Goal: Download file/media

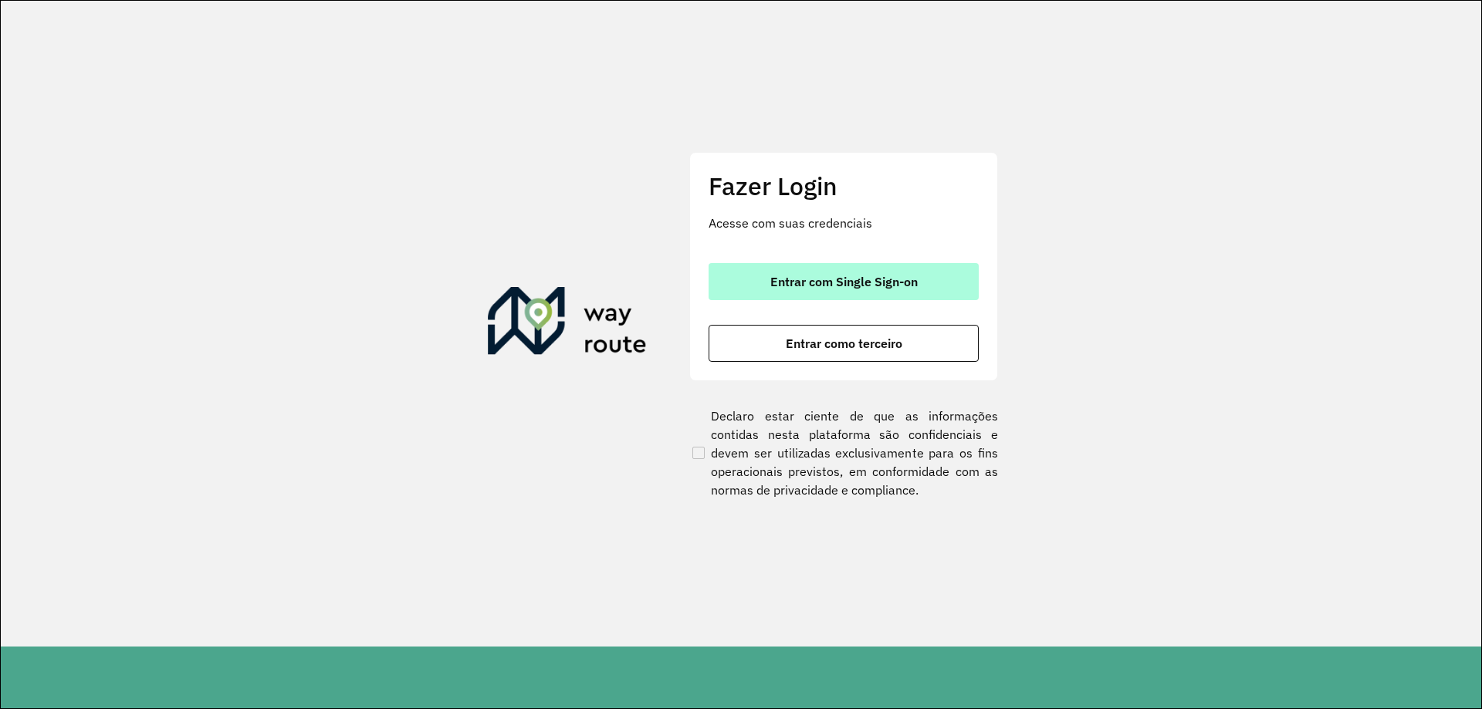
click at [872, 284] on span "Entrar com Single Sign-on" at bounding box center [843, 282] width 147 height 12
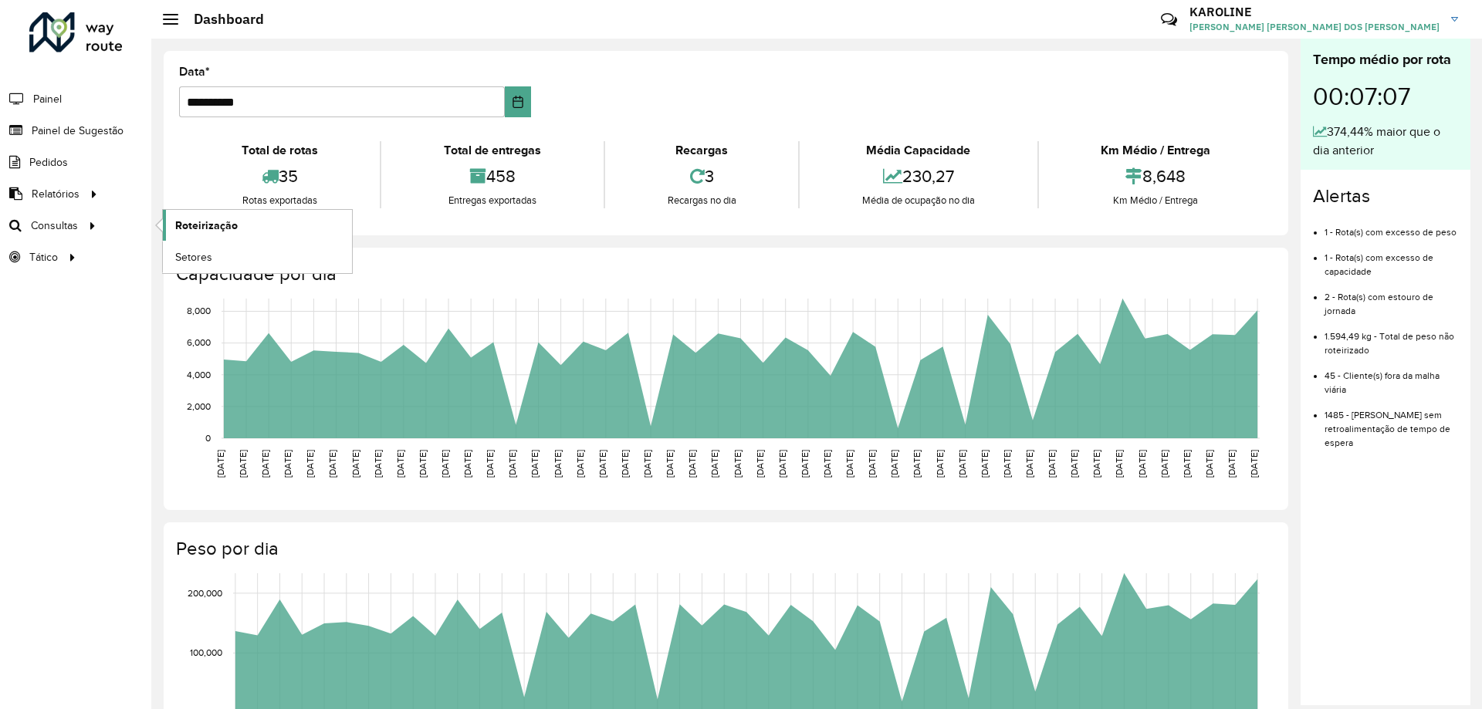
click at [259, 229] on link "Roteirização" at bounding box center [257, 225] width 189 height 31
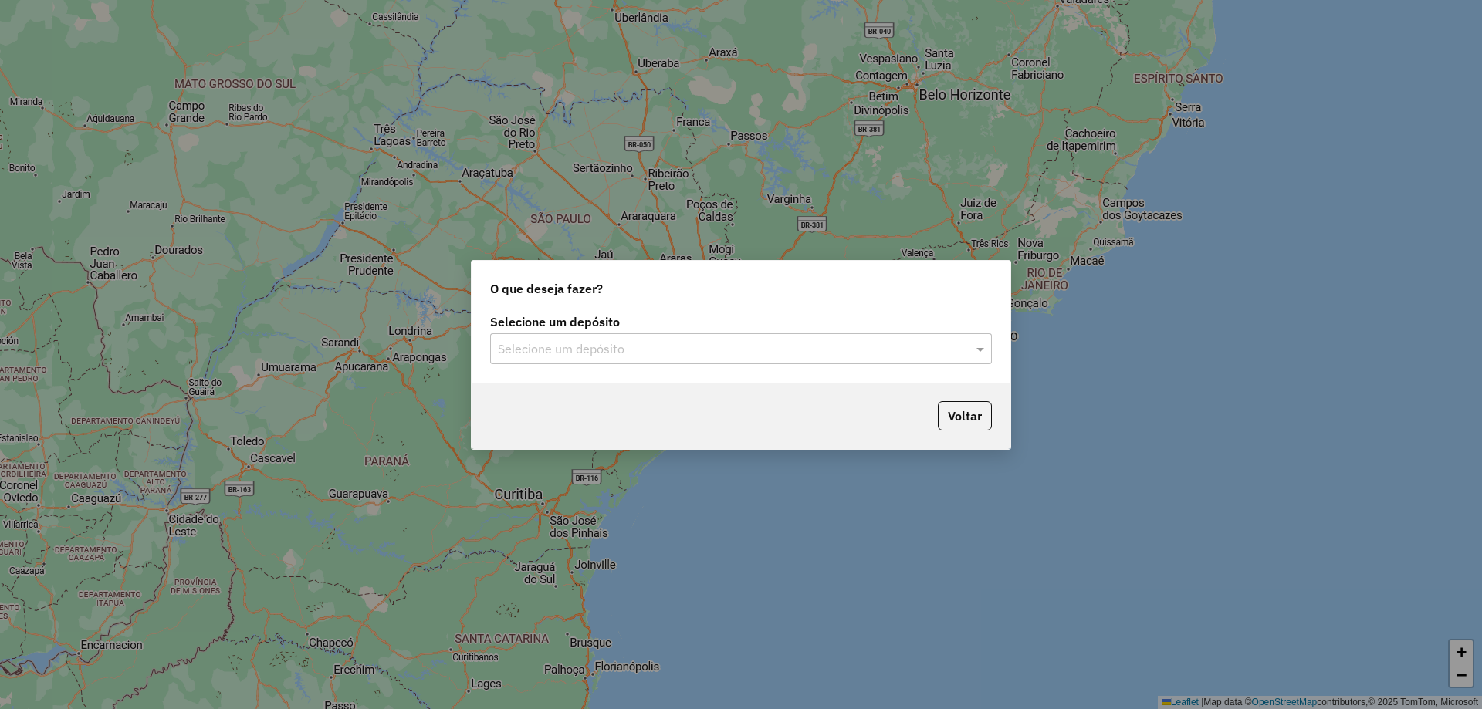
click at [591, 332] on div "Selecione um depósito Selecione um depósito" at bounding box center [741, 341] width 502 height 48
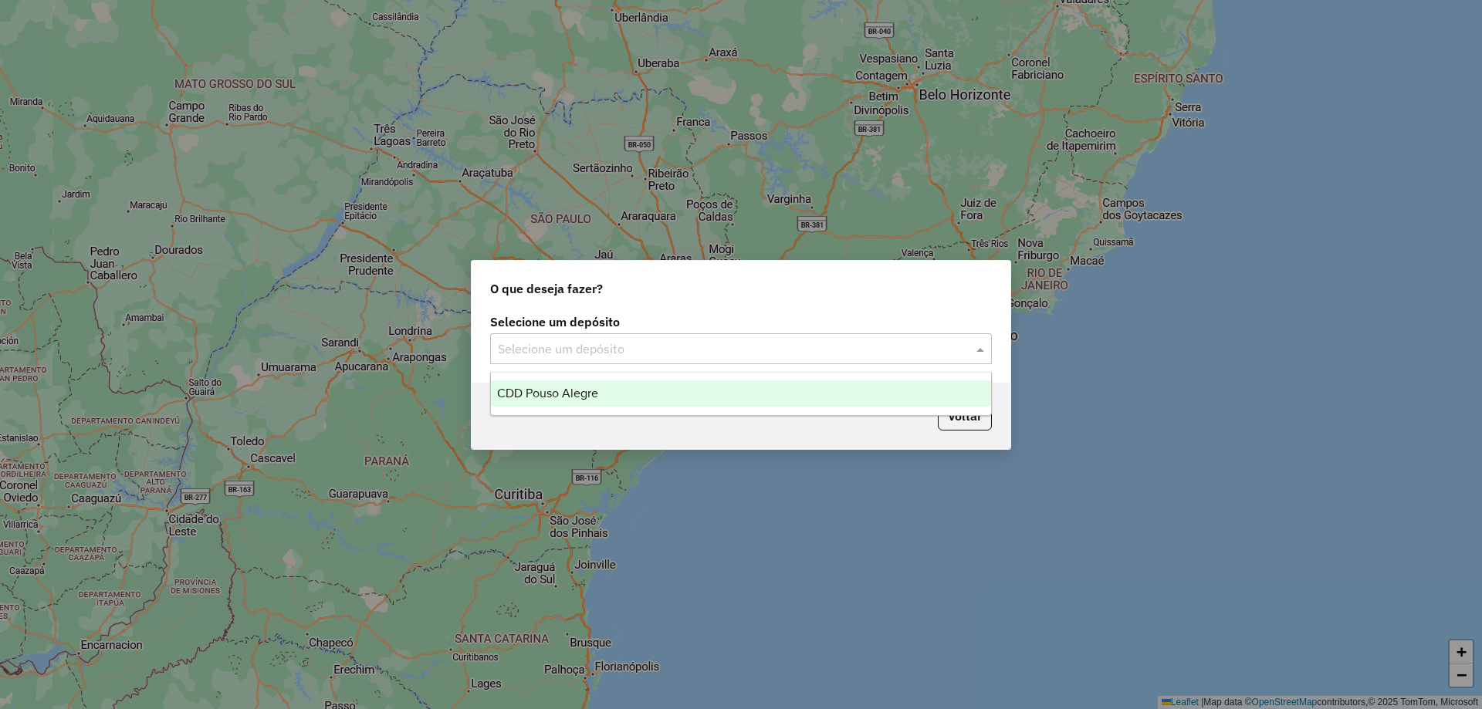
click at [591, 356] on input "text" at bounding box center [725, 349] width 455 height 19
click at [570, 388] on span "CDD Pouso Alegre" at bounding box center [547, 393] width 101 height 13
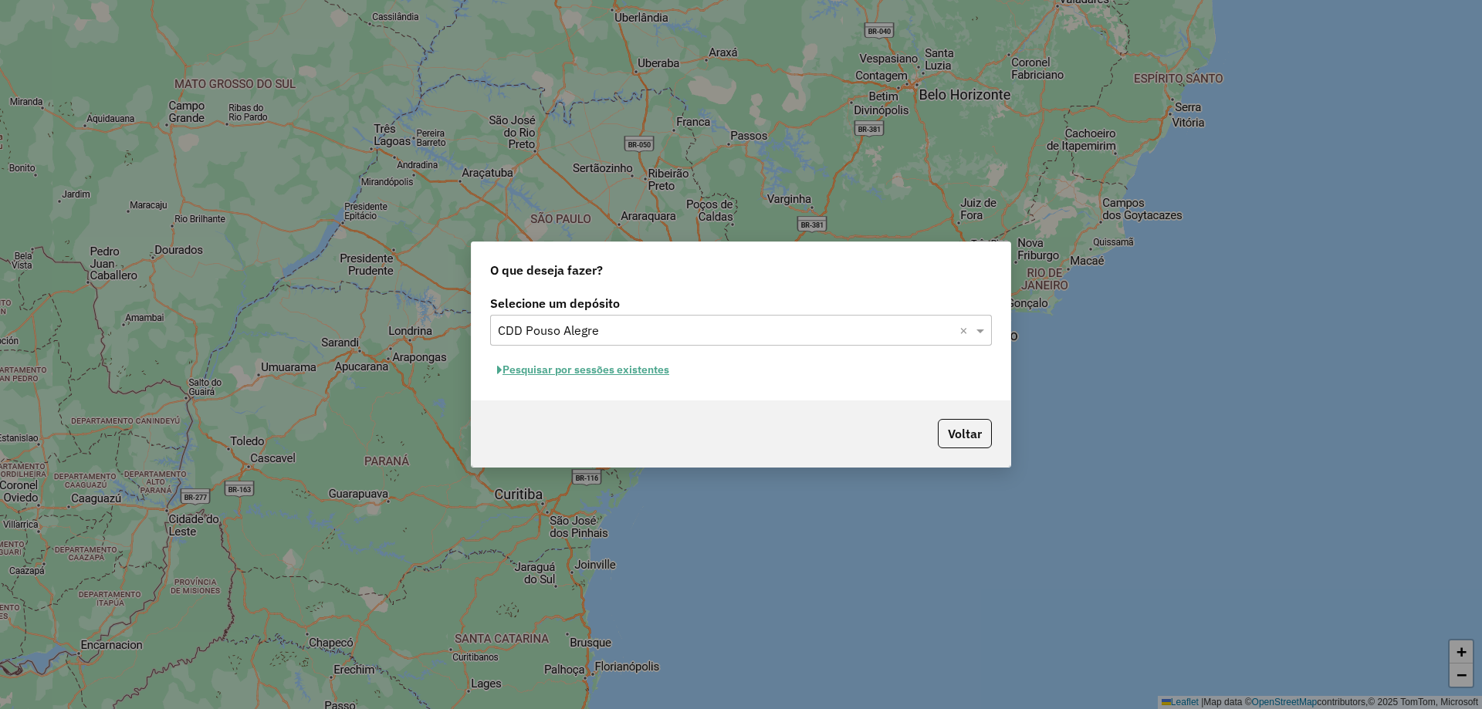
click at [622, 378] on button "Pesquisar por sessões existentes" at bounding box center [583, 370] width 186 height 24
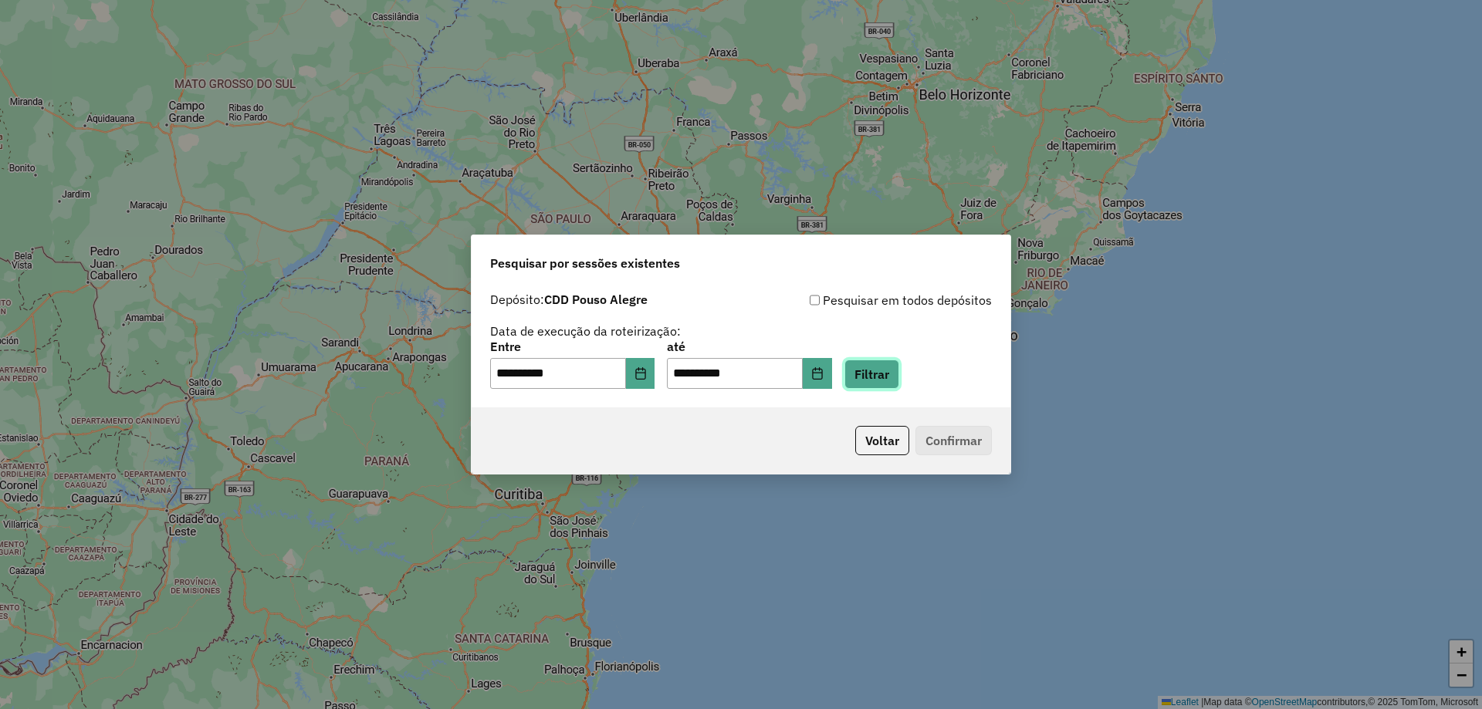
click at [899, 375] on button "Filtrar" at bounding box center [872, 374] width 55 height 29
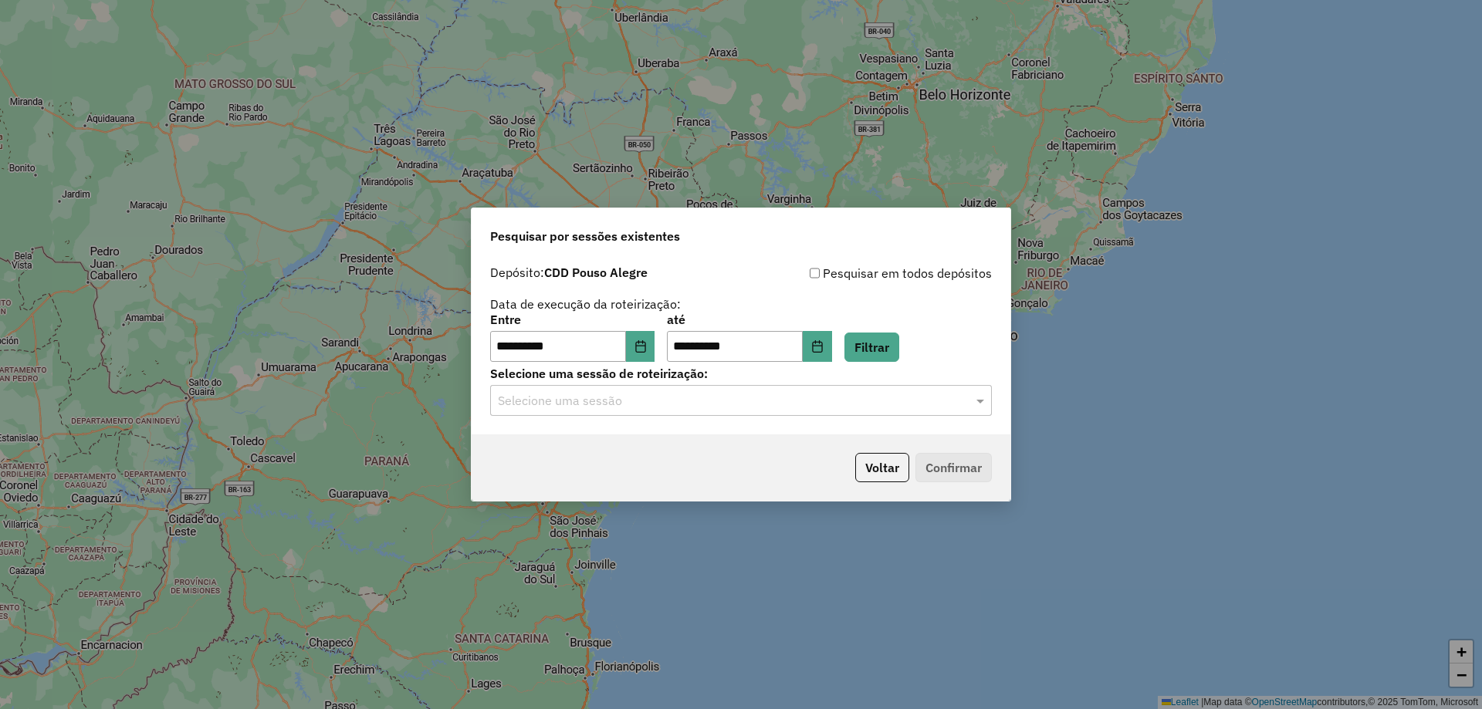
click at [532, 402] on input "text" at bounding box center [725, 401] width 455 height 19
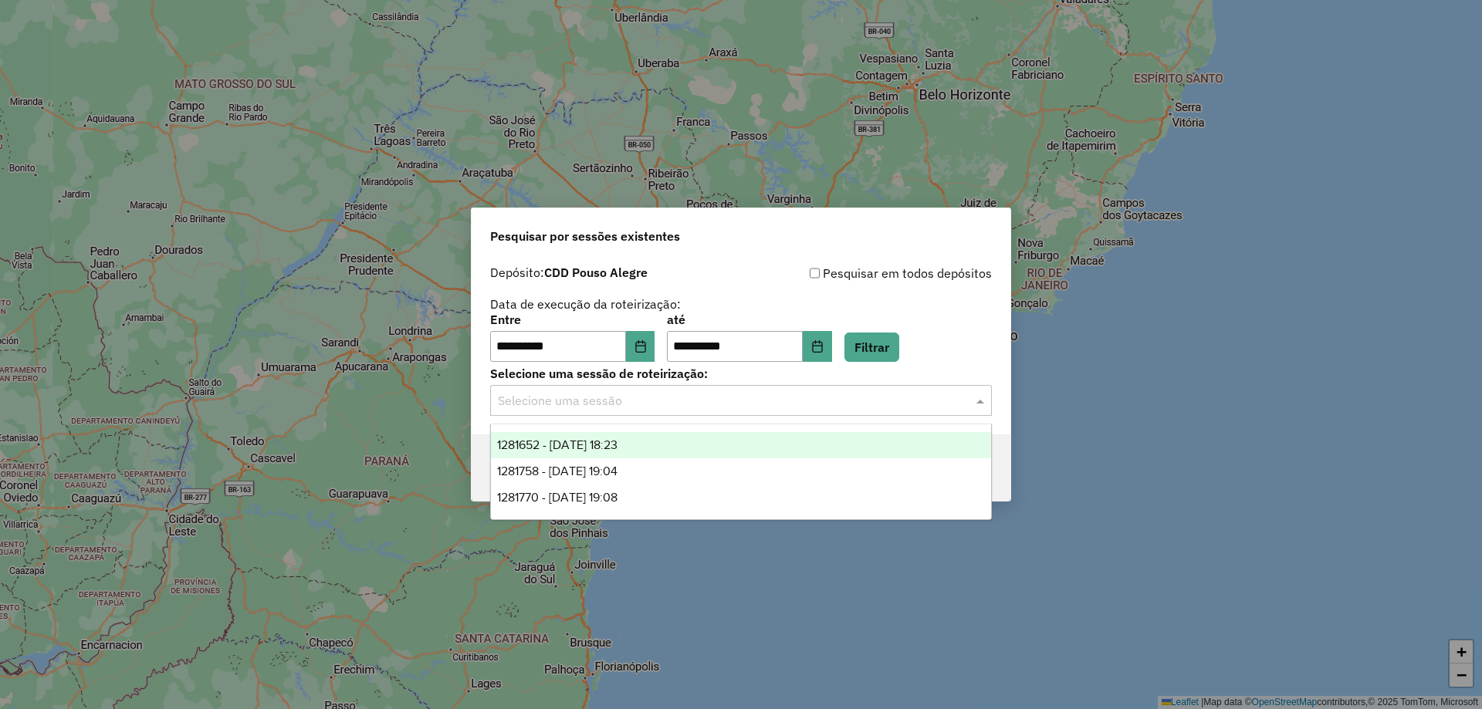
click at [596, 442] on span "1281652 - 24/09/2025 18:23" at bounding box center [557, 445] width 120 height 13
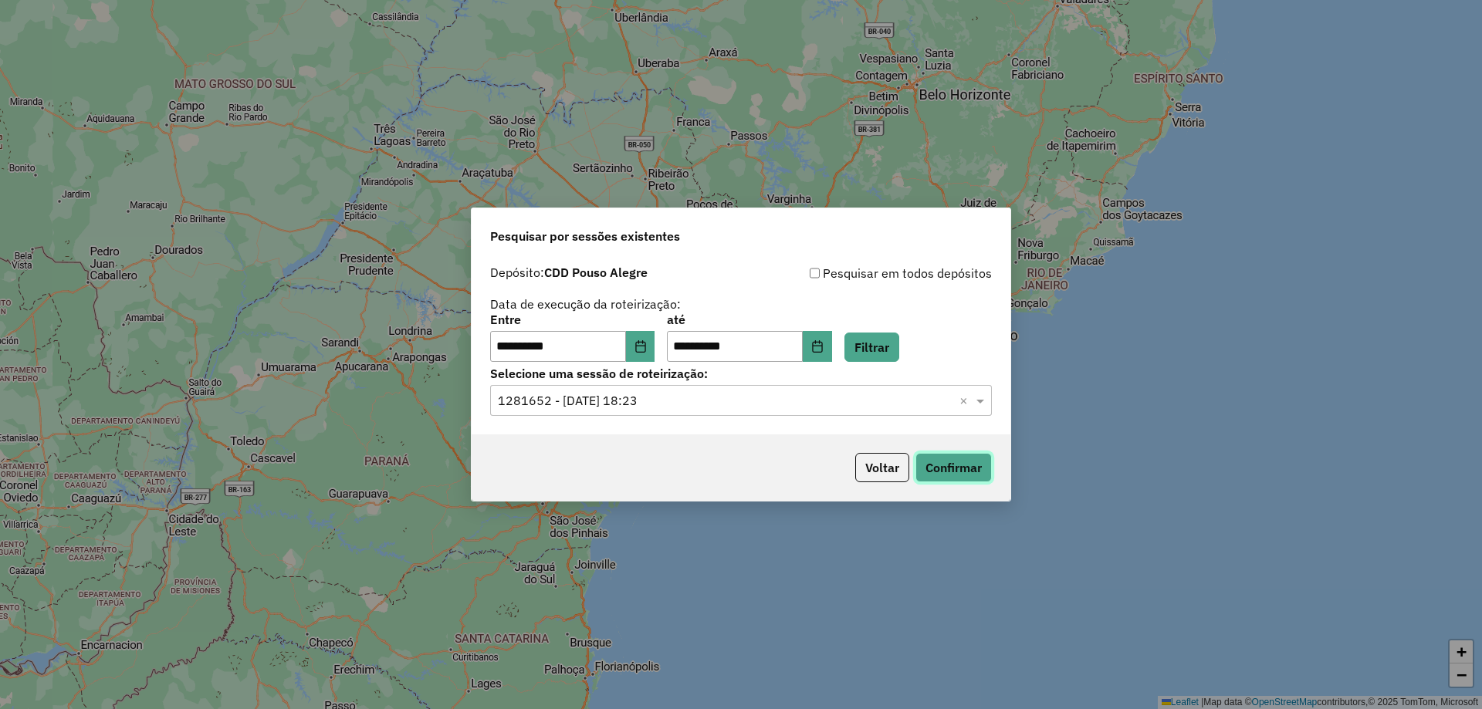
click at [924, 472] on button "Confirmar" at bounding box center [954, 467] width 76 height 29
click at [655, 354] on button "Choose Date" at bounding box center [640, 346] width 29 height 31
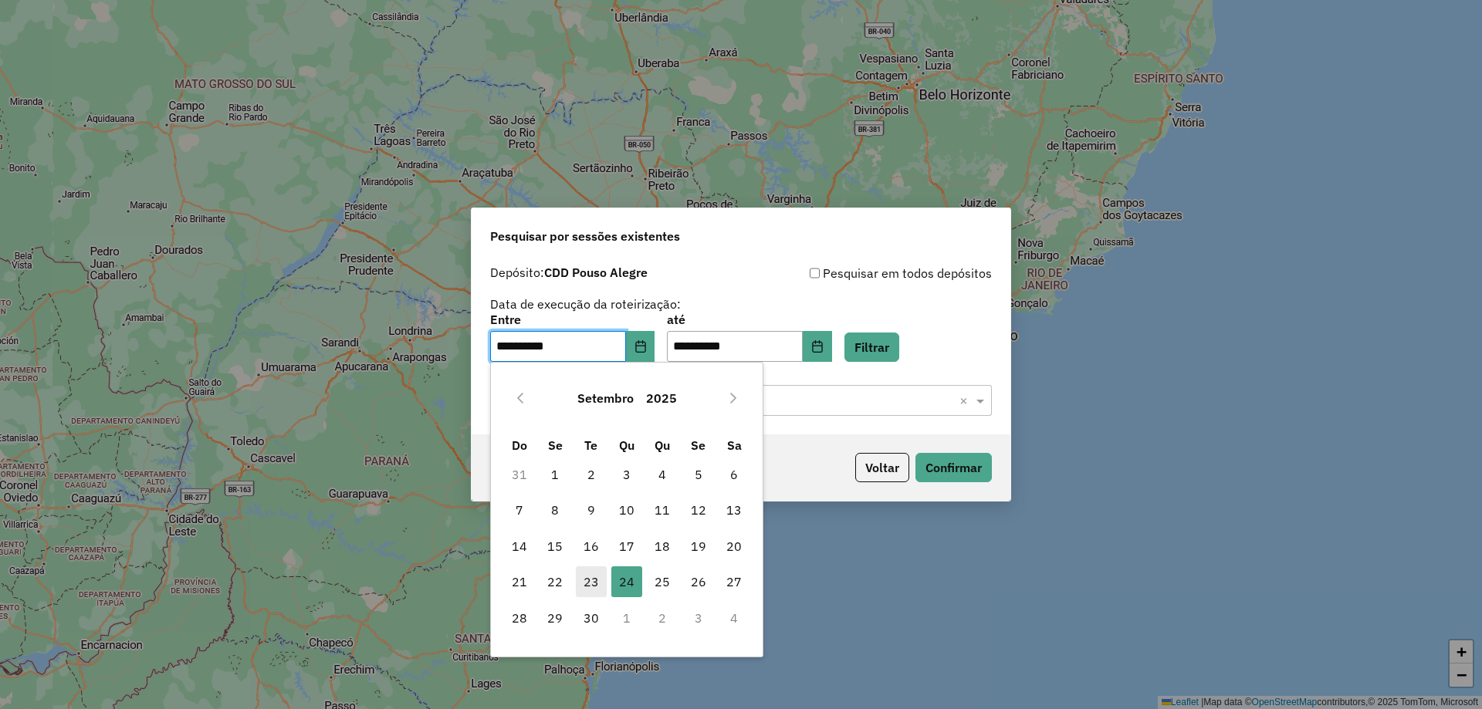
click at [589, 579] on span "23" at bounding box center [591, 582] width 31 height 31
type input "**********"
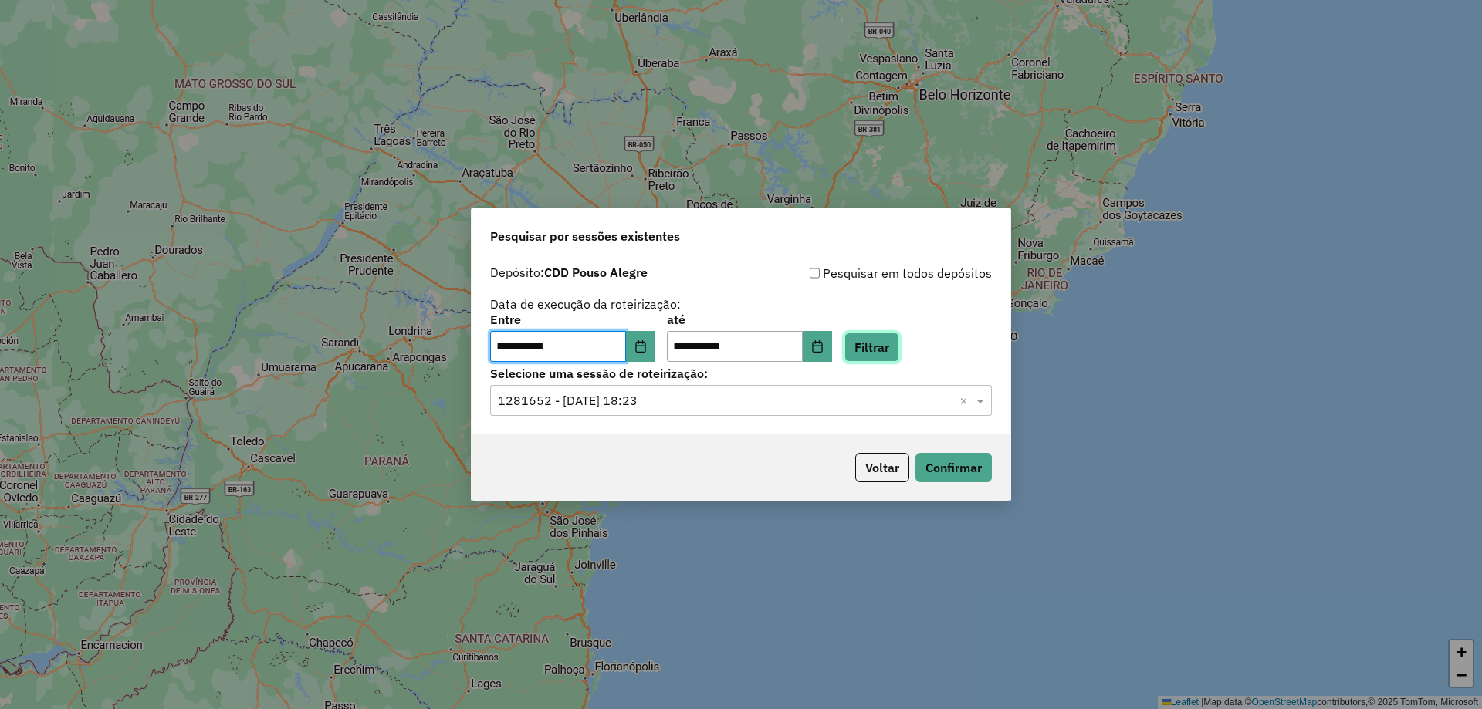
click at [899, 348] on button "Filtrar" at bounding box center [872, 347] width 55 height 29
click at [662, 424] on div "**********" at bounding box center [741, 346] width 539 height 177
click at [649, 401] on input "text" at bounding box center [725, 401] width 455 height 19
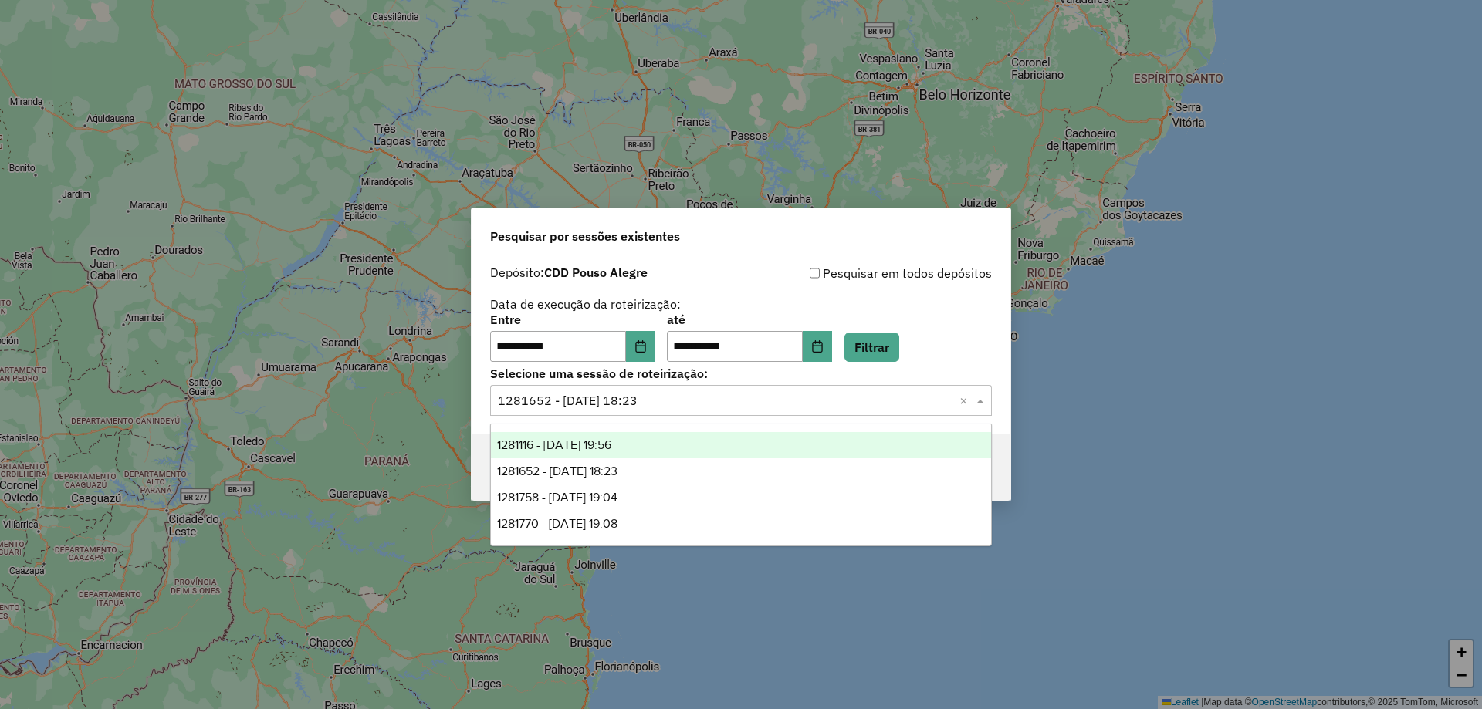
click at [611, 450] on span "1281116 - 23/09/2025 19:56" at bounding box center [554, 445] width 114 height 13
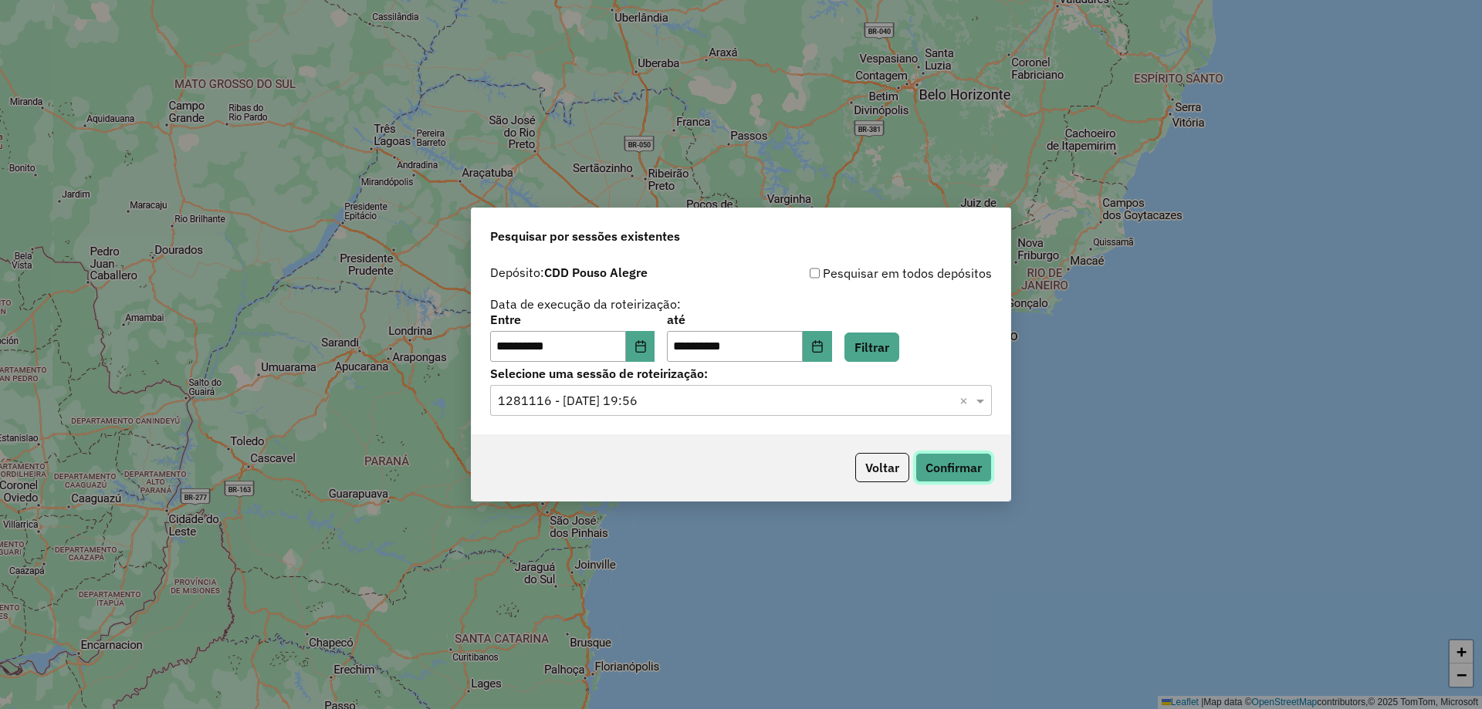
click at [950, 466] on button "Confirmar" at bounding box center [954, 467] width 76 height 29
click at [642, 398] on input "text" at bounding box center [725, 401] width 455 height 19
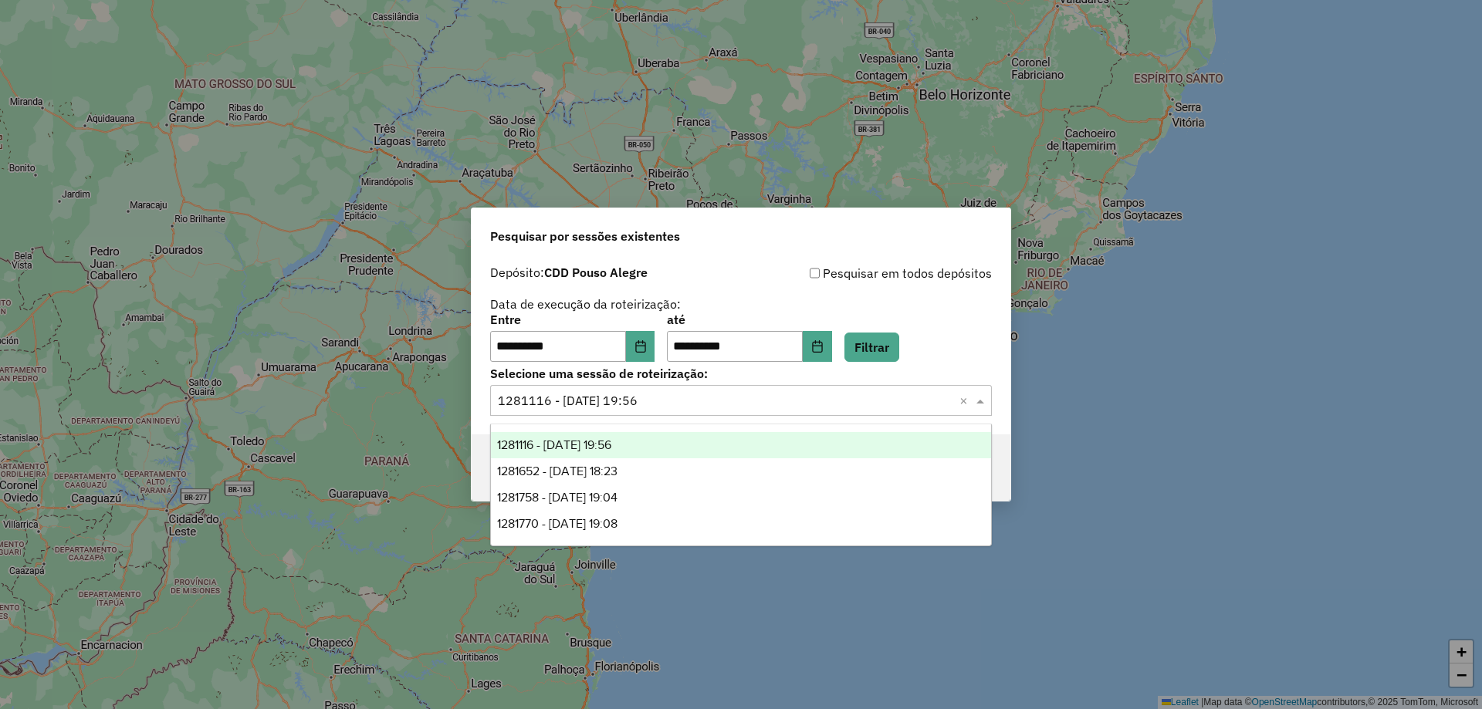
click at [601, 444] on span "1281116 - 23/09/2025 19:56" at bounding box center [554, 445] width 114 height 13
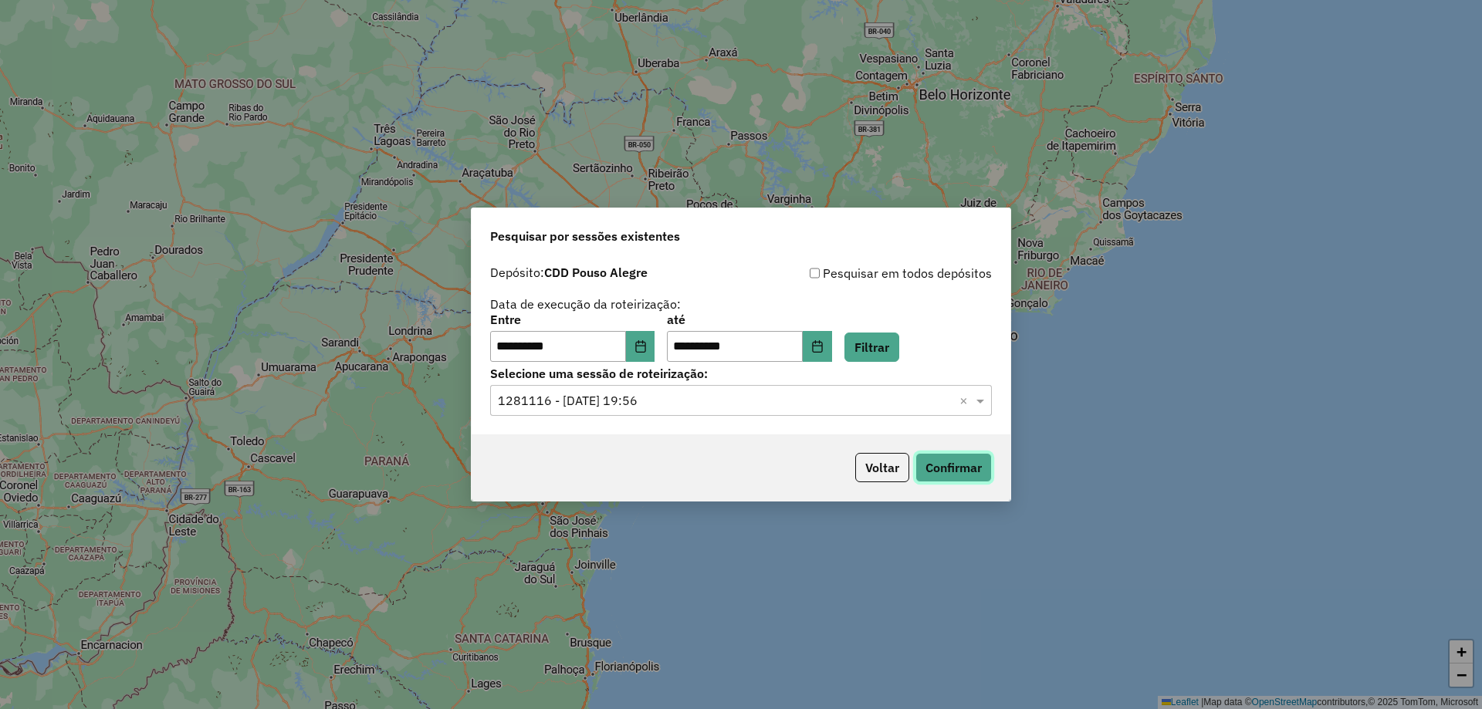
click at [960, 466] on button "Confirmar" at bounding box center [954, 467] width 76 height 29
click at [821, 405] on input "text" at bounding box center [725, 401] width 455 height 19
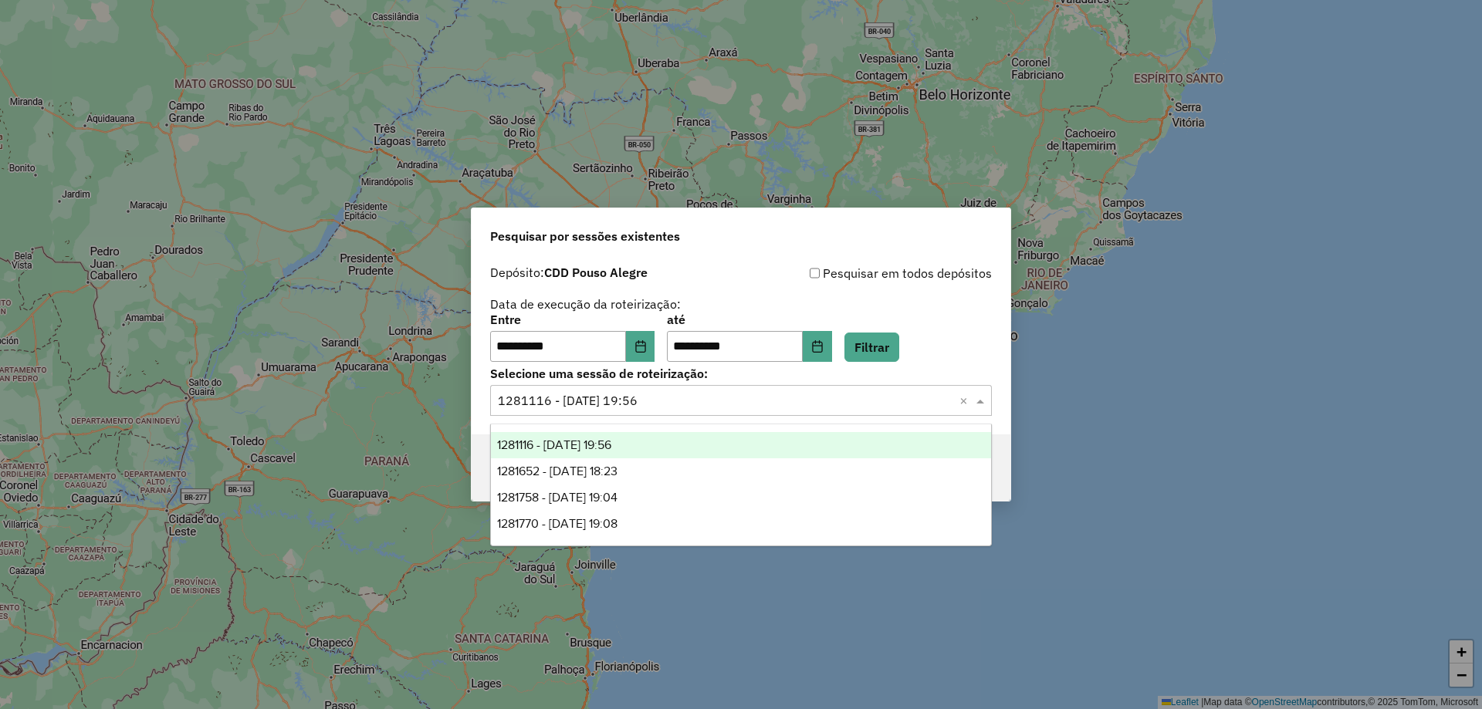
click at [611, 452] on div "1281116 - 23/09/2025 19:56" at bounding box center [741, 445] width 500 height 26
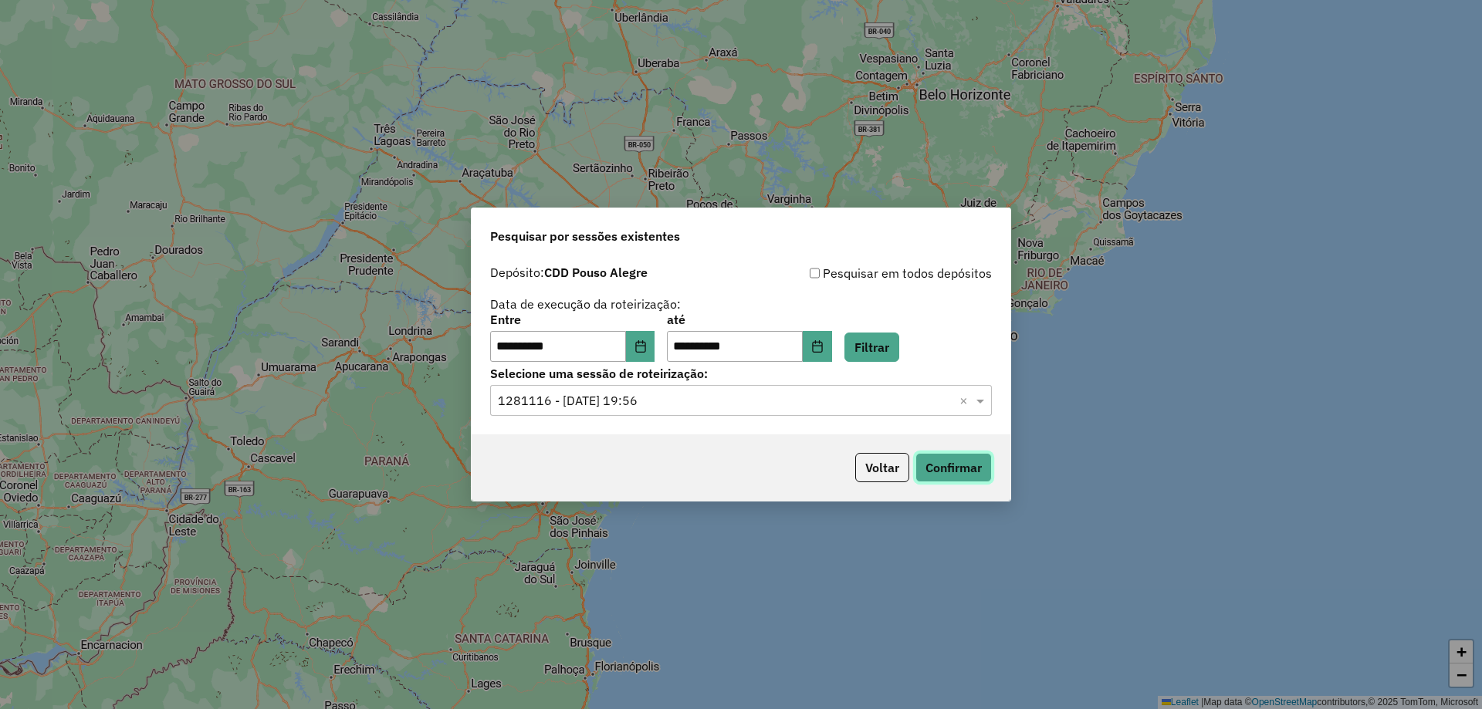
click at [965, 470] on button "Confirmar" at bounding box center [954, 467] width 76 height 29
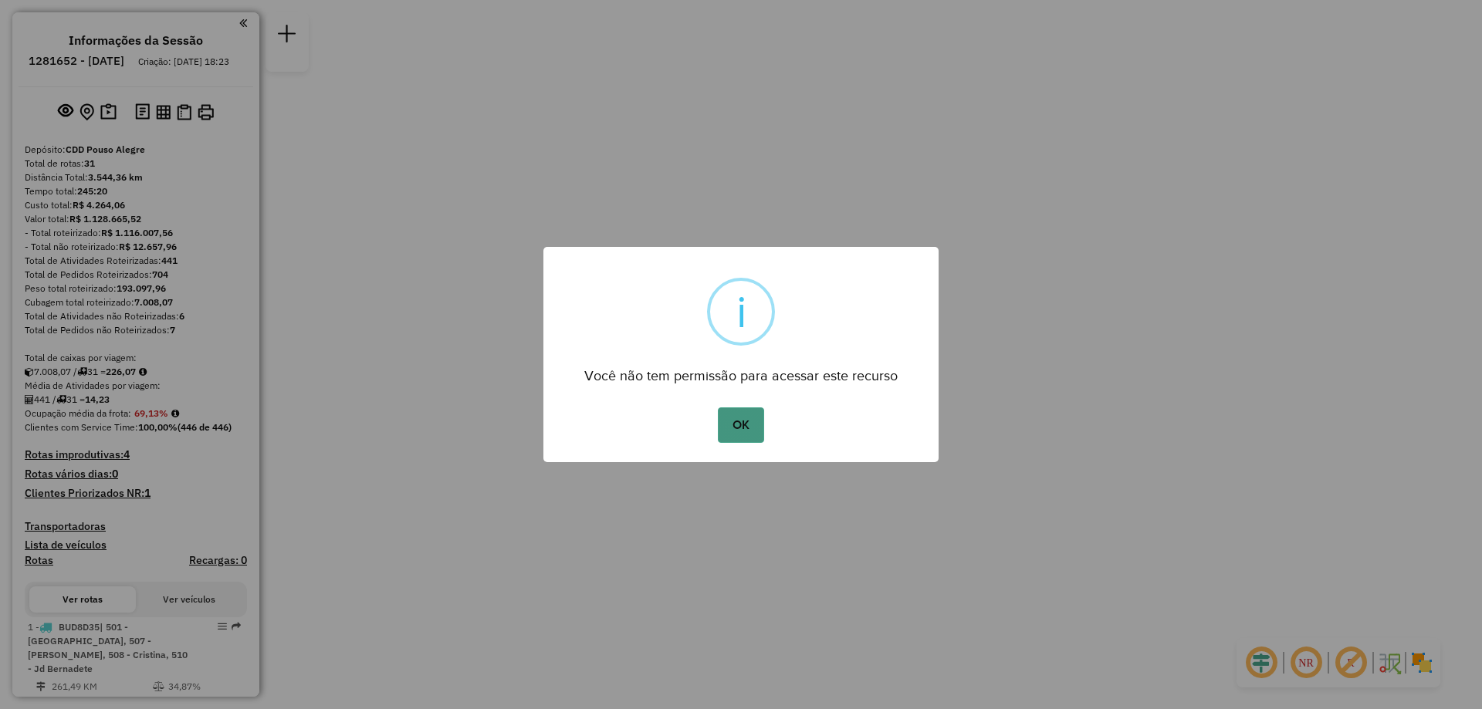
click at [728, 431] on button "OK" at bounding box center [741, 426] width 46 height 36
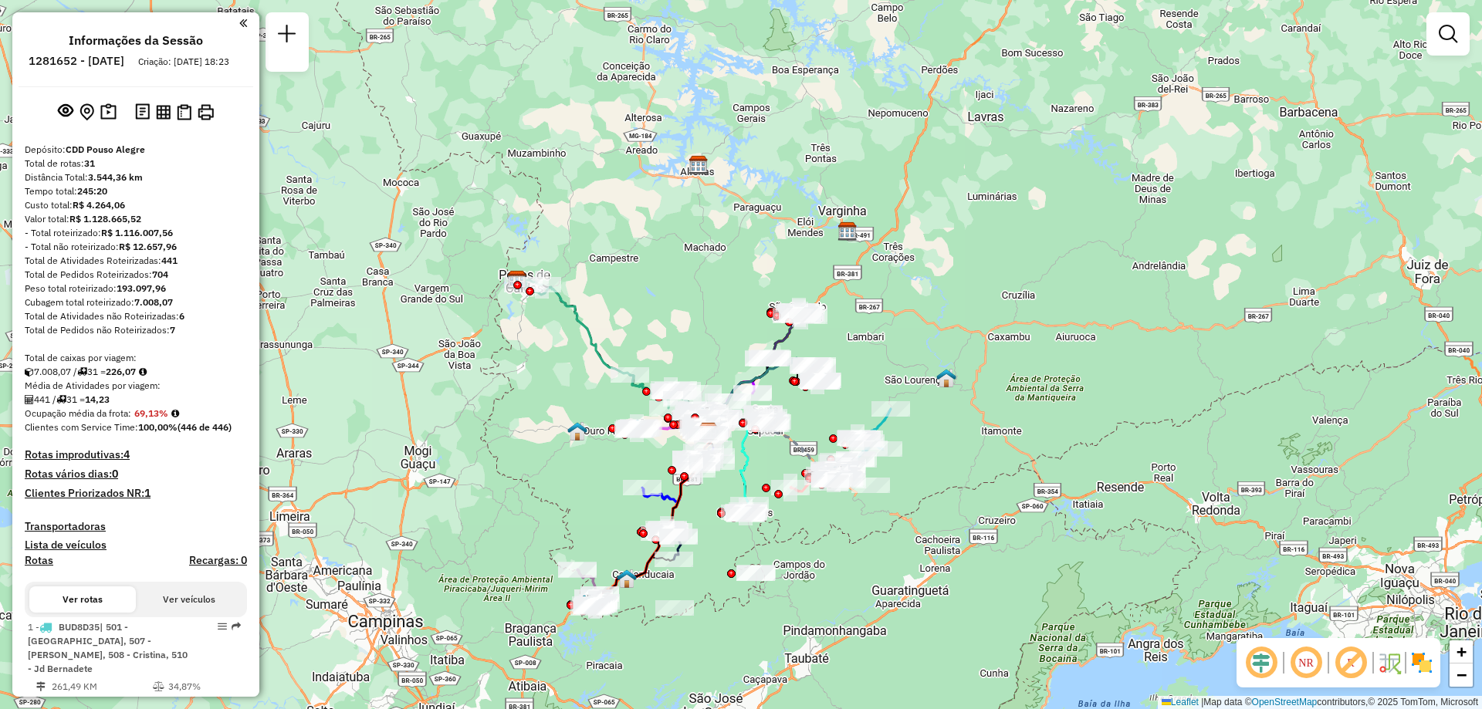
drag, startPoint x: 1005, startPoint y: 605, endPoint x: 980, endPoint y: 645, distance: 47.5
click at [980, 645] on div "Janela de atendimento Grade de atendimento Capacidade Transportadoras Veículos …" at bounding box center [741, 354] width 1482 height 709
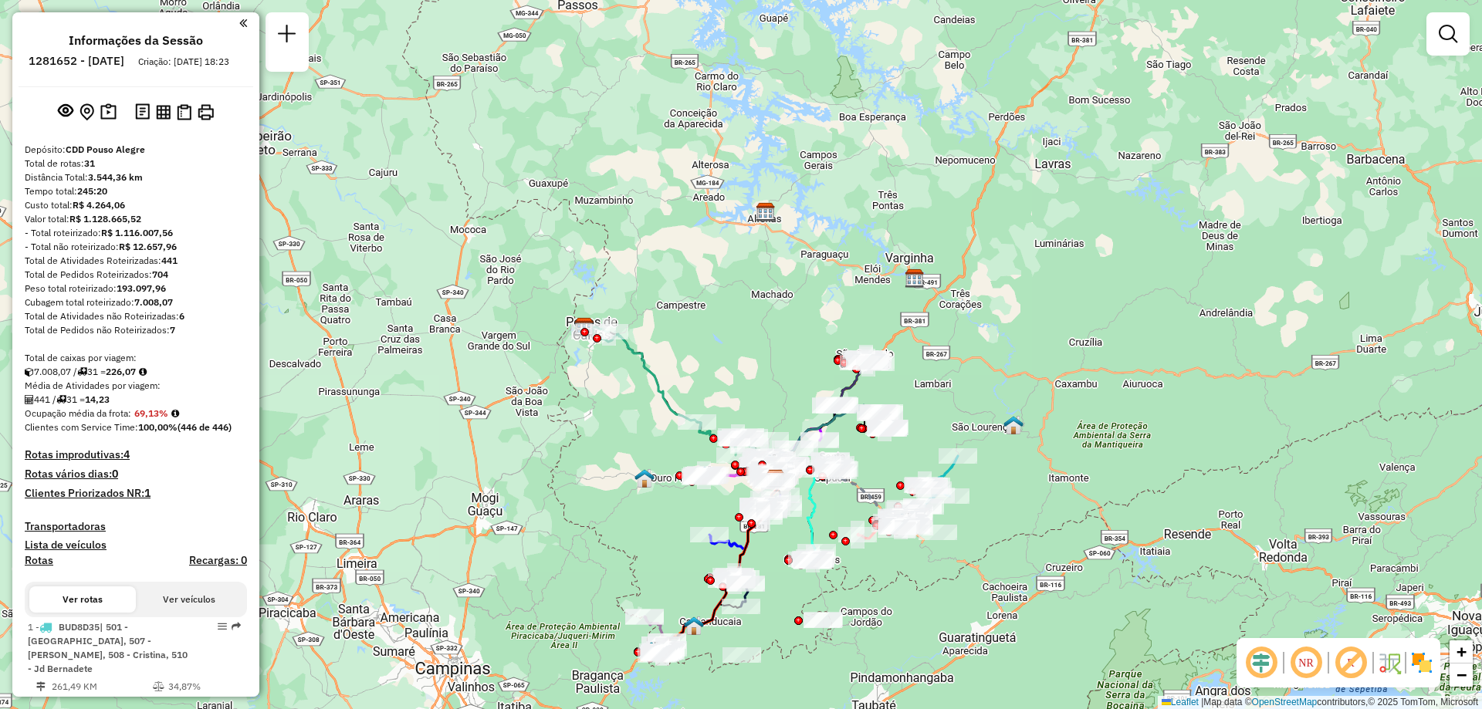
drag, startPoint x: 970, startPoint y: 406, endPoint x: 1020, endPoint y: 449, distance: 65.7
click at [1024, 451] on div "Janela de atendimento Grade de atendimento Capacidade Transportadoras Veículos …" at bounding box center [741, 354] width 1482 height 709
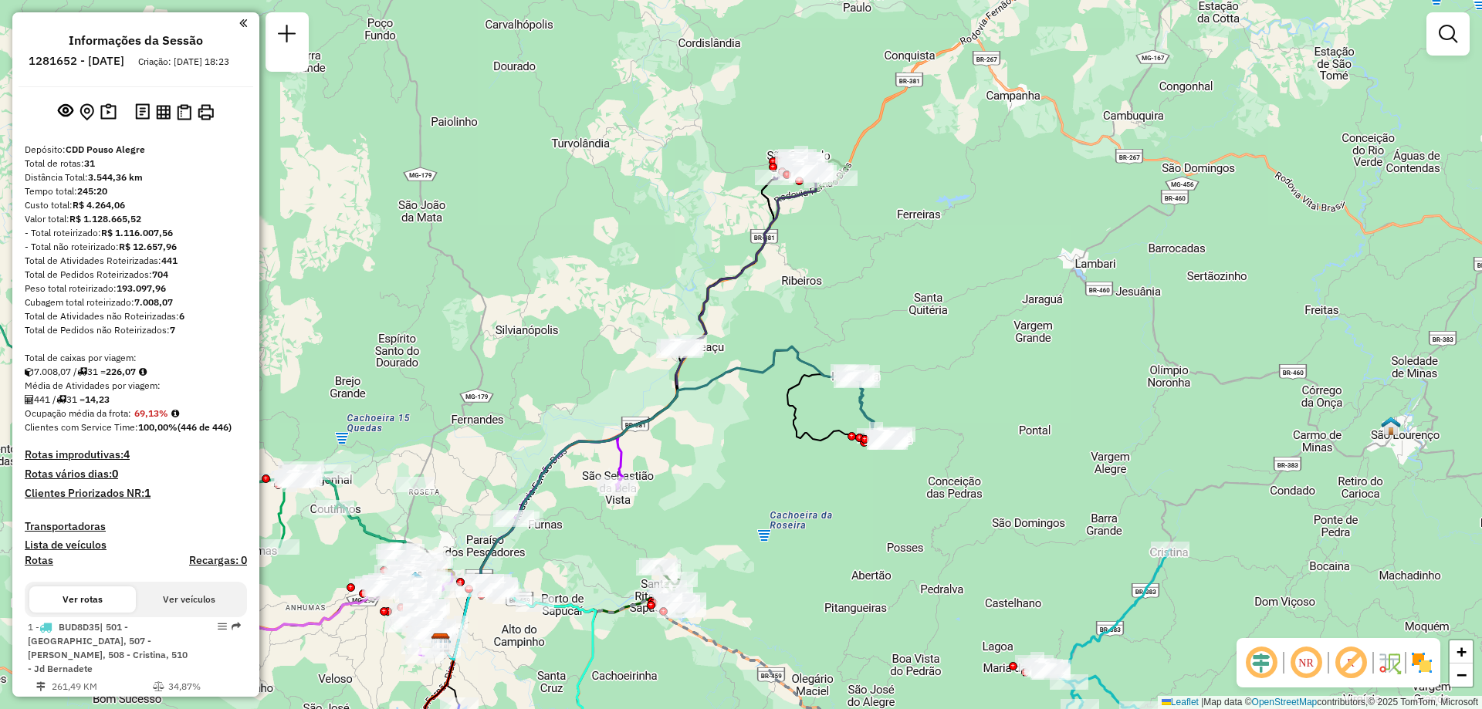
drag, startPoint x: 680, startPoint y: 469, endPoint x: 738, endPoint y: 480, distance: 58.9
click at [738, 480] on div "Janela de atendimento Grade de atendimento Capacidade Transportadoras Veículos …" at bounding box center [741, 354] width 1482 height 709
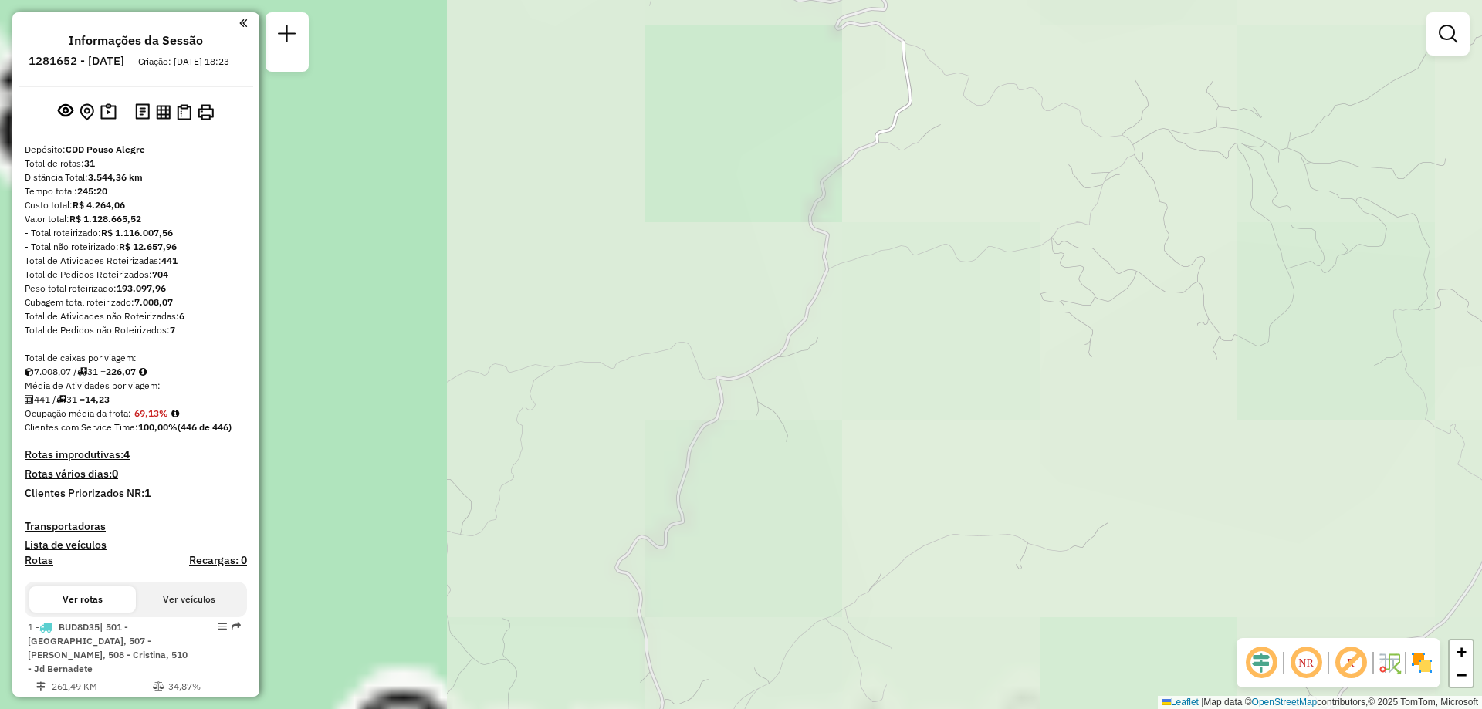
drag, startPoint x: 805, startPoint y: 424, endPoint x: 1282, endPoint y: 445, distance: 476.8
click at [1282, 445] on div "Janela de atendimento Grade de atendimento Capacidade Transportadoras Veículos …" at bounding box center [741, 354] width 1482 height 709
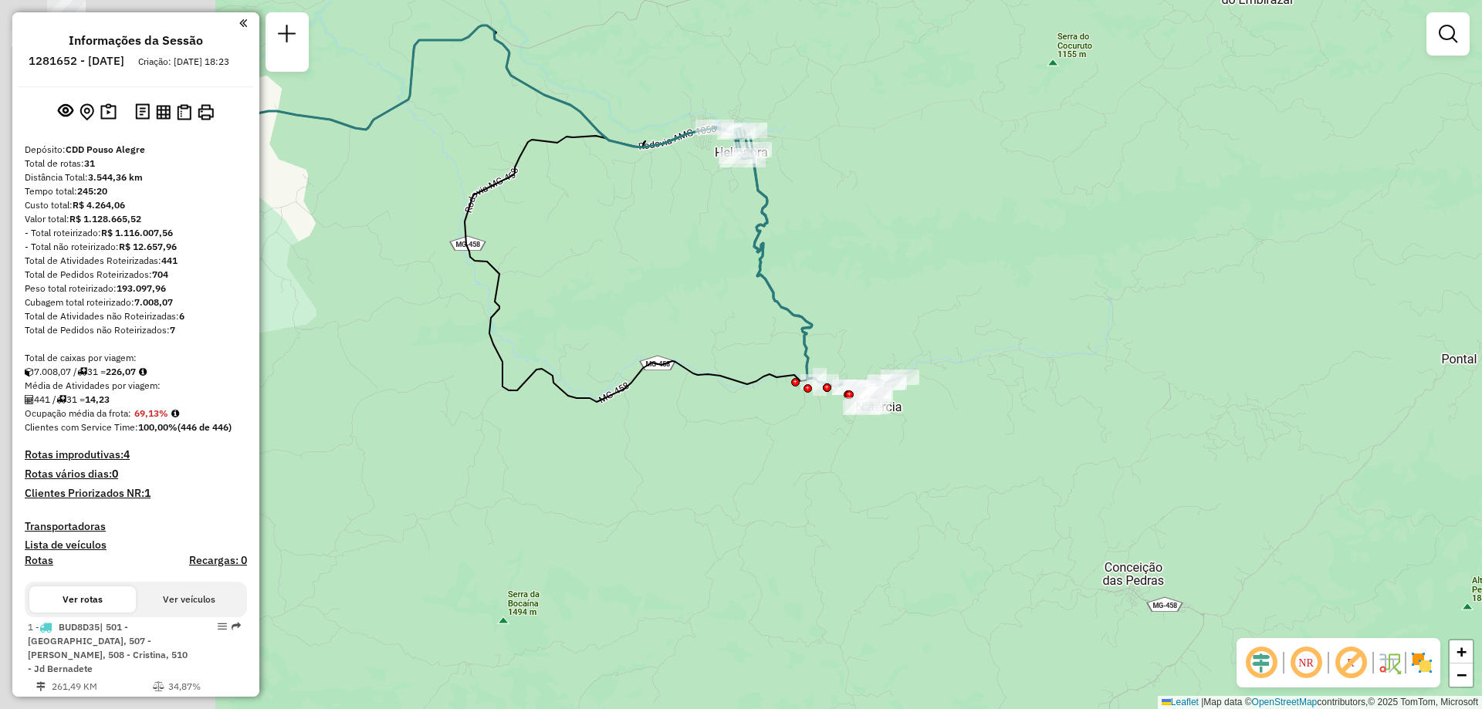
drag, startPoint x: 642, startPoint y: 433, endPoint x: 964, endPoint y: 479, distance: 325.1
click at [964, 479] on div "Janela de atendimento Grade de atendimento Capacidade Transportadoras Veículos …" at bounding box center [741, 354] width 1482 height 709
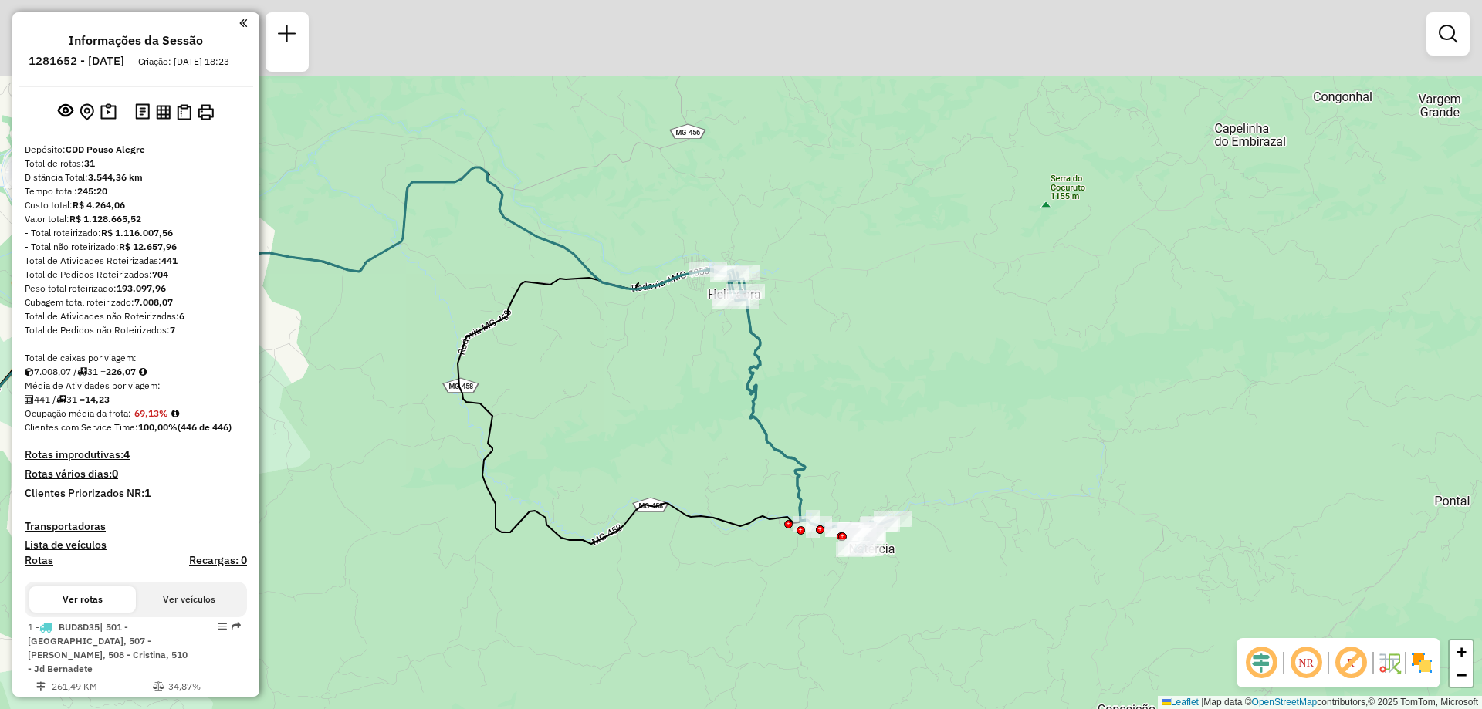
drag, startPoint x: 720, startPoint y: 459, endPoint x: 713, endPoint y: 603, distance: 143.8
click at [713, 603] on div "Janela de atendimento Grade de atendimento Capacidade Transportadoras Veículos …" at bounding box center [741, 354] width 1482 height 709
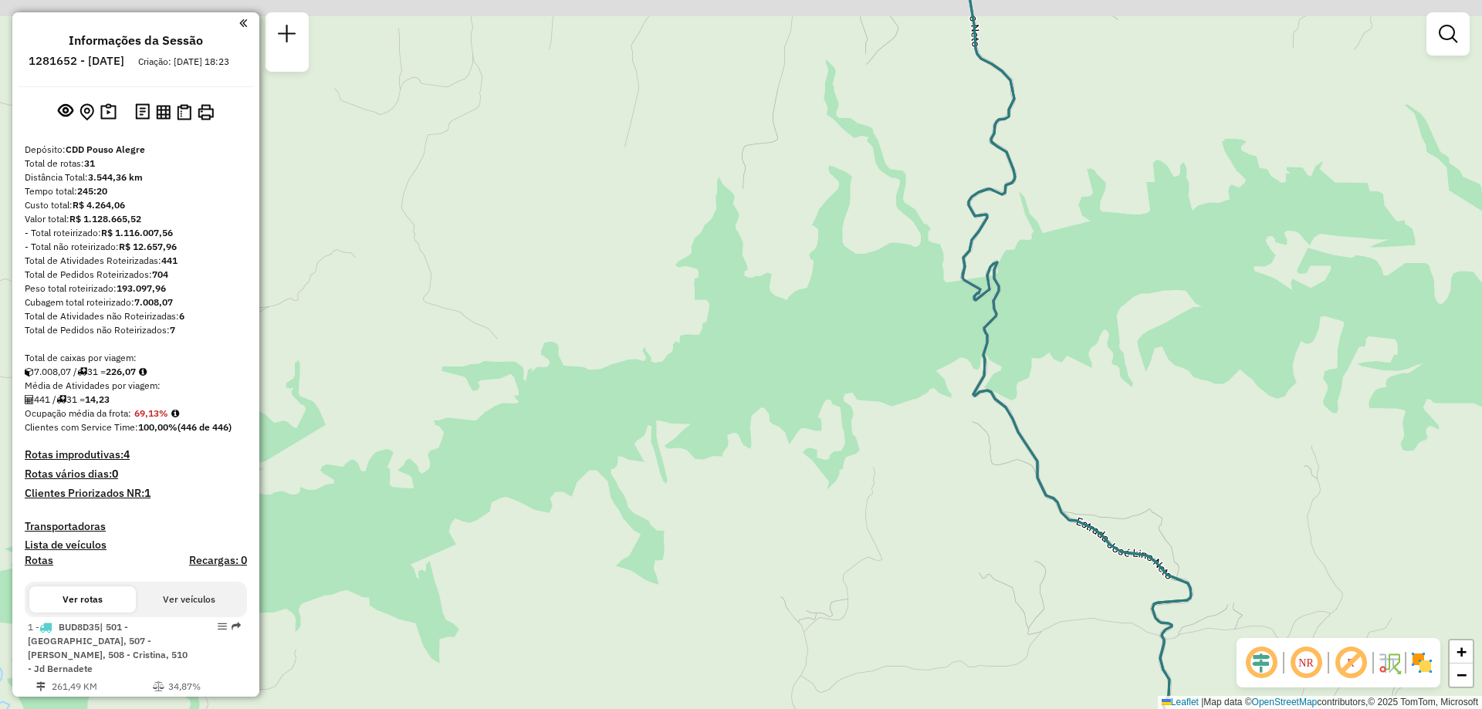
drag, startPoint x: 648, startPoint y: 381, endPoint x: 794, endPoint y: 632, distance: 290.2
click at [794, 632] on div "Janela de atendimento Grade de atendimento Capacidade Transportadoras Veículos …" at bounding box center [741, 354] width 1482 height 709
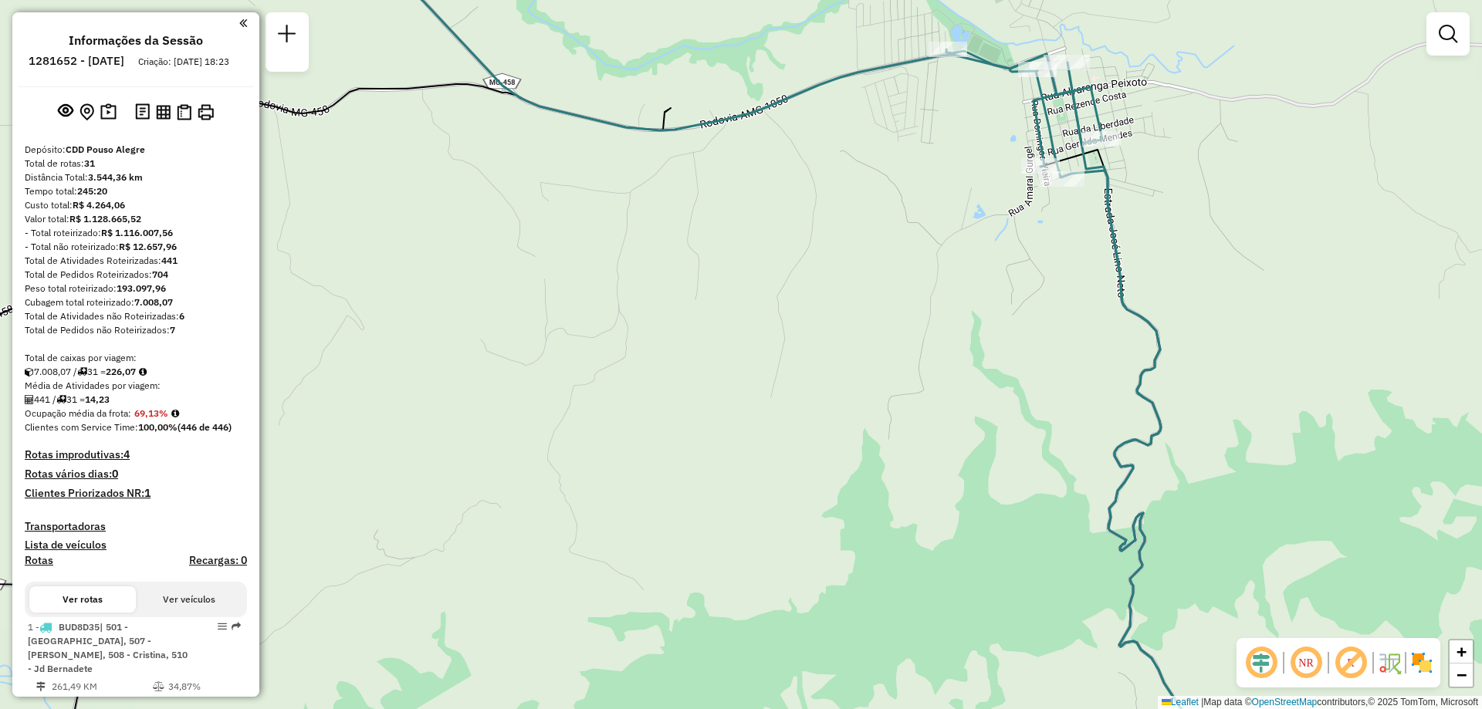
click at [327, 100] on icon at bounding box center [595, 355] width 1292 height 852
select select "**********"
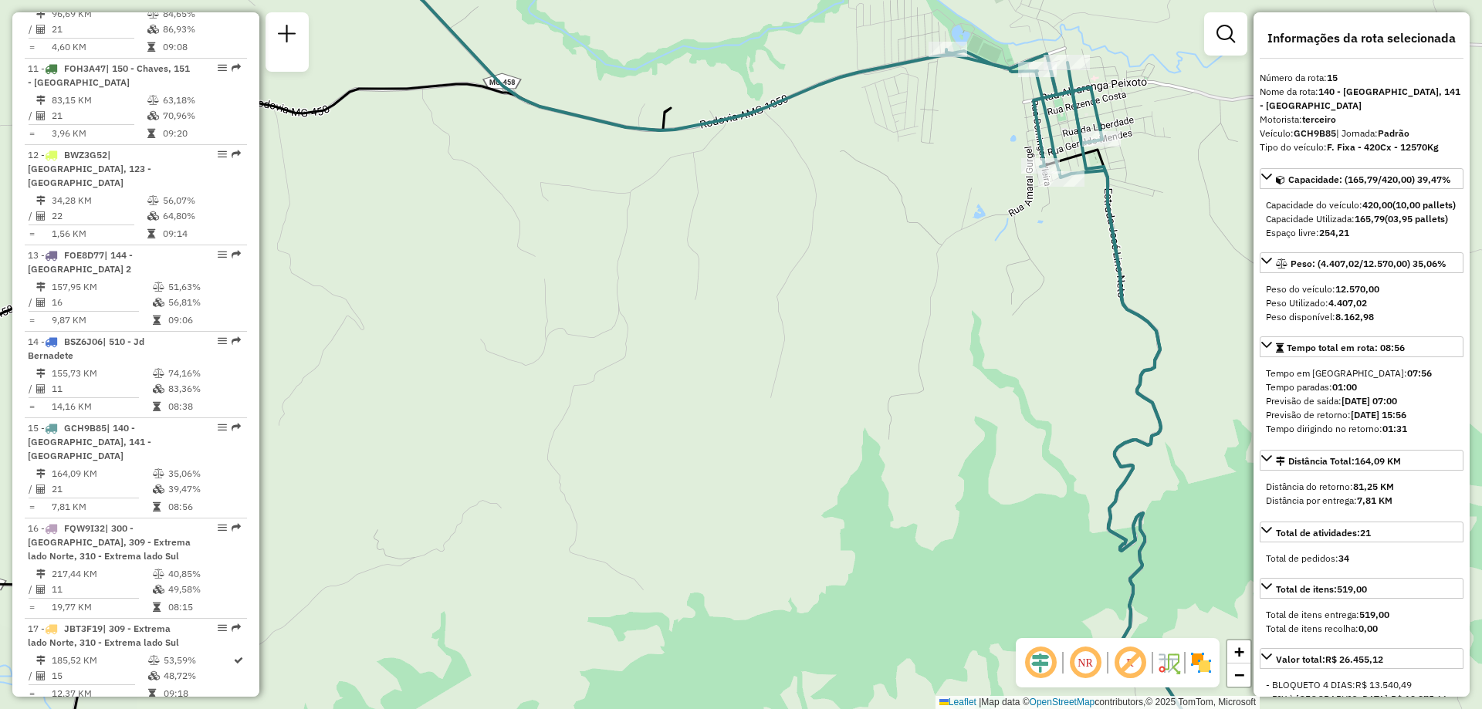
scroll to position [1885, 0]
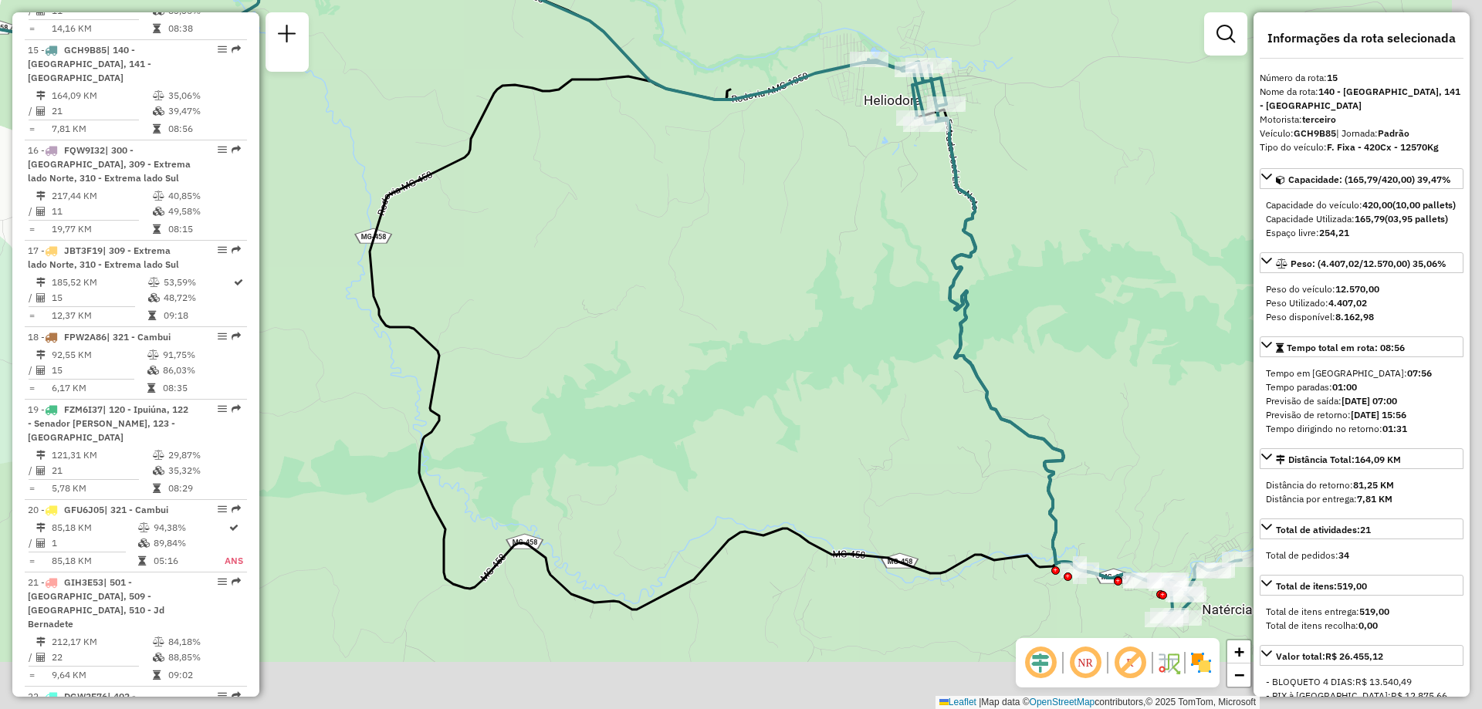
drag, startPoint x: 972, startPoint y: 478, endPoint x: 810, endPoint y: 280, distance: 255.6
click at [811, 280] on div "Janela de atendimento Grade de atendimento Capacidade Transportadoras Veículos …" at bounding box center [741, 354] width 1482 height 709
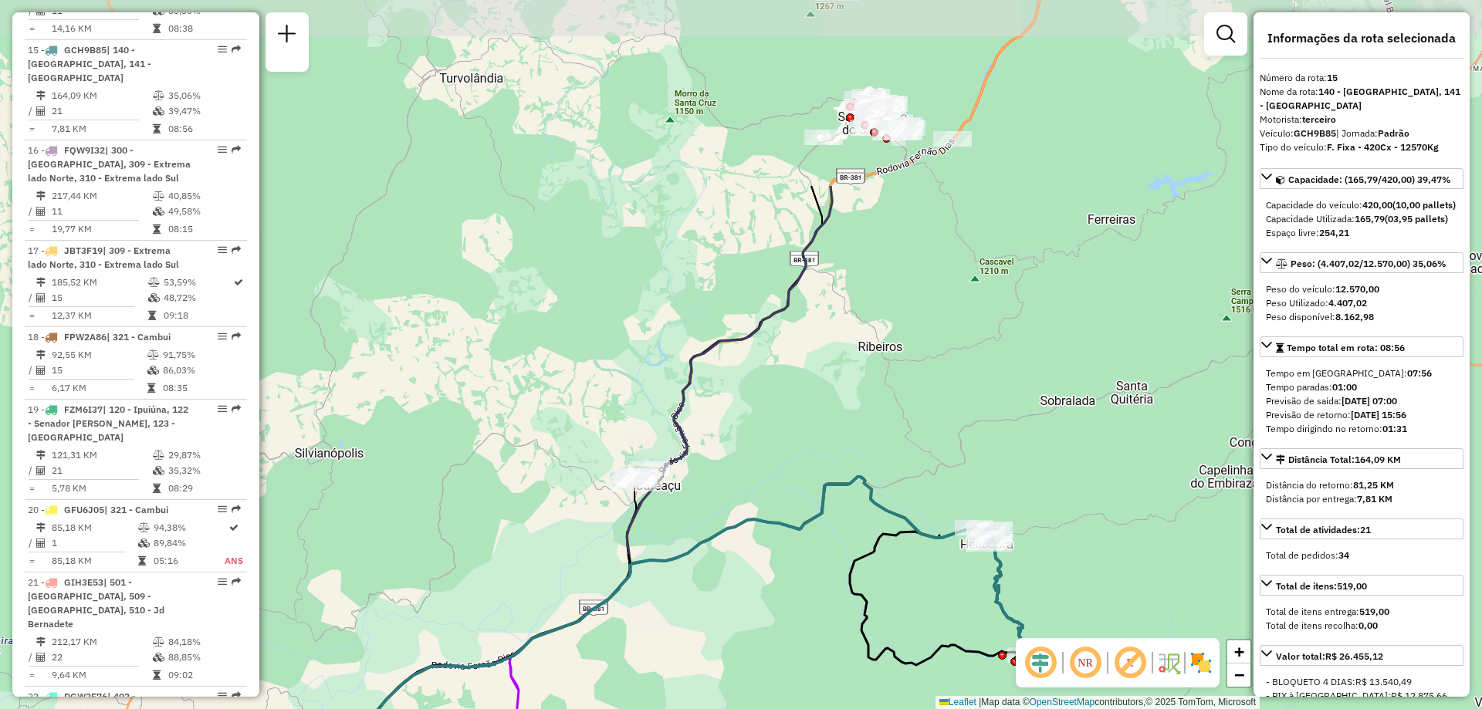
drag, startPoint x: 682, startPoint y: 350, endPoint x: 812, endPoint y: 607, distance: 287.9
click at [812, 607] on div "Janela de atendimento Grade de atendimento Capacidade Transportadoras Veículos …" at bounding box center [741, 354] width 1482 height 709
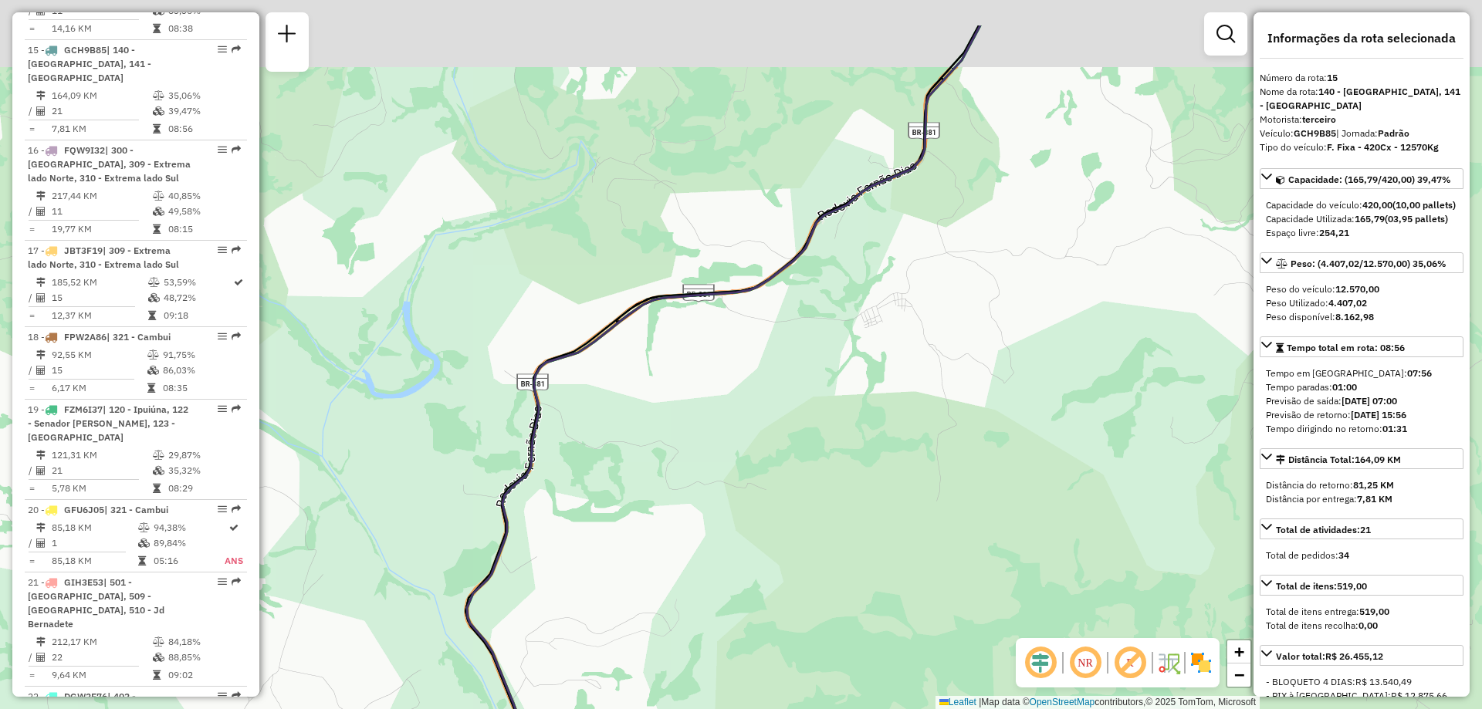
drag, startPoint x: 1003, startPoint y: 507, endPoint x: 527, endPoint y: 604, distance: 485.3
click at [527, 604] on div "Janela de atendimento Grade de atendimento Capacidade Transportadoras Veículos …" at bounding box center [741, 354] width 1482 height 709
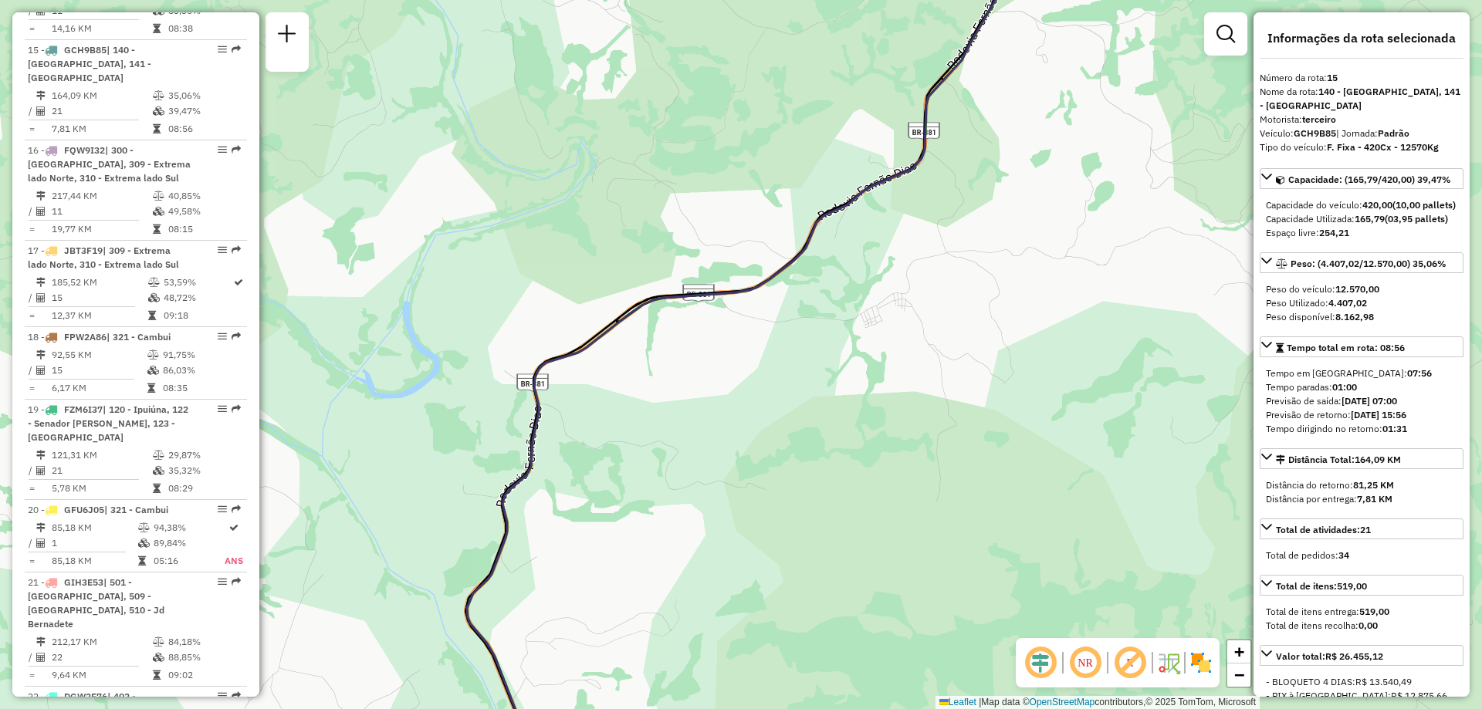
click at [761, 279] on icon at bounding box center [730, 355] width 532 height 852
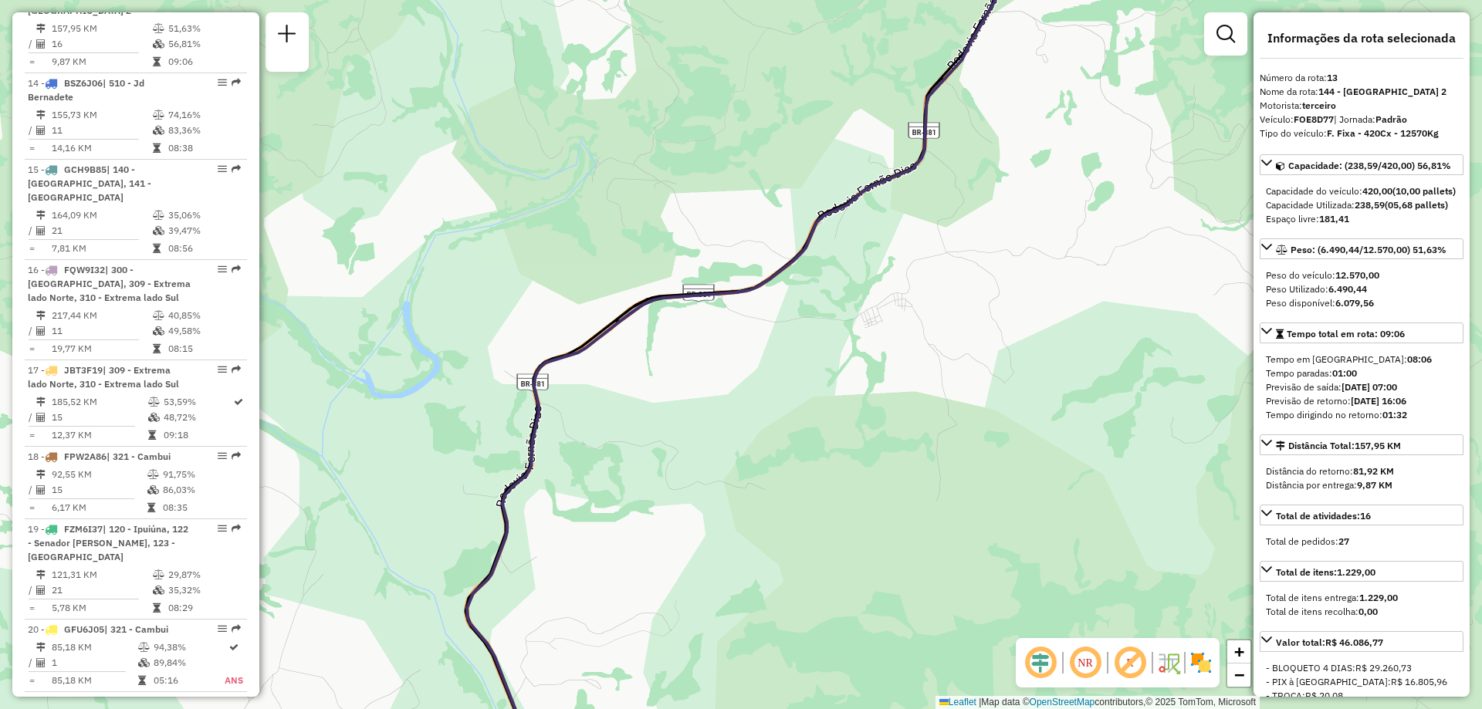
scroll to position [1712, 0]
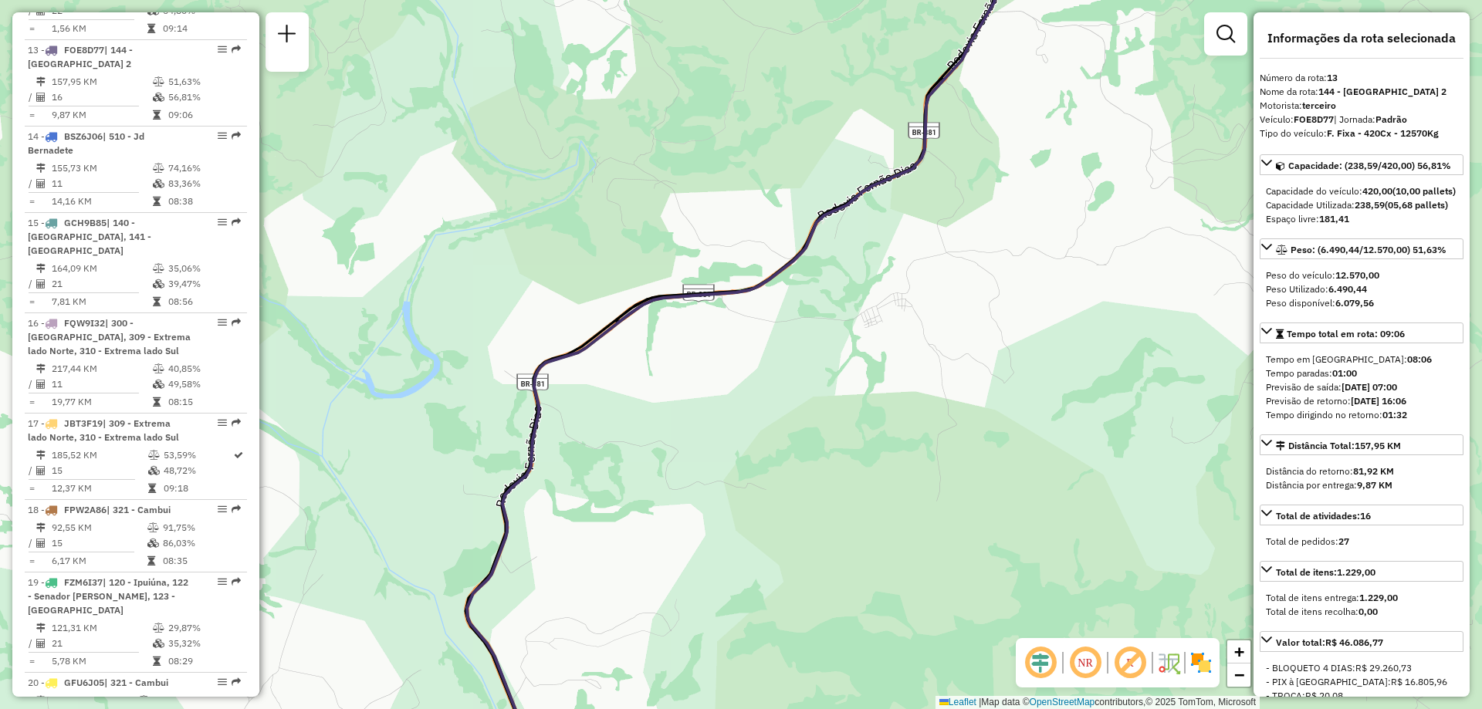
click at [761, 279] on icon at bounding box center [730, 355] width 532 height 852
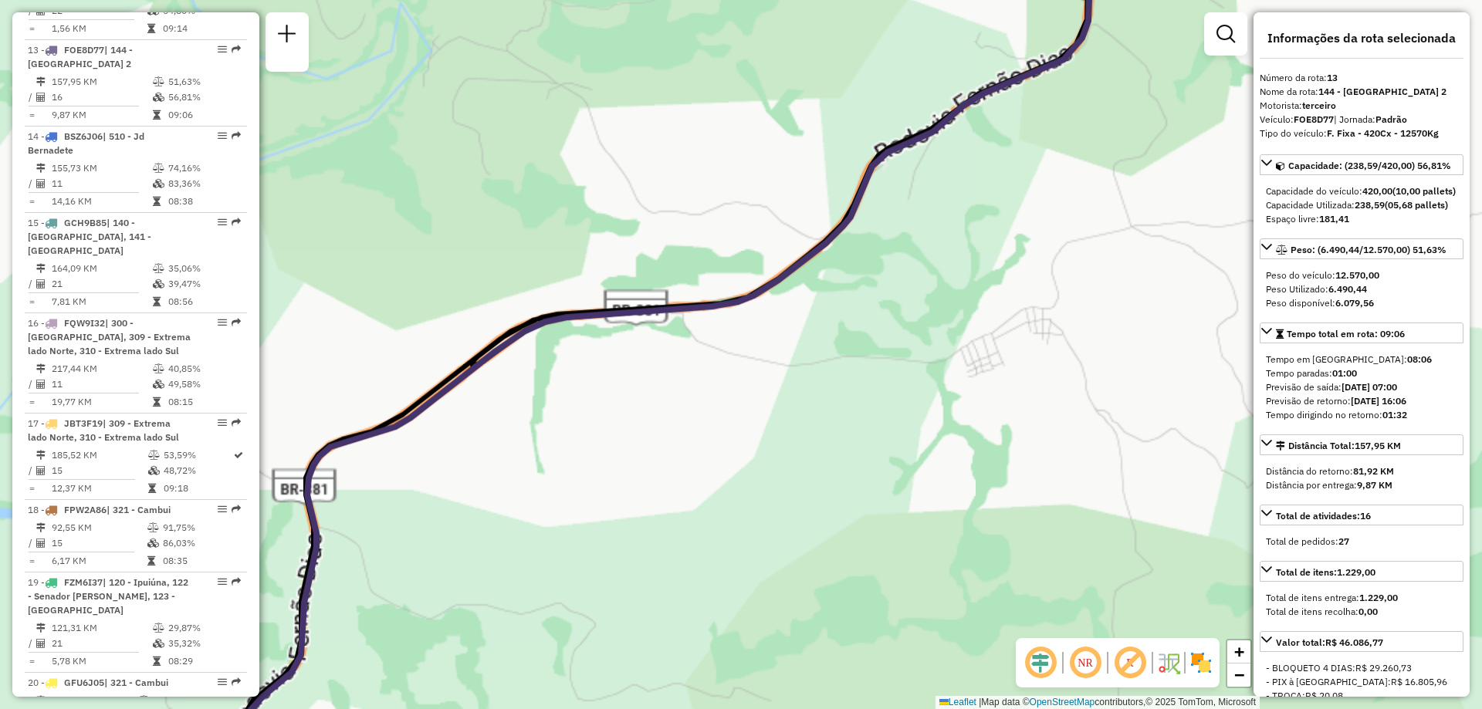
click at [761, 279] on icon at bounding box center [699, 430] width 1064 height 1703
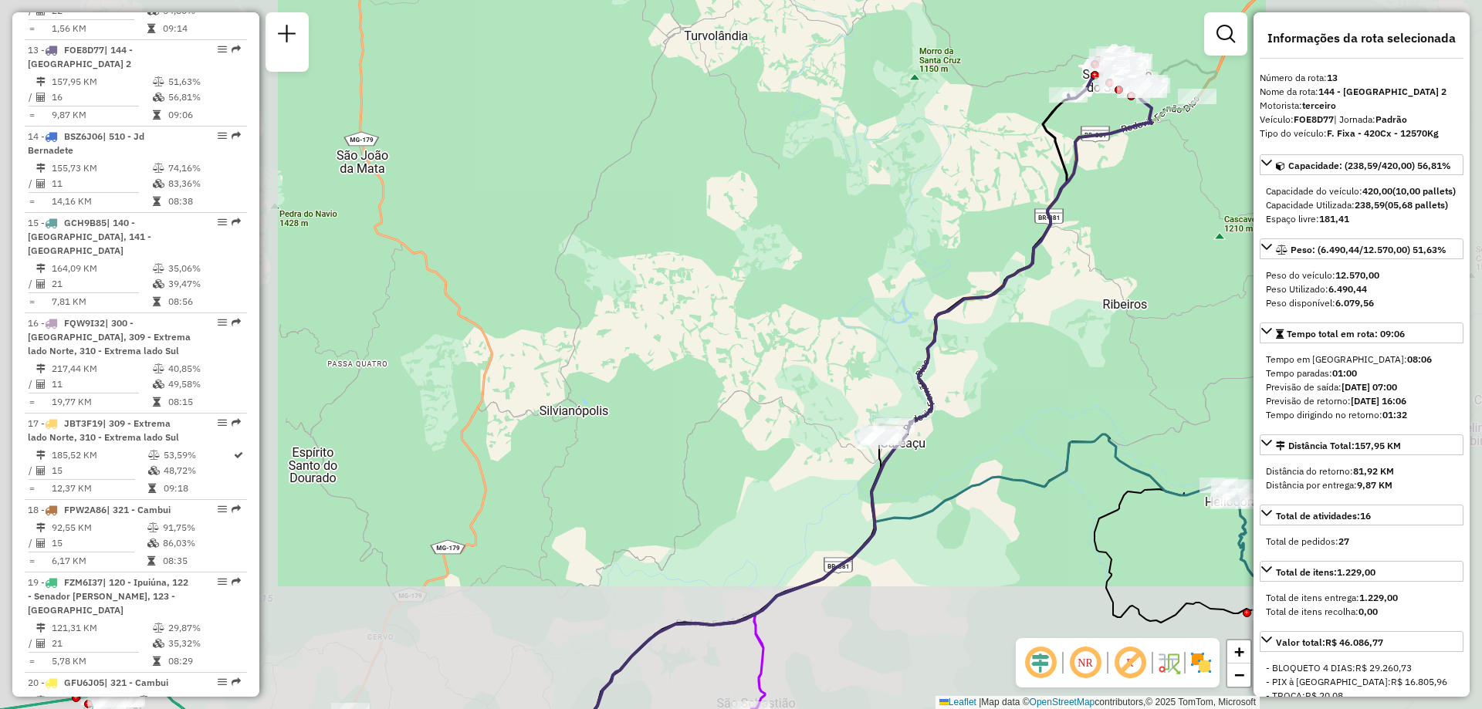
click at [870, 286] on div "Janela de atendimento Grade de atendimento Capacidade Transportadoras Veículos …" at bounding box center [741, 354] width 1482 height 709
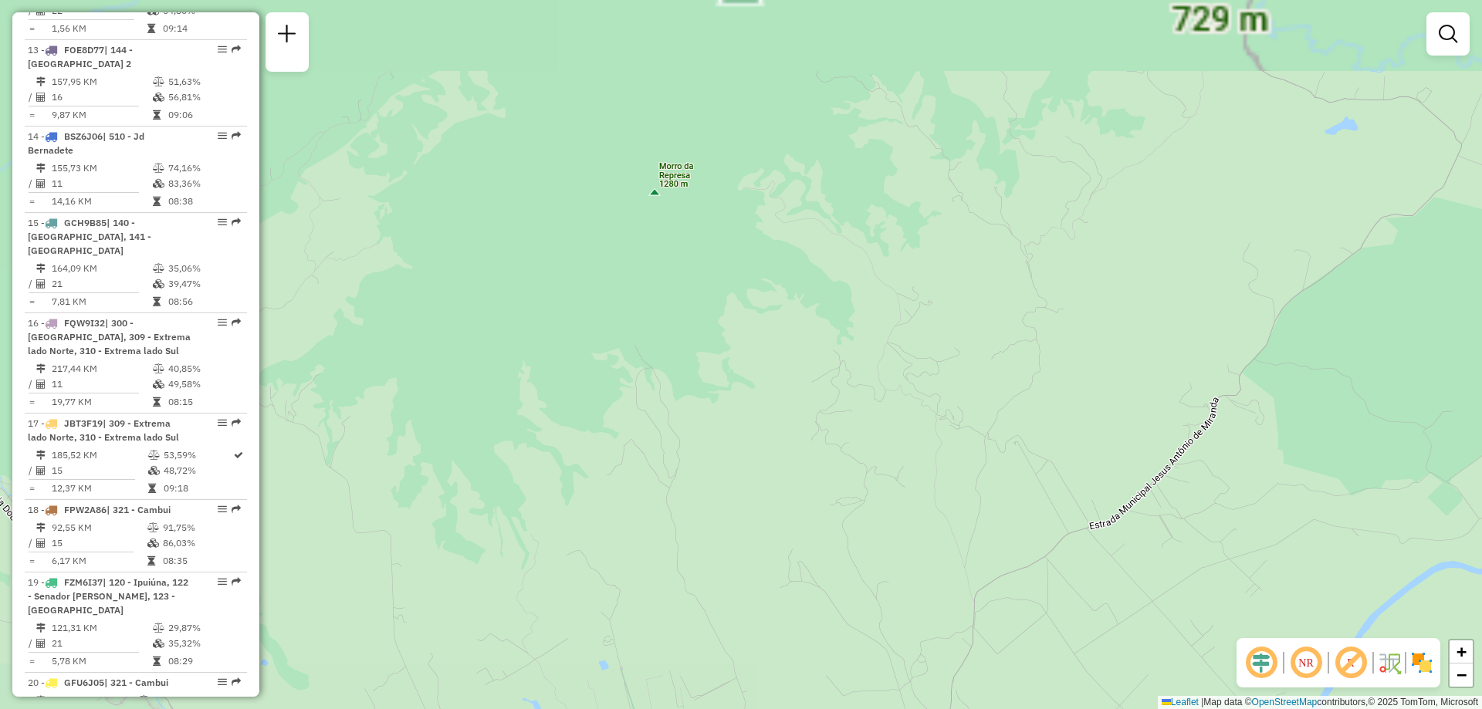
drag, startPoint x: 774, startPoint y: 279, endPoint x: 936, endPoint y: 442, distance: 229.8
click at [936, 442] on div "Janela de atendimento Grade de atendimento Capacidade Transportadoras Veículos …" at bounding box center [741, 354] width 1482 height 709
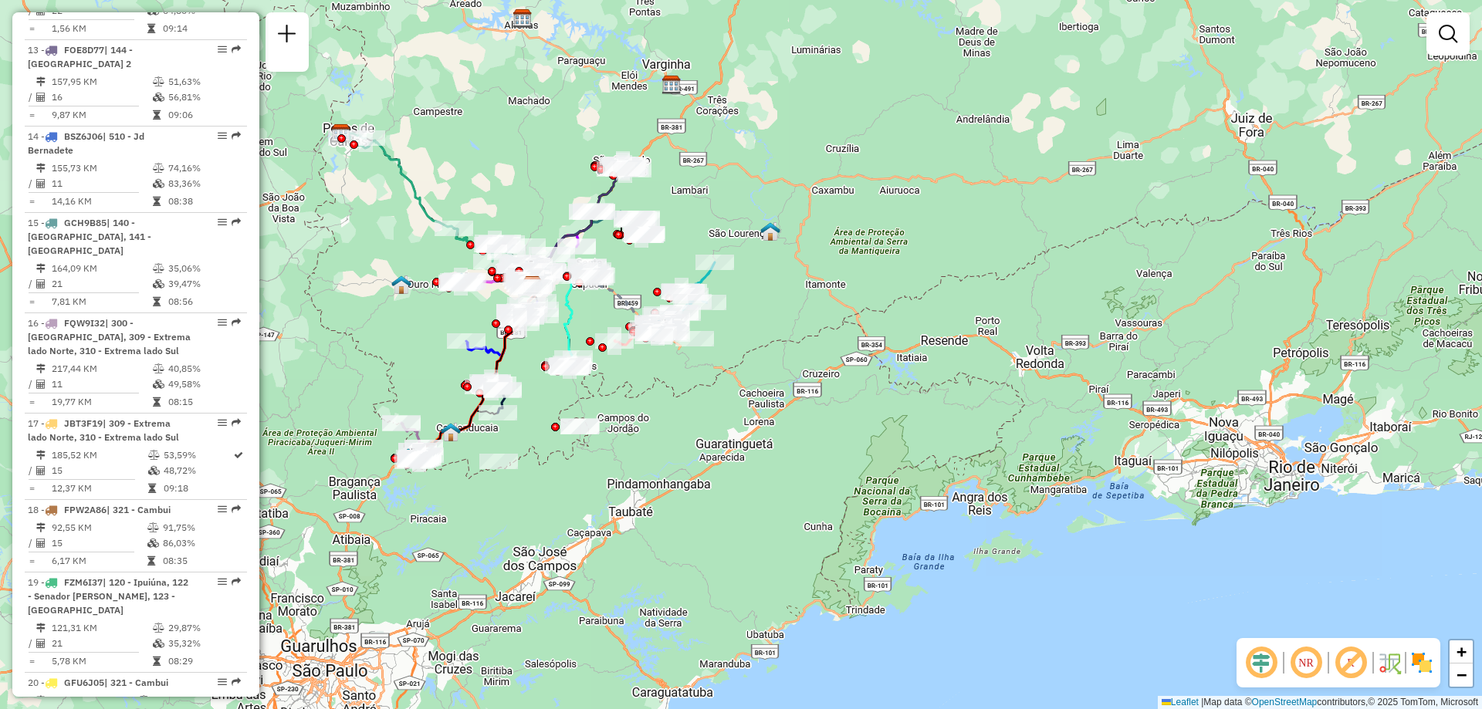
drag, startPoint x: 608, startPoint y: 209, endPoint x: 574, endPoint y: 377, distance: 171.1
click at [568, 385] on div "Janela de atendimento Grade de atendimento Capacidade Transportadoras Veículos …" at bounding box center [741, 354] width 1482 height 709
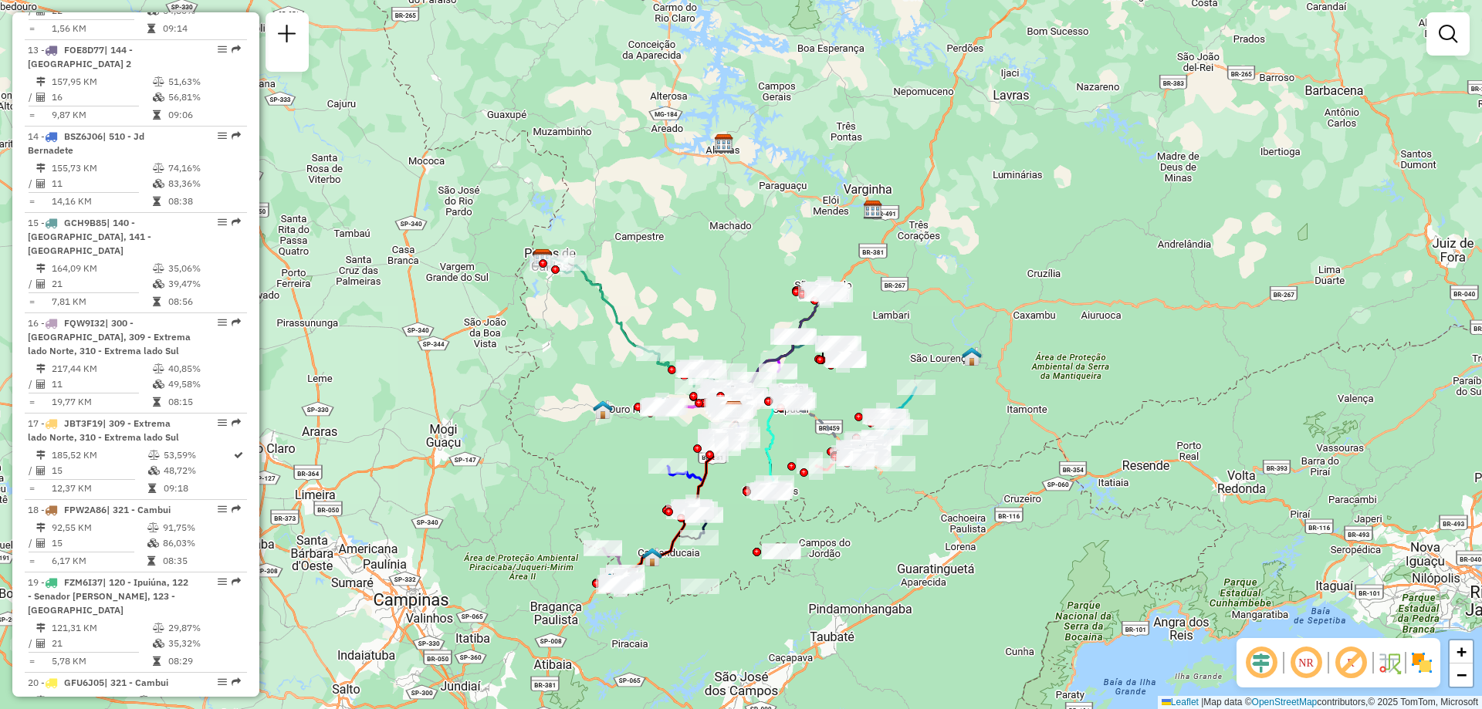
drag, startPoint x: 685, startPoint y: 208, endPoint x: 883, endPoint y: 334, distance: 235.4
click at [883, 334] on div "Janela de atendimento Grade de atendimento Capacidade Transportadoras Veículos …" at bounding box center [741, 354] width 1482 height 709
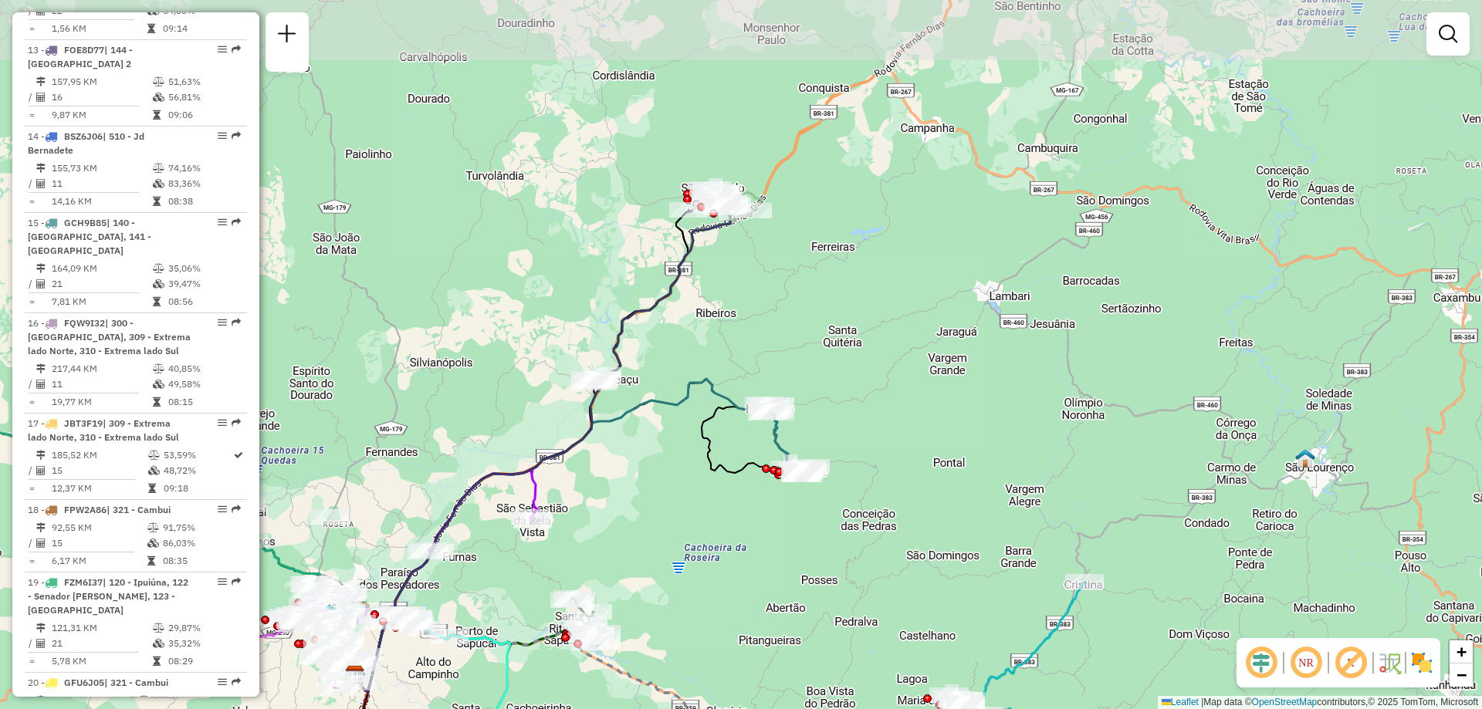
drag, startPoint x: 720, startPoint y: 315, endPoint x: 716, endPoint y: 466, distance: 151.3
click at [716, 466] on icon at bounding box center [571, 535] width 433 height 313
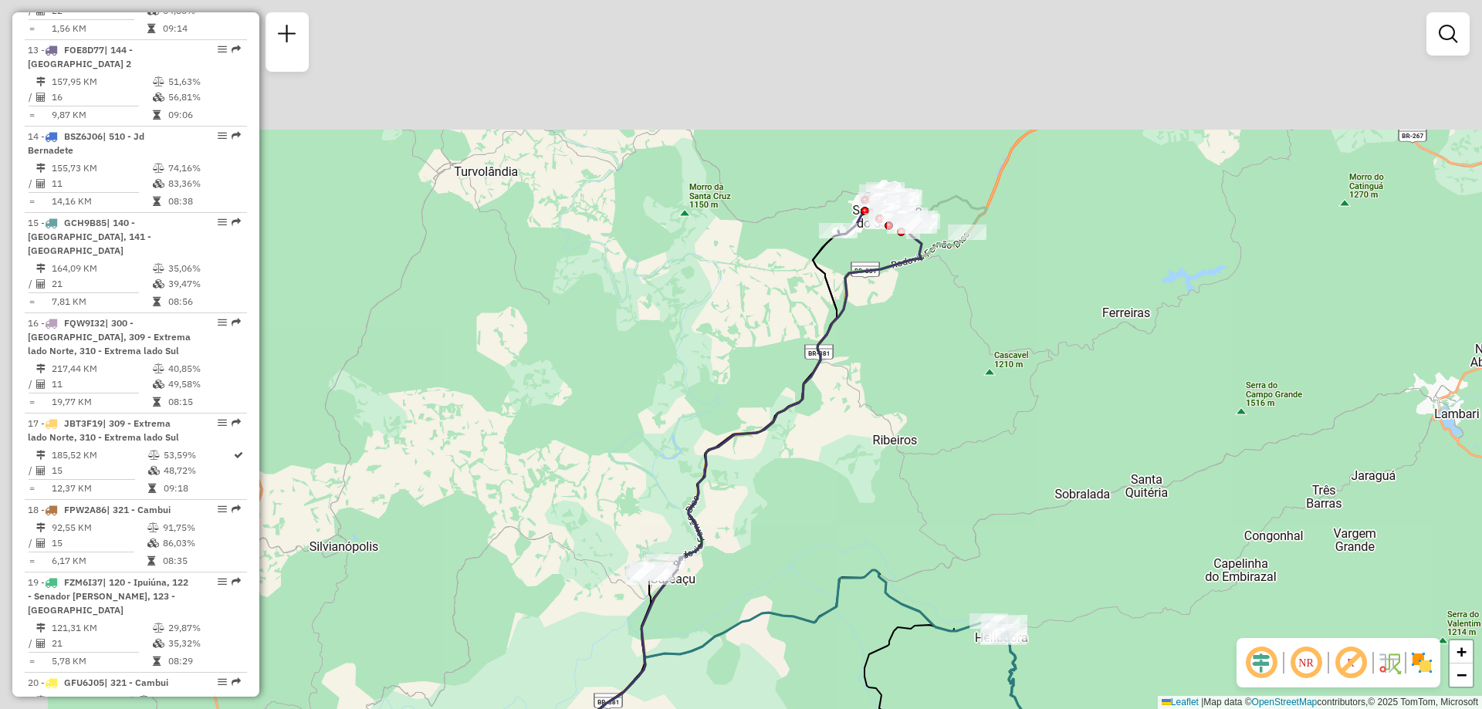
drag, startPoint x: 696, startPoint y: 249, endPoint x: 918, endPoint y: 395, distance: 265.3
click at [918, 395] on div "Janela de atendimento Grade de atendimento Capacidade Transportadoras Veículos …" at bounding box center [741, 354] width 1482 height 709
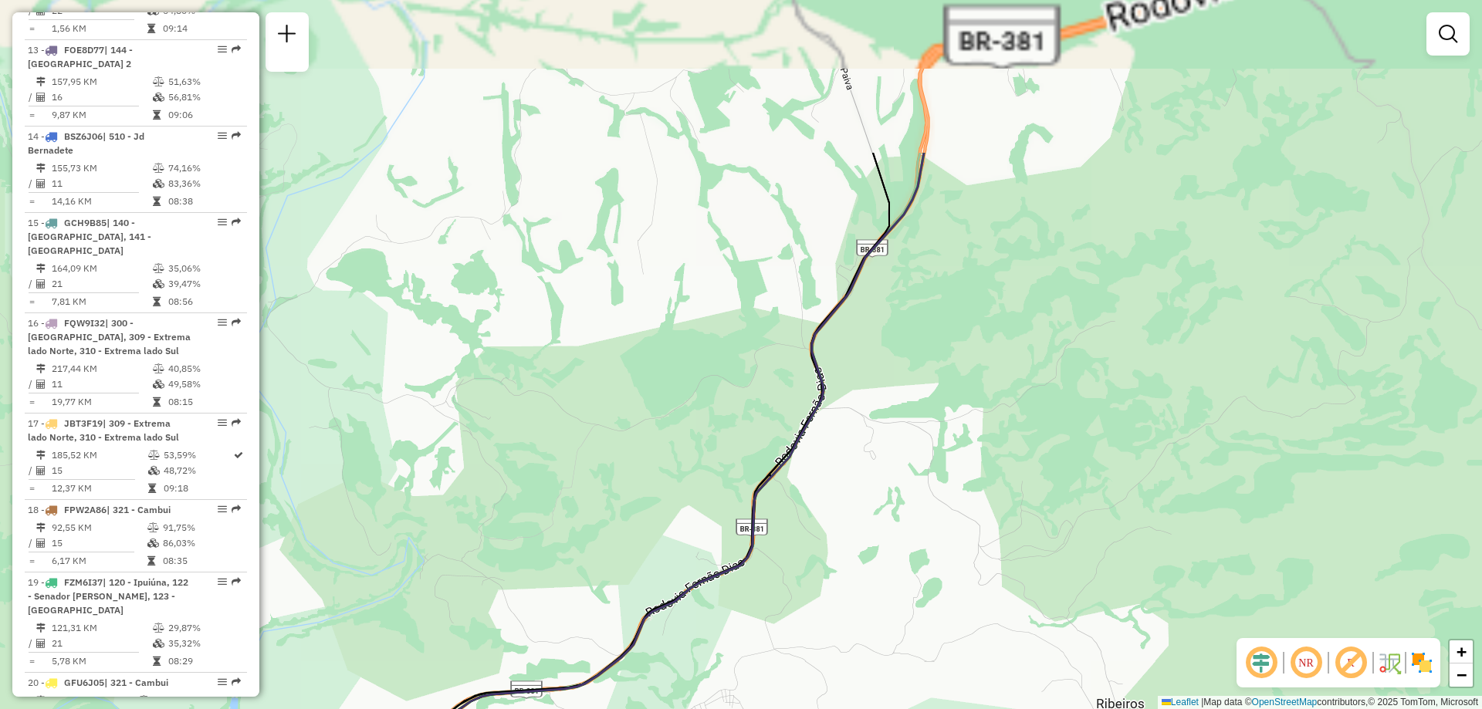
drag, startPoint x: 907, startPoint y: 354, endPoint x: 935, endPoint y: 596, distance: 243.2
click at [935, 596] on div "Janela de atendimento Grade de atendimento Capacidade Transportadoras Veículos …" at bounding box center [741, 354] width 1482 height 709
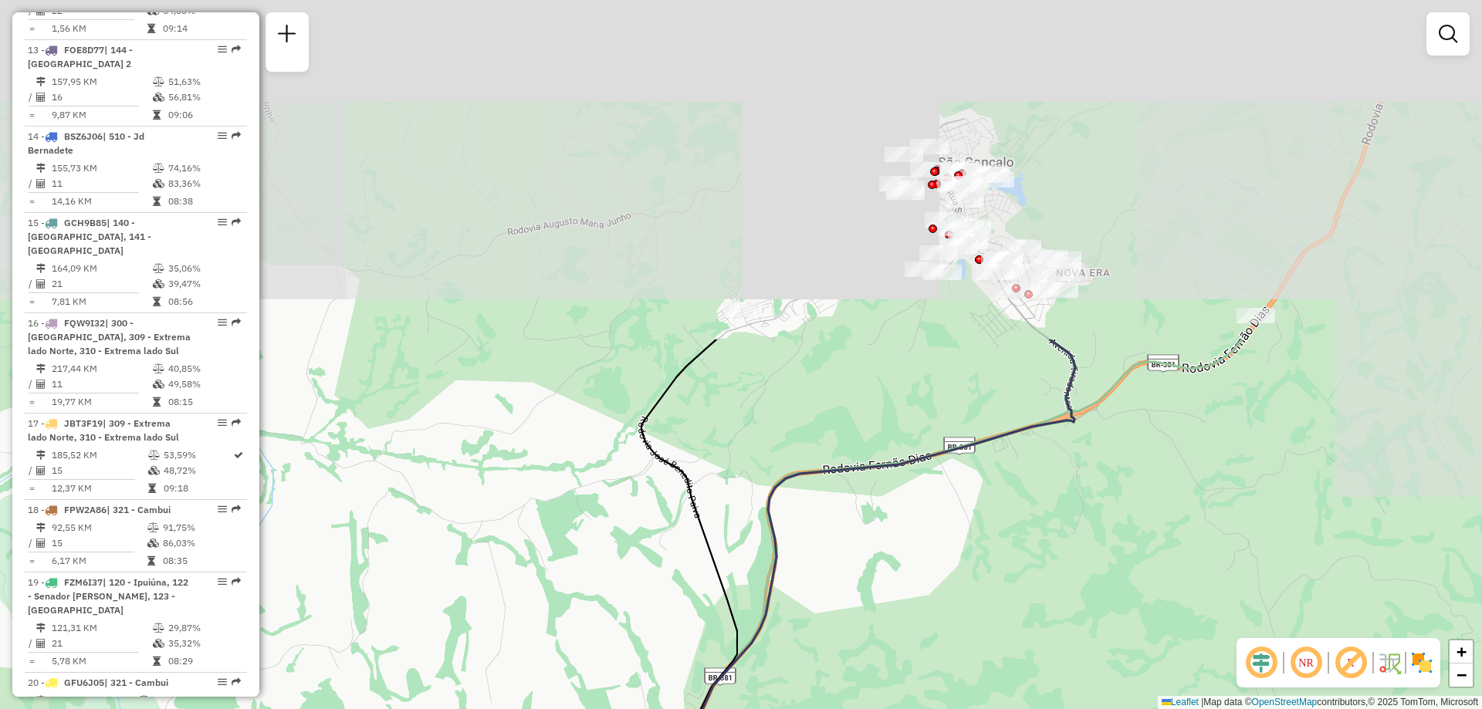
drag, startPoint x: 984, startPoint y: 242, endPoint x: 828, endPoint y: 660, distance: 446.5
click at [828, 660] on div "Janela de atendimento Grade de atendimento Capacidade Transportadoras Veículos …" at bounding box center [741, 354] width 1482 height 709
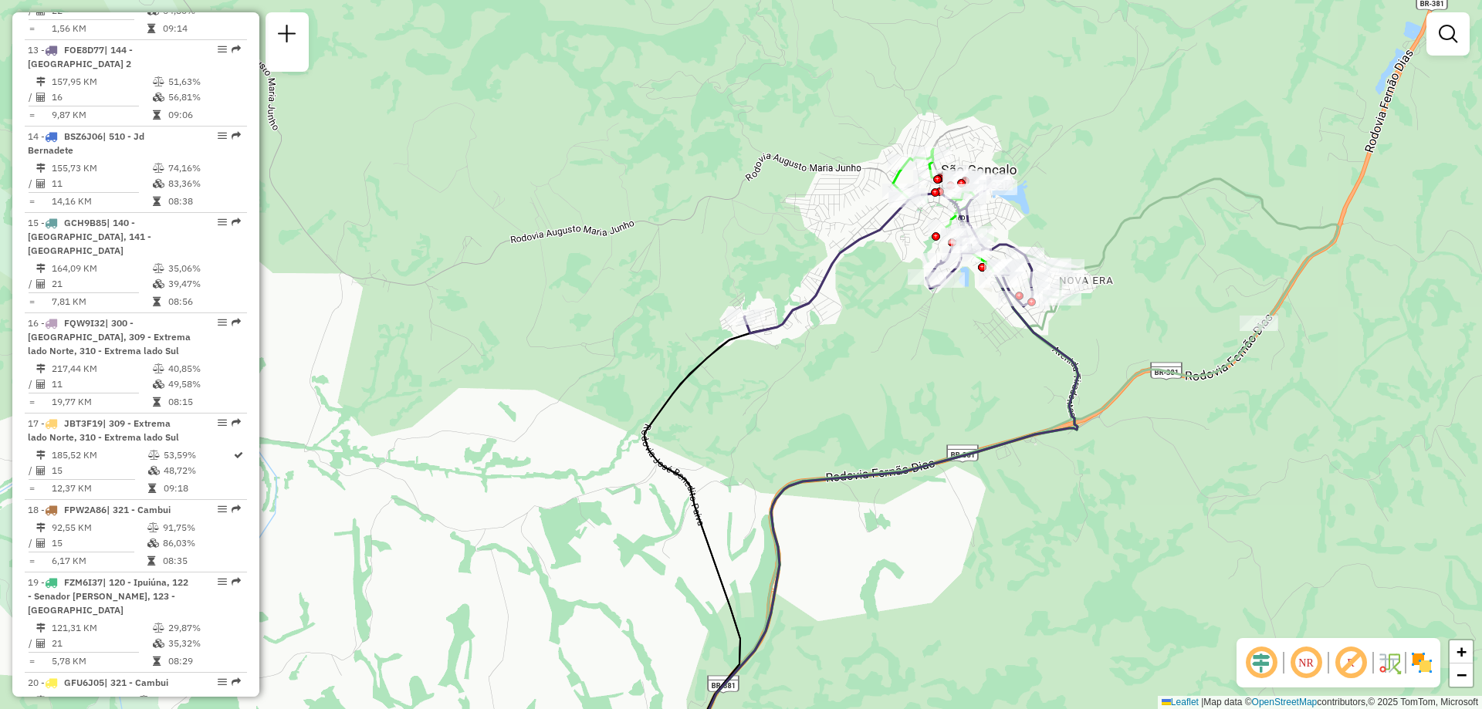
click at [661, 398] on icon at bounding box center [698, 549] width 106 height 464
select select "**********"
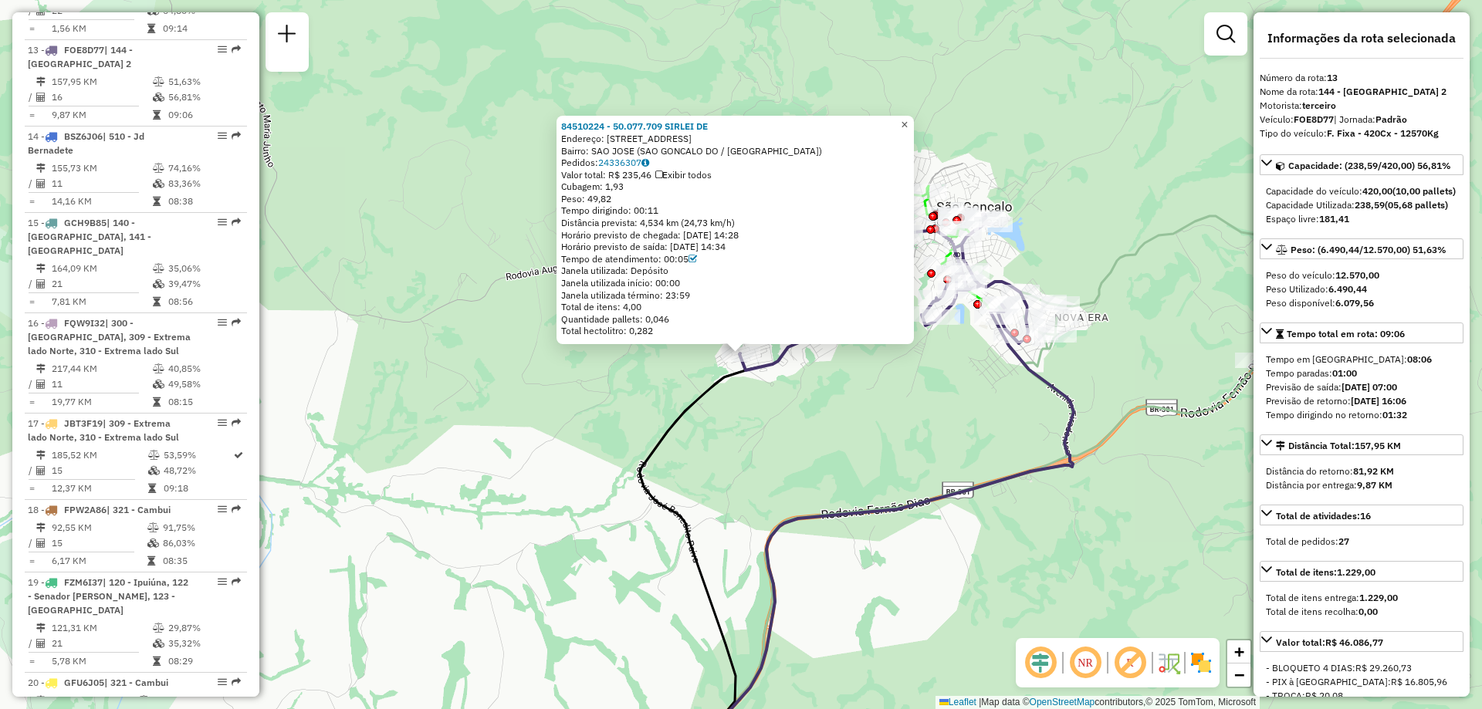
click at [914, 121] on link "×" at bounding box center [905, 125] width 19 height 19
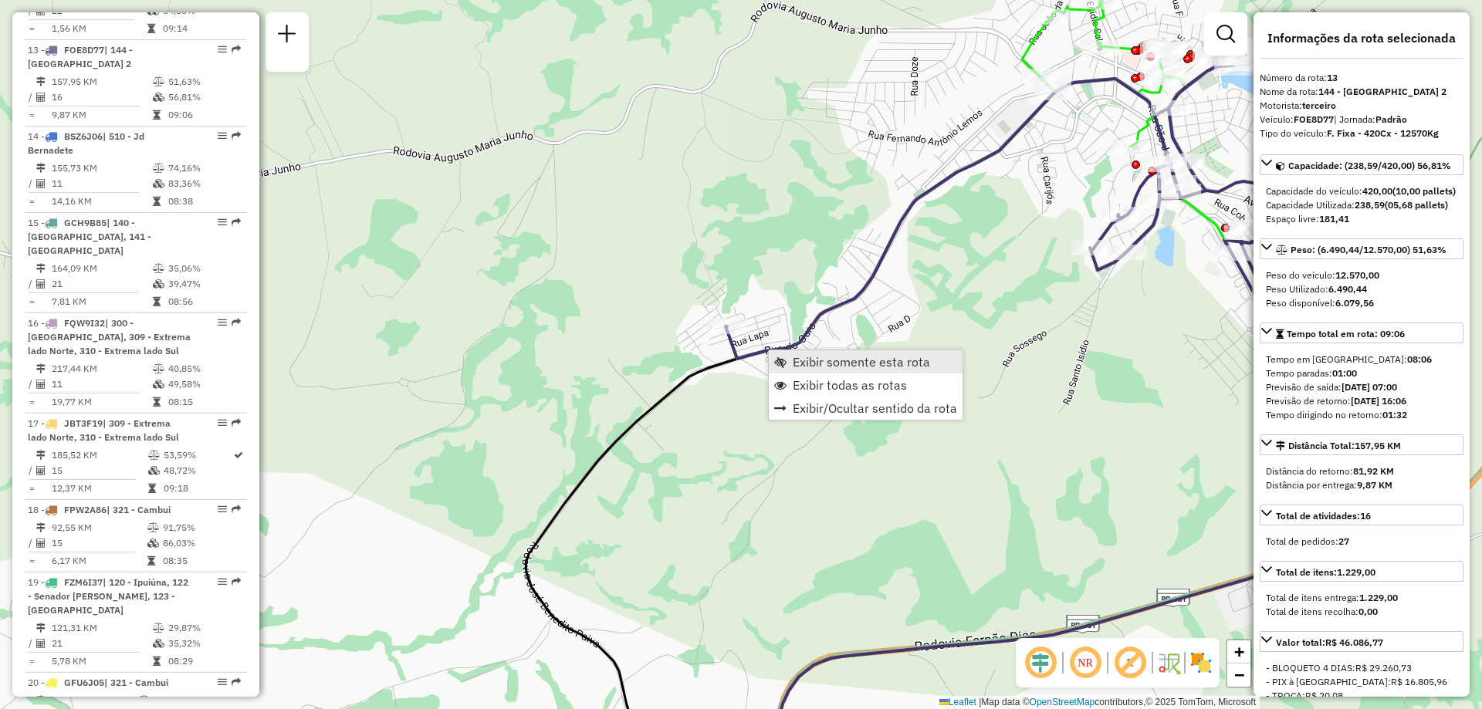
click at [853, 363] on span "Exibir somente esta rota" at bounding box center [861, 362] width 137 height 12
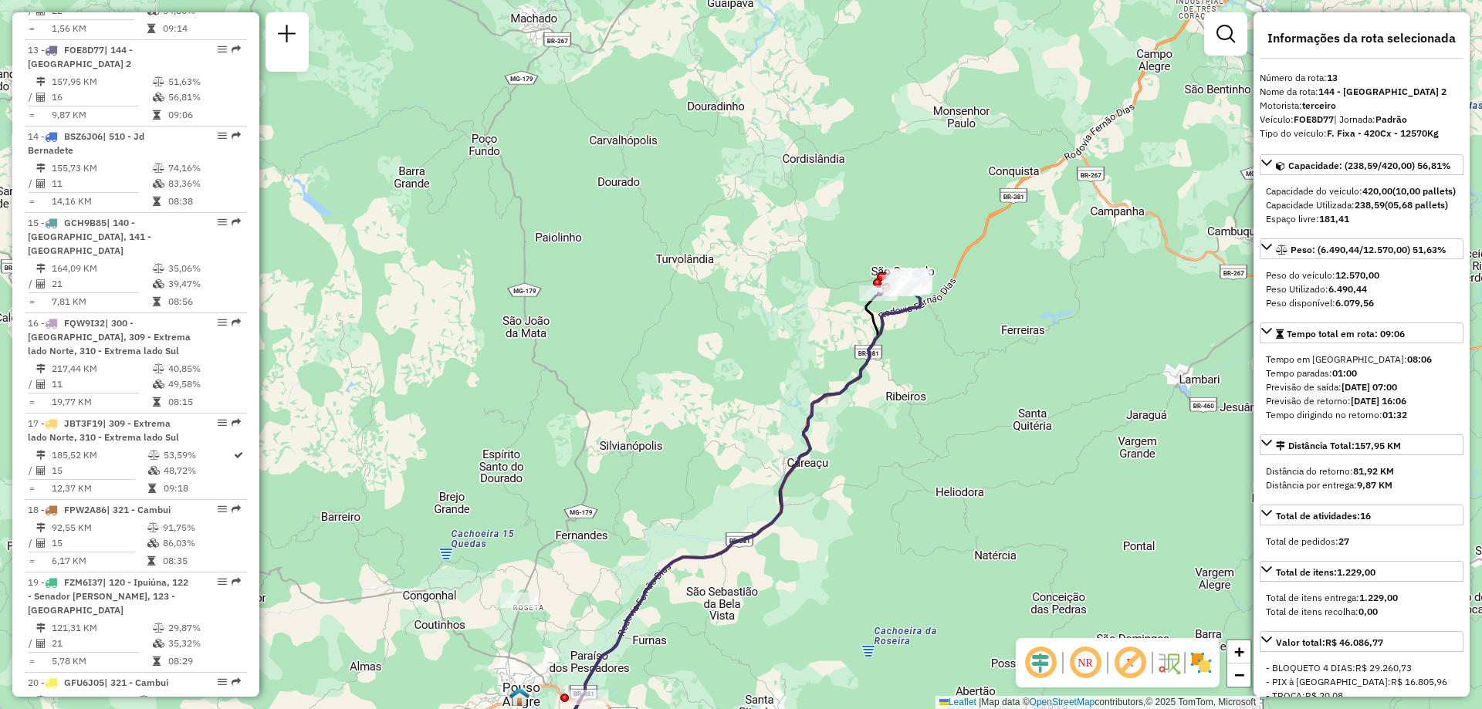
drag, startPoint x: 845, startPoint y: 391, endPoint x: 836, endPoint y: 563, distance: 171.6
click at [836, 563] on div "Janela de atendimento Grade de atendimento Capacidade Transportadoras Veículos …" at bounding box center [741, 354] width 1482 height 709
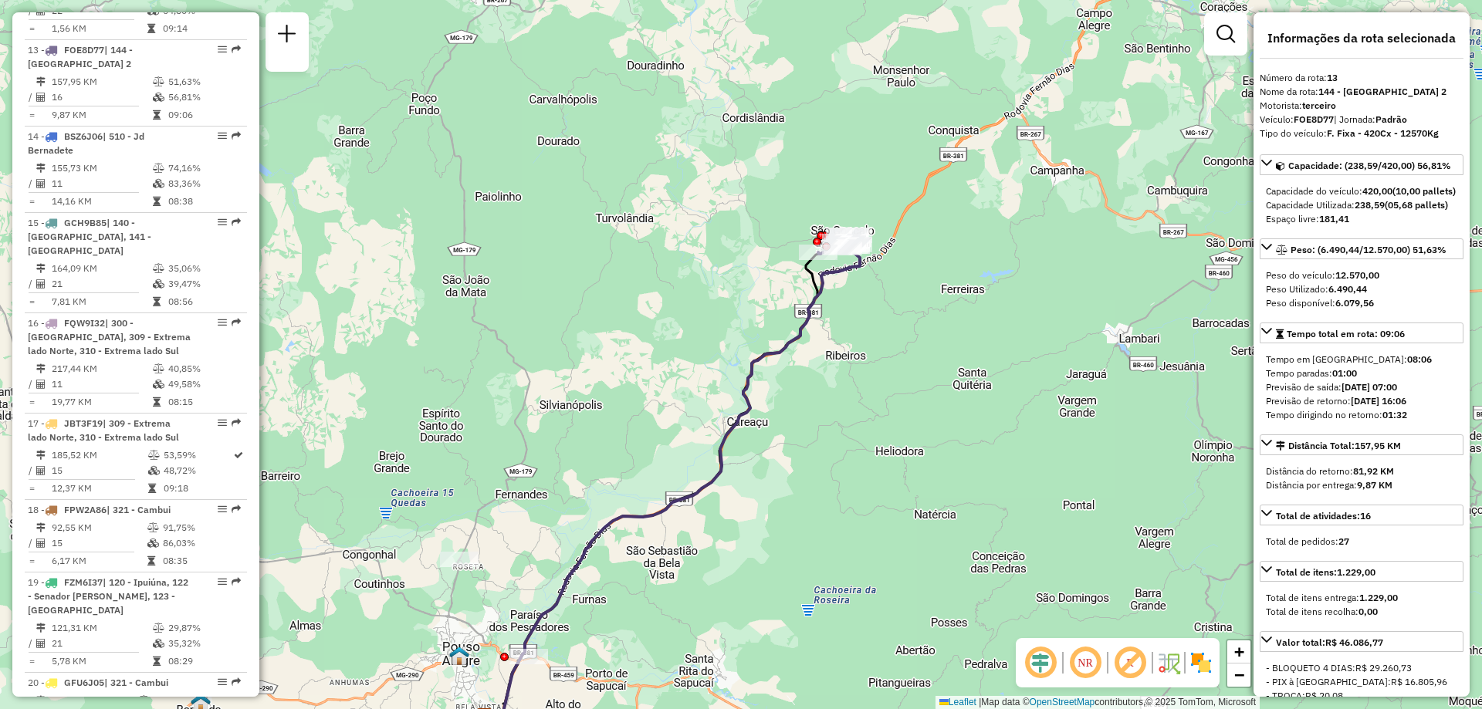
drag, startPoint x: 836, startPoint y: 563, endPoint x: 775, endPoint y: 523, distance: 73.0
click at [775, 523] on div "Janela de atendimento Grade de atendimento Capacidade Transportadoras Veículos …" at bounding box center [741, 354] width 1482 height 709
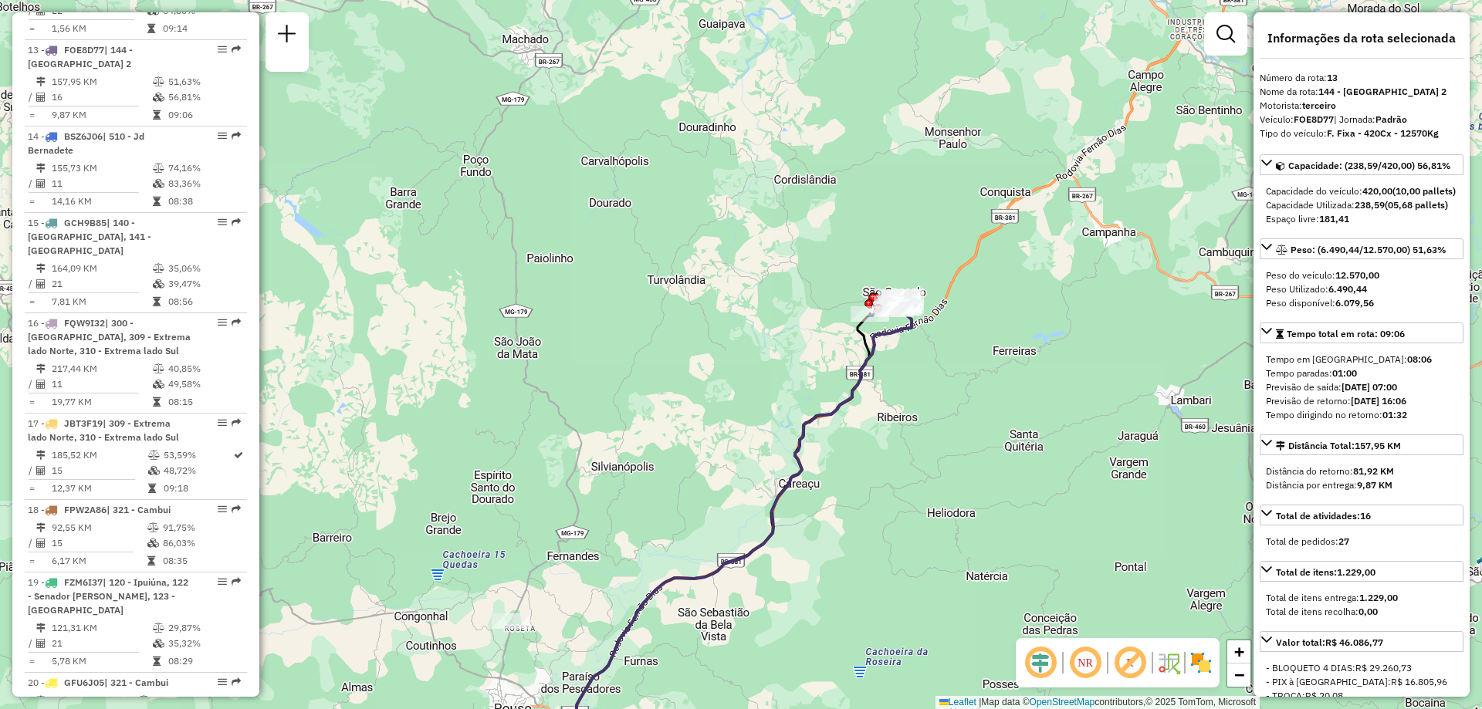
drag, startPoint x: 788, startPoint y: 458, endPoint x: 861, endPoint y: 513, distance: 91.4
click at [845, 518] on div "Janela de atendimento Grade de atendimento Capacidade Transportadoras Veículos …" at bounding box center [741, 354] width 1482 height 709
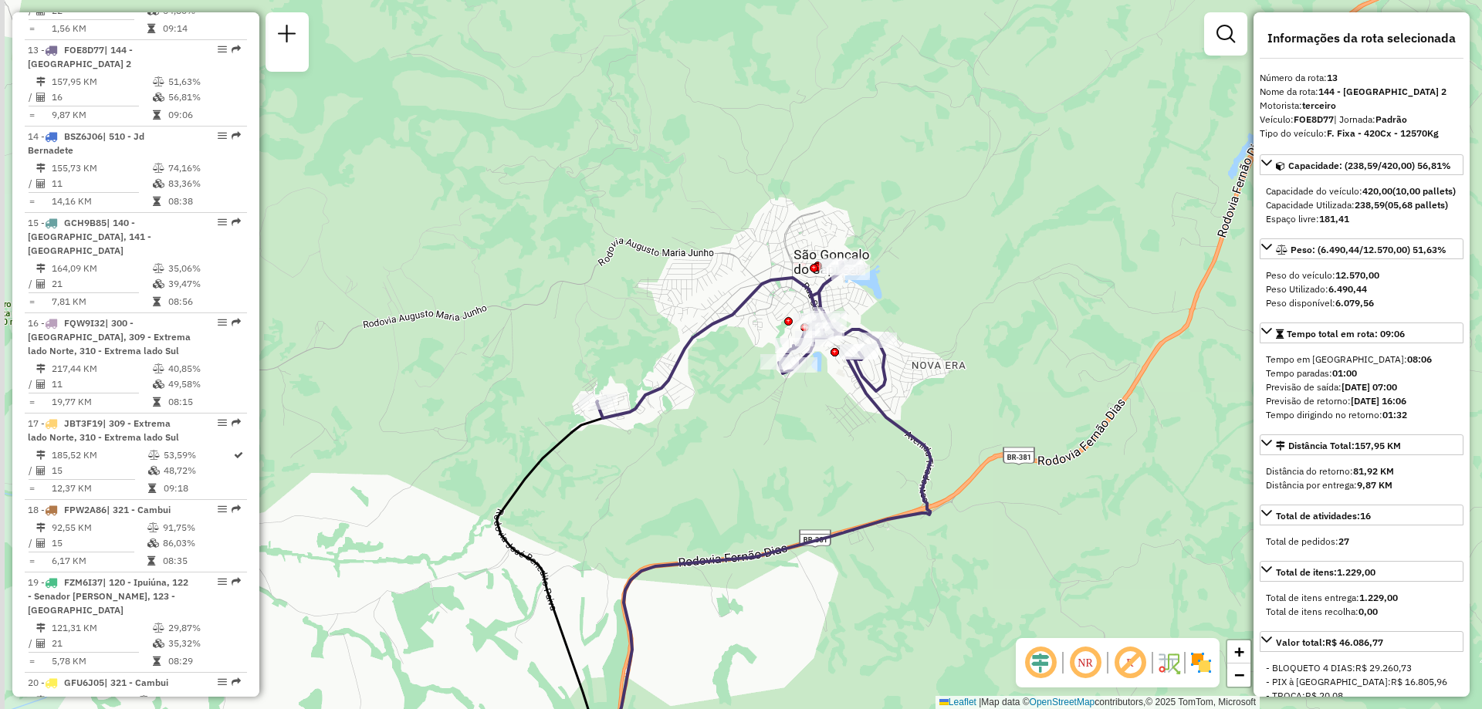
drag, startPoint x: 892, startPoint y: 329, endPoint x: 987, endPoint y: 486, distance: 183.9
click at [987, 486] on div "Janela de atendimento Grade de atendimento Capacidade Transportadoras Veículos …" at bounding box center [741, 354] width 1482 height 709
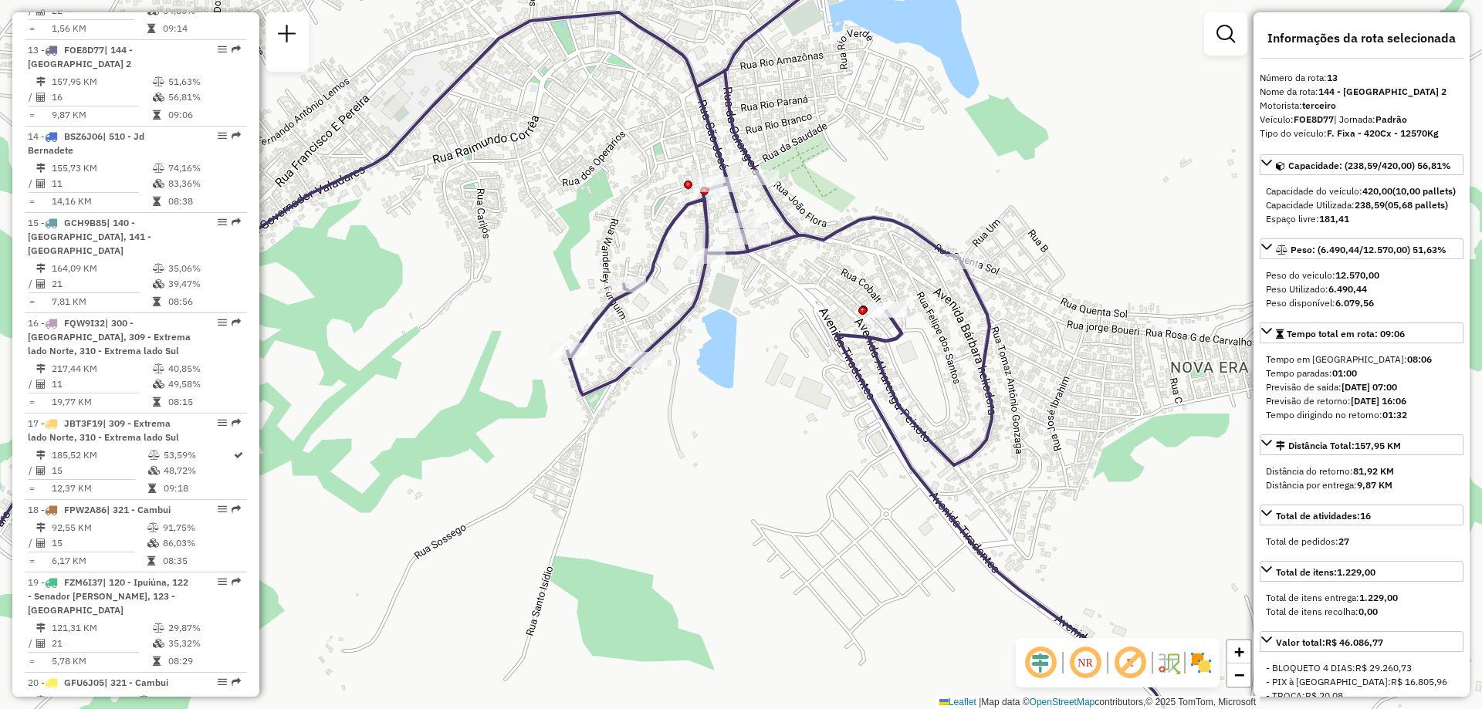
drag, startPoint x: 579, startPoint y: 471, endPoint x: 609, endPoint y: 572, distance: 105.5
click at [609, 572] on div "Janela de atendimento Grade de atendimento Capacidade Transportadoras Veículos …" at bounding box center [741, 354] width 1482 height 709
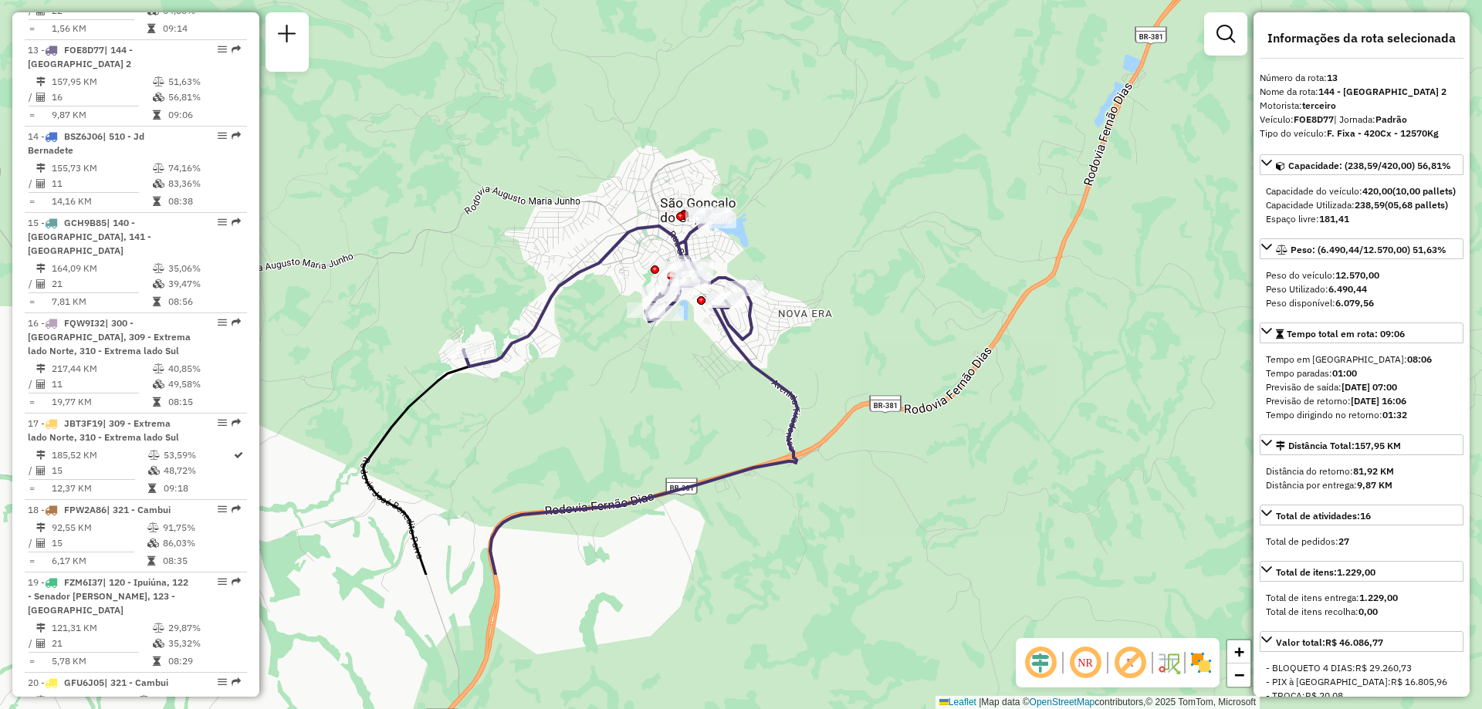
drag, startPoint x: 583, startPoint y: 564, endPoint x: 622, endPoint y: 359, distance: 209.1
click at [622, 359] on div "Janela de atendimento Grade de atendimento Capacidade Transportadoras Veículos …" at bounding box center [741, 354] width 1482 height 709
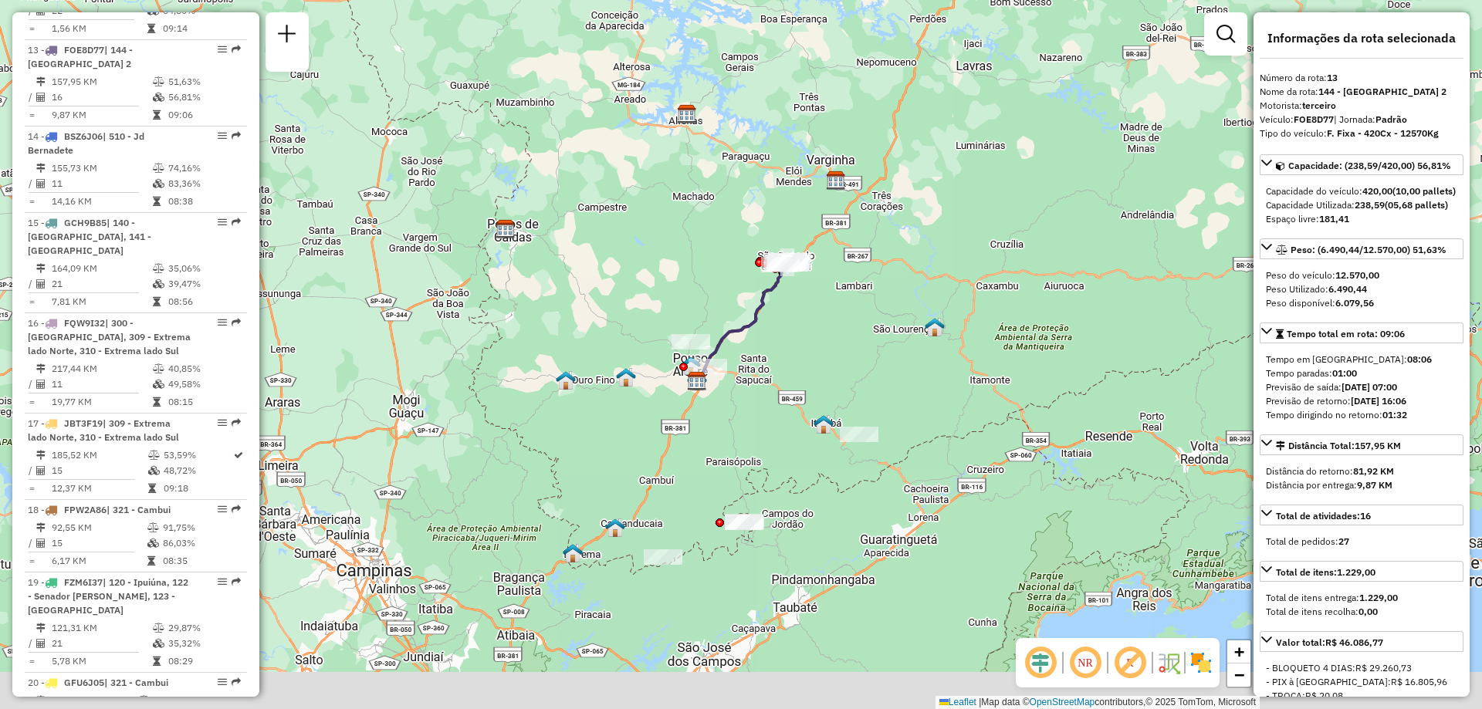
drag, startPoint x: 789, startPoint y: 395, endPoint x: 821, endPoint y: 271, distance: 128.5
click at [821, 271] on div "Janela de atendimento Grade de atendimento Capacidade Transportadoras Veículos …" at bounding box center [741, 354] width 1482 height 709
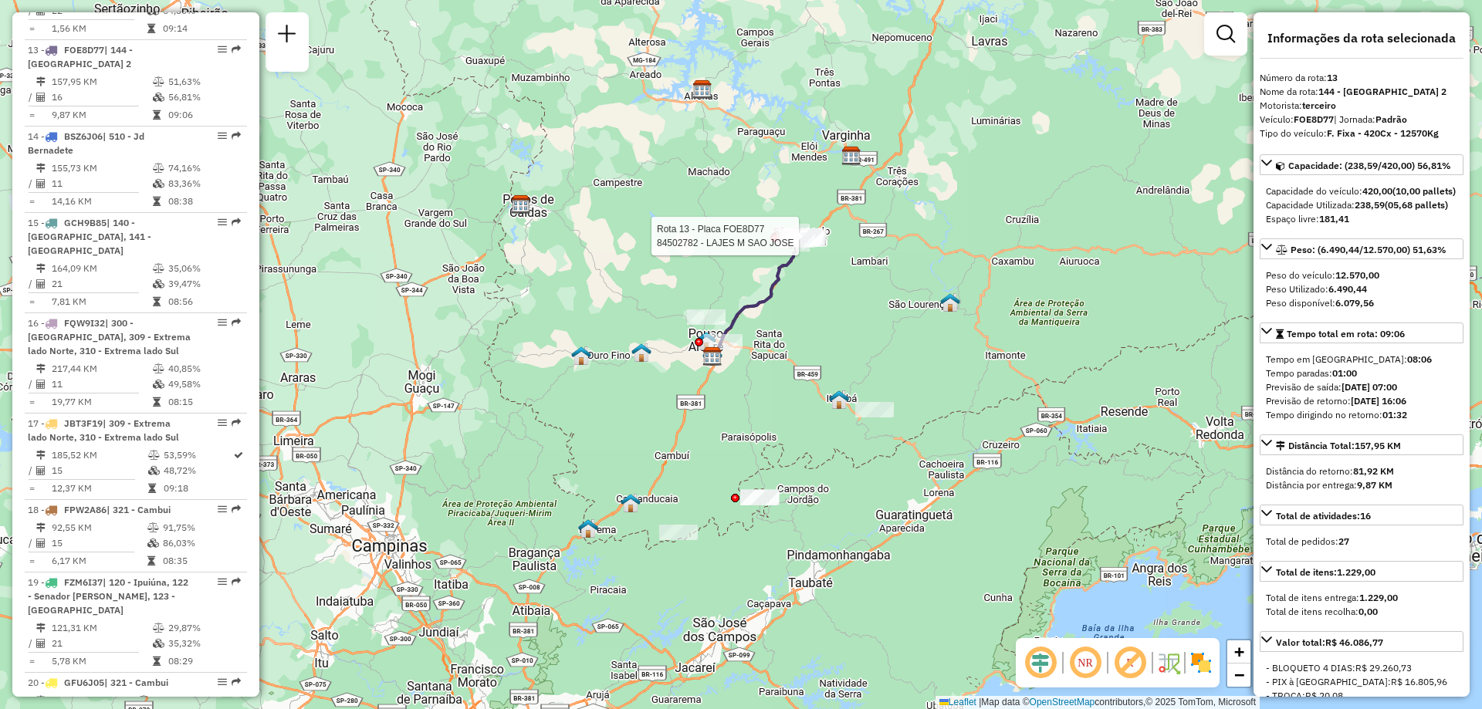
click at [1138, 655] on em at bounding box center [1130, 663] width 37 height 37
click at [1136, 655] on em at bounding box center [1130, 663] width 37 height 37
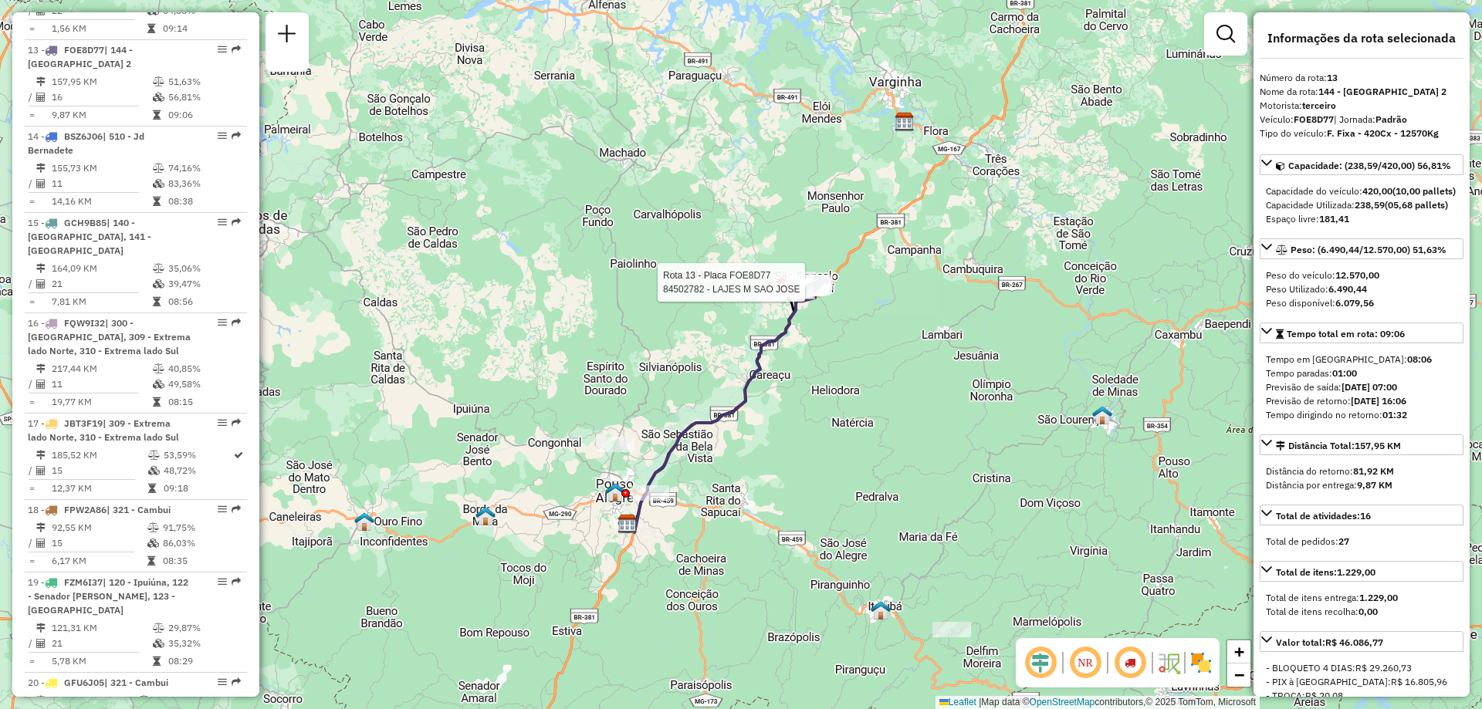
drag, startPoint x: 794, startPoint y: 290, endPoint x: 774, endPoint y: 461, distance: 172.7
click at [774, 461] on div "Rota 13 - Placa FOE8D77 84502782 - LAJES M SAO JOSE Janela de atendimento Grade…" at bounding box center [741, 354] width 1482 height 709
click at [1215, 669] on div "NR" at bounding box center [1118, 662] width 204 height 49
click at [1203, 665] on img at bounding box center [1201, 663] width 25 height 25
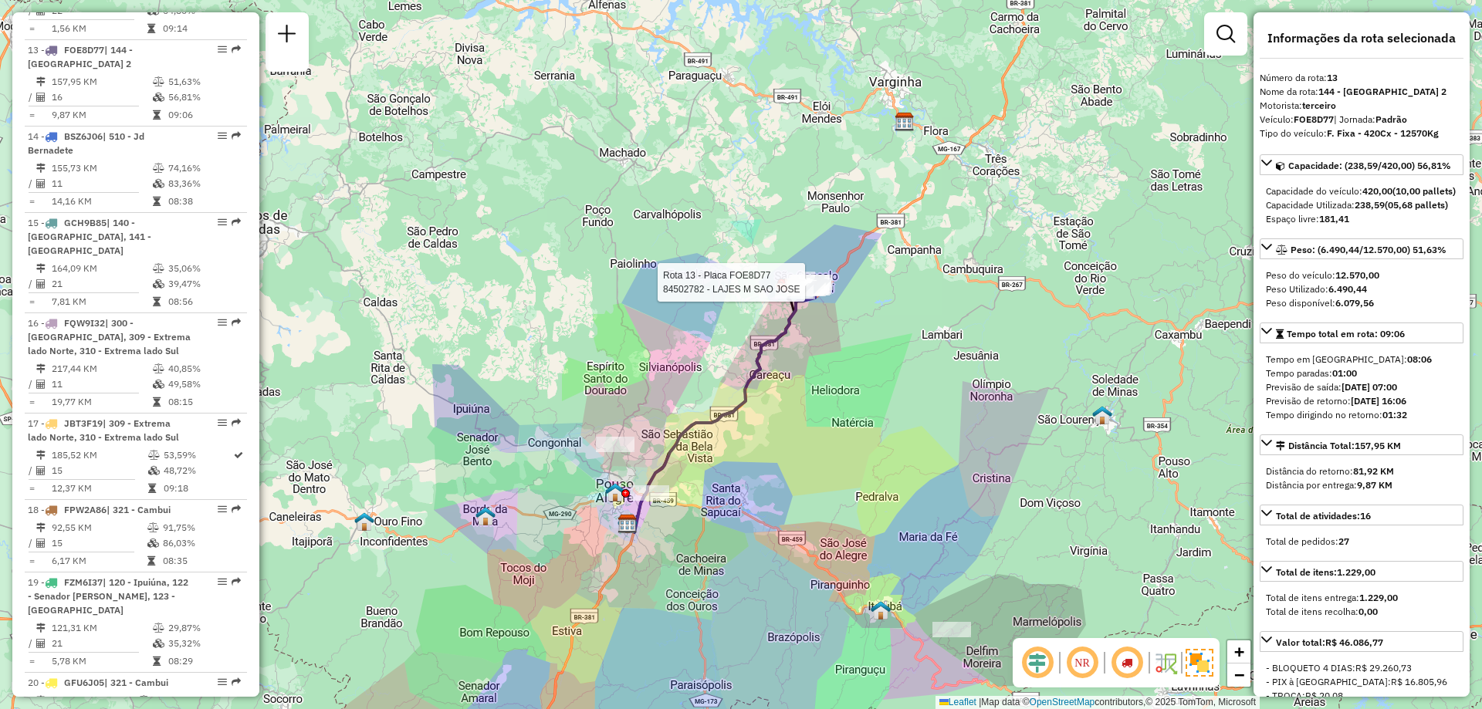
click at [881, 326] on div "Rota 13 - Placa FOE8D77 84502782 - LAJES M SAO JOSE Janela de atendimento Grade…" at bounding box center [741, 354] width 1482 height 709
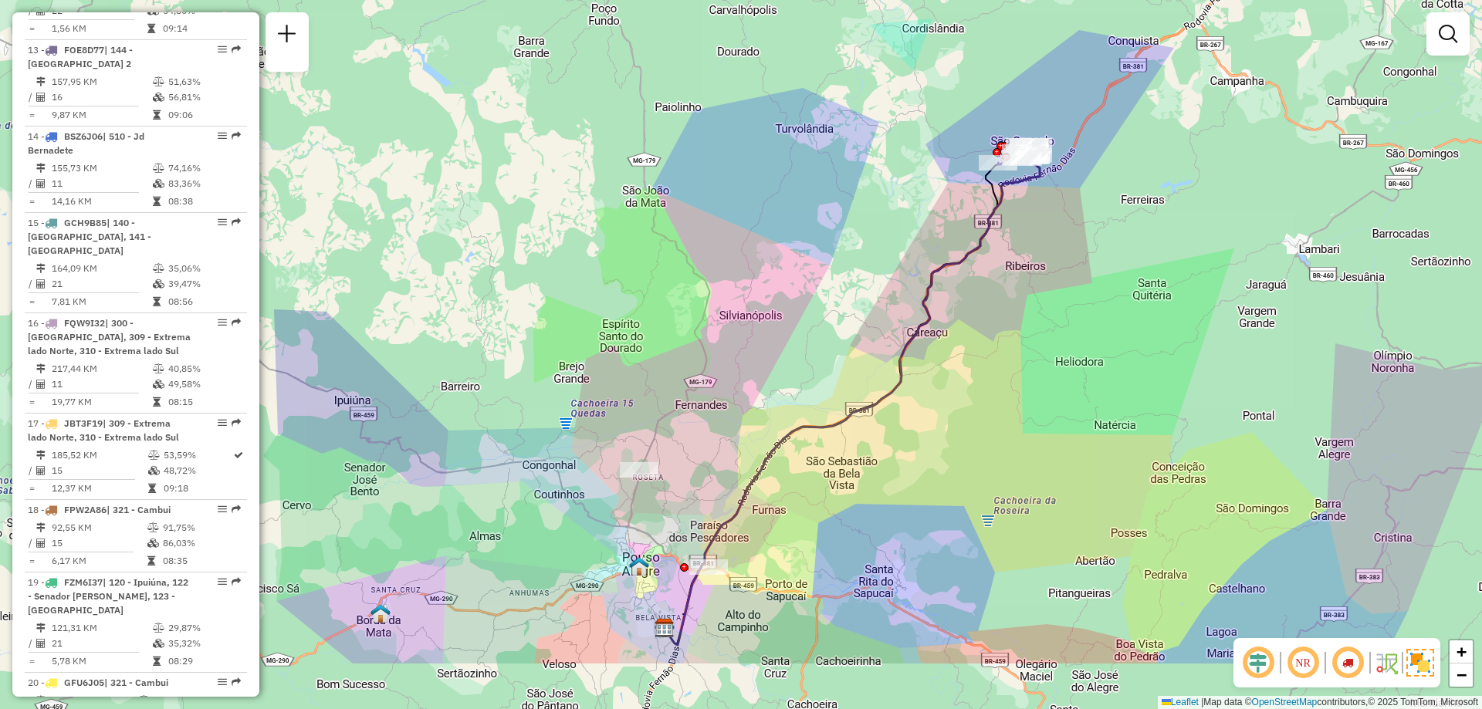
drag, startPoint x: 812, startPoint y: 257, endPoint x: 1133, endPoint y: 158, distance: 336.0
click at [1133, 158] on div "Janela de atendimento Grade de atendimento Capacidade Transportadoras Veículos …" at bounding box center [741, 354] width 1482 height 709
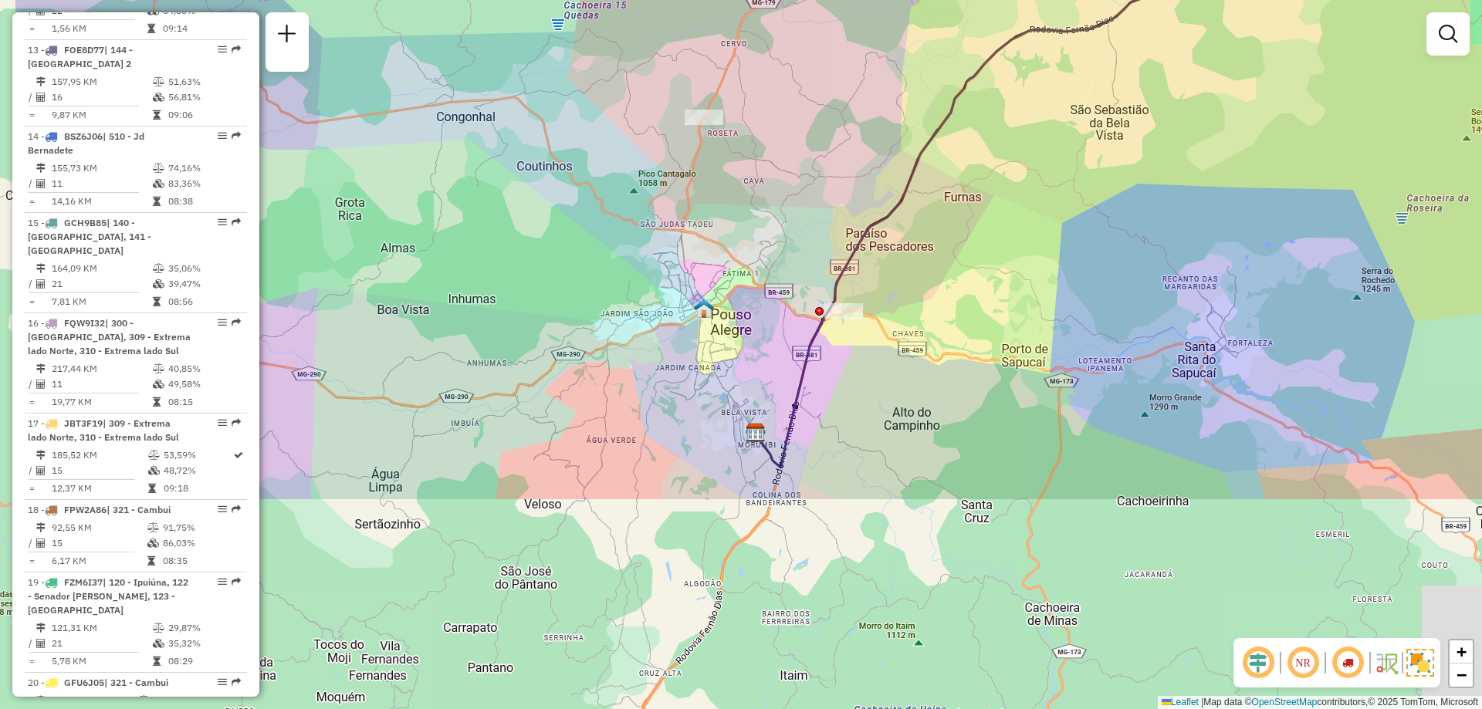
drag, startPoint x: 764, startPoint y: 565, endPoint x: 928, endPoint y: 284, distance: 325.2
click at [928, 284] on div "Janela de atendimento Grade de atendimento Capacidade Transportadoras Veículos …" at bounding box center [741, 354] width 1482 height 709
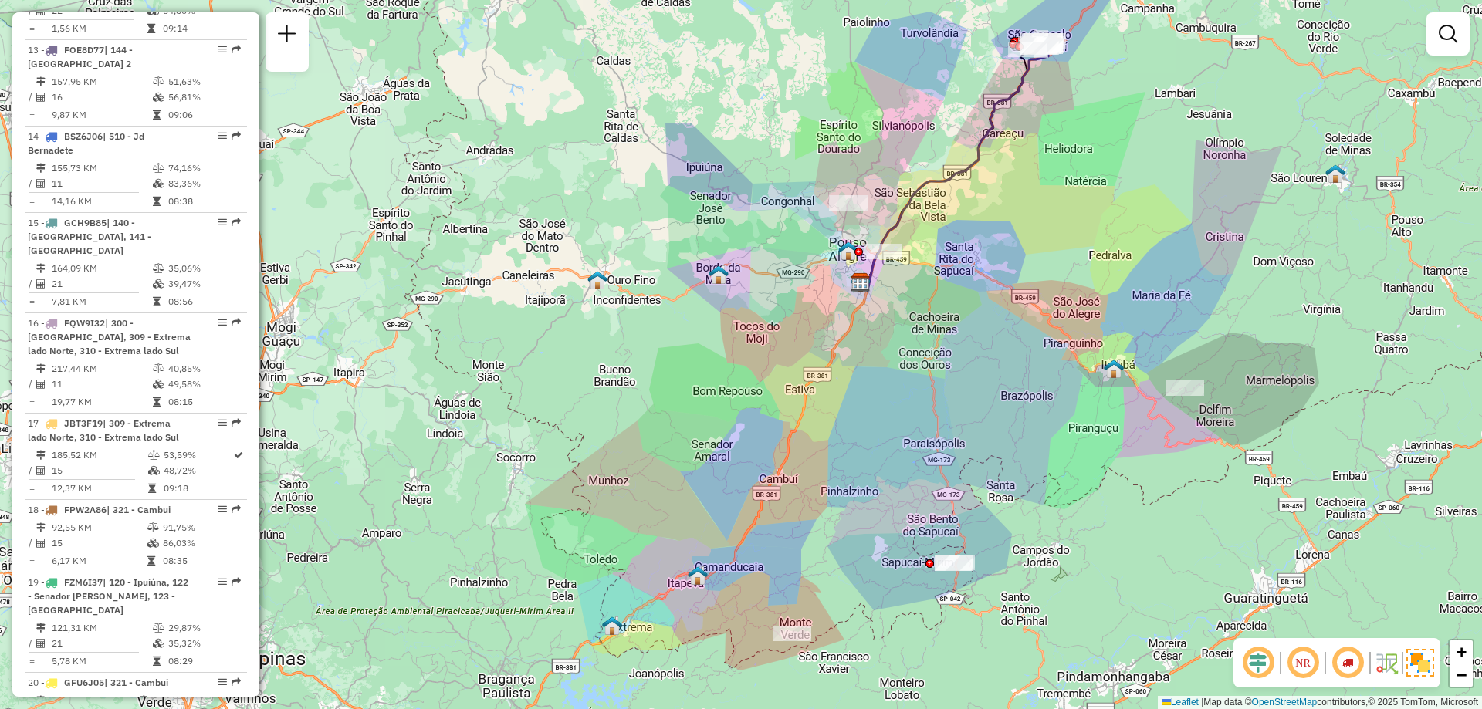
drag, startPoint x: 1153, startPoint y: 455, endPoint x: 1129, endPoint y: 416, distance: 45.4
click at [1129, 416] on div "Janela de atendimento Grade de atendimento Capacidade Transportadoras Veículos …" at bounding box center [741, 354] width 1482 height 709
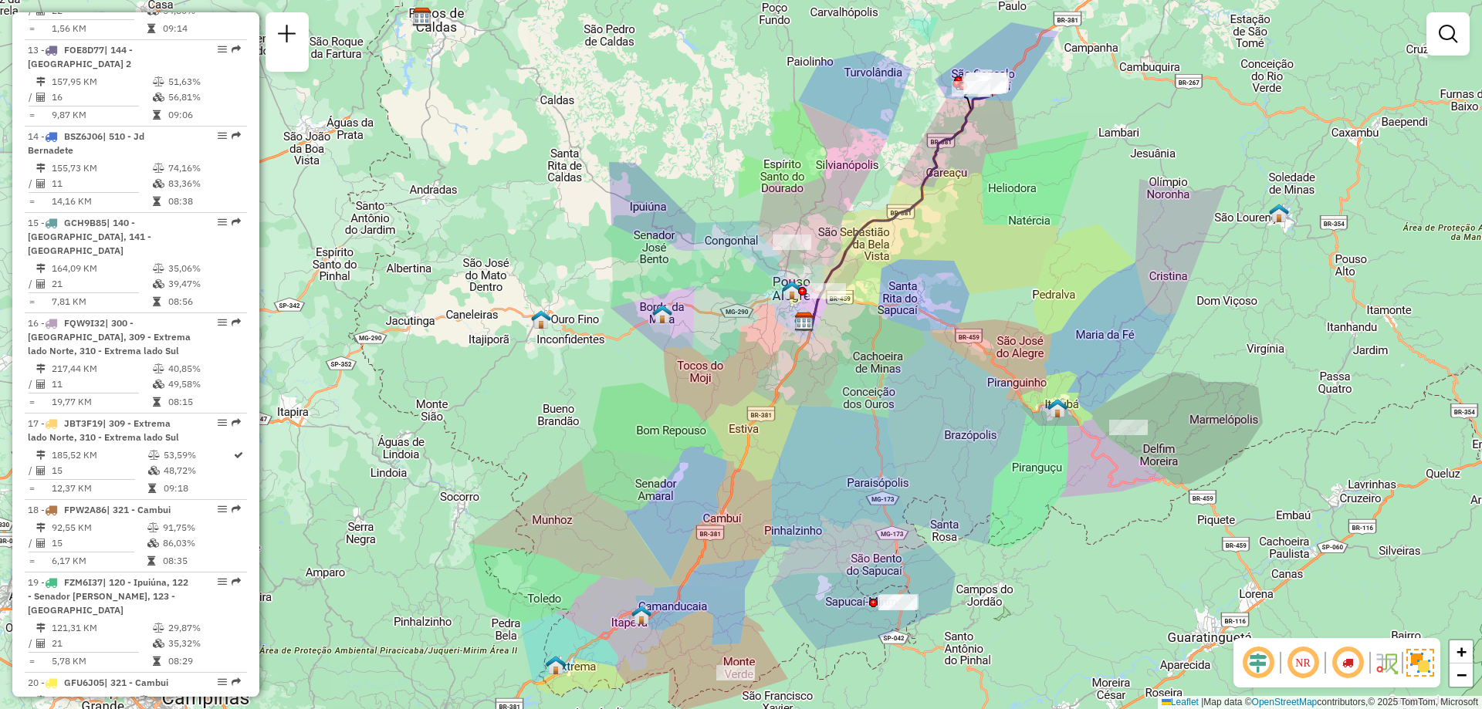
drag, startPoint x: 1154, startPoint y: 462, endPoint x: 1098, endPoint y: 502, distance: 68.7
click at [1098, 502] on div "Janela de atendimento Grade de atendimento Capacidade Transportadoras Veículos …" at bounding box center [741, 354] width 1482 height 709
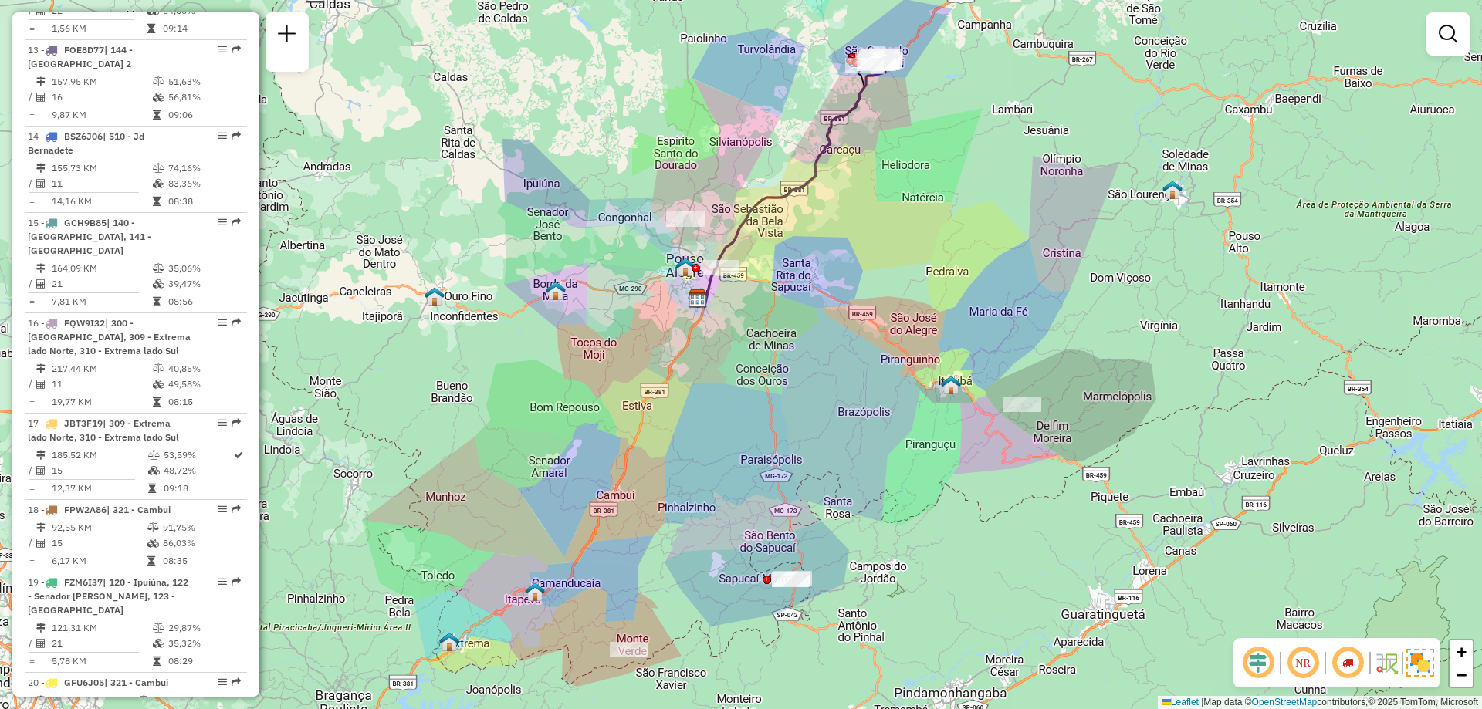
drag, startPoint x: 972, startPoint y: 520, endPoint x: 1038, endPoint y: 554, distance: 73.5
click at [1038, 554] on div "Janela de atendimento Grade de atendimento Capacidade Transportadoras Veículos …" at bounding box center [741, 354] width 1482 height 709
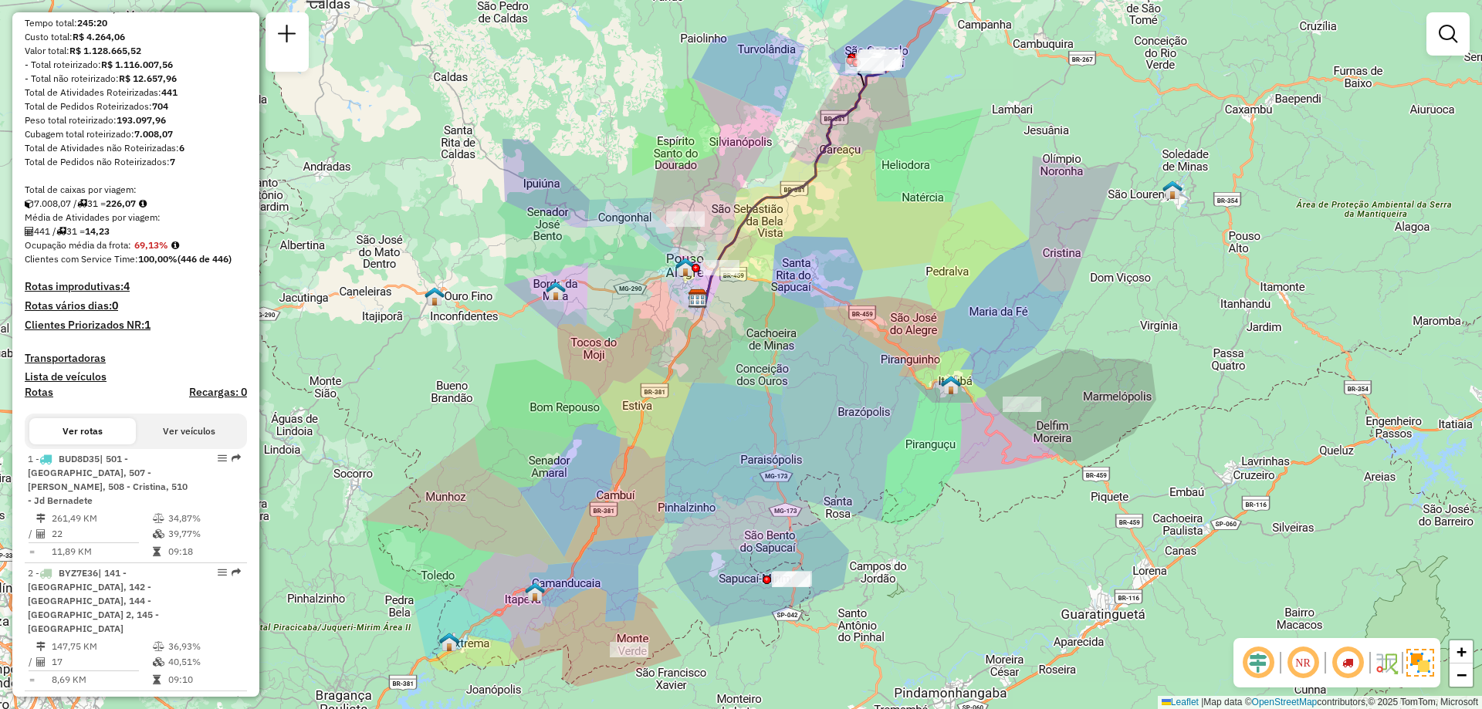
scroll to position [0, 0]
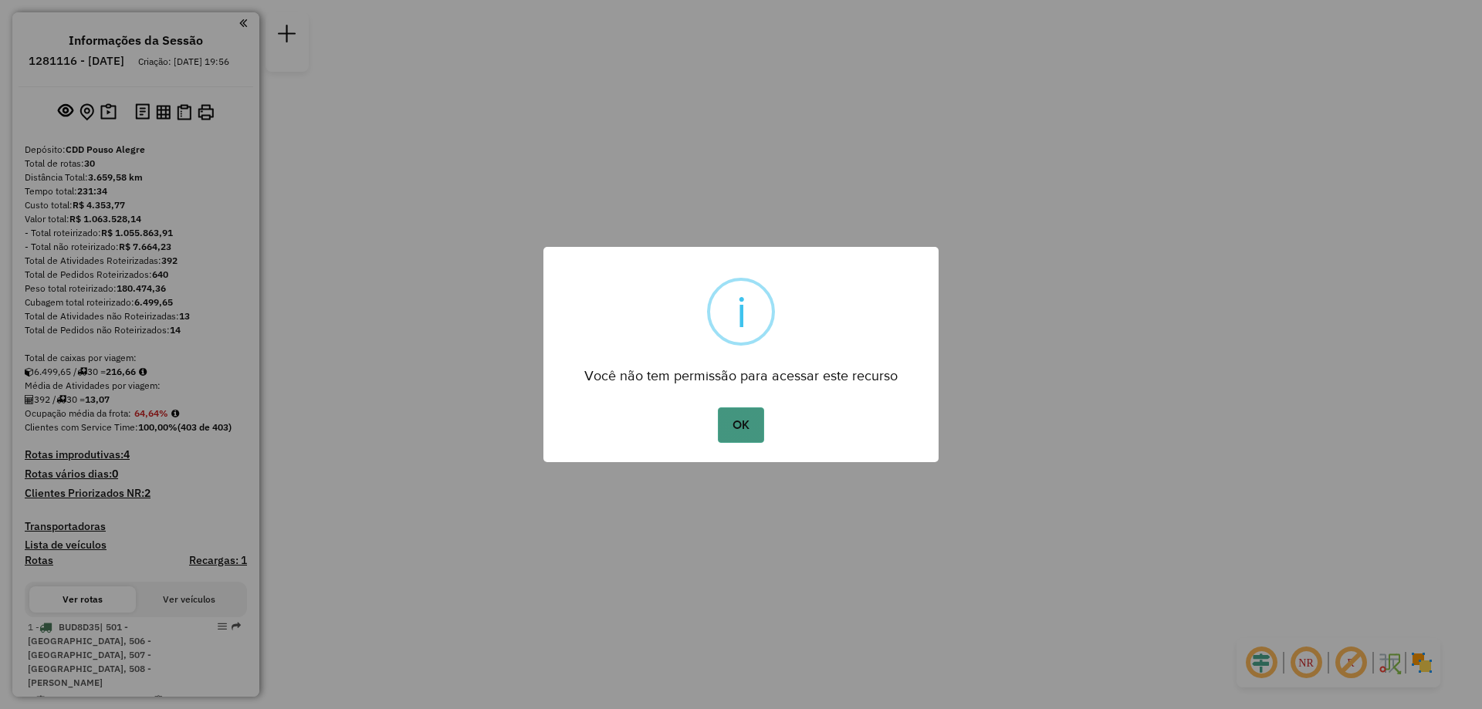
click at [740, 418] on button "OK" at bounding box center [741, 426] width 46 height 36
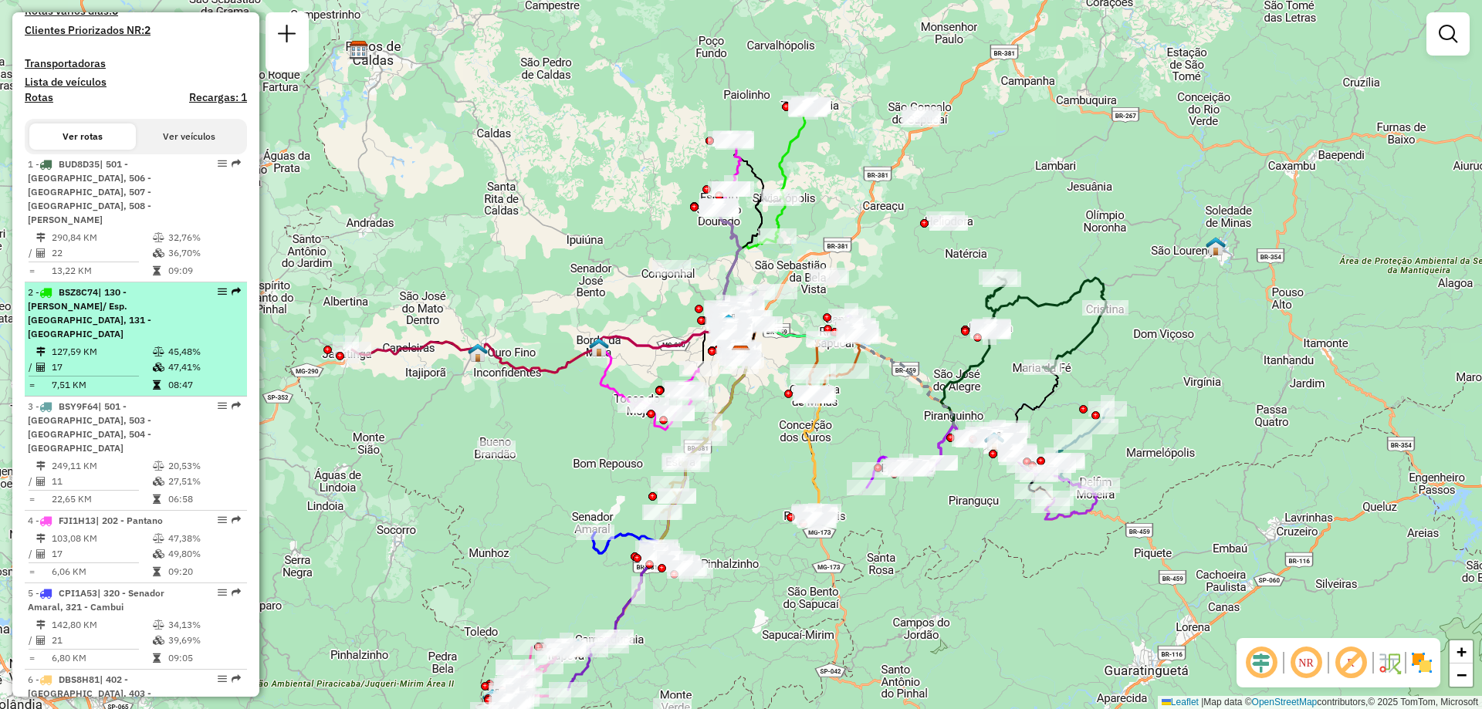
scroll to position [540, 0]
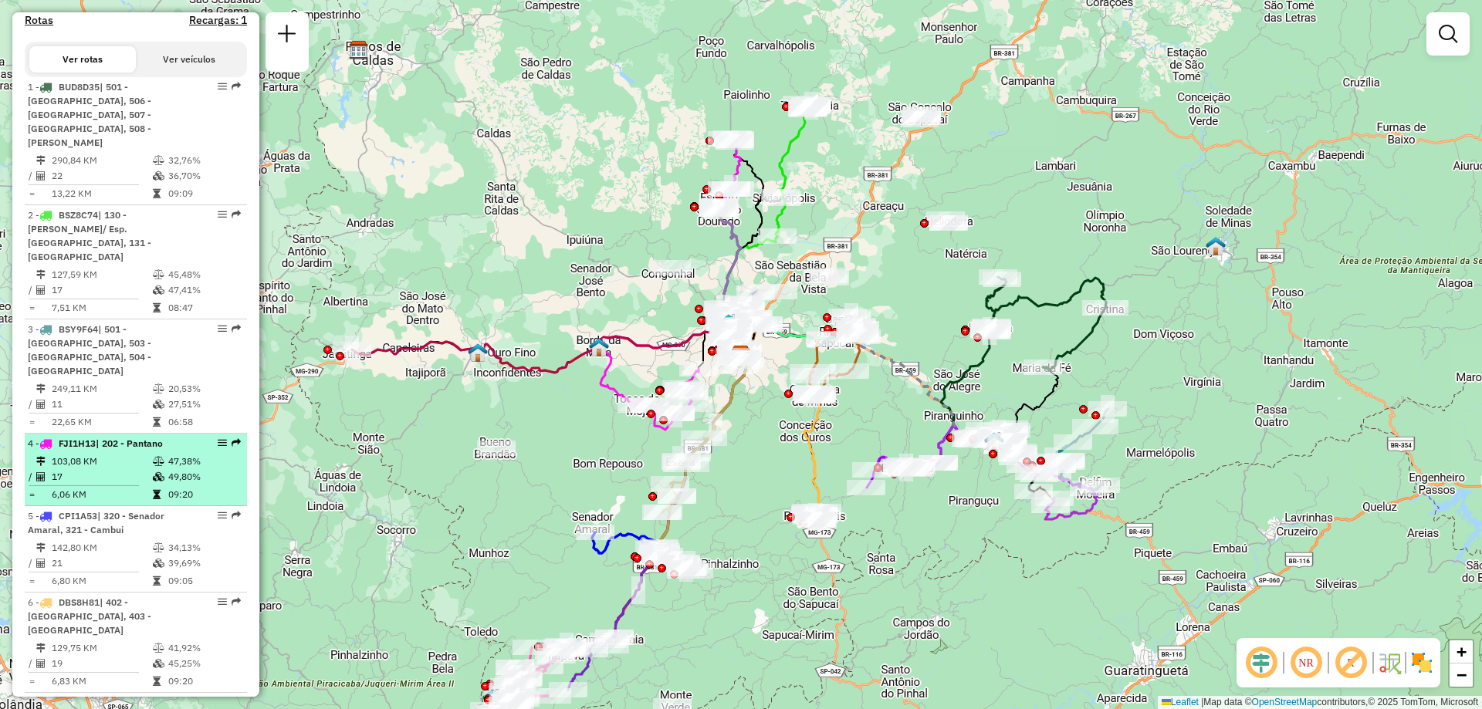
select select "**********"
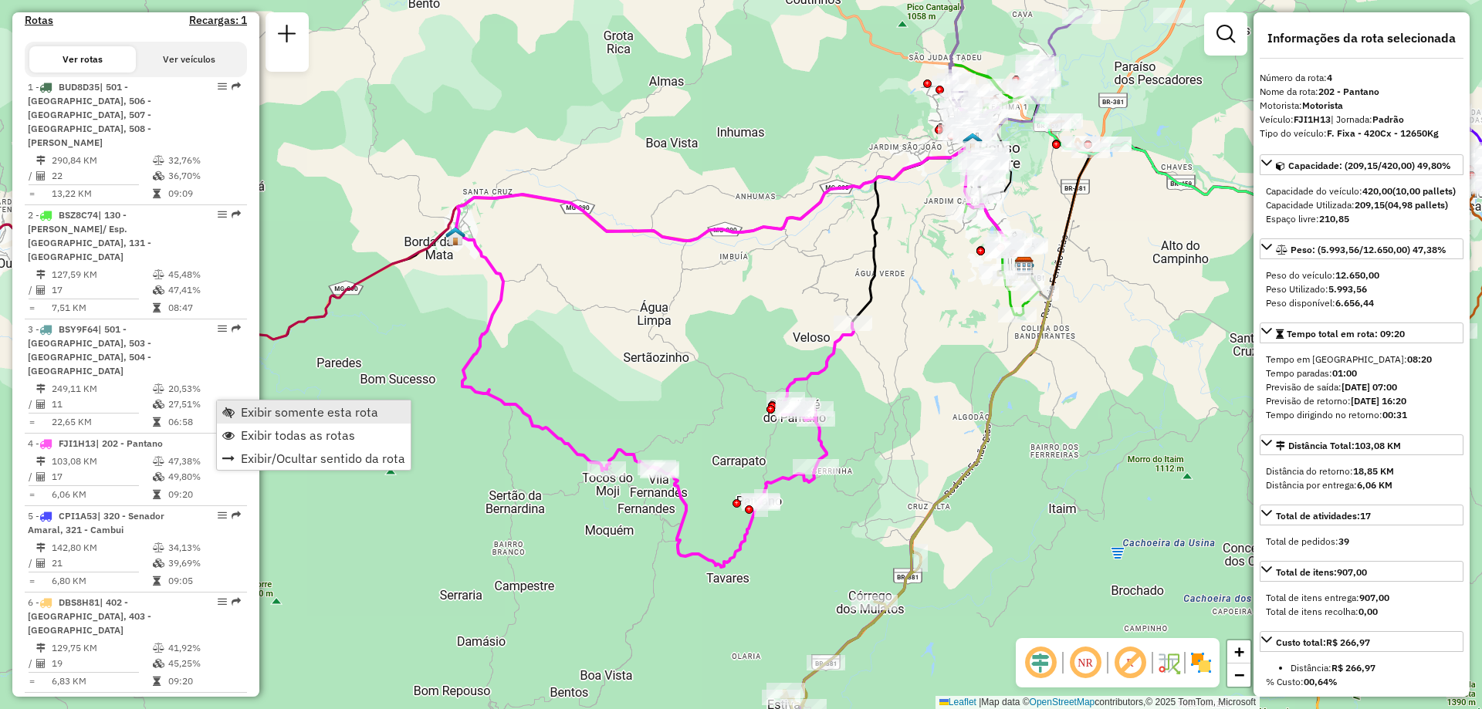
click at [343, 411] on span "Exibir somente esta rota" at bounding box center [309, 412] width 137 height 12
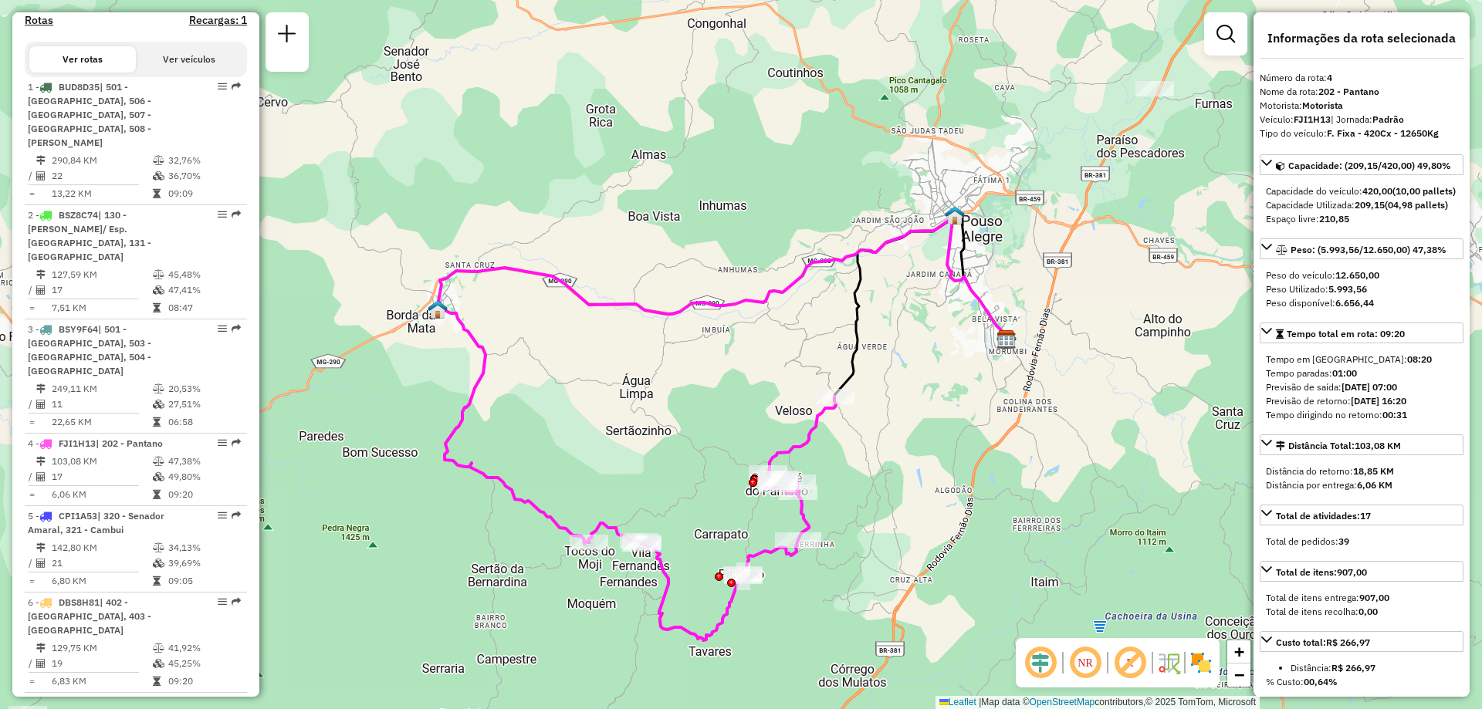
drag, startPoint x: 606, startPoint y: 570, endPoint x: 588, endPoint y: 643, distance: 75.5
click at [588, 643] on div "Janela de atendimento Grade de atendimento Capacidade Transportadoras Veículos …" at bounding box center [741, 354] width 1482 height 709
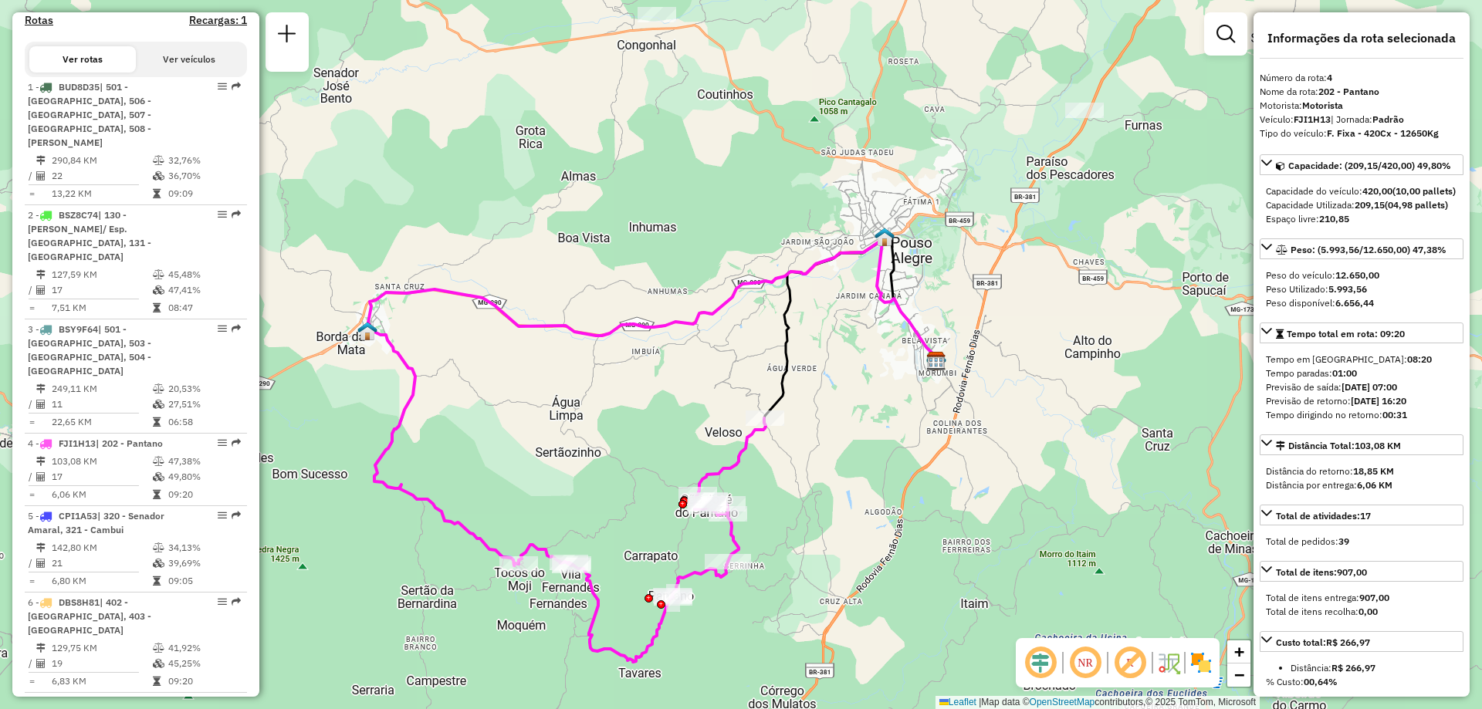
drag, startPoint x: 576, startPoint y: 645, endPoint x: 505, endPoint y: 667, distance: 74.5
click at [505, 667] on div "Janela de atendimento Grade de atendimento Capacidade Transportadoras Veículos …" at bounding box center [741, 354] width 1482 height 709
click at [369, 341] on img at bounding box center [367, 332] width 20 height 20
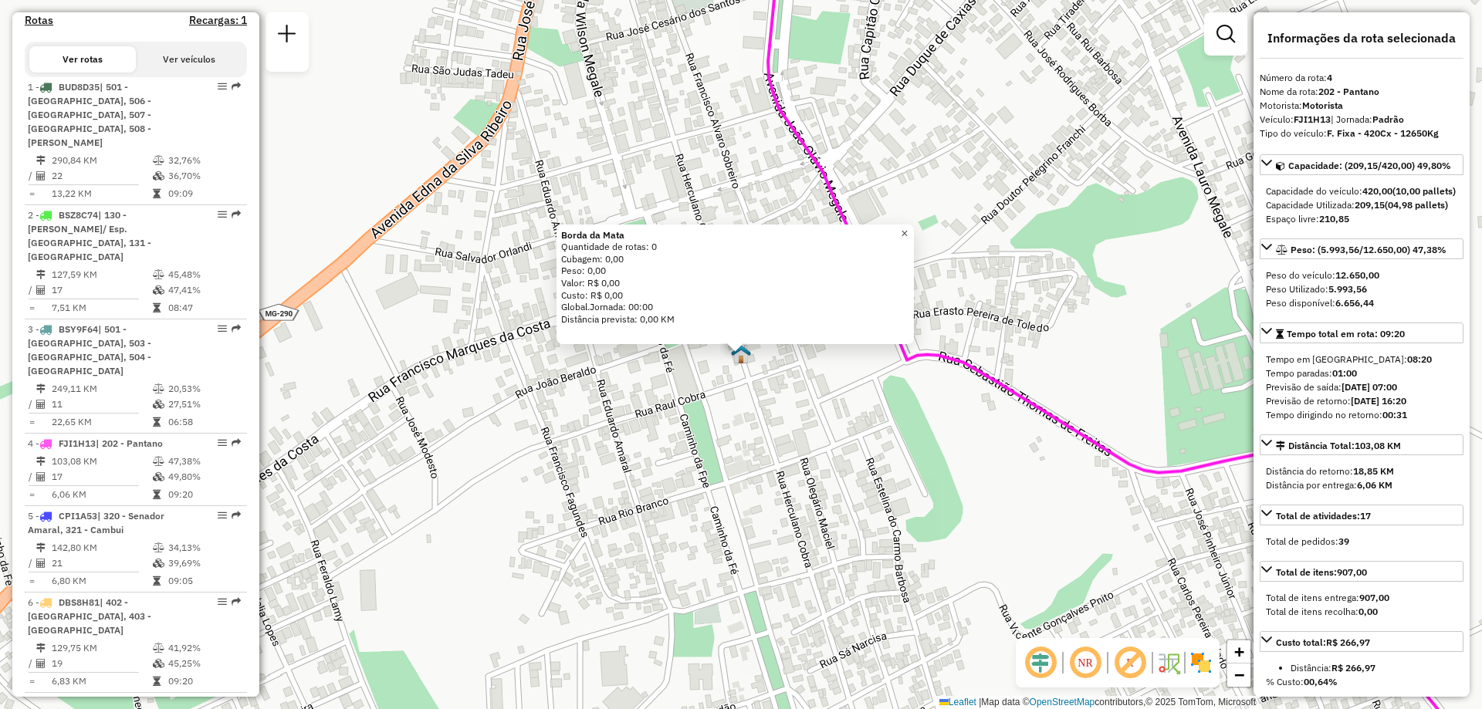
click at [908, 229] on span "×" at bounding box center [904, 233] width 7 height 13
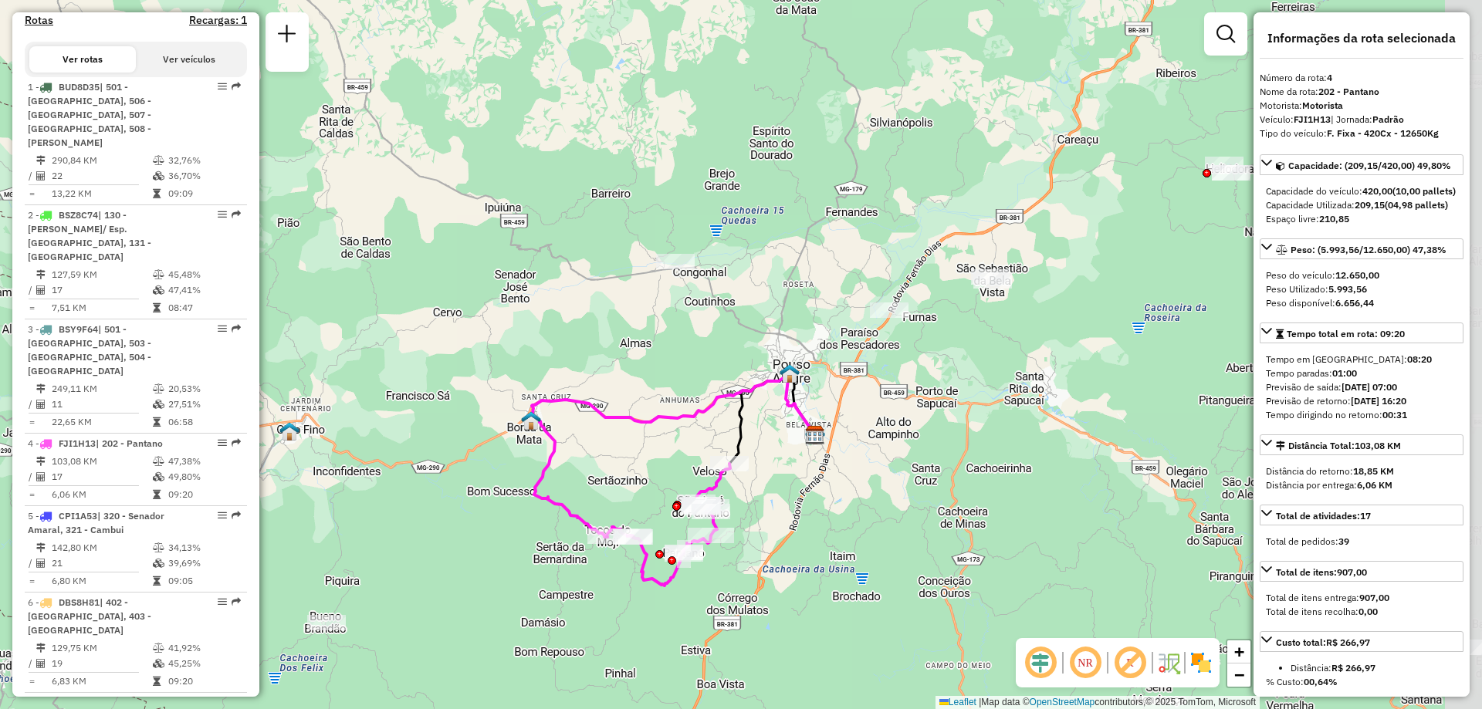
drag, startPoint x: 967, startPoint y: 513, endPoint x: 611, endPoint y: 460, distance: 359.9
click at [611, 460] on div "Janela de atendimento Grade de atendimento Capacidade Transportadoras Veículos …" at bounding box center [741, 354] width 1482 height 709
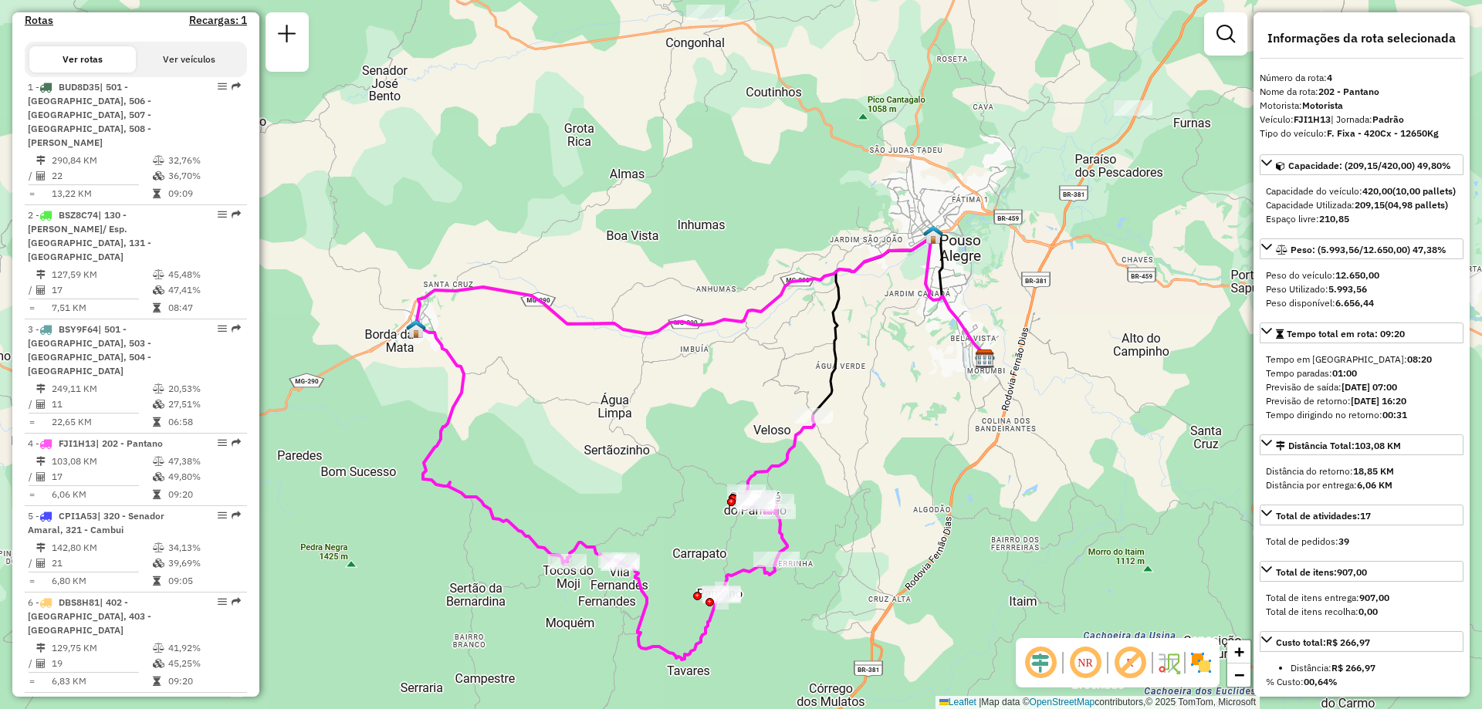
drag, startPoint x: 765, startPoint y: 503, endPoint x: 886, endPoint y: 462, distance: 127.4
click at [886, 462] on div "Janela de atendimento Grade de atendimento Capacidade Transportadoras Veículos …" at bounding box center [741, 354] width 1482 height 709
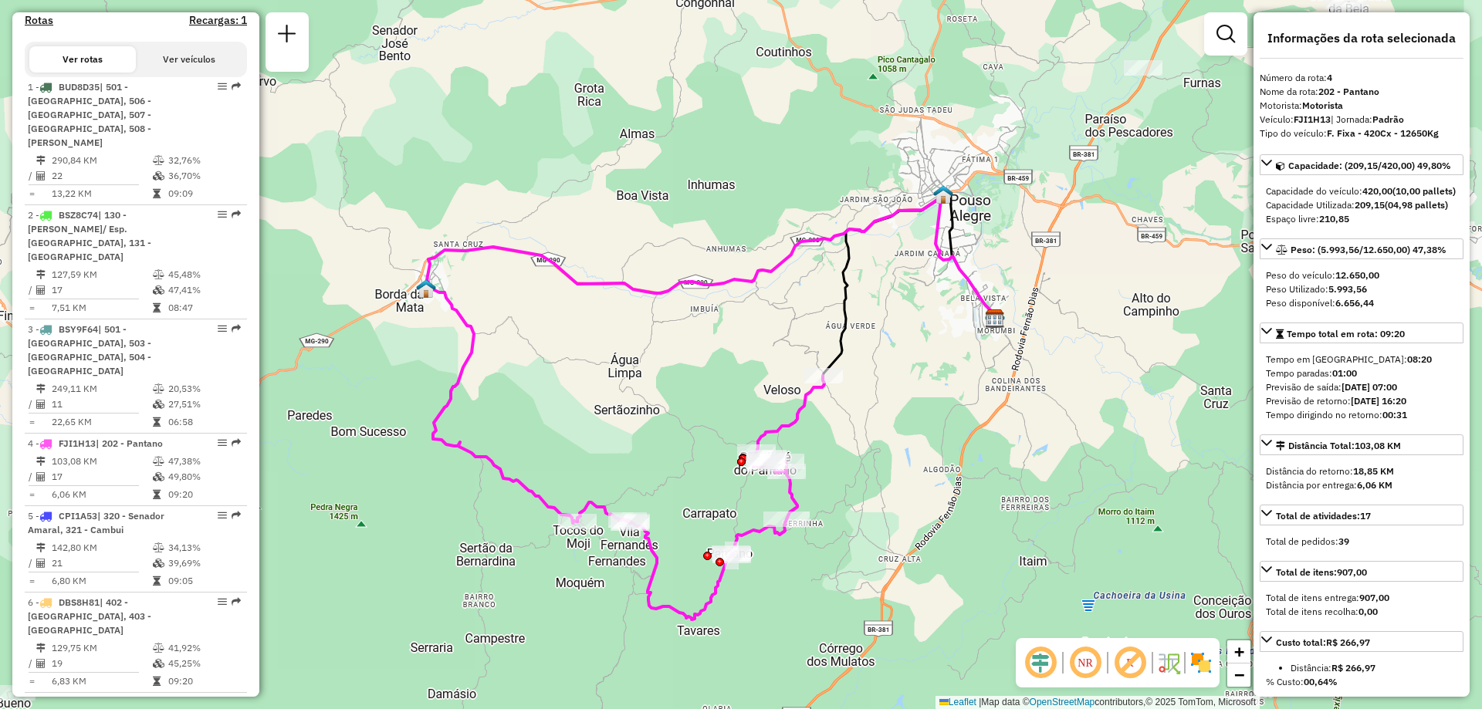
drag, startPoint x: 845, startPoint y: 567, endPoint x: 854, endPoint y: 527, distance: 41.0
click at [854, 527] on div "Janela de atendimento Grade de atendimento Capacidade Transportadoras Veículos …" at bounding box center [741, 354] width 1482 height 709
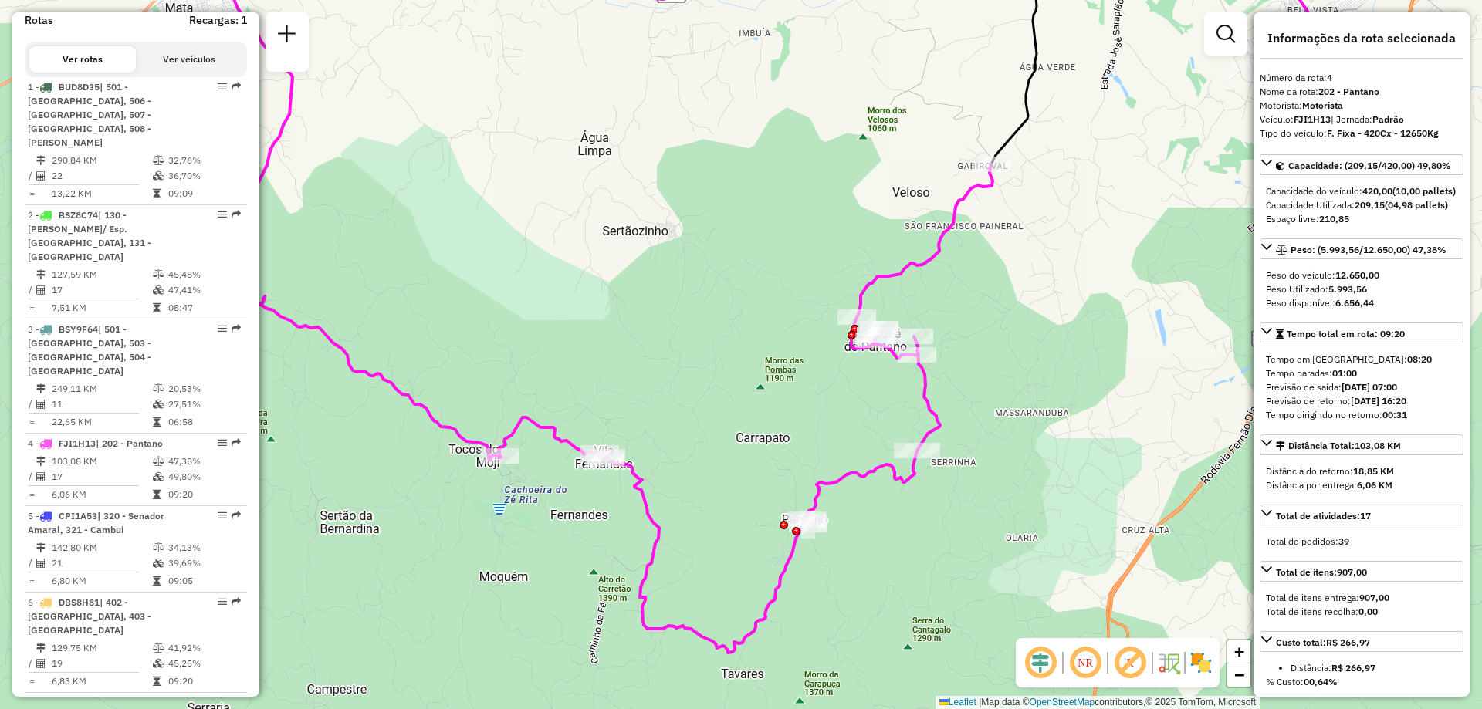
drag, startPoint x: 789, startPoint y: 571, endPoint x: 907, endPoint y: 550, distance: 119.8
click at [907, 550] on div "Janela de atendimento Grade de atendimento Capacidade Transportadoras Veículos …" at bounding box center [741, 354] width 1482 height 709
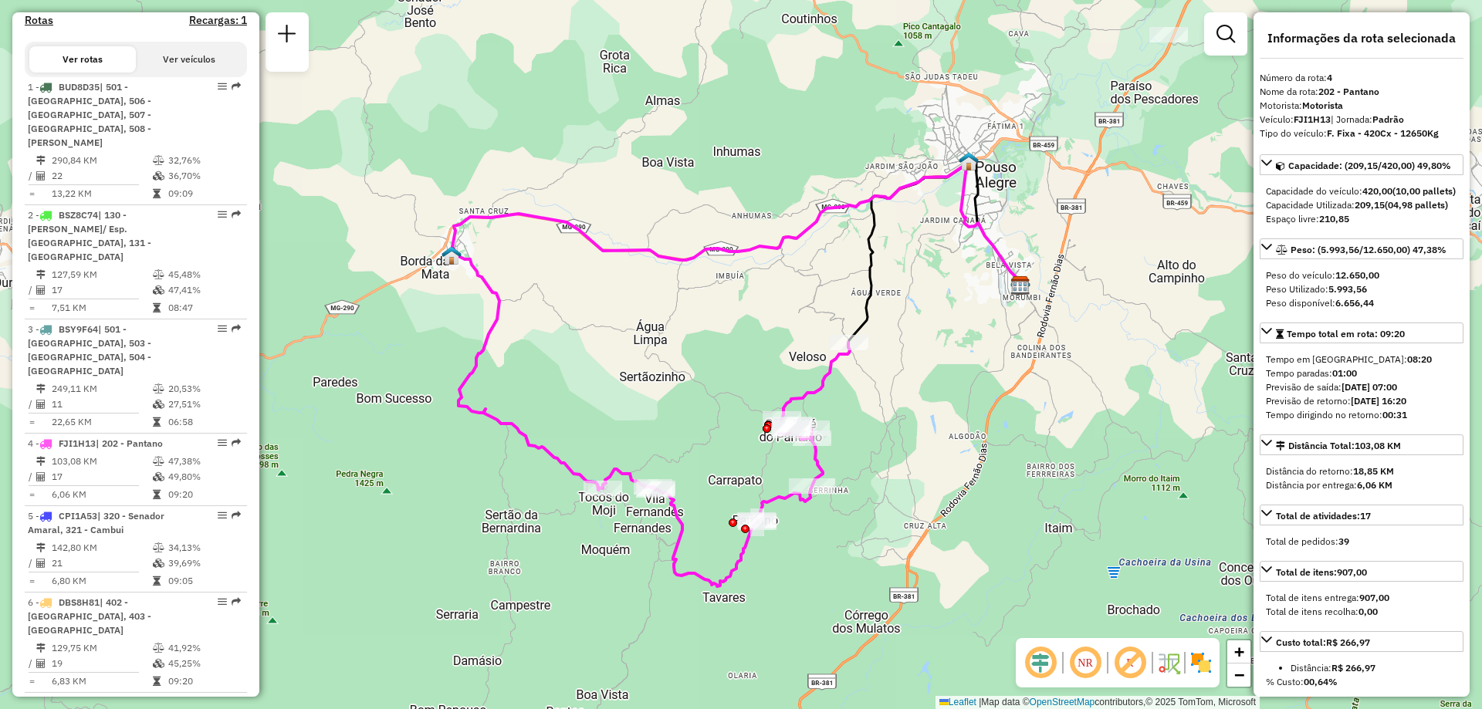
click at [1134, 663] on em at bounding box center [1130, 663] width 37 height 37
click at [1162, 669] on img at bounding box center [1168, 663] width 25 height 25
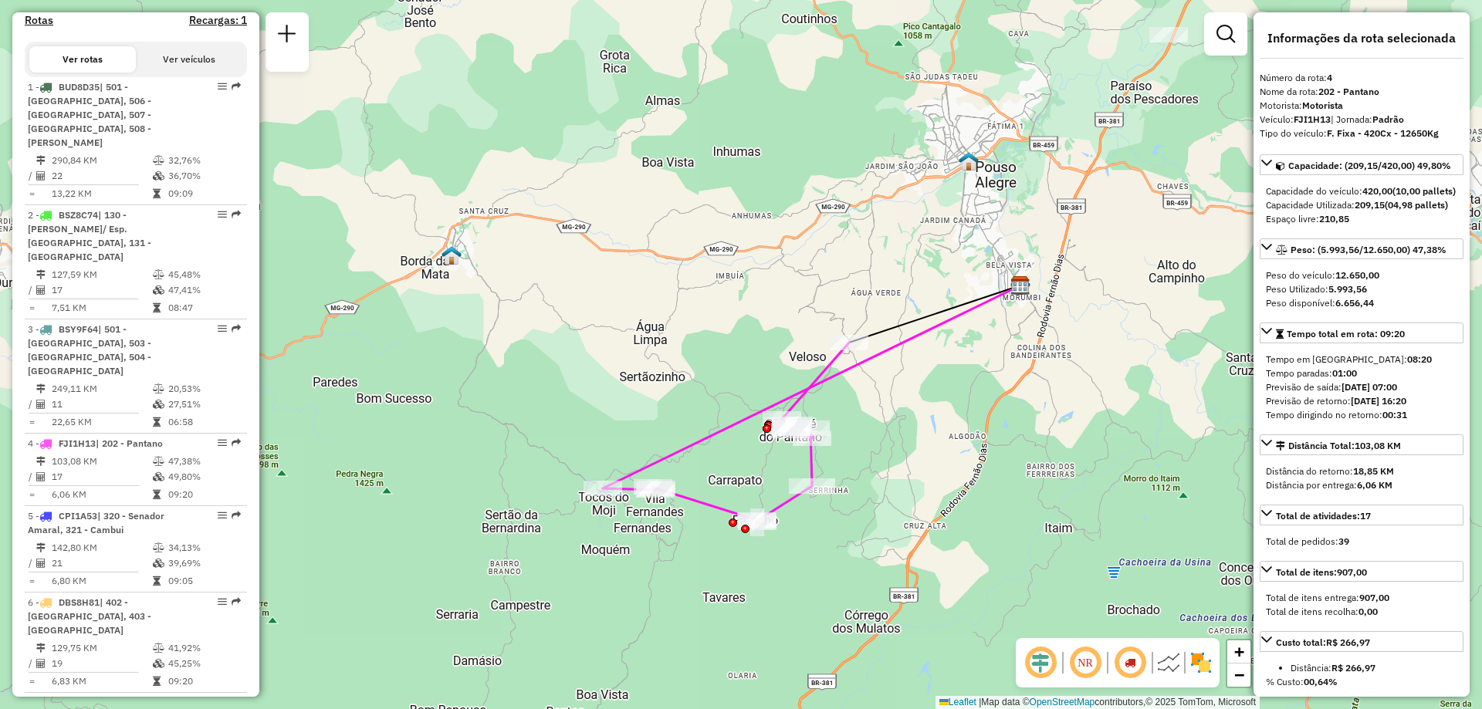
click at [1174, 667] on img at bounding box center [1168, 663] width 25 height 25
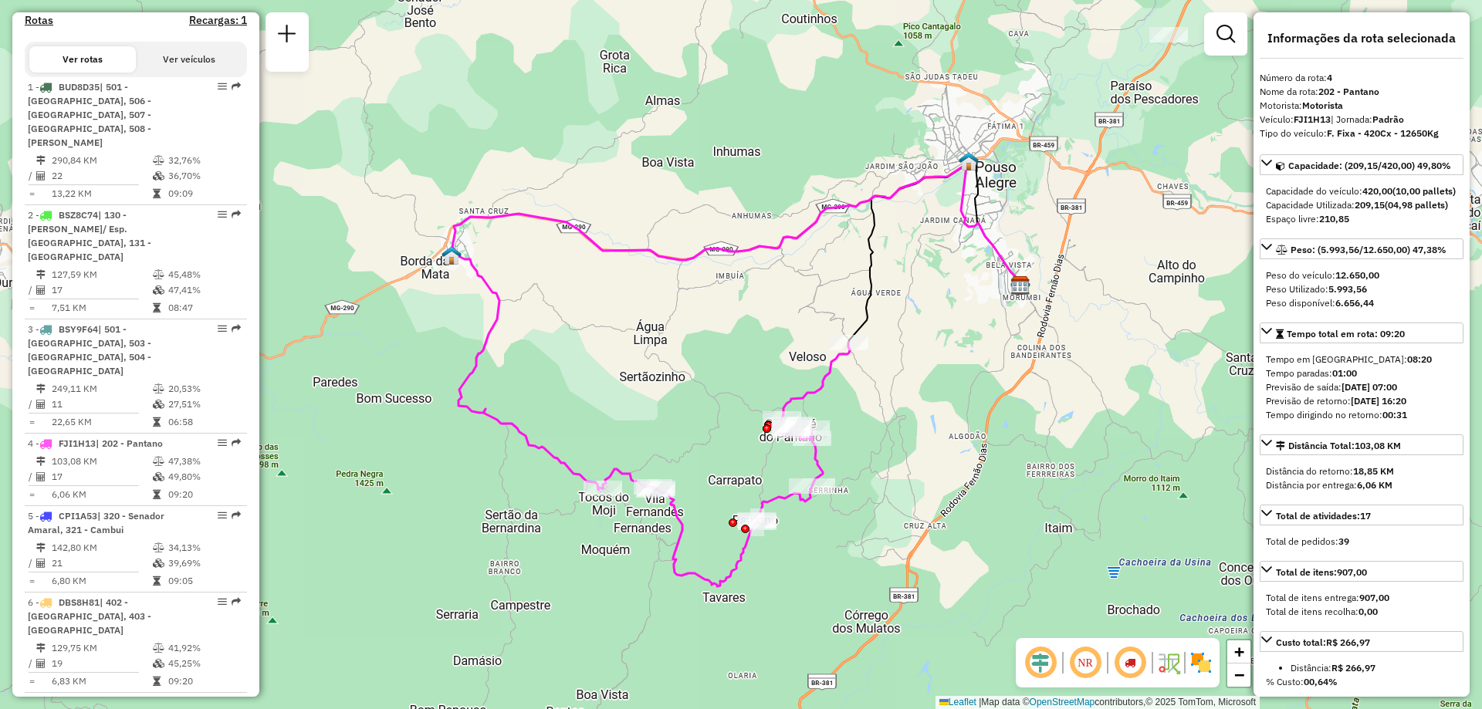
click at [1048, 665] on em at bounding box center [1040, 663] width 37 height 37
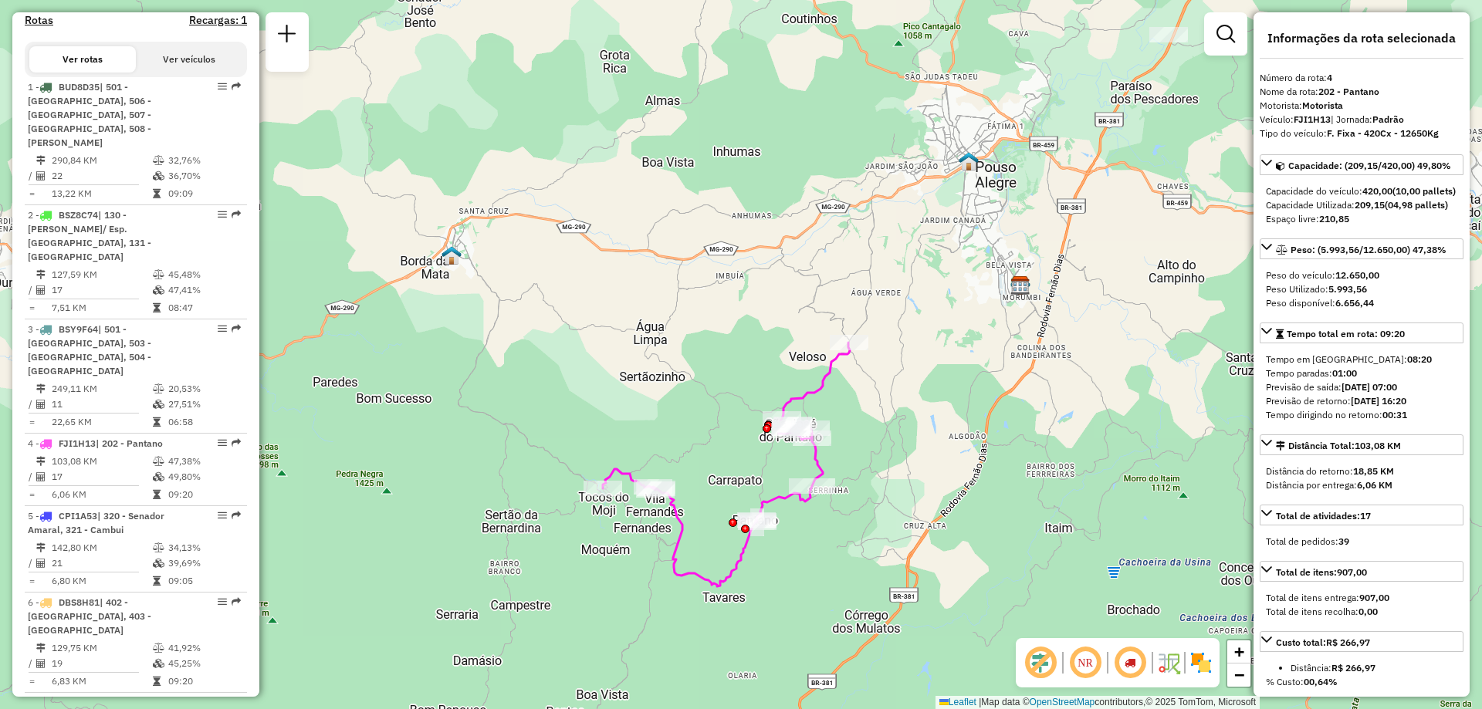
click at [1048, 665] on em at bounding box center [1040, 663] width 37 height 37
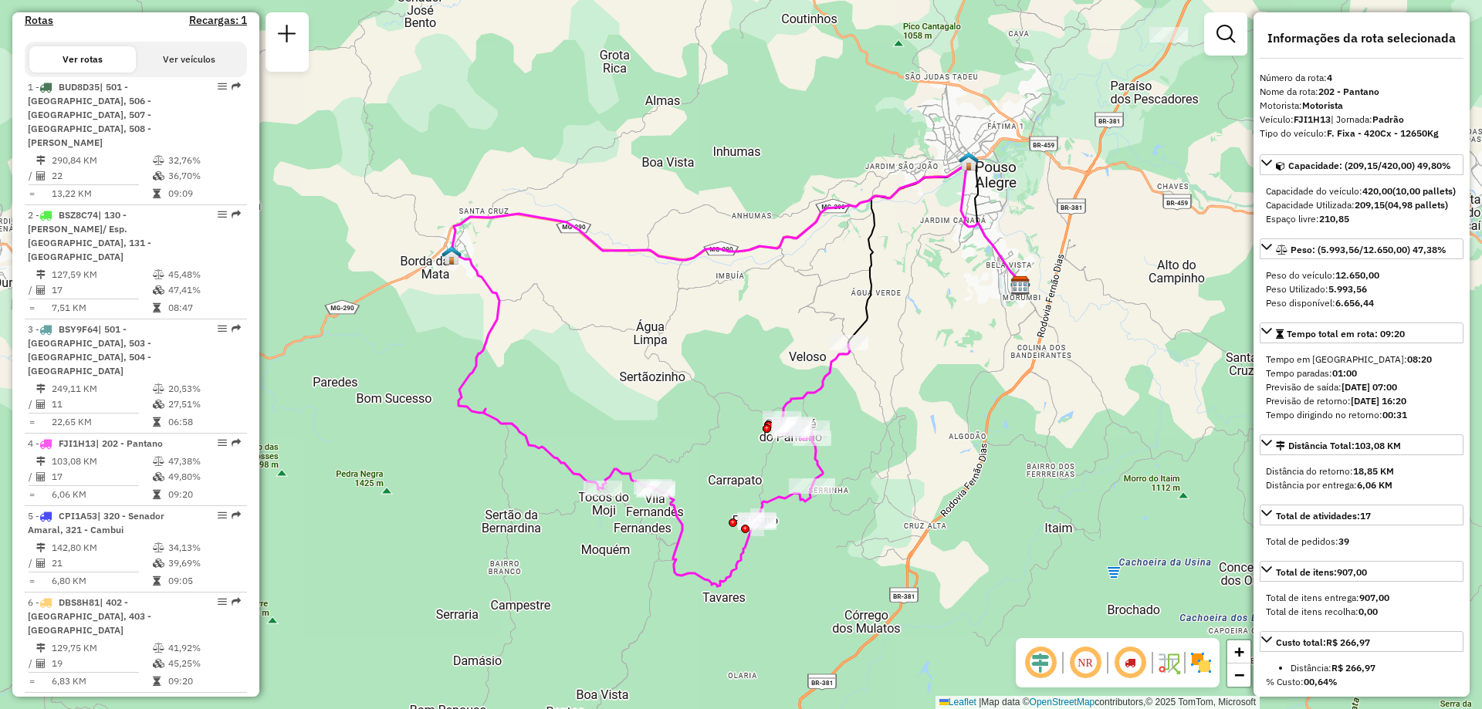
click at [1085, 665] on em at bounding box center [1085, 663] width 37 height 37
drag, startPoint x: 1086, startPoint y: 664, endPoint x: 1112, endPoint y: 661, distance: 26.4
click at [1086, 664] on em at bounding box center [1085, 663] width 37 height 37
click at [1133, 658] on em at bounding box center [1130, 663] width 37 height 37
click at [1131, 658] on em at bounding box center [1130, 663] width 37 height 37
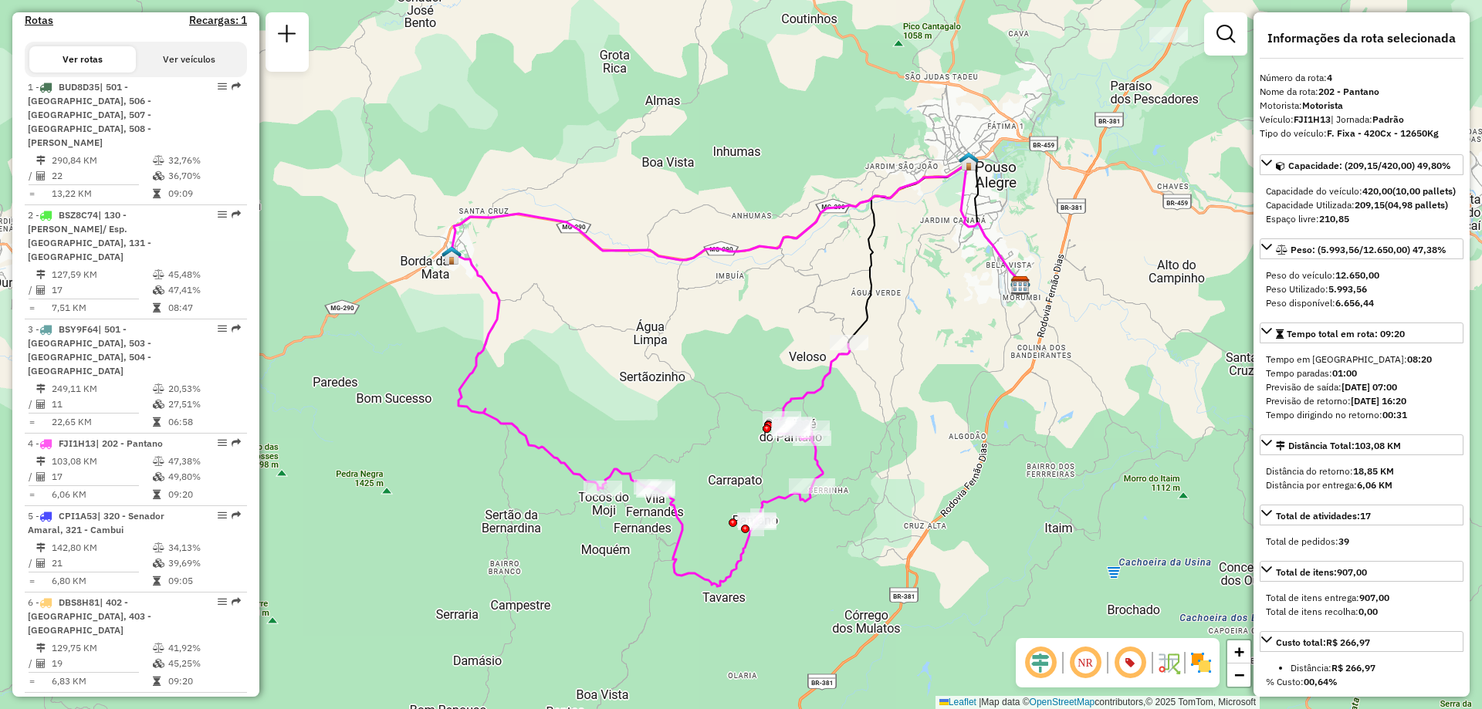
click at [1131, 658] on em at bounding box center [1130, 663] width 37 height 37
click at [1171, 661] on img at bounding box center [1168, 663] width 25 height 25
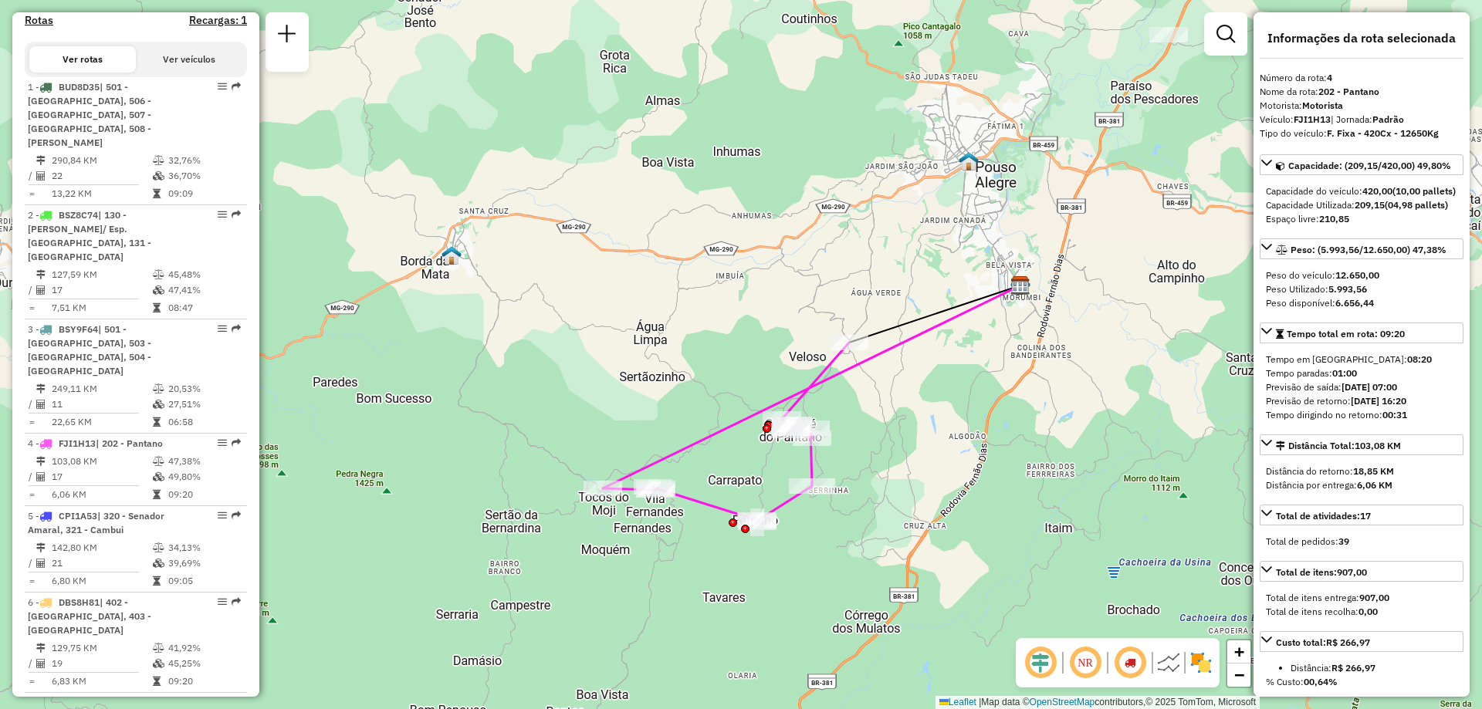
click at [1167, 663] on img at bounding box center [1168, 663] width 25 height 25
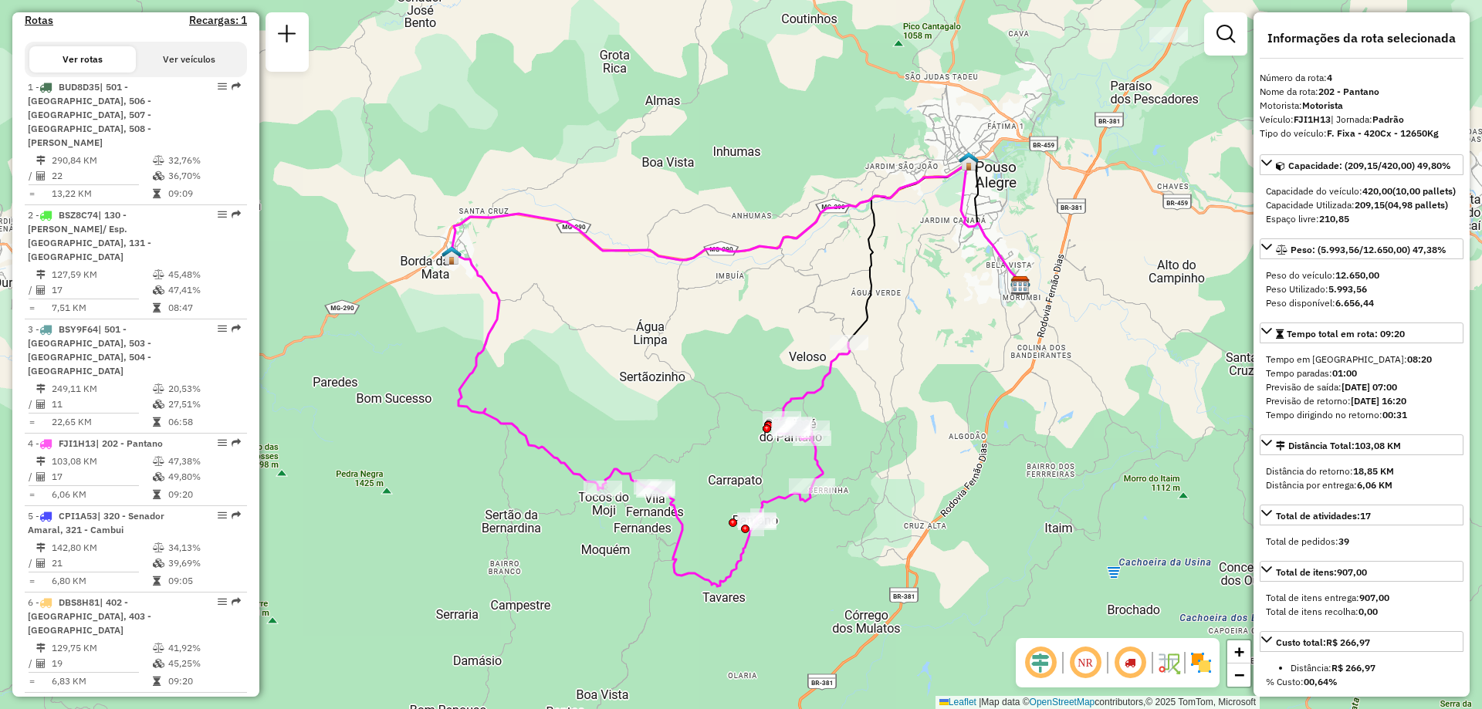
click at [1200, 660] on img at bounding box center [1201, 663] width 25 height 25
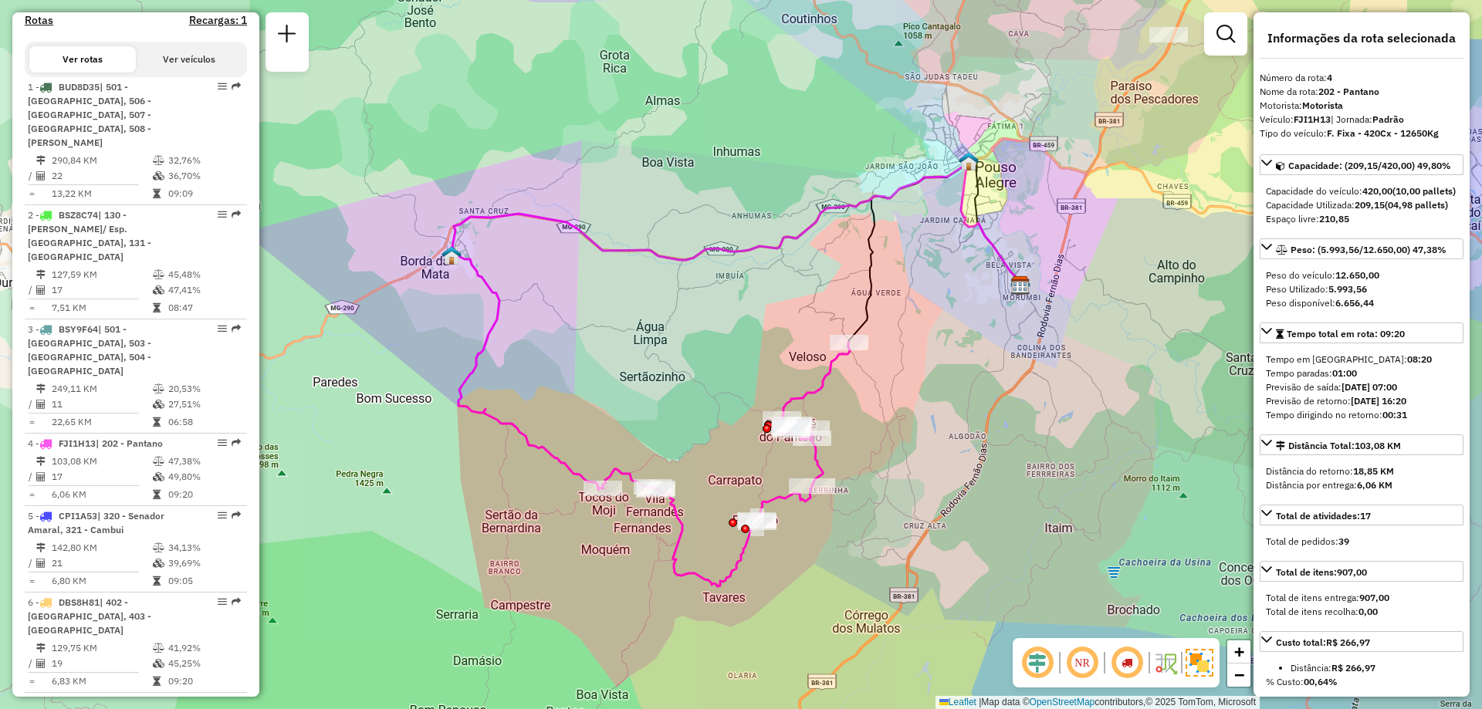
click at [1080, 666] on em at bounding box center [1082, 663] width 37 height 37
click at [1079, 665] on em at bounding box center [1082, 663] width 37 height 37
click at [1084, 658] on em at bounding box center [1082, 663] width 37 height 37
click at [1085, 653] on em at bounding box center [1082, 663] width 37 height 37
click at [1128, 660] on em at bounding box center [1127, 663] width 37 height 37
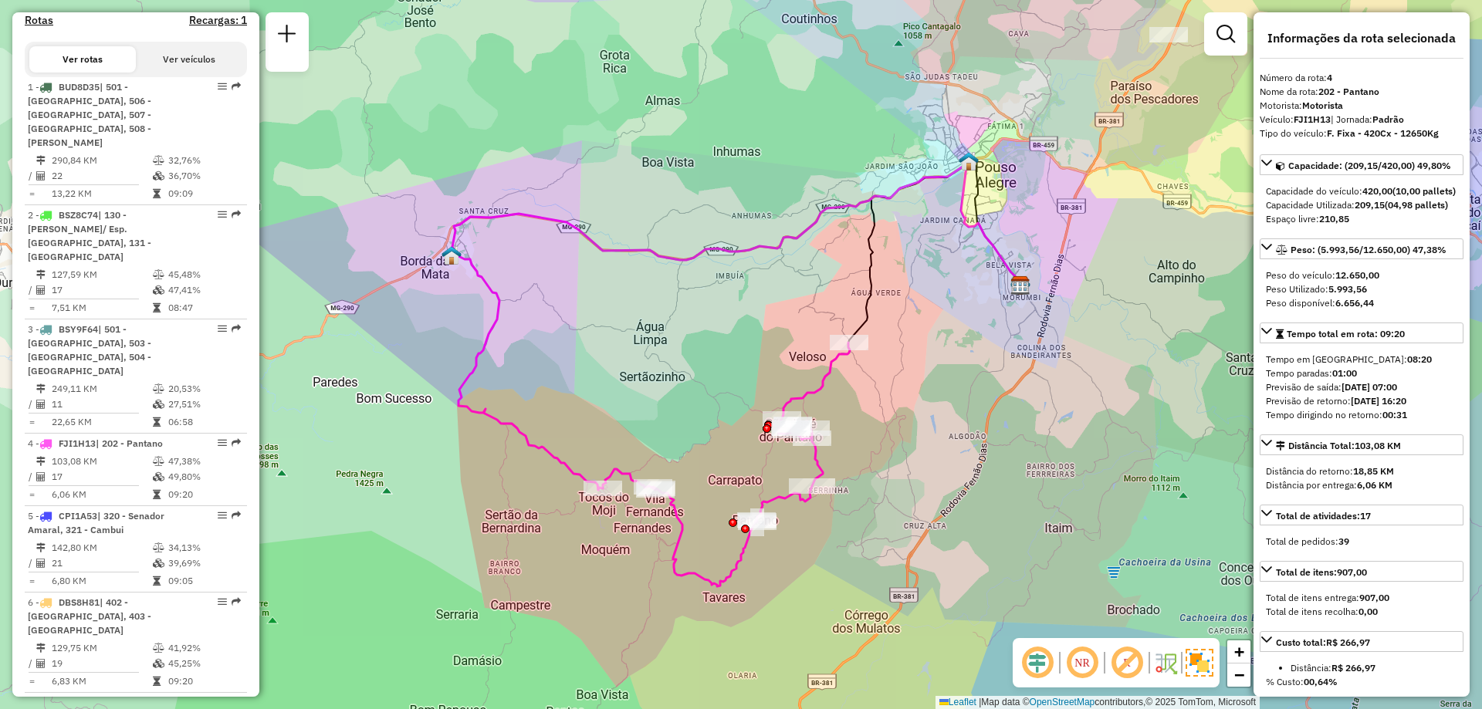
click at [1131, 652] on em at bounding box center [1127, 663] width 37 height 37
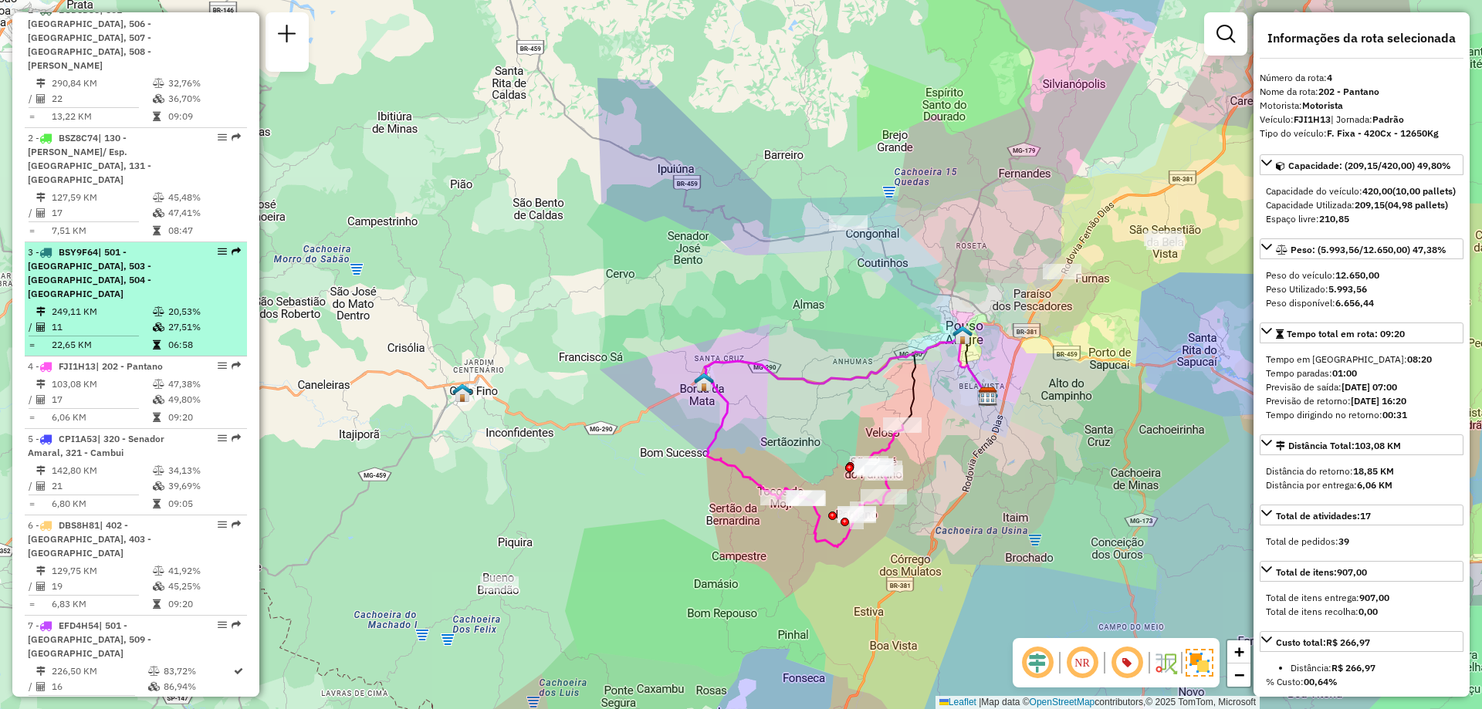
scroll to position [232, 0]
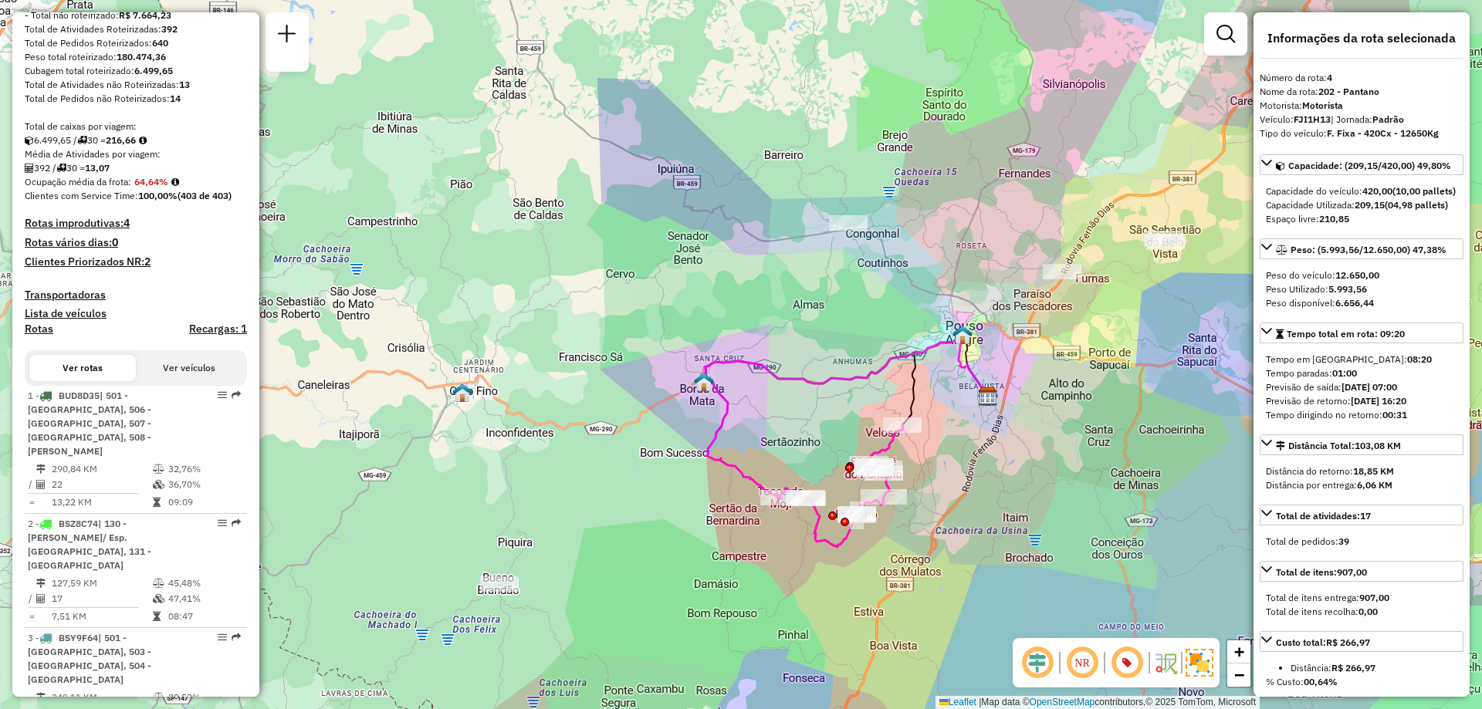
click at [723, 529] on div "Janela de atendimento Grade de atendimento Capacidade Transportadoras Veículos …" at bounding box center [741, 354] width 1482 height 709
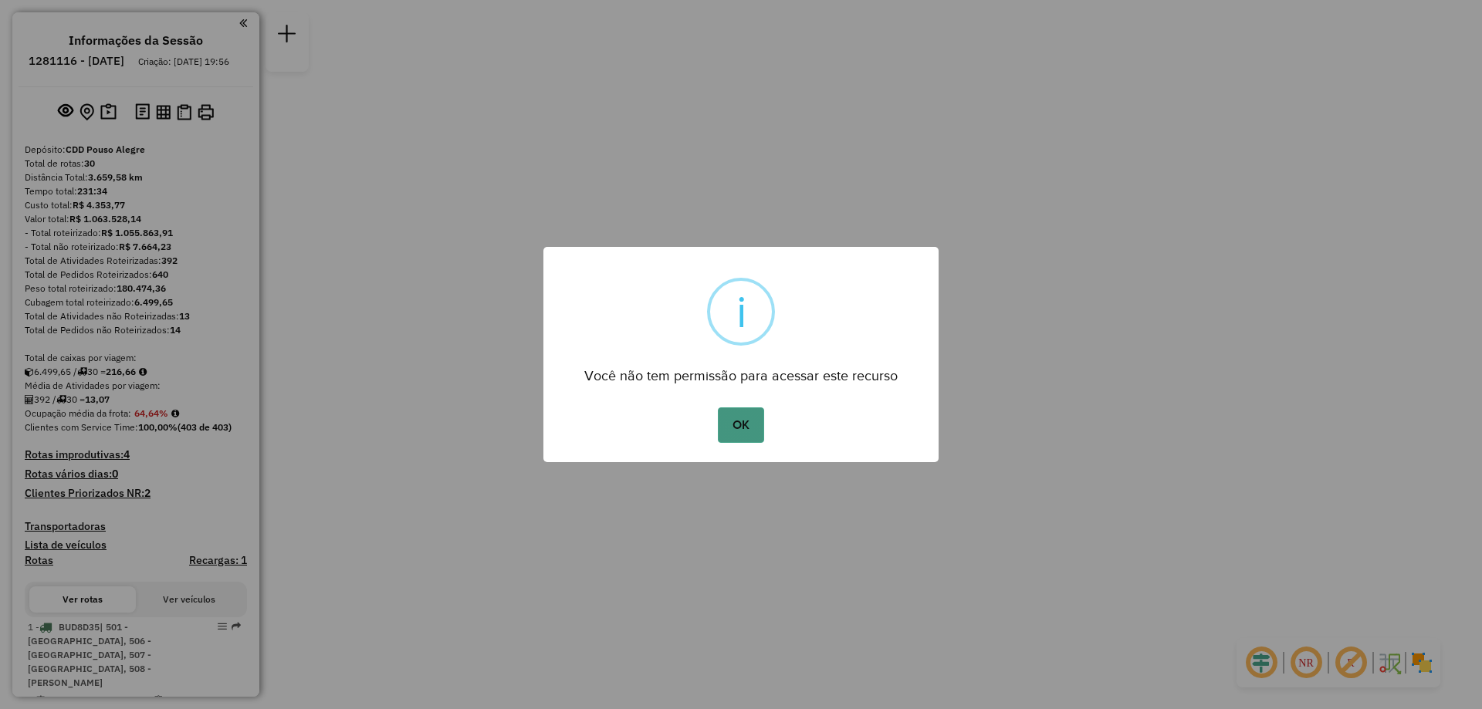
click at [751, 418] on button "OK" at bounding box center [741, 426] width 46 height 36
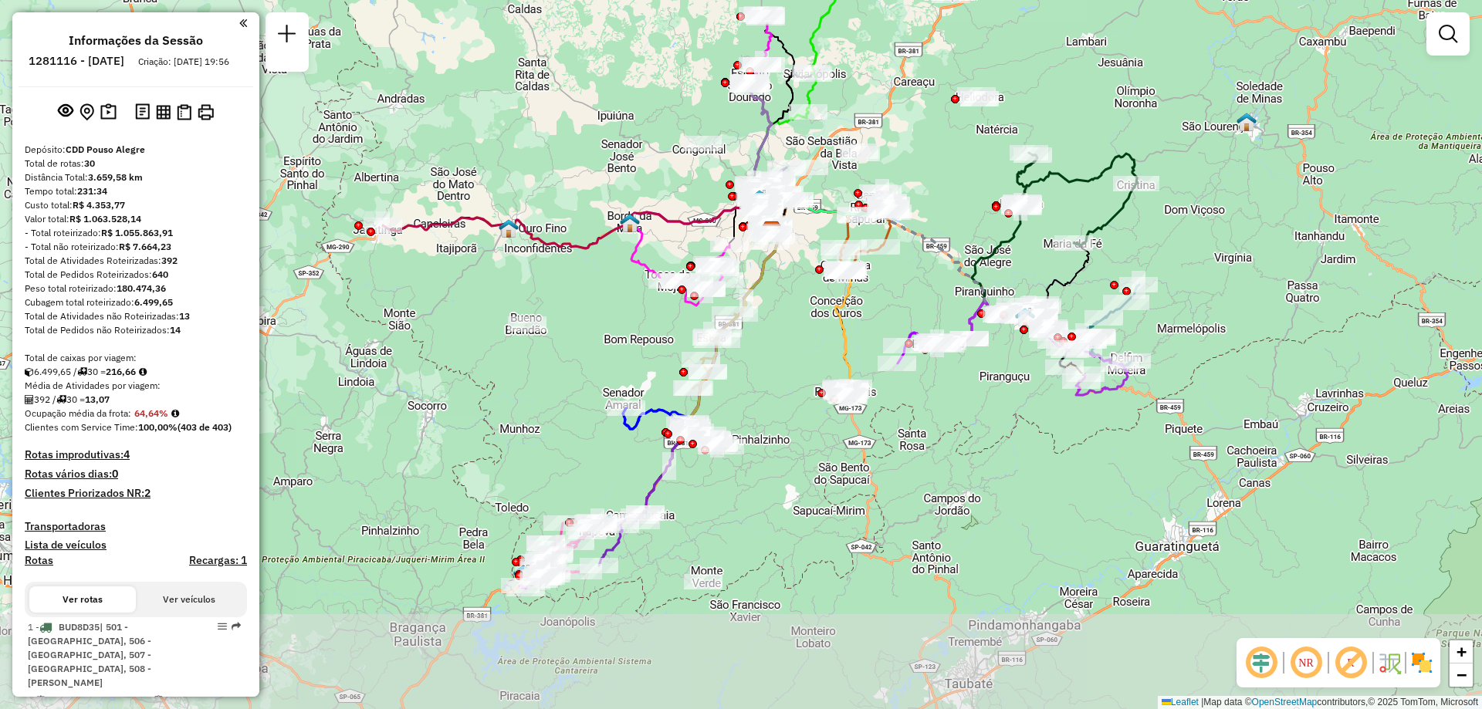
drag, startPoint x: 760, startPoint y: 497, endPoint x: 791, endPoint y: 373, distance: 128.1
click at [791, 373] on div "Janela de atendimento Grade de atendimento Capacidade Transportadoras Veículos …" at bounding box center [741, 354] width 1482 height 709
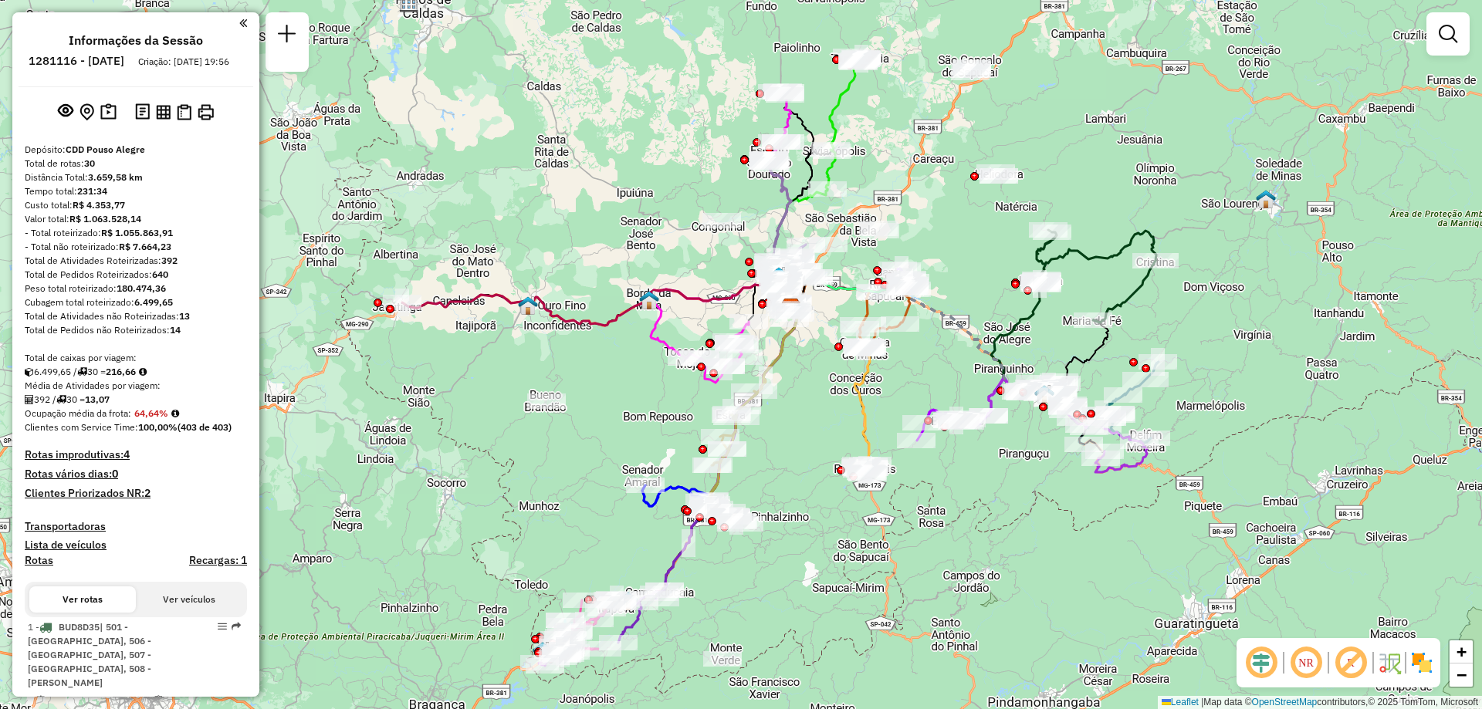
drag, startPoint x: 789, startPoint y: 384, endPoint x: 808, endPoint y: 462, distance: 79.6
click at [808, 462] on div "Janela de atendimento Grade de atendimento Capacidade Transportadoras Veículos …" at bounding box center [741, 354] width 1482 height 709
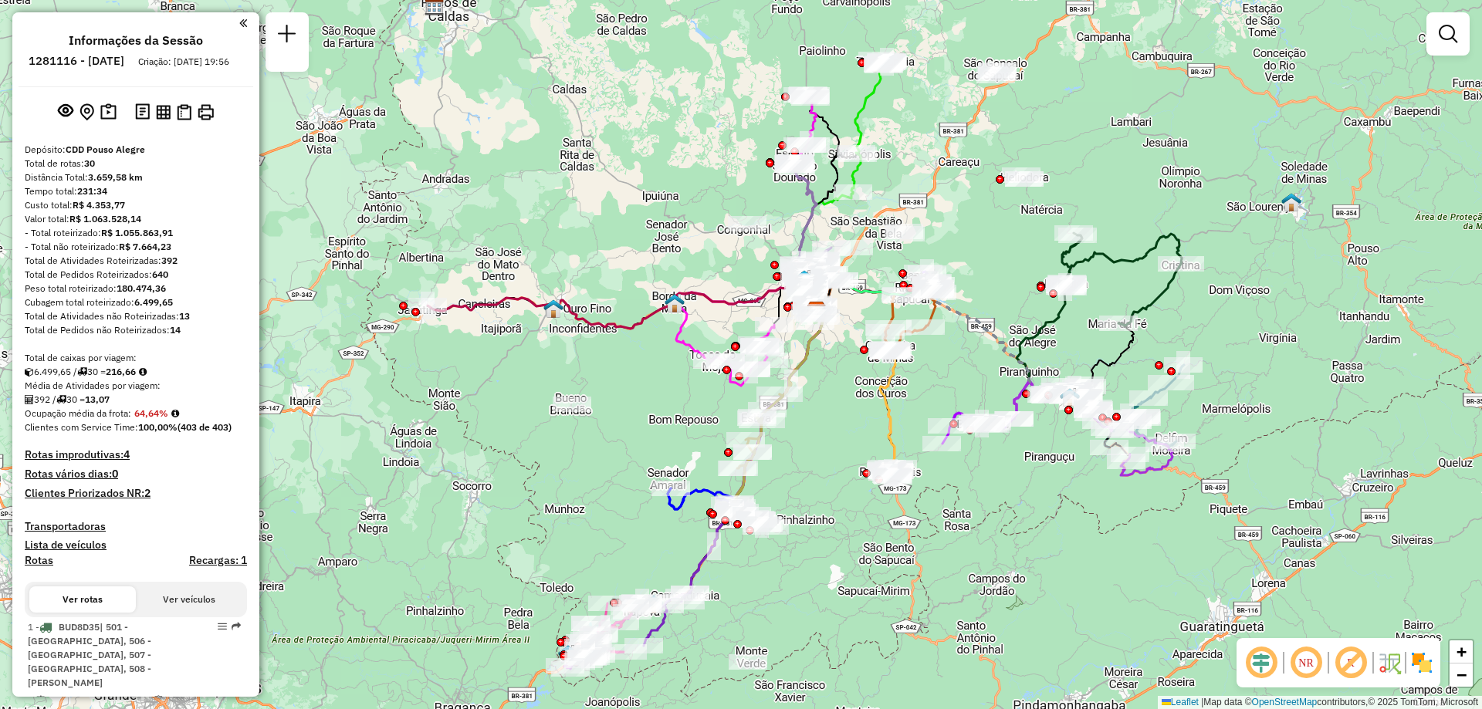
drag, startPoint x: 765, startPoint y: 470, endPoint x: 794, endPoint y: 475, distance: 28.9
click at [794, 475] on div "Janela de atendimento Grade de atendimento Capacidade Transportadoras Veículos …" at bounding box center [741, 354] width 1482 height 709
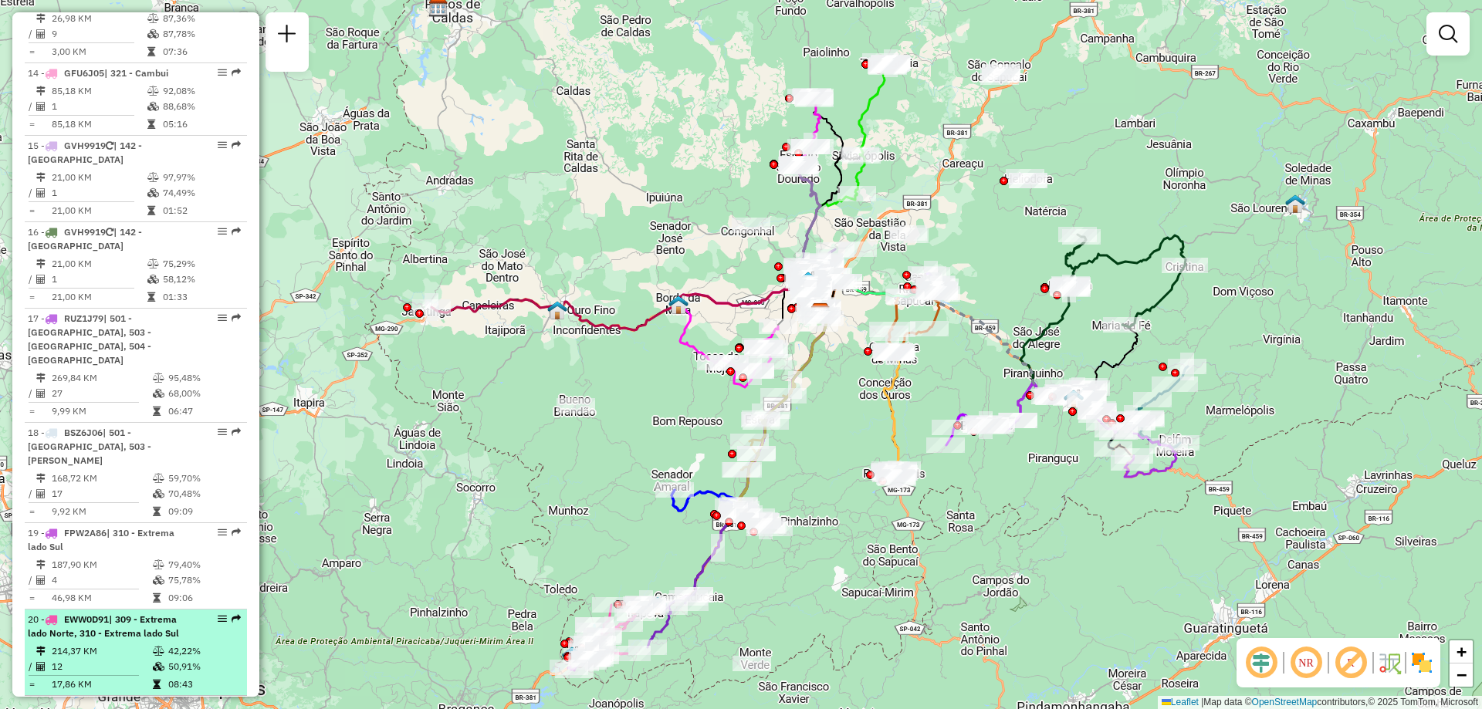
scroll to position [1853, 0]
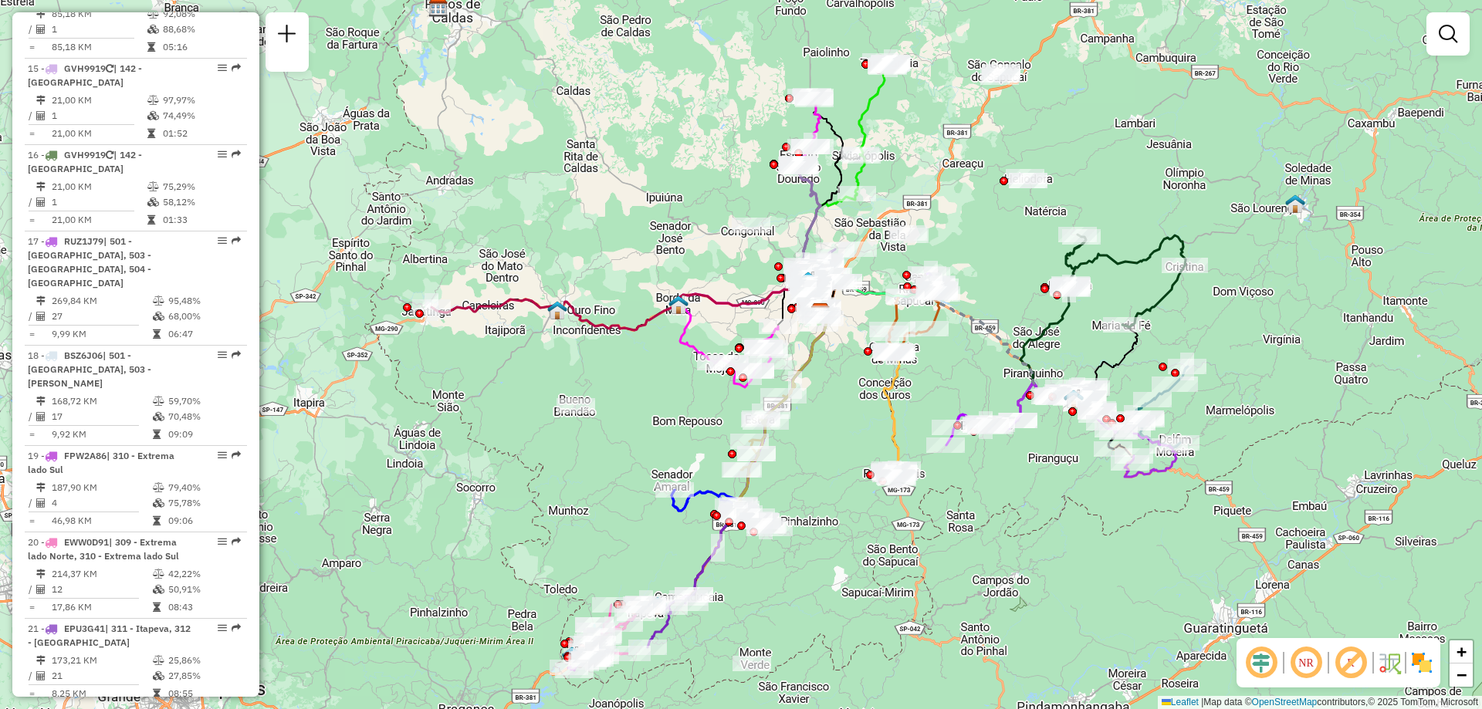
drag, startPoint x: 212, startPoint y: 502, endPoint x: 266, endPoint y: 546, distance: 69.1
click at [266, 546] on div "Janela de atendimento Grade de atendimento Capacidade Transportadoras Veículos …" at bounding box center [741, 354] width 1482 height 709
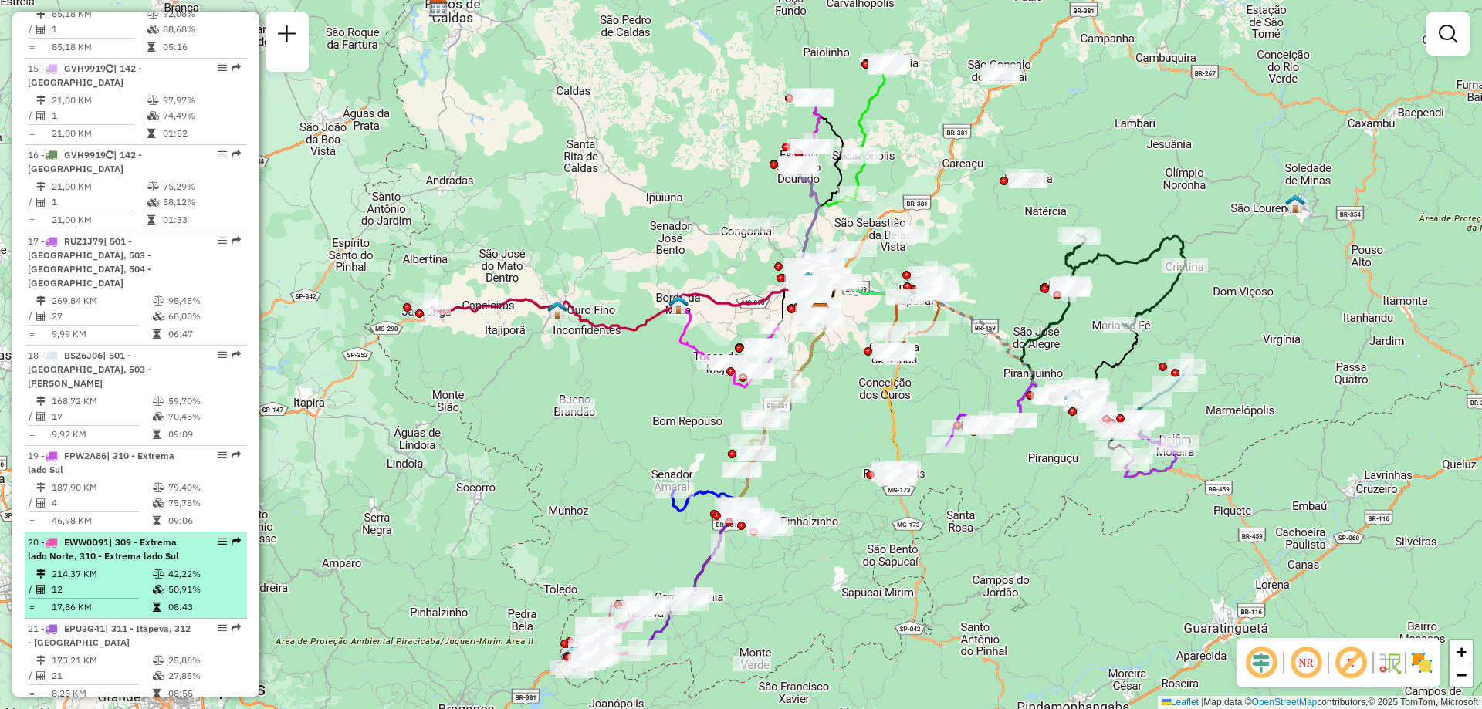
click at [218, 537] on em at bounding box center [222, 541] width 9 height 9
select select "**********"
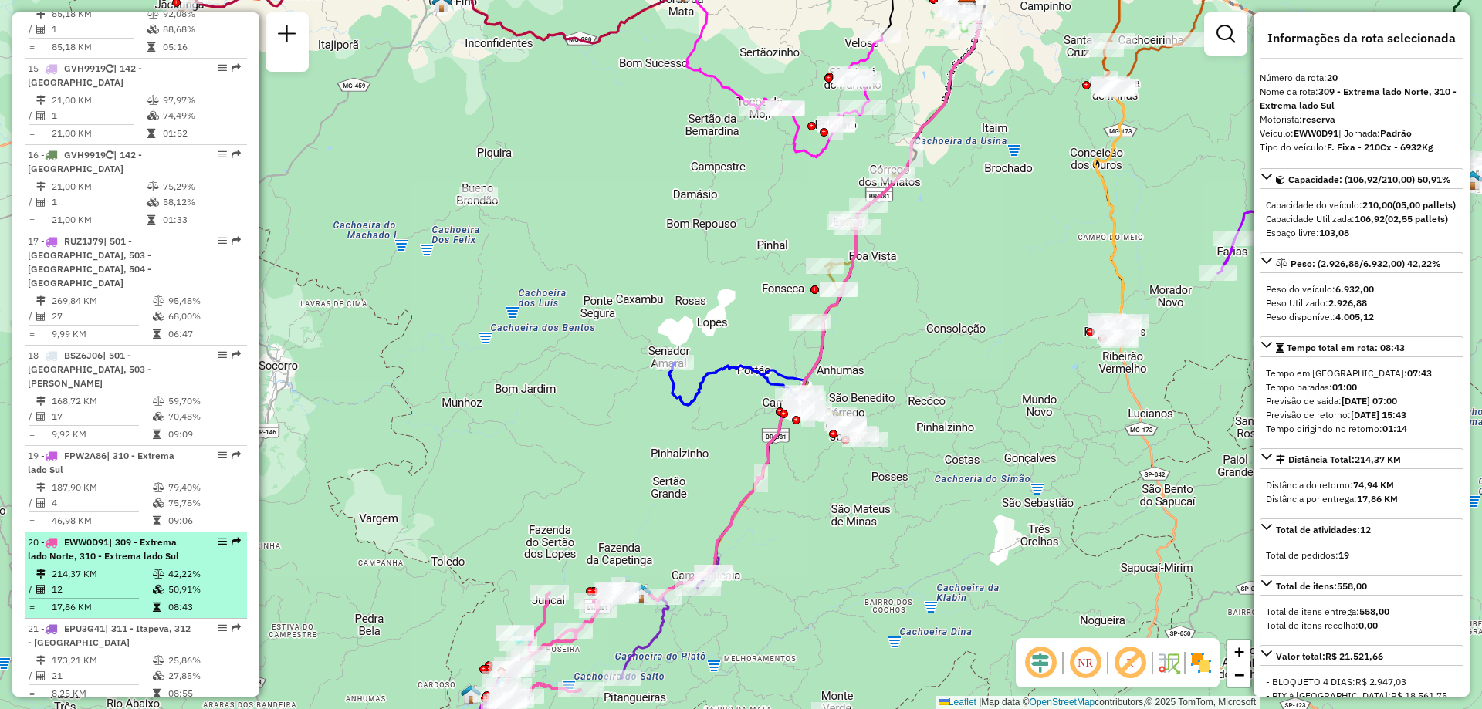
click at [219, 537] on em at bounding box center [222, 541] width 9 height 9
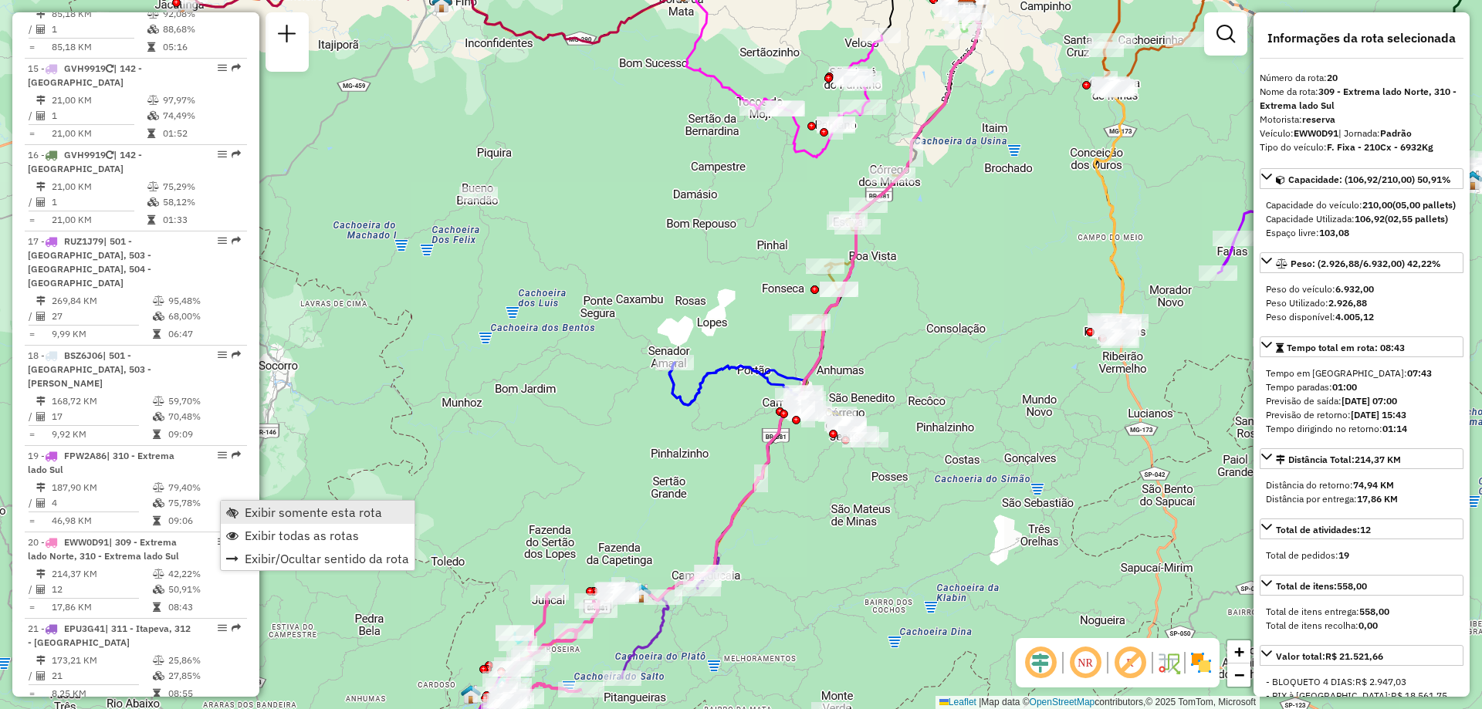
click at [300, 519] on span "Exibir somente esta rota" at bounding box center [313, 512] width 137 height 12
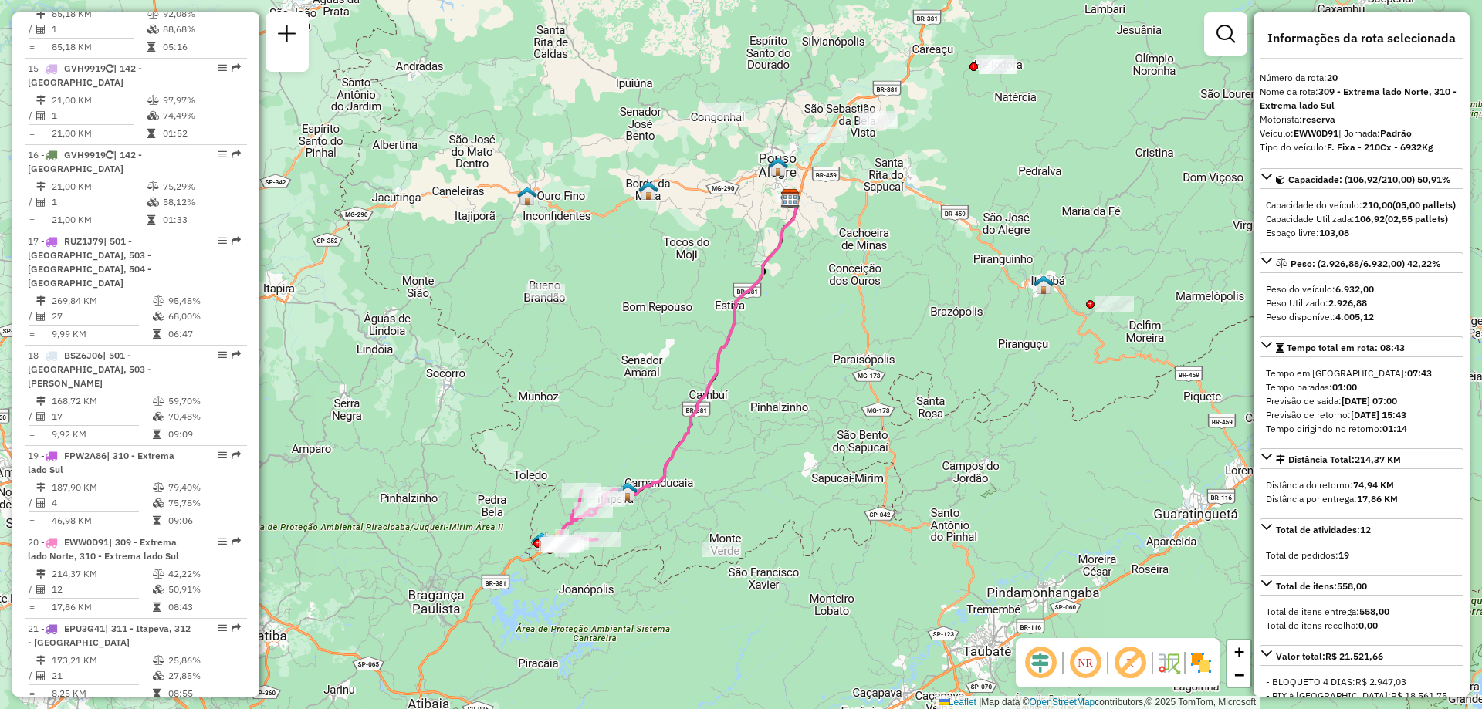
drag, startPoint x: 636, startPoint y: 626, endPoint x: 706, endPoint y: 562, distance: 94.5
click at [706, 562] on div "Janela de atendimento Grade de atendimento Capacidade Transportadoras Veículos …" at bounding box center [741, 354] width 1482 height 709
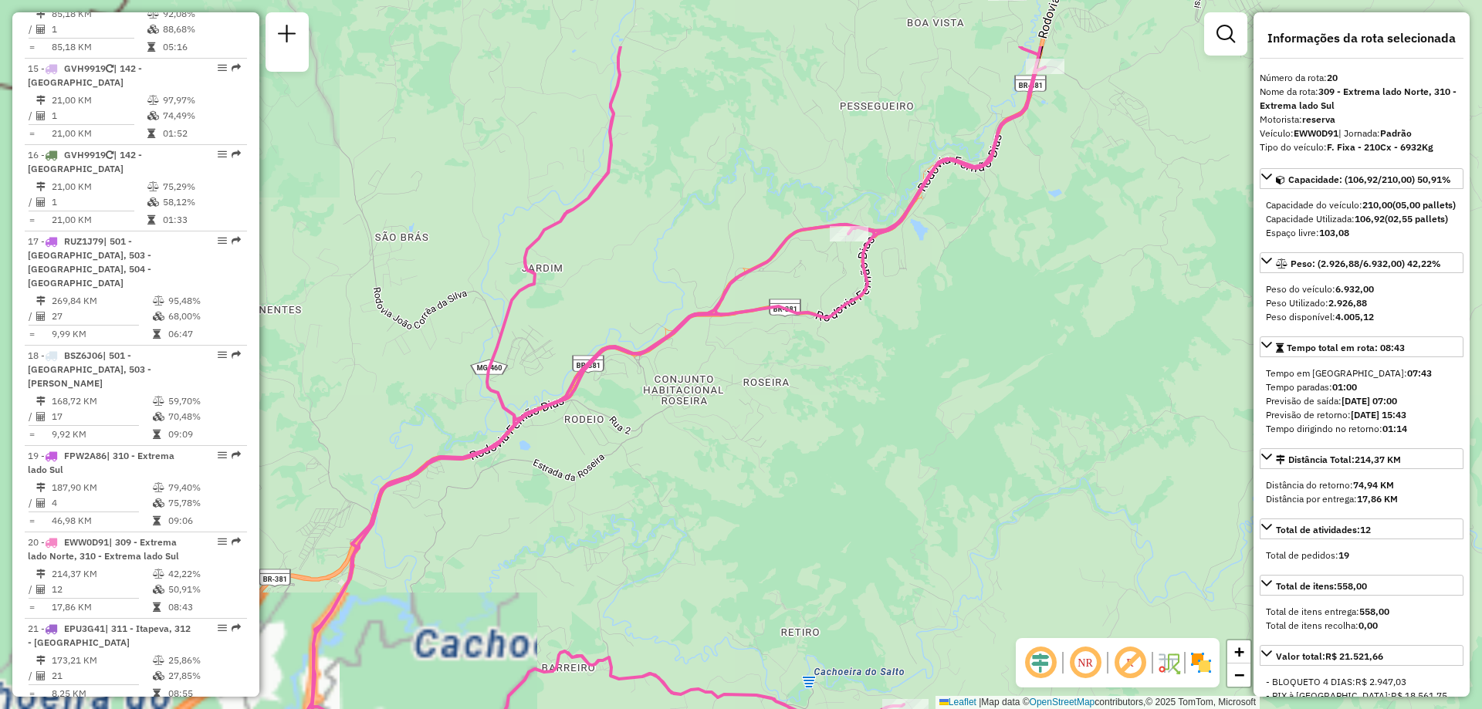
drag, startPoint x: 634, startPoint y: 455, endPoint x: 810, endPoint y: 573, distance: 211.5
click at [810, 573] on div "Janela de atendimento Grade de atendimento Capacidade Transportadoras Veículos …" at bounding box center [741, 354] width 1482 height 709
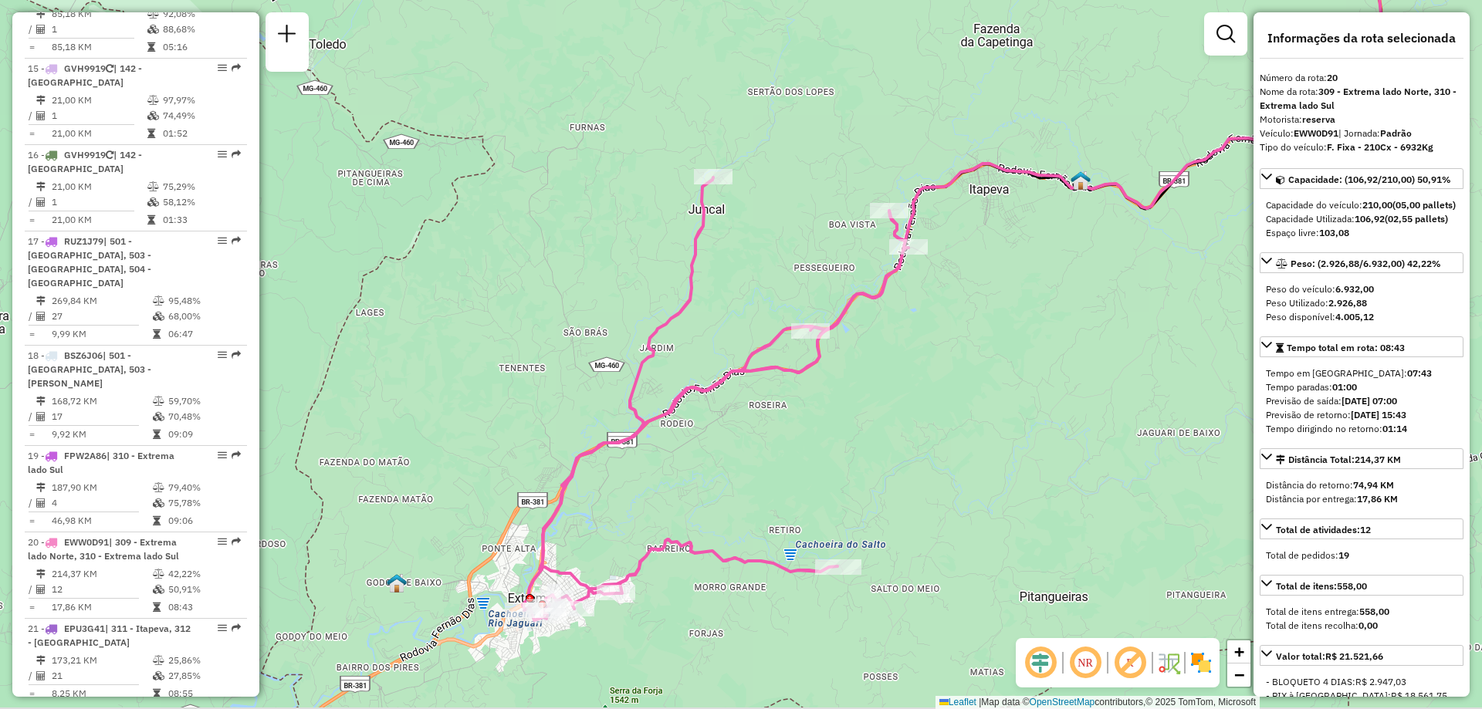
drag, startPoint x: 868, startPoint y: 378, endPoint x: 892, endPoint y: 327, distance: 56.6
click at [892, 327] on div "Janela de atendimento Grade de atendimento Capacidade Transportadoras Veículos …" at bounding box center [741, 354] width 1482 height 709
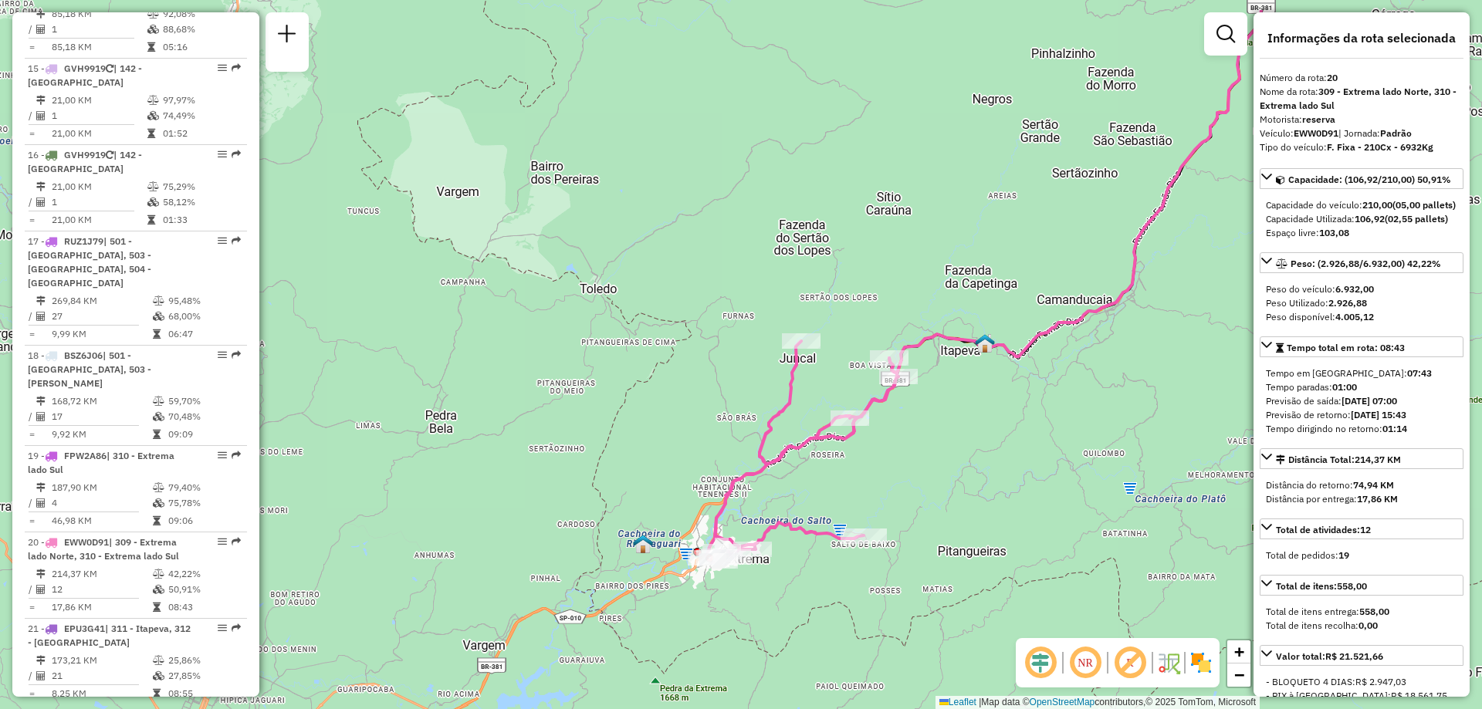
drag, startPoint x: 907, startPoint y: 408, endPoint x: 892, endPoint y: 490, distance: 83.1
click at [892, 490] on div "Janela de atendimento Grade de atendimento Capacidade Transportadoras Veículos …" at bounding box center [741, 354] width 1482 height 709
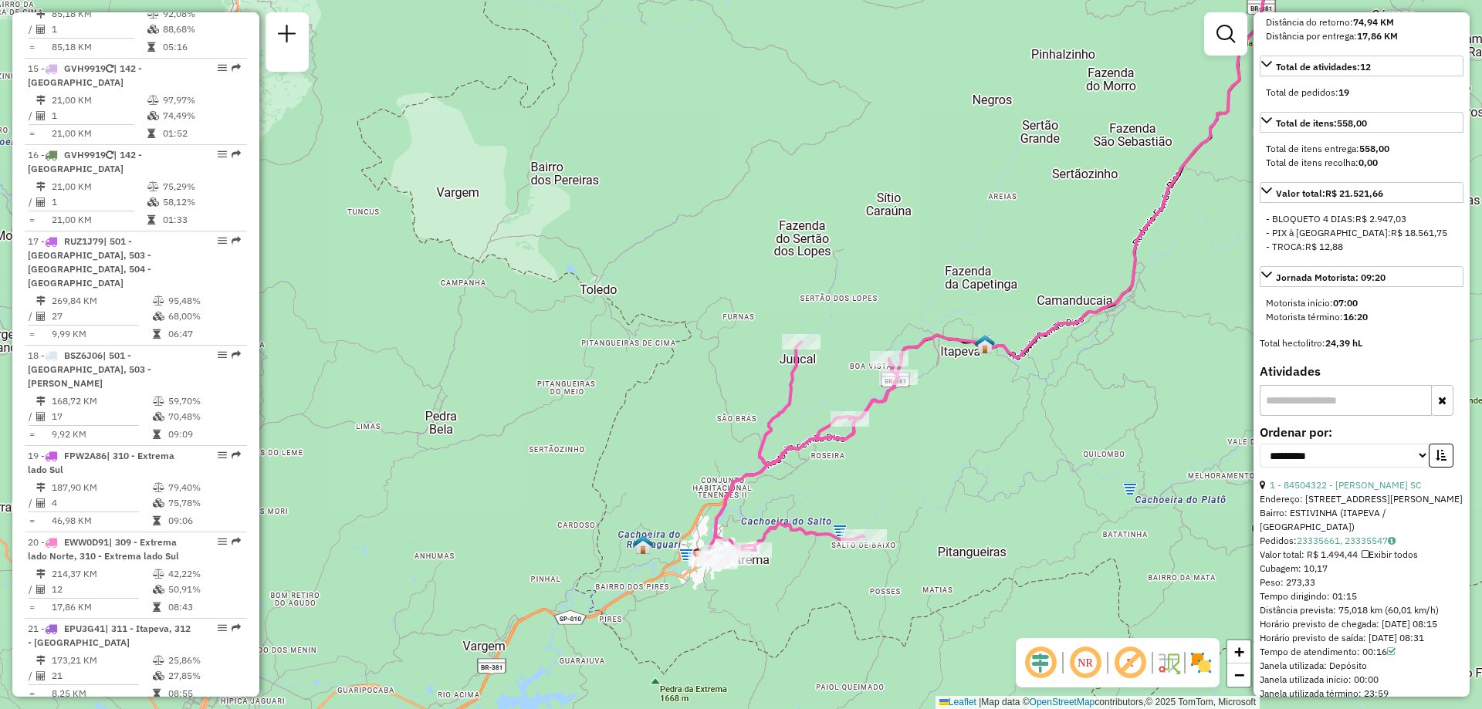
scroll to position [618, 0]
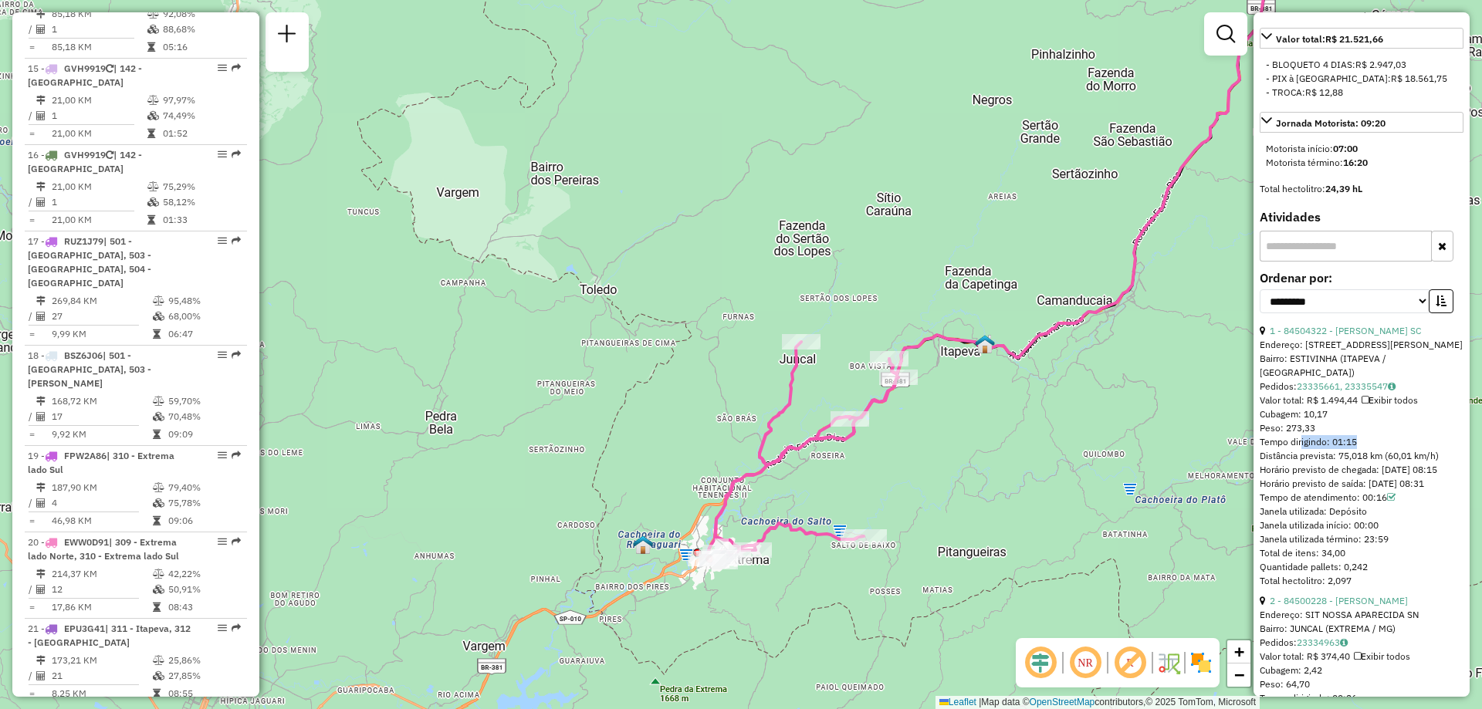
drag, startPoint x: 1299, startPoint y: 462, endPoint x: 1353, endPoint y: 457, distance: 54.2
click at [1353, 449] on div "Tempo dirigindo: 01:15" at bounding box center [1362, 442] width 204 height 14
drag, startPoint x: 1258, startPoint y: 461, endPoint x: 1366, endPoint y: 459, distance: 108.1
click at [1366, 459] on div "Informações da rota selecionada Número da rota: 20 Nome da rota: 309 - Extrema …" at bounding box center [1362, 354] width 216 height 685
click at [1373, 449] on div "Tempo dirigindo: 01:15" at bounding box center [1362, 442] width 204 height 14
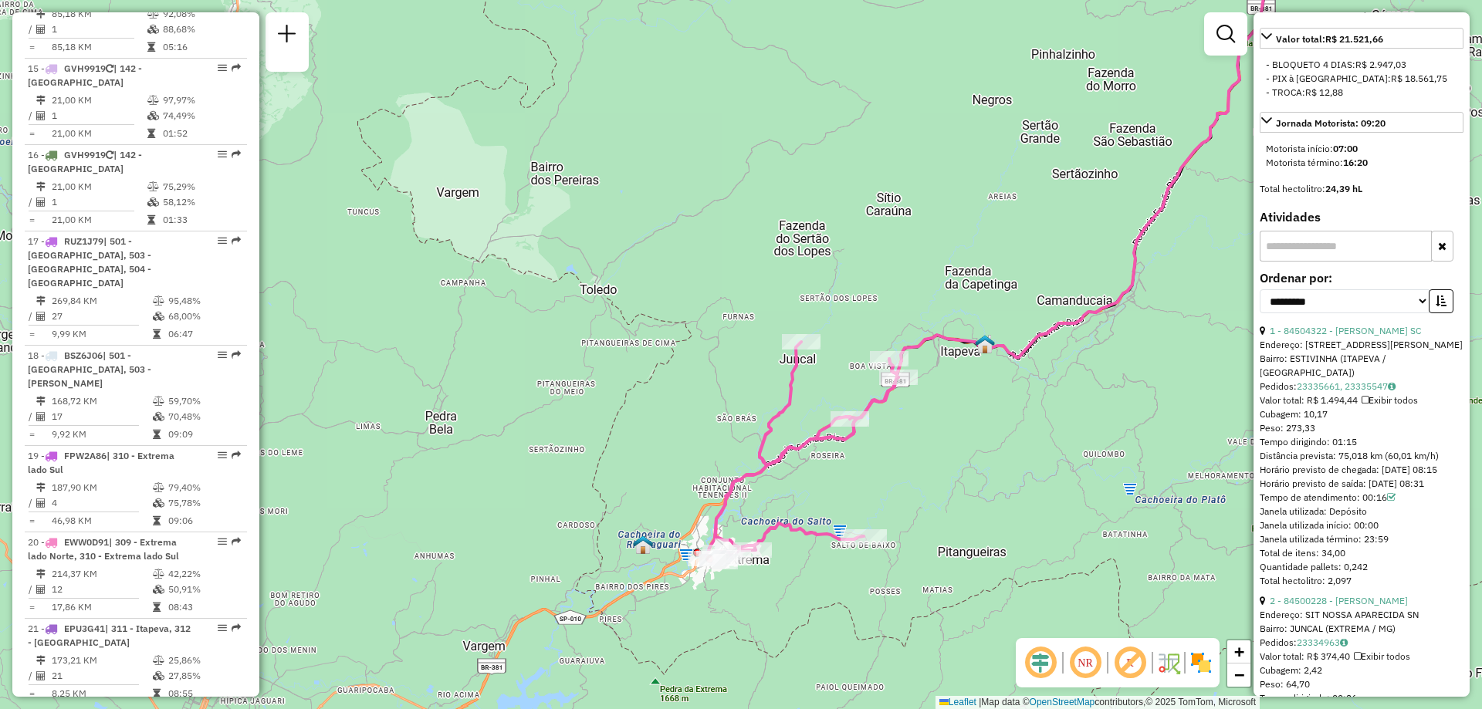
drag, startPoint x: 1335, startPoint y: 458, endPoint x: 1358, endPoint y: 455, distance: 23.3
click at [1358, 449] on div "Tempo dirigindo: 01:15" at bounding box center [1362, 442] width 204 height 14
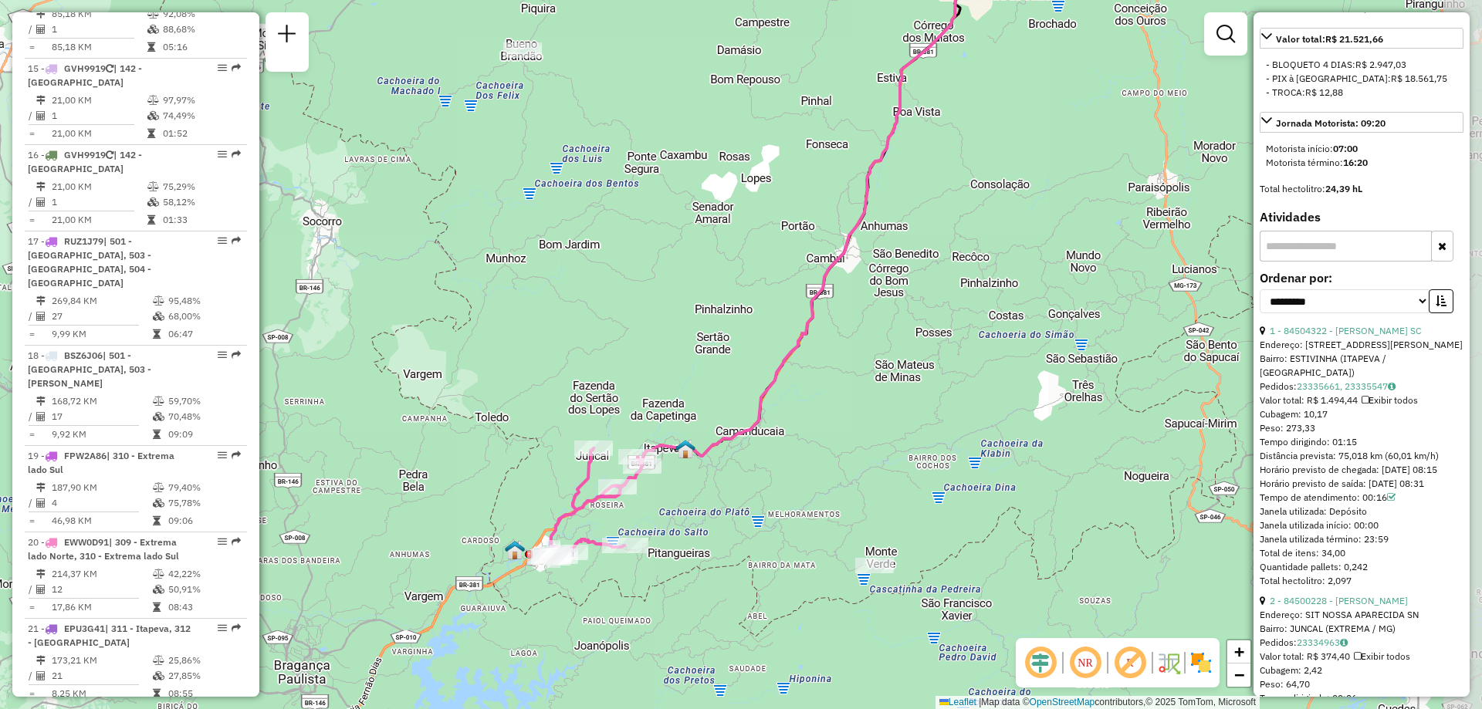
drag, startPoint x: 652, startPoint y: 493, endPoint x: 554, endPoint y: 520, distance: 101.7
click at [554, 520] on icon at bounding box center [594, 504] width 97 height 111
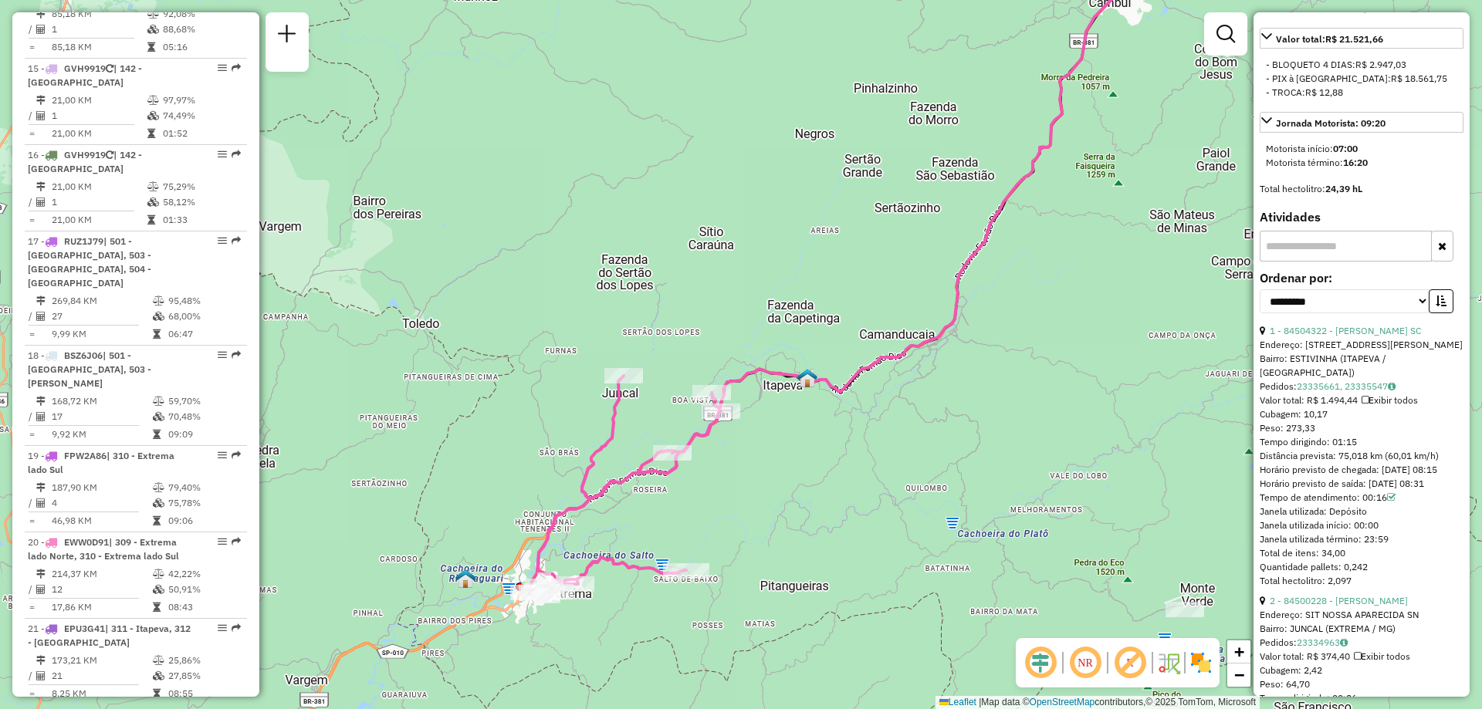
drag, startPoint x: 648, startPoint y: 510, endPoint x: 740, endPoint y: 489, distance: 95.1
click at [740, 489] on div "Janela de atendimento Grade de atendimento Capacidade Transportadoras Veículos …" at bounding box center [741, 354] width 1482 height 709
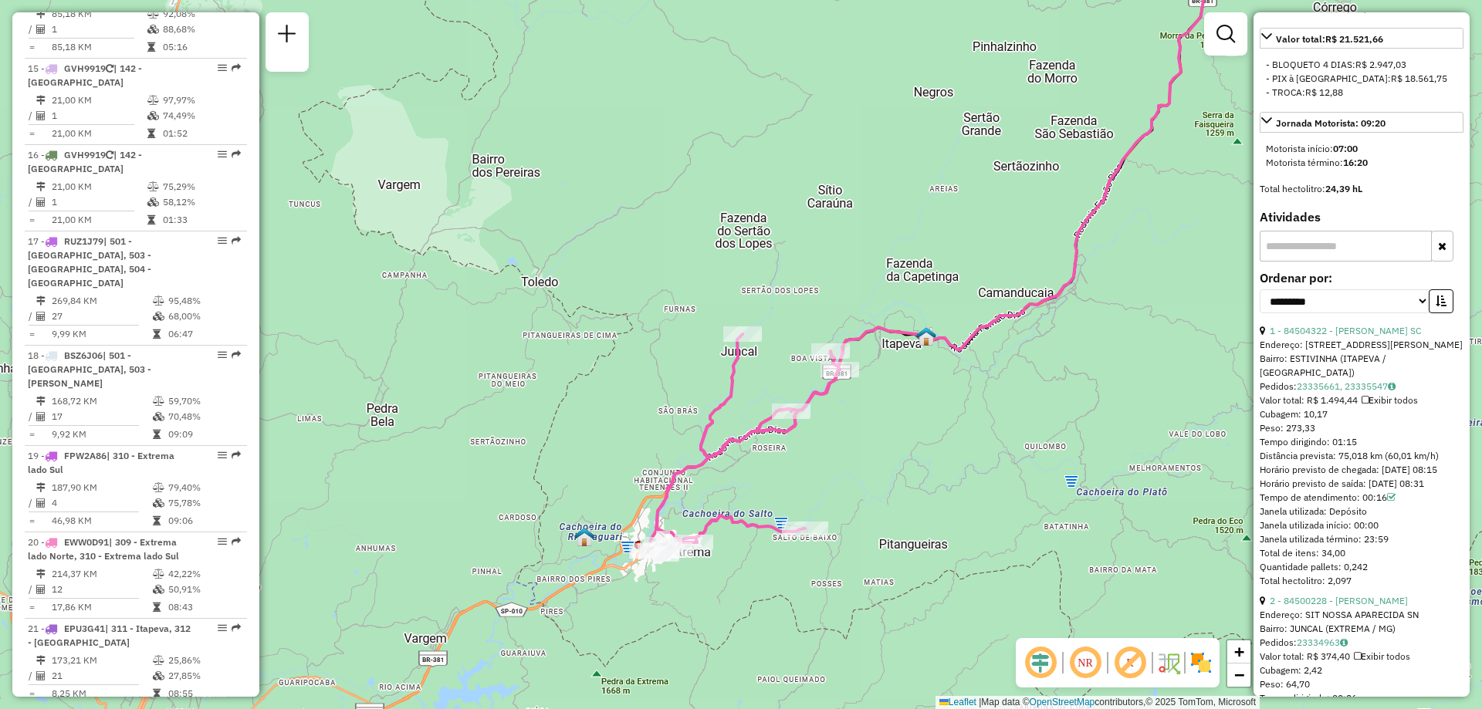
drag, startPoint x: 627, startPoint y: 623, endPoint x: 886, endPoint y: 657, distance: 261.6
click at [886, 657] on div "Janela de atendimento Grade de atendimento Capacidade Transportadoras Veículos …" at bounding box center [741, 354] width 1482 height 709
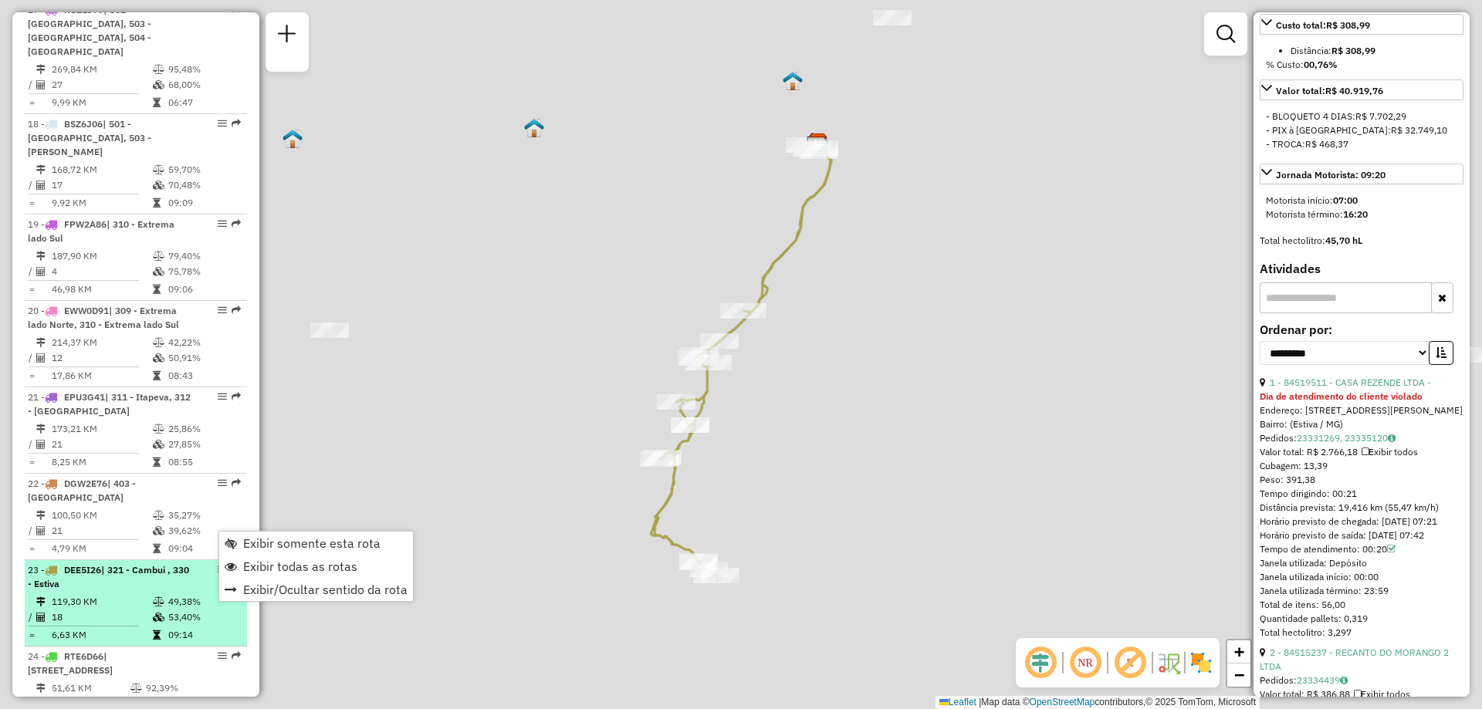
scroll to position [604, 0]
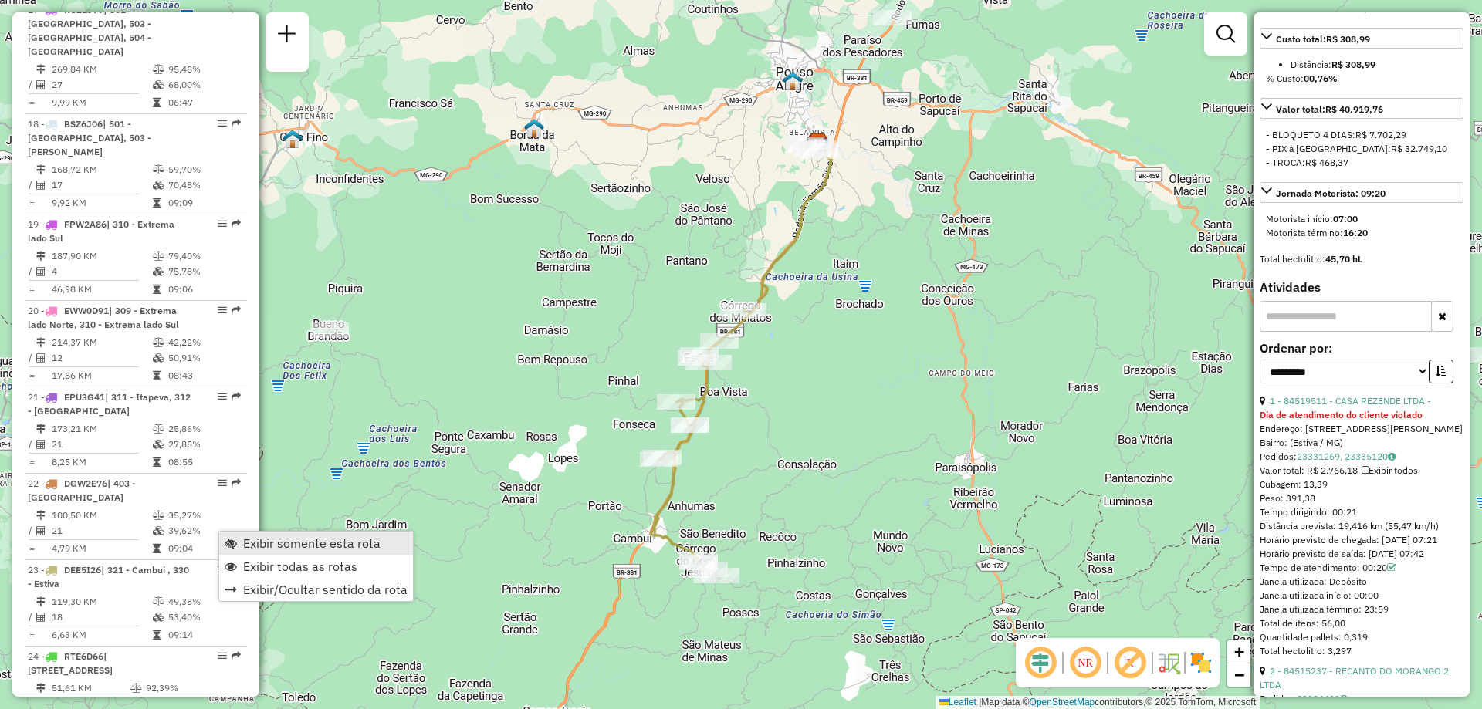
click at [304, 549] on span "Exibir somente esta rota" at bounding box center [311, 543] width 137 height 12
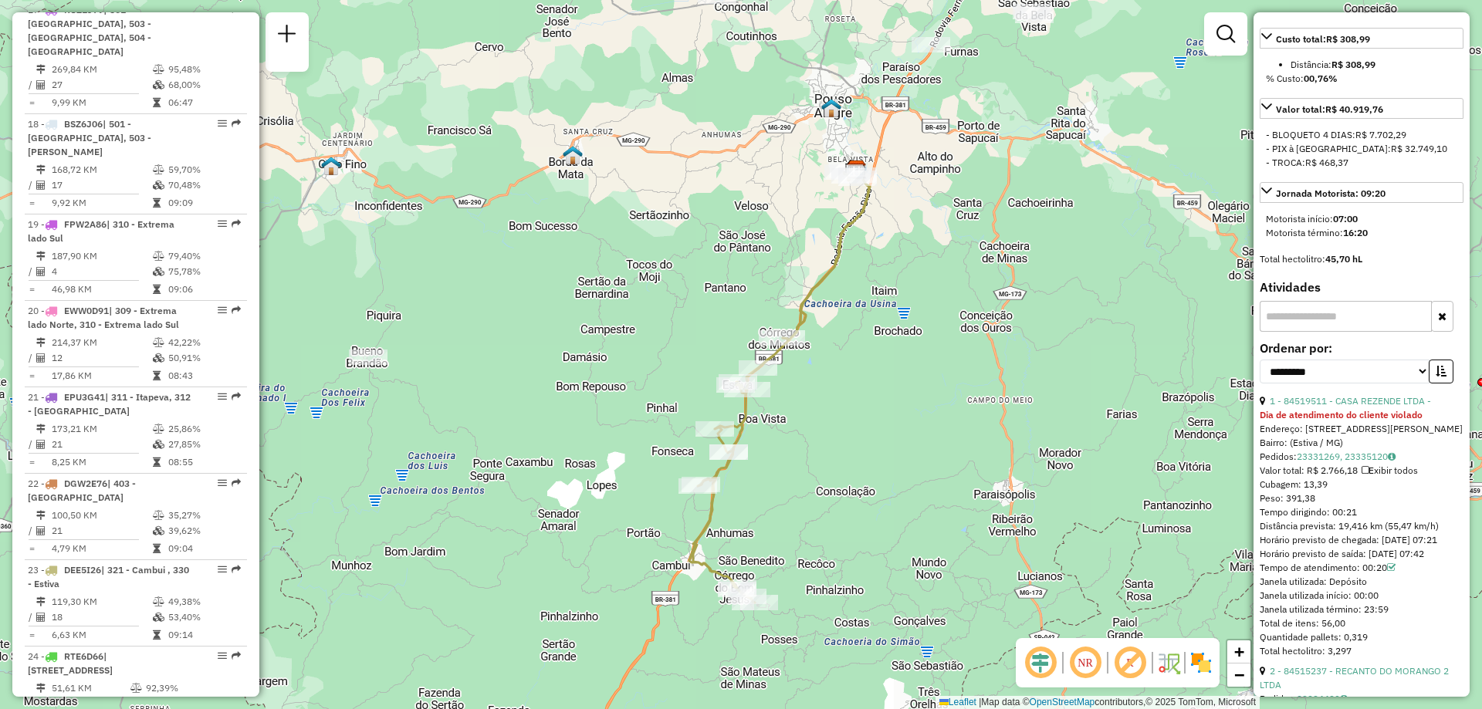
drag, startPoint x: 775, startPoint y: 527, endPoint x: 831, endPoint y: 560, distance: 65.8
click at [831, 560] on div "Janela de atendimento Grade de atendimento Capacidade Transportadoras Veículos …" at bounding box center [741, 354] width 1482 height 709
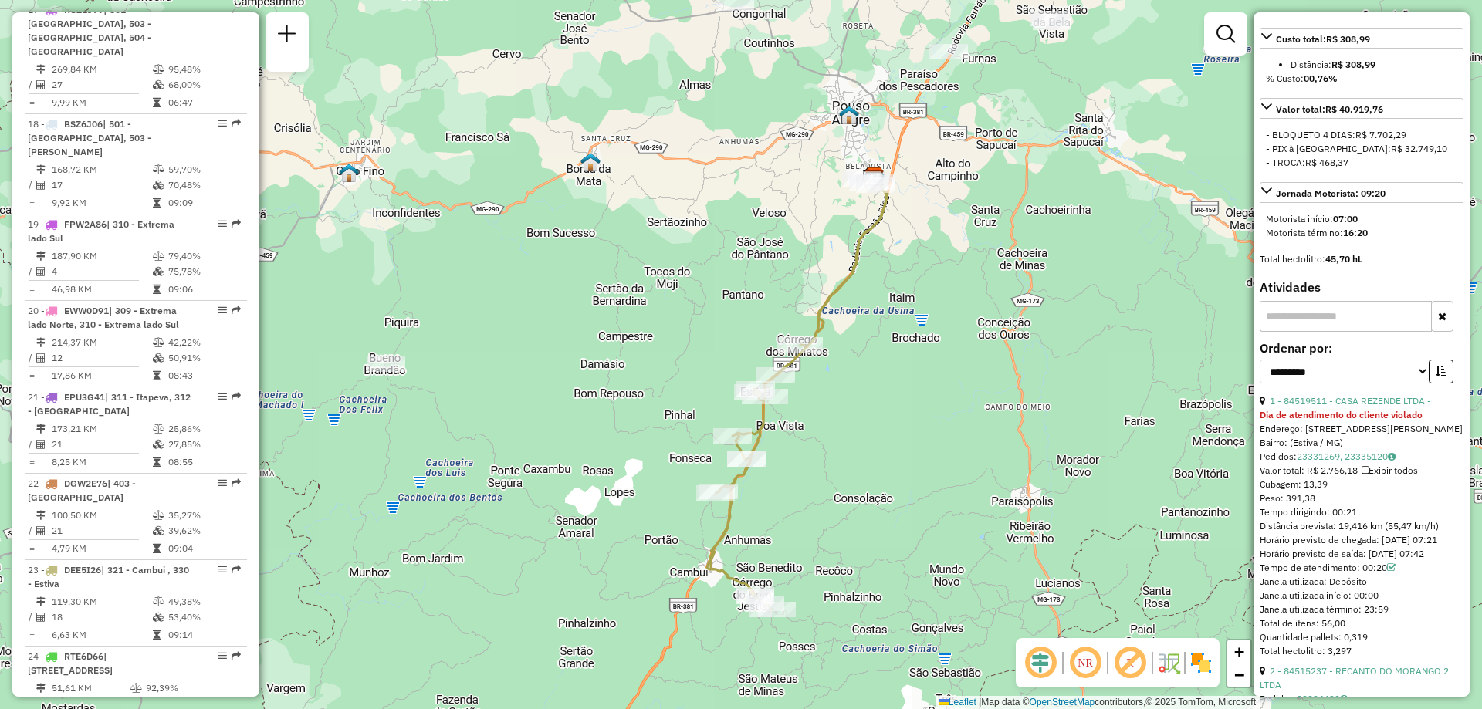
click at [1170, 669] on img at bounding box center [1168, 663] width 25 height 25
click at [1203, 663] on img at bounding box center [1201, 663] width 25 height 25
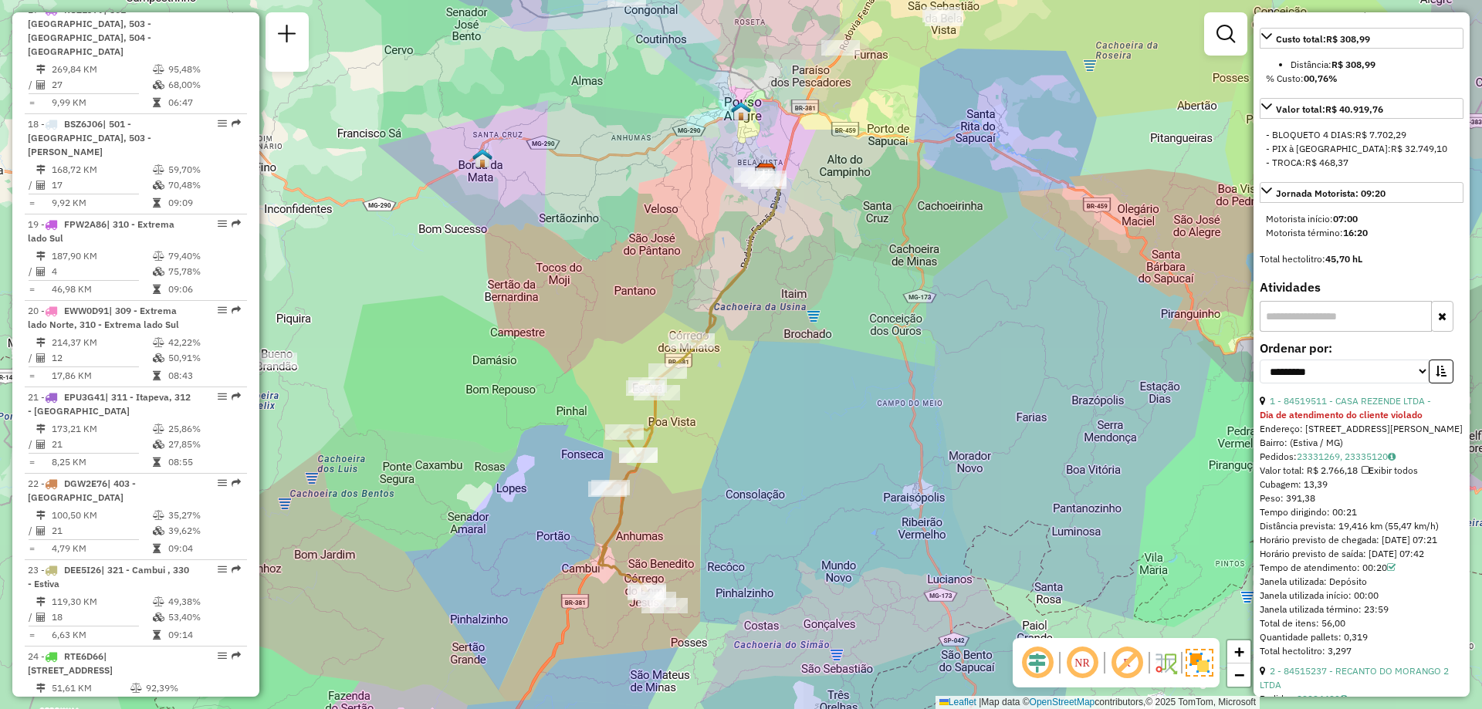
drag, startPoint x: 889, startPoint y: 593, endPoint x: 781, endPoint y: 589, distance: 108.2
click at [781, 589] on div "Janela de atendimento Grade de atendimento Capacidade Transportadoras Veículos …" at bounding box center [741, 354] width 1482 height 709
click at [1089, 664] on em at bounding box center [1082, 663] width 37 height 37
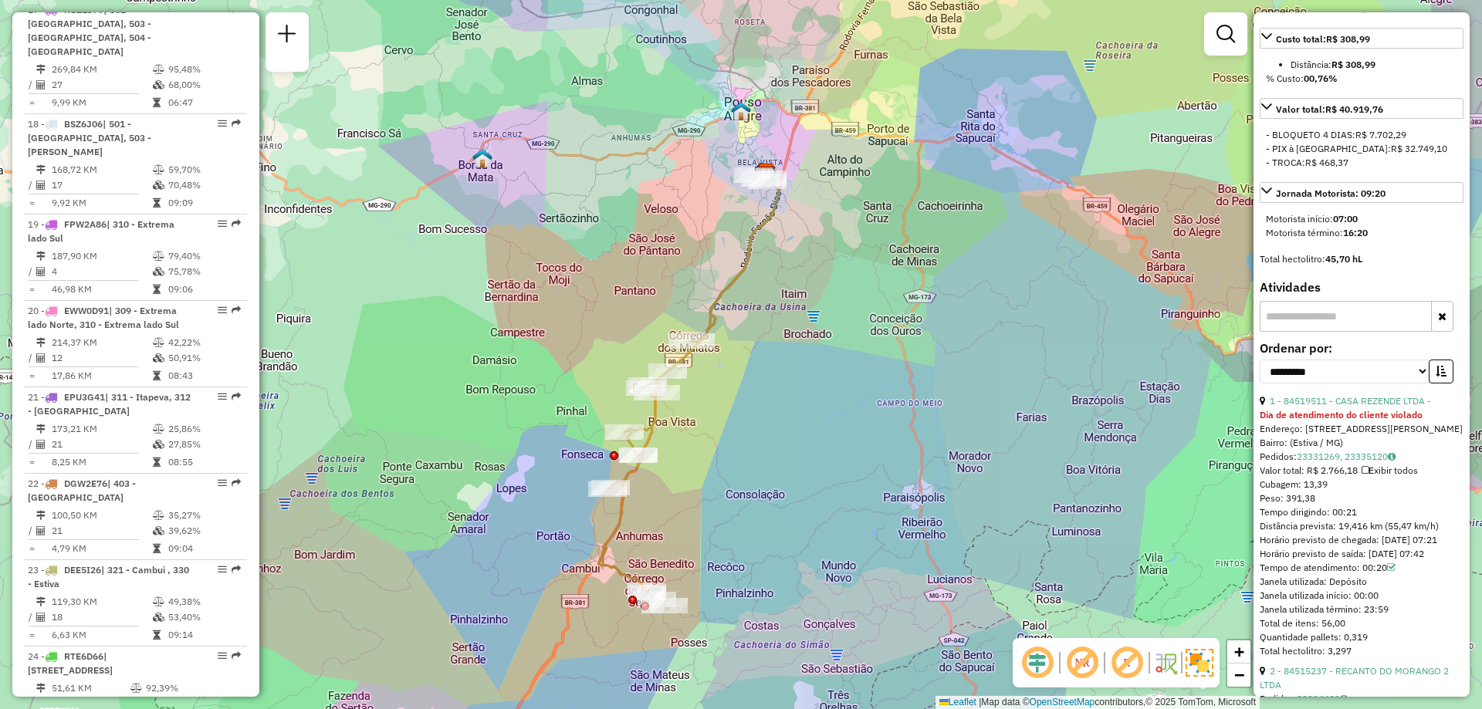
click at [1087, 664] on em at bounding box center [1082, 663] width 37 height 37
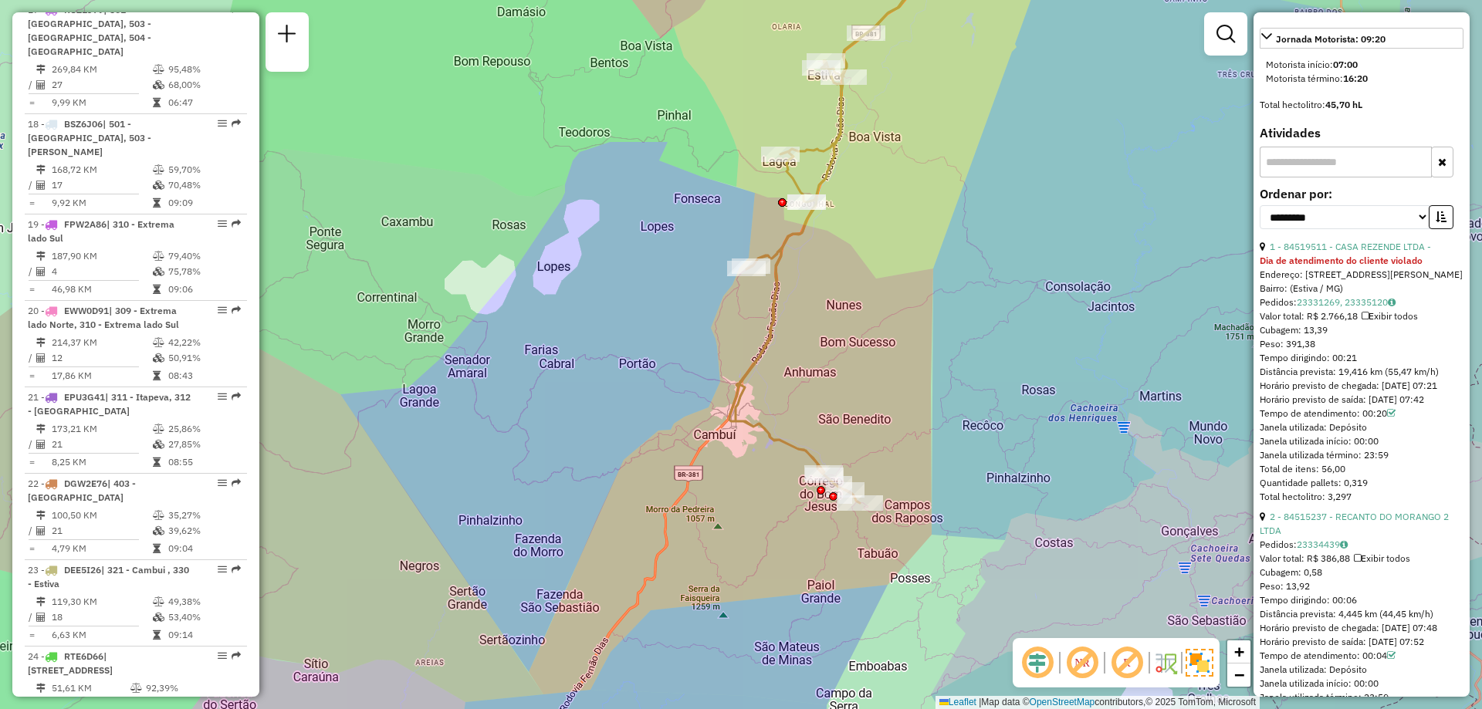
scroll to position [681, 0]
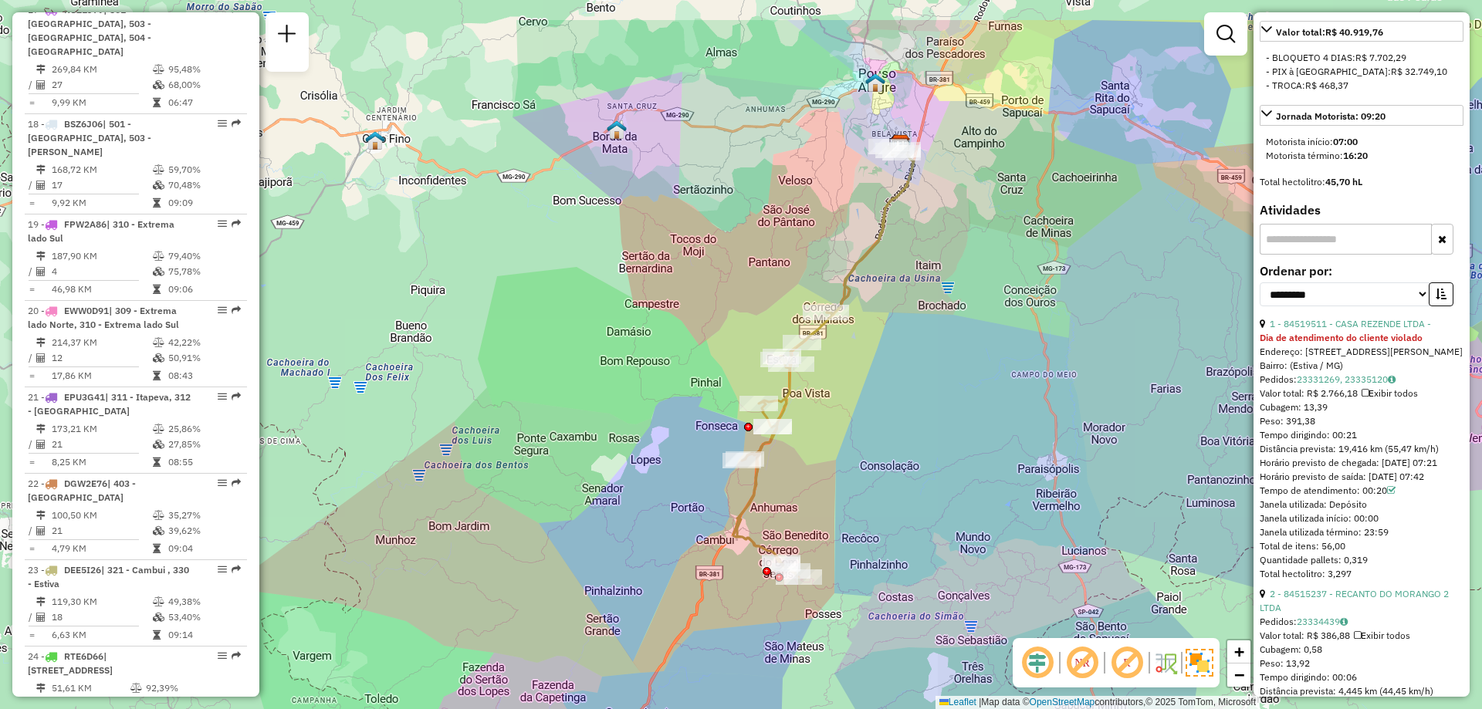
drag, startPoint x: 876, startPoint y: 397, endPoint x: 839, endPoint y: 488, distance: 98.3
click at [839, 488] on div "Janela de atendimento Grade de atendimento Capacidade Transportadoras Veículos …" at bounding box center [741, 354] width 1482 height 709
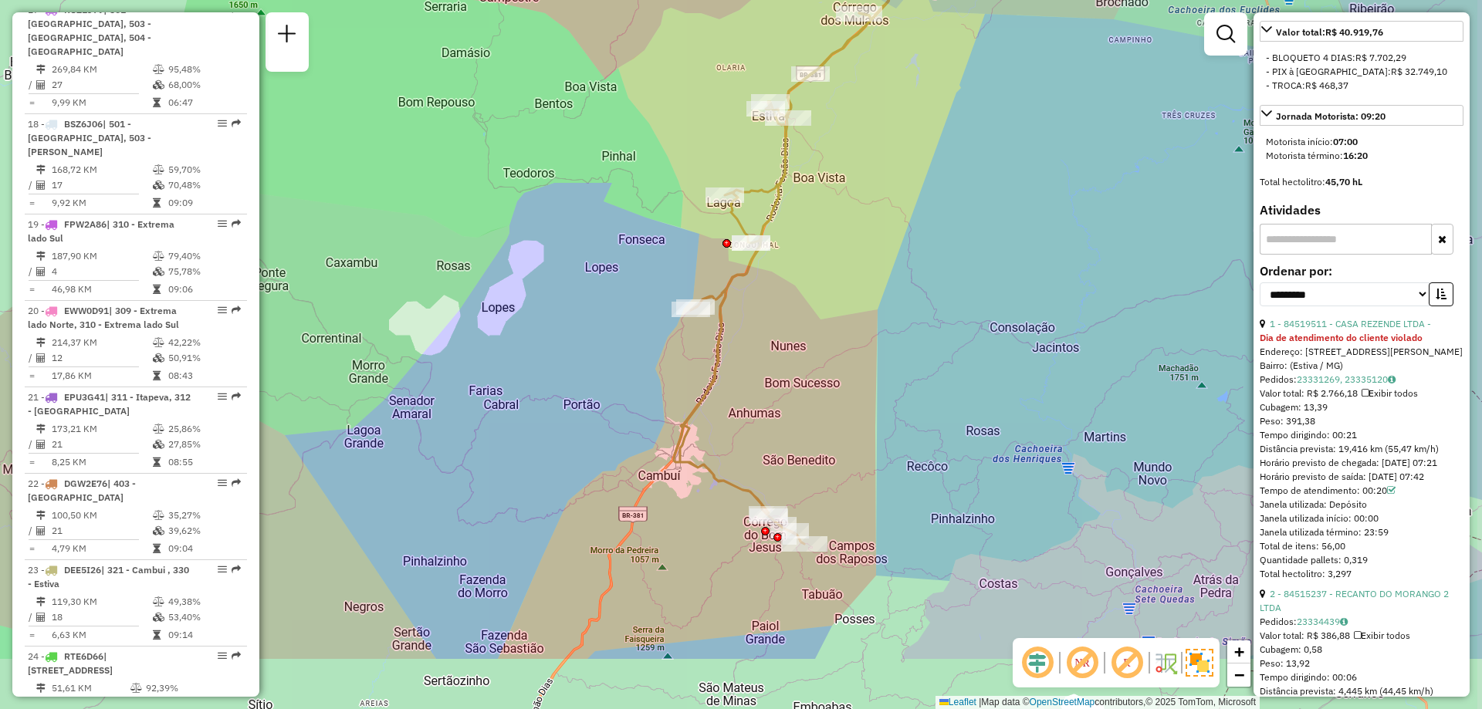
drag, startPoint x: 814, startPoint y: 545, endPoint x: 802, endPoint y: 424, distance: 121.8
click at [802, 424] on div "Janela de atendimento Grade de atendimento Capacidade Transportadoras Veículos …" at bounding box center [741, 354] width 1482 height 709
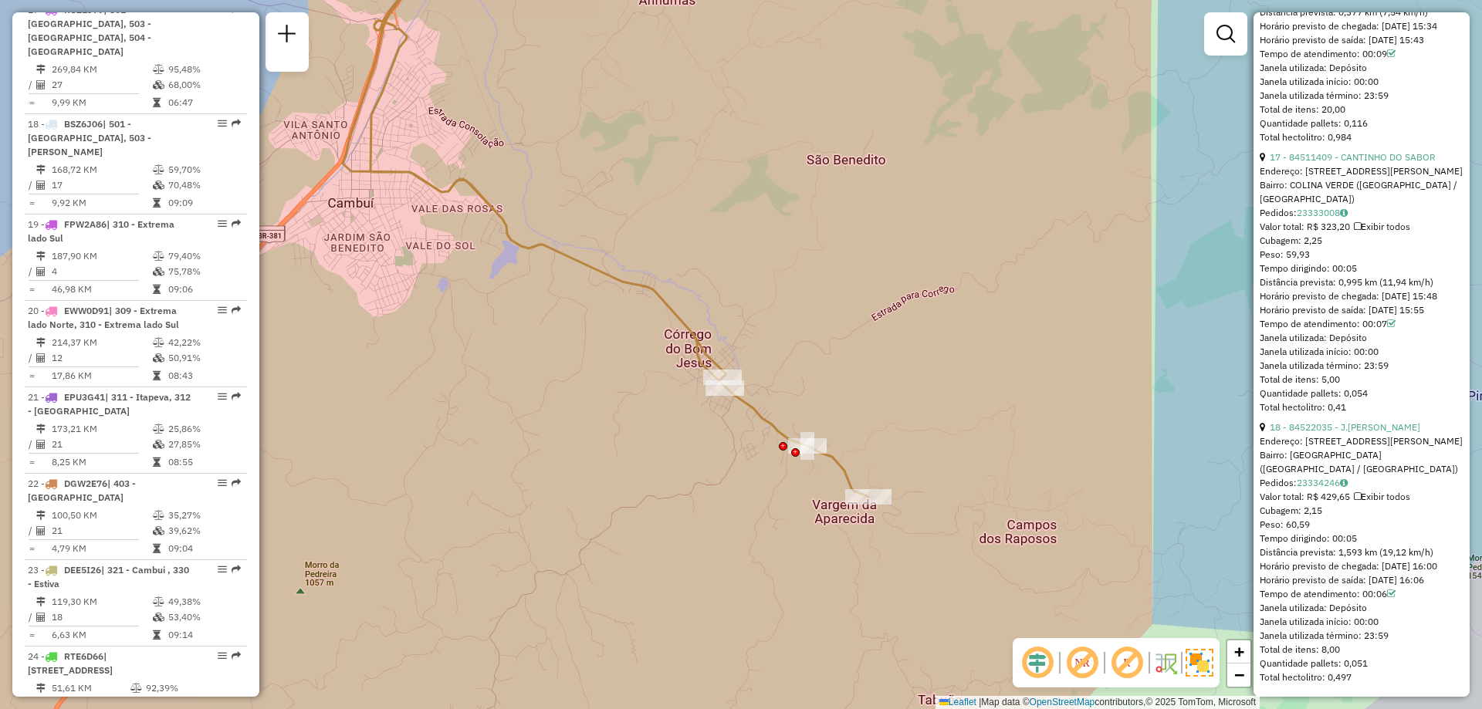
scroll to position [5313, 0]
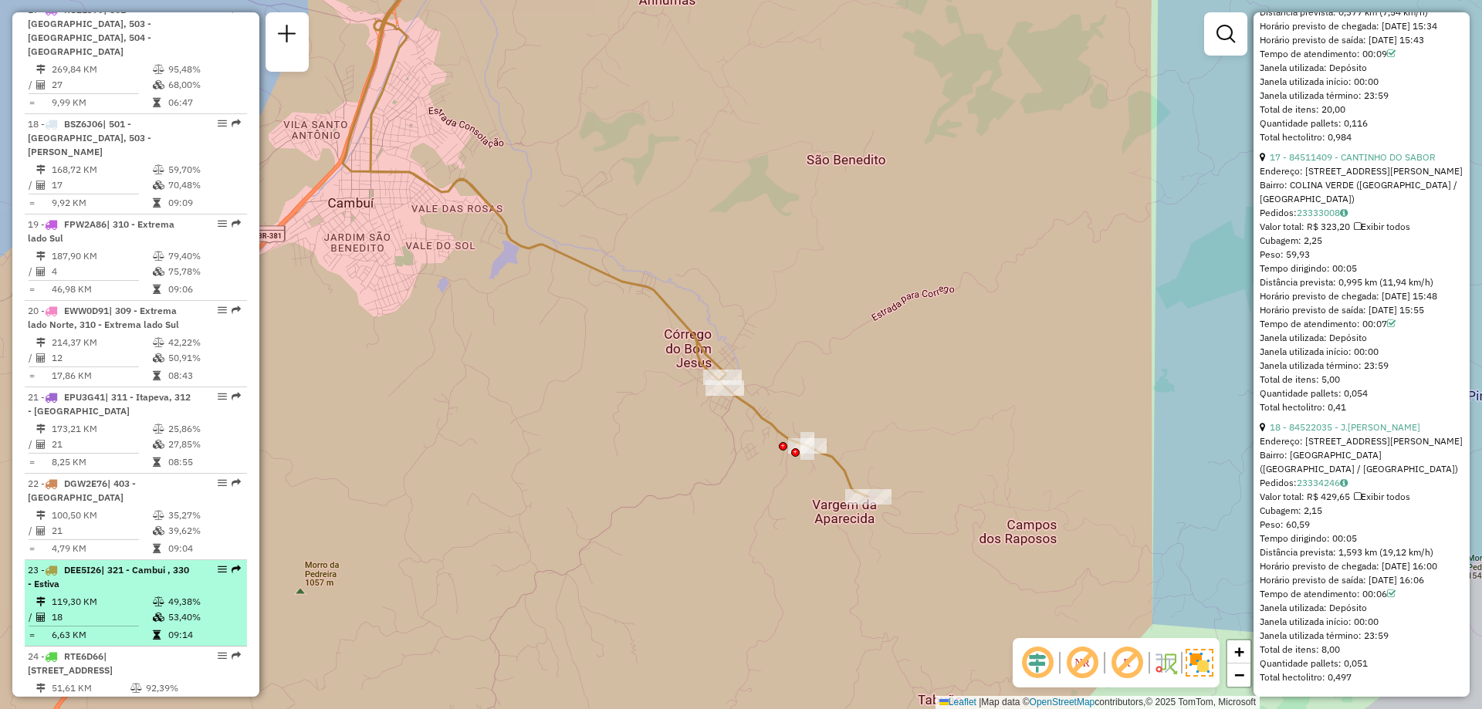
click at [221, 565] on em at bounding box center [222, 569] width 9 height 9
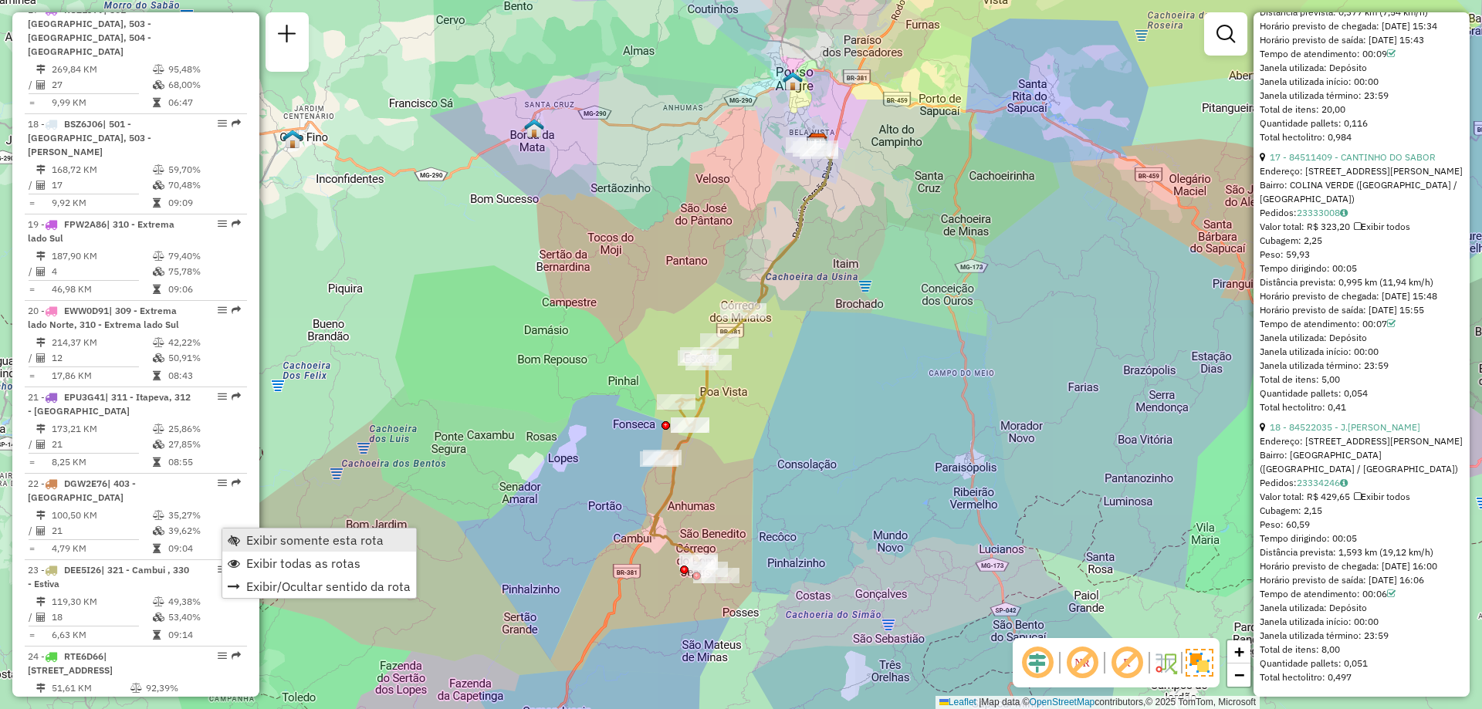
click at [323, 549] on link "Exibir somente esta rota" at bounding box center [319, 540] width 194 height 23
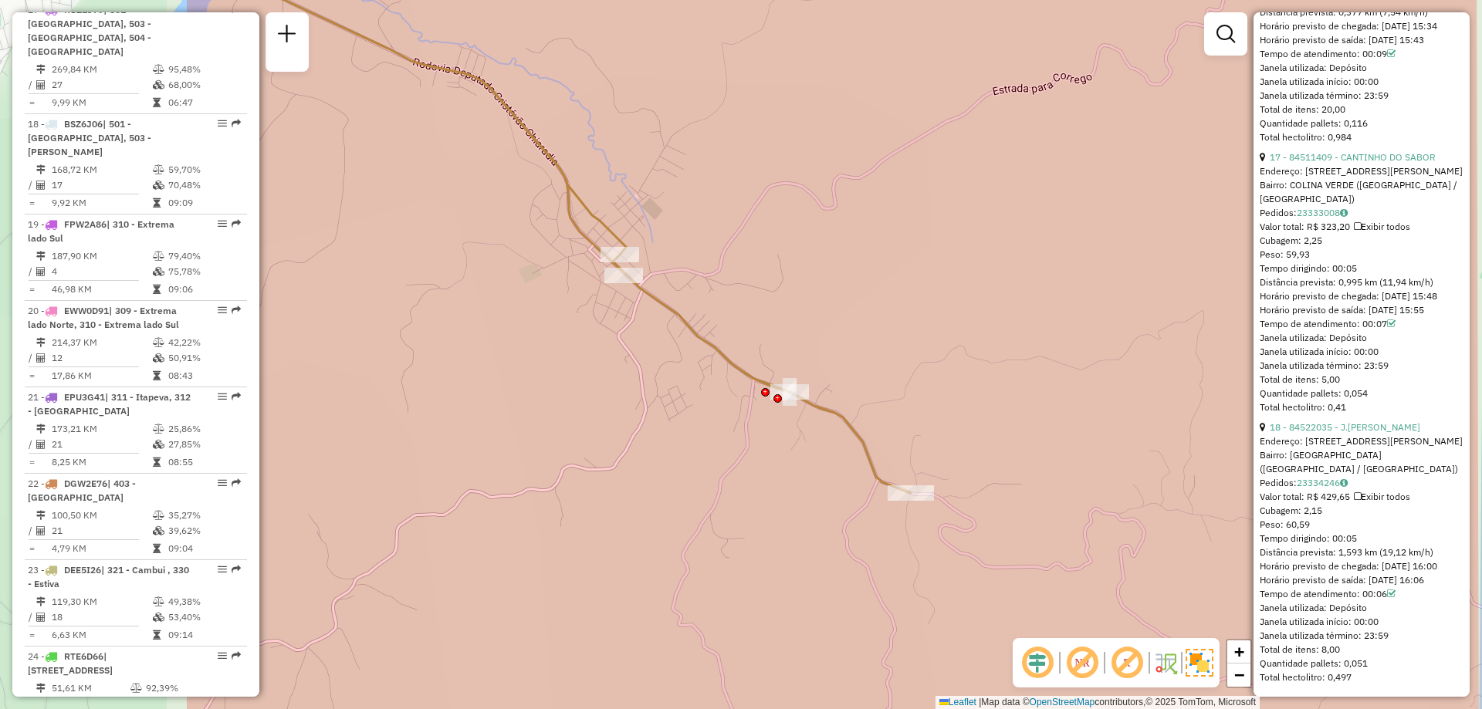
drag, startPoint x: 578, startPoint y: 516, endPoint x: 913, endPoint y: 564, distance: 338.5
click at [913, 564] on div "Janela de atendimento Grade de atendimento Capacidade Transportadoras Veículos …" at bounding box center [741, 354] width 1482 height 709
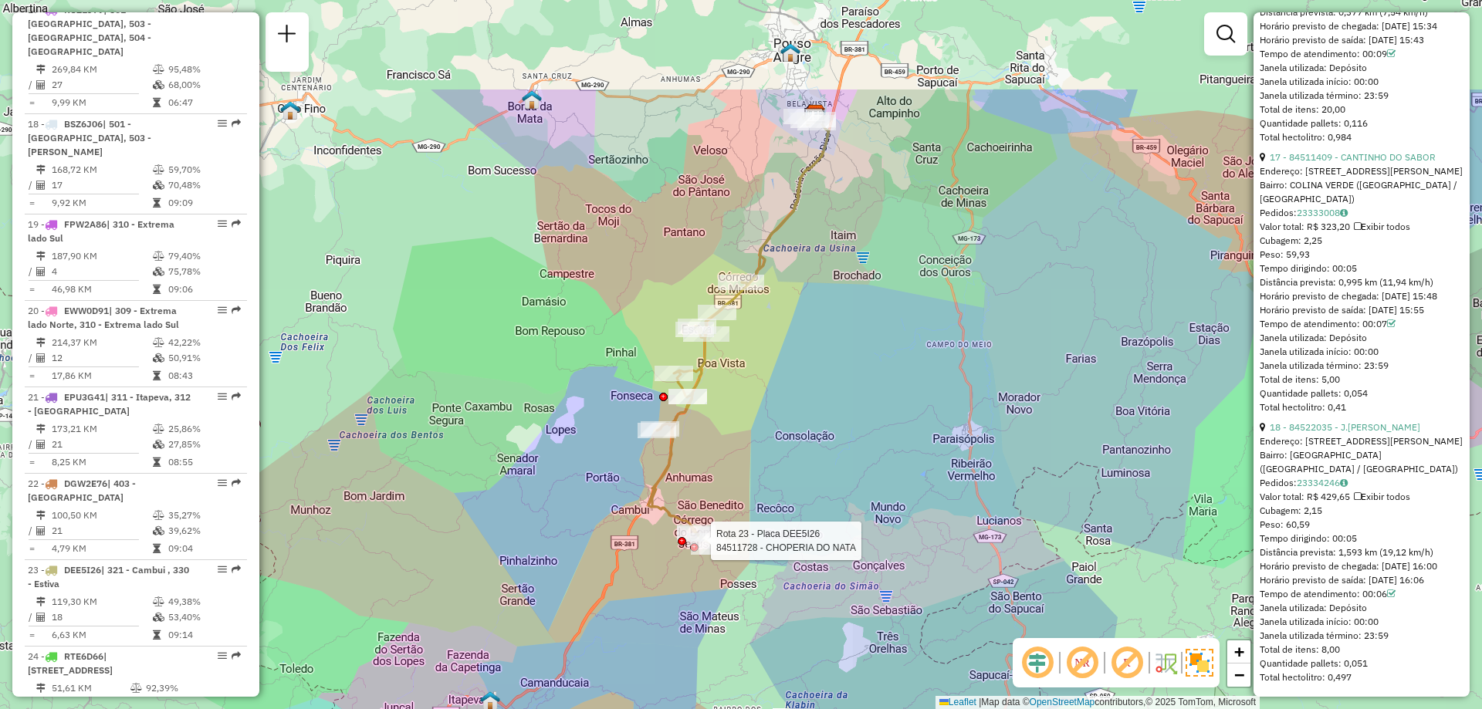
drag, startPoint x: 652, startPoint y: 393, endPoint x: 682, endPoint y: 552, distance: 161.9
click at [682, 546] on div at bounding box center [682, 541] width 8 height 8
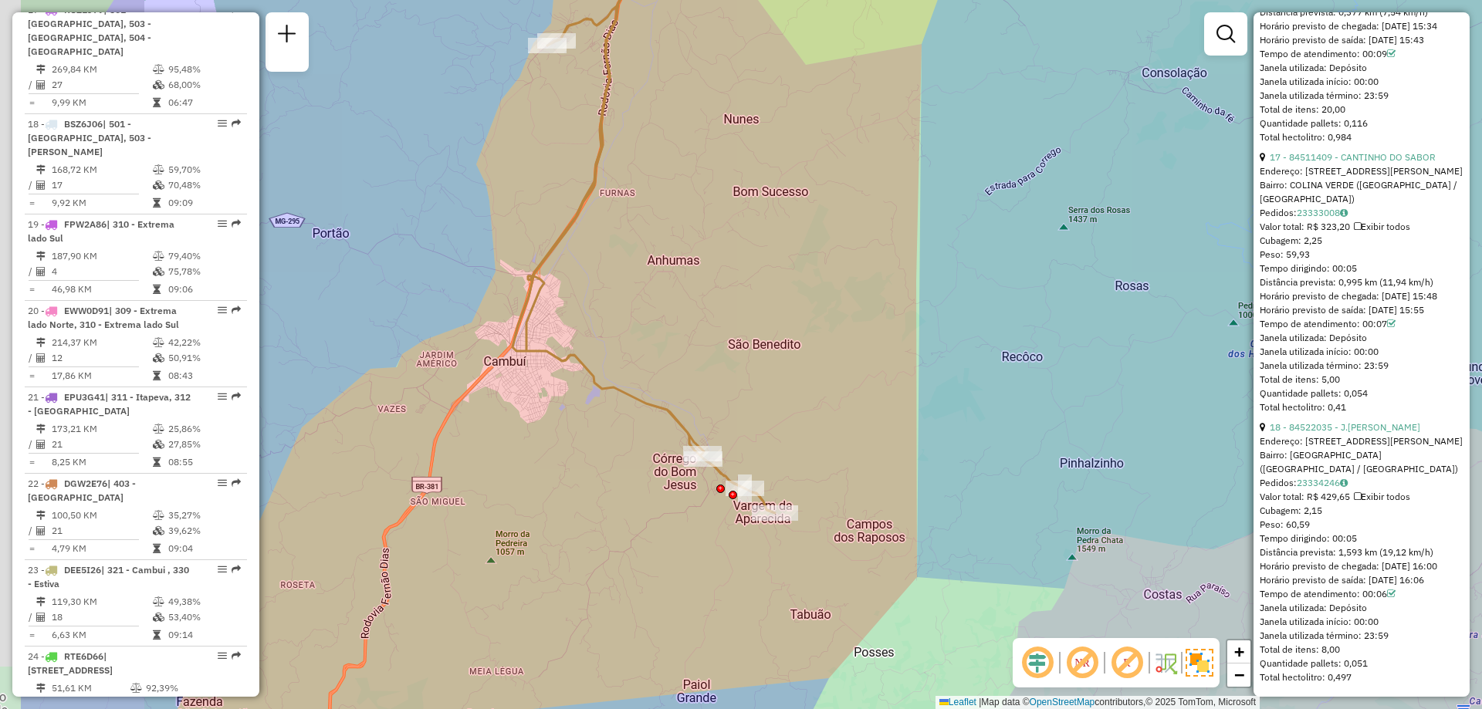
drag, startPoint x: 669, startPoint y: 527, endPoint x: 845, endPoint y: 534, distance: 176.2
click at [845, 534] on div "Janela de atendimento Grade de atendimento Capacidade Transportadoras Veículos …" at bounding box center [741, 354] width 1482 height 709
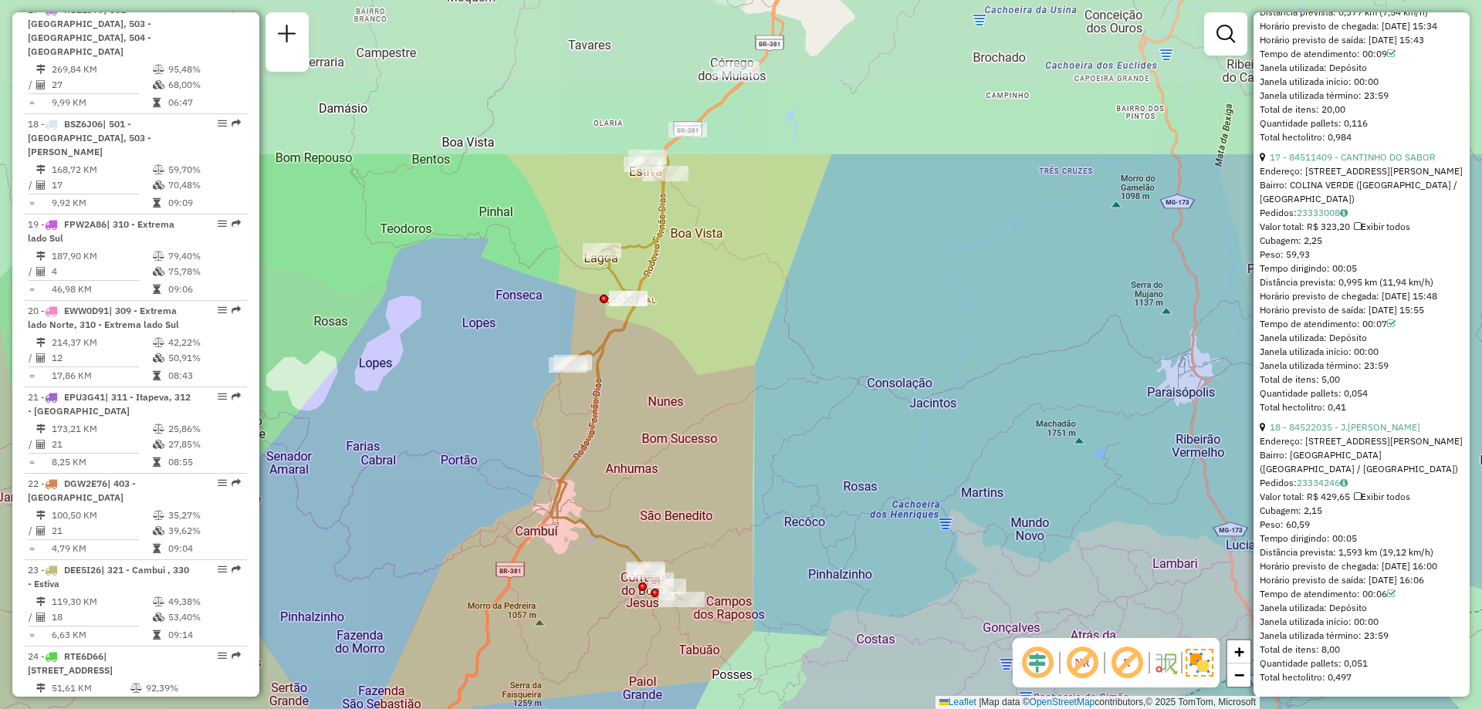
drag, startPoint x: 705, startPoint y: 239, endPoint x: 660, endPoint y: 475, distance: 240.4
click at [660, 475] on div "Janela de atendimento Grade de atendimento Capacidade Transportadoras Veículos …" at bounding box center [741, 354] width 1482 height 709
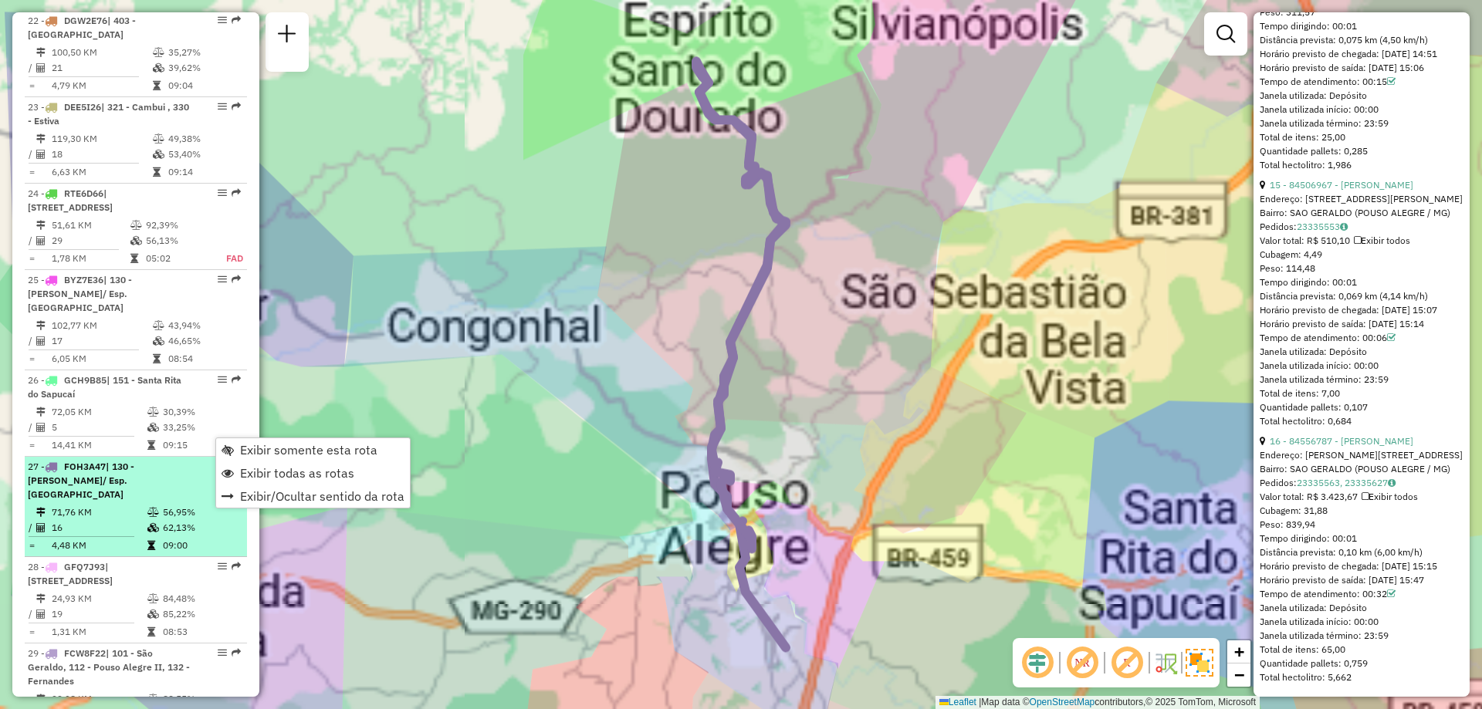
scroll to position [4790, 0]
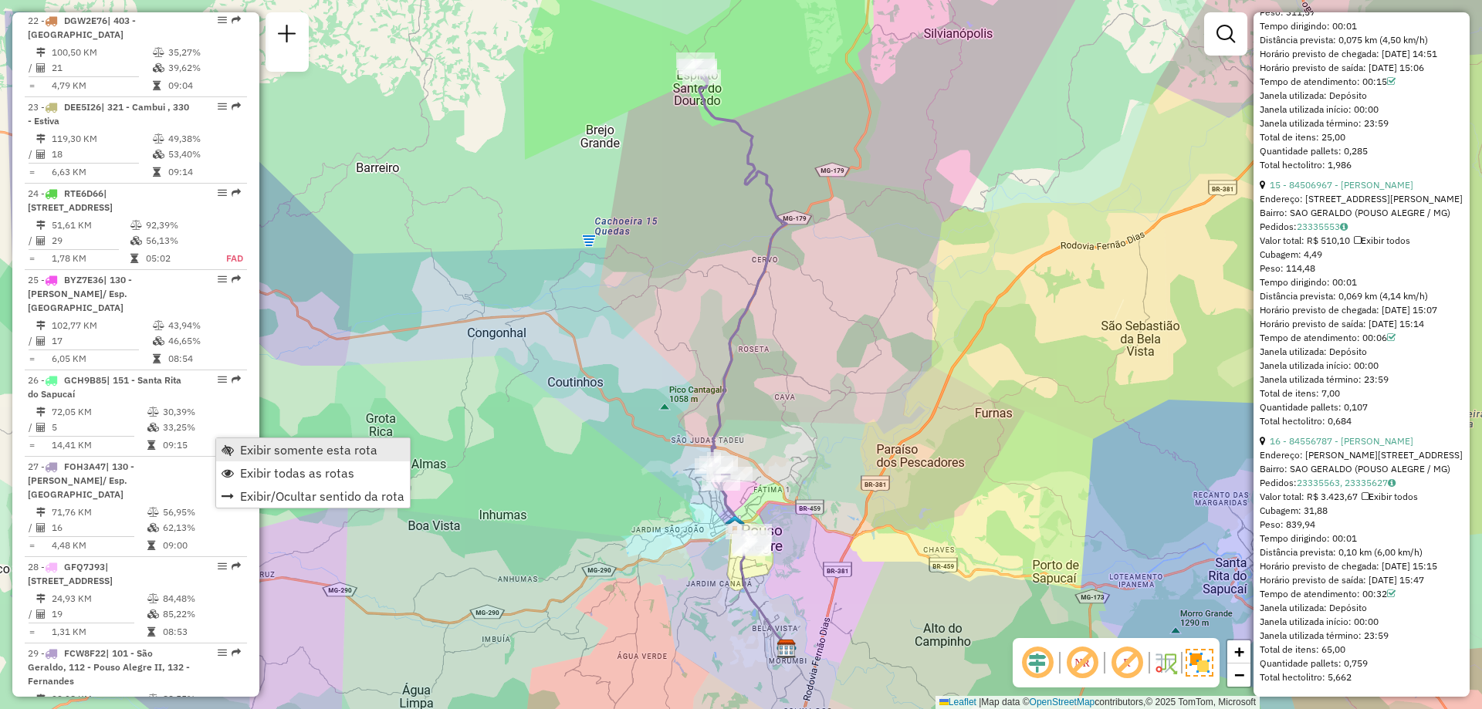
click at [297, 445] on span "Exibir somente esta rota" at bounding box center [308, 450] width 137 height 12
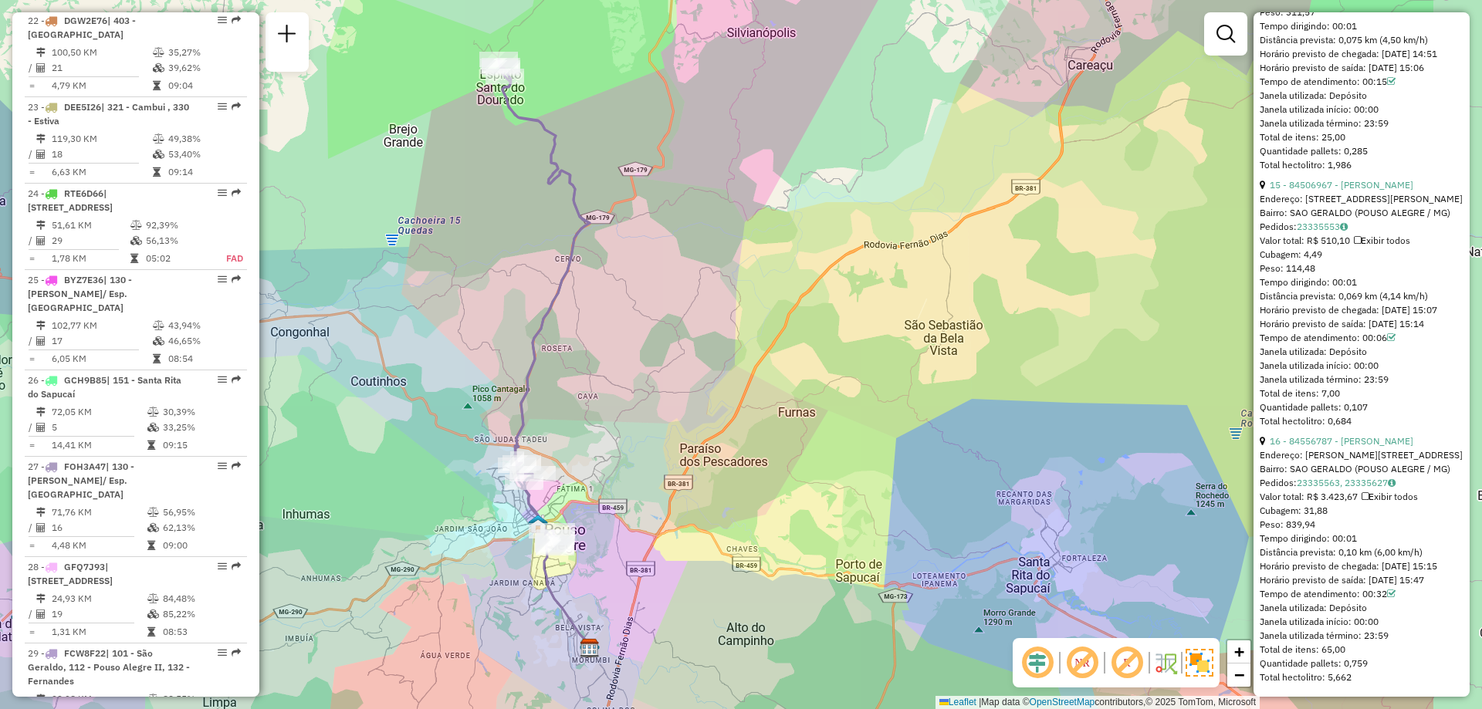
drag, startPoint x: 926, startPoint y: 591, endPoint x: 730, endPoint y: 590, distance: 196.1
click at [730, 590] on div "Janela de atendimento Grade de atendimento Capacidade Transportadoras Veículos …" at bounding box center [741, 354] width 1482 height 709
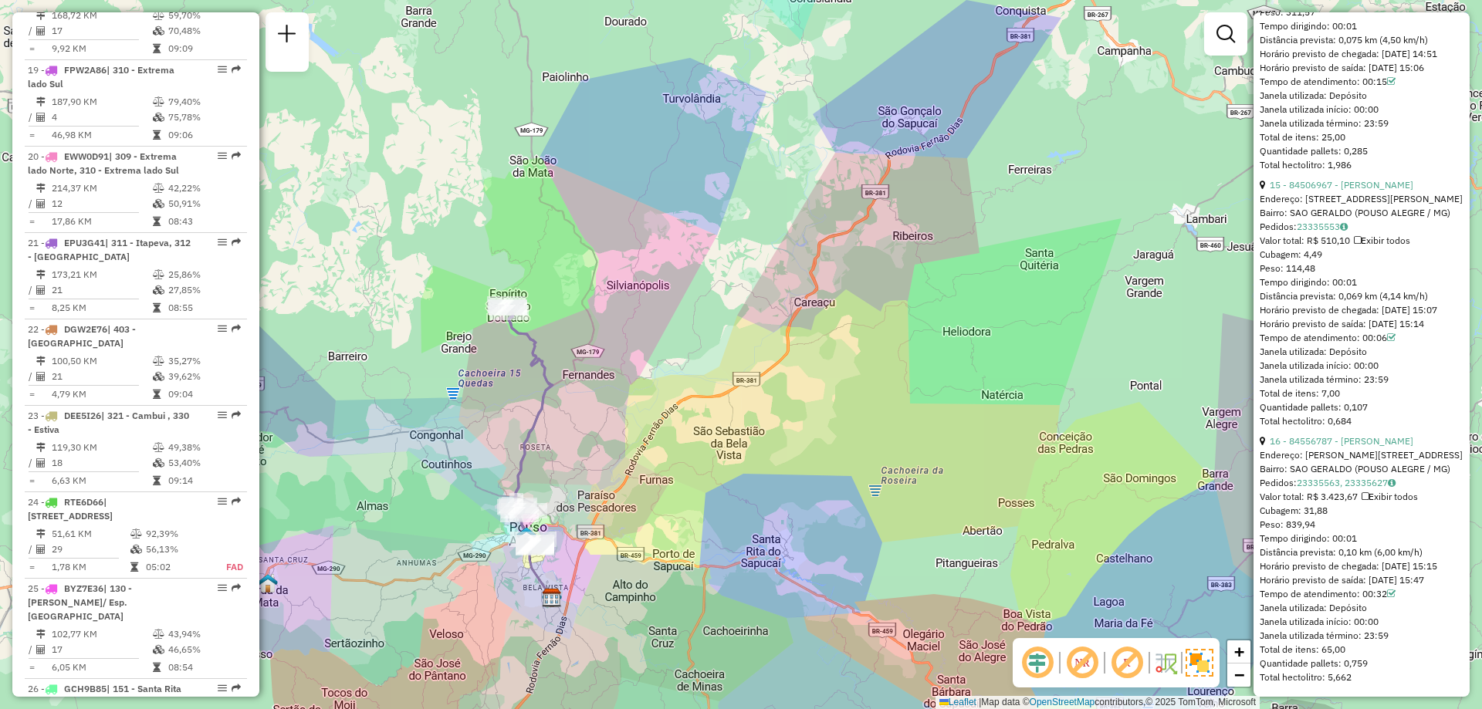
scroll to position [2316, 0]
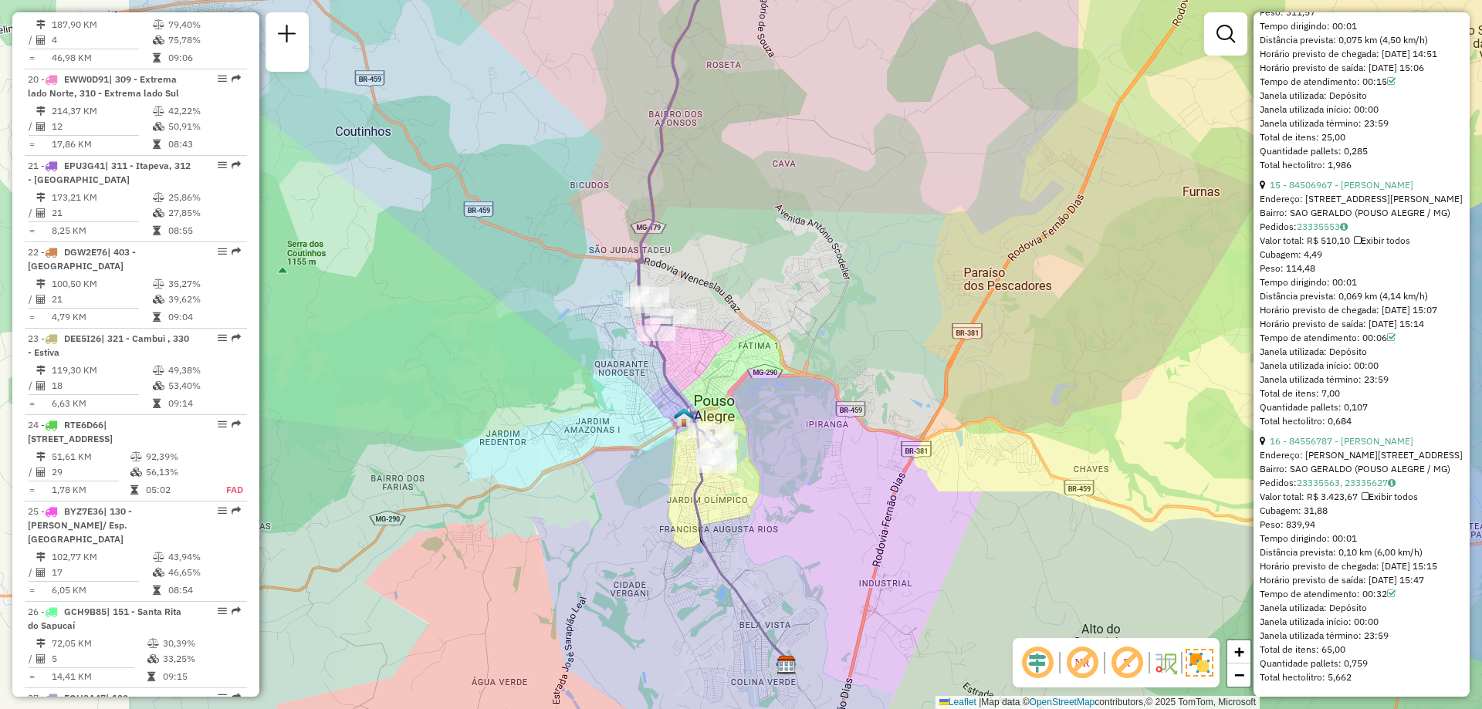
drag, startPoint x: 584, startPoint y: 548, endPoint x: 859, endPoint y: 500, distance: 279.0
click at [859, 500] on div "Janela de atendimento Grade de atendimento Capacidade Transportadoras Veículos …" at bounding box center [741, 354] width 1482 height 709
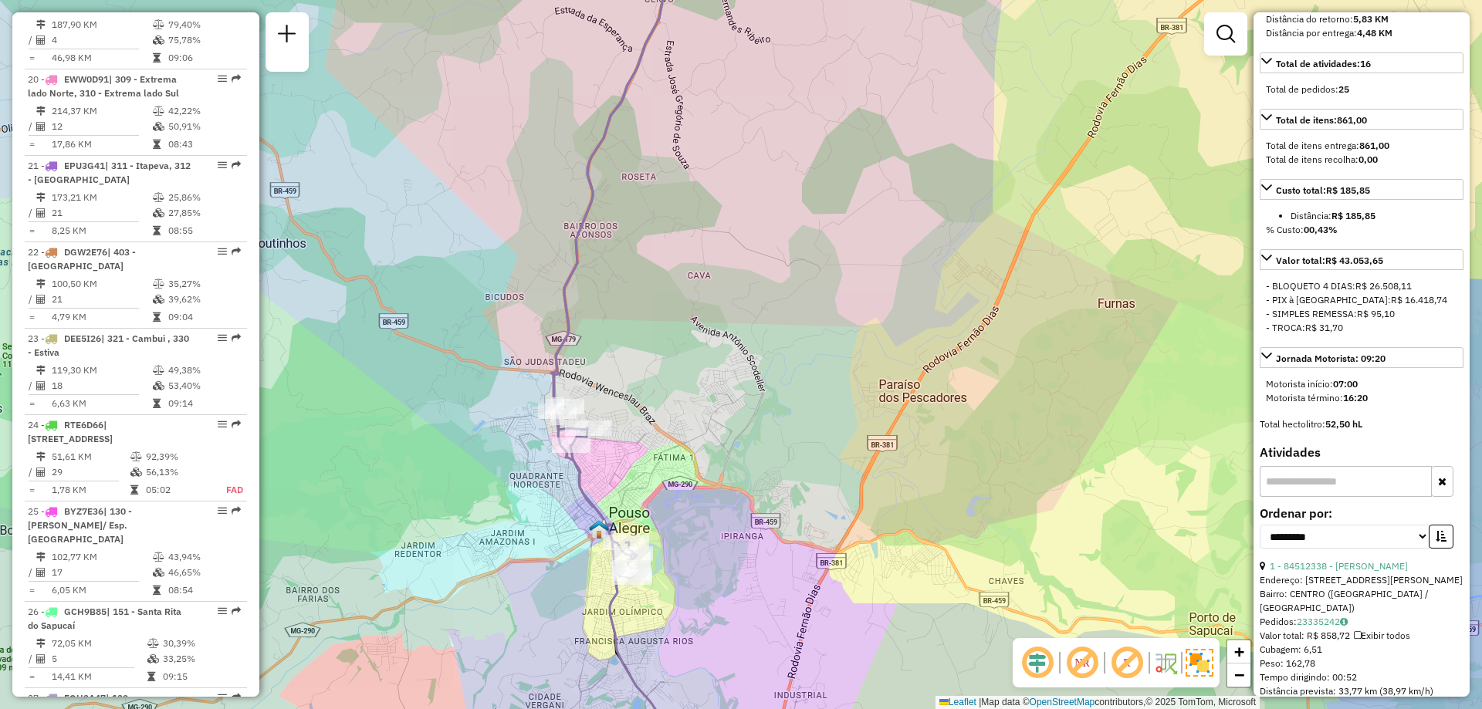
scroll to position [543, 0]
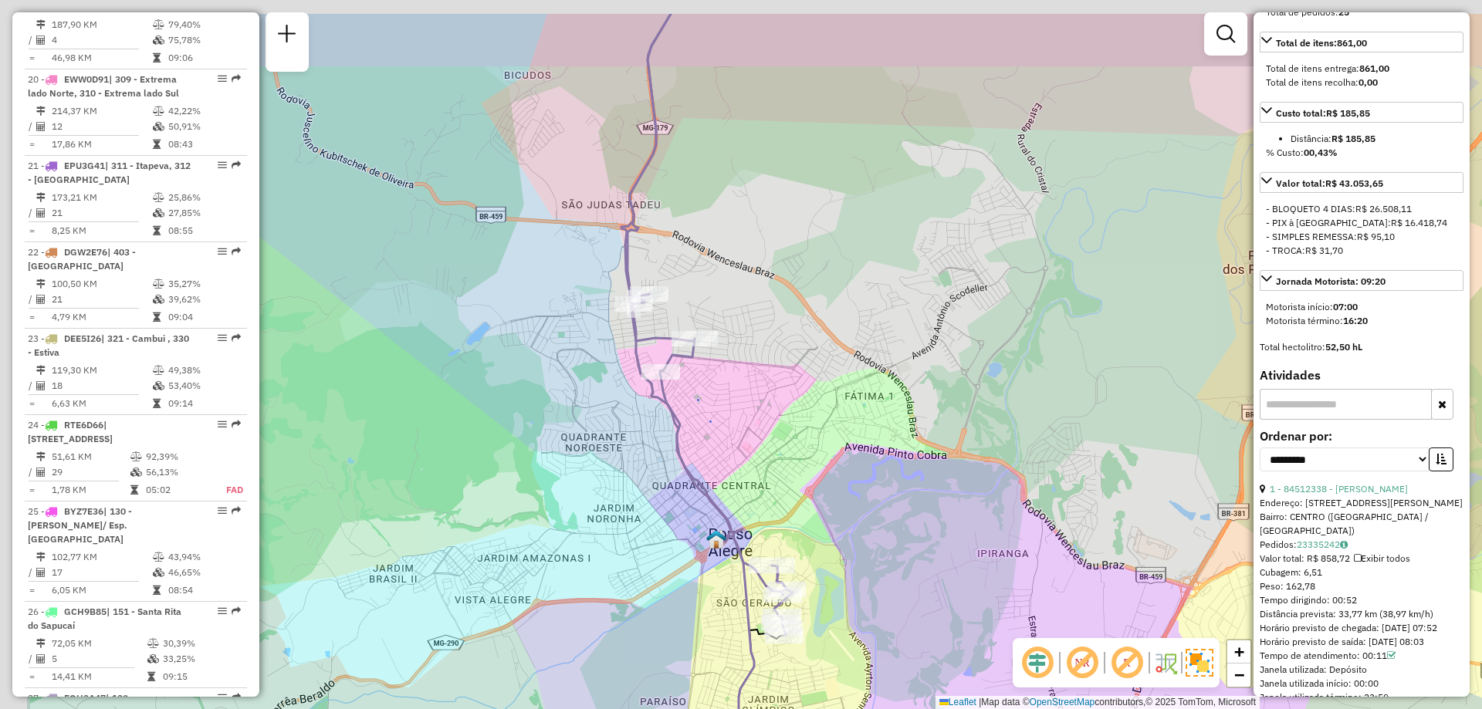
drag, startPoint x: 569, startPoint y: 337, endPoint x: 751, endPoint y: 424, distance: 201.7
click at [751, 424] on div "Janela de atendimento Grade de atendimento Capacidade Transportadoras Veículos …" at bounding box center [741, 354] width 1482 height 709
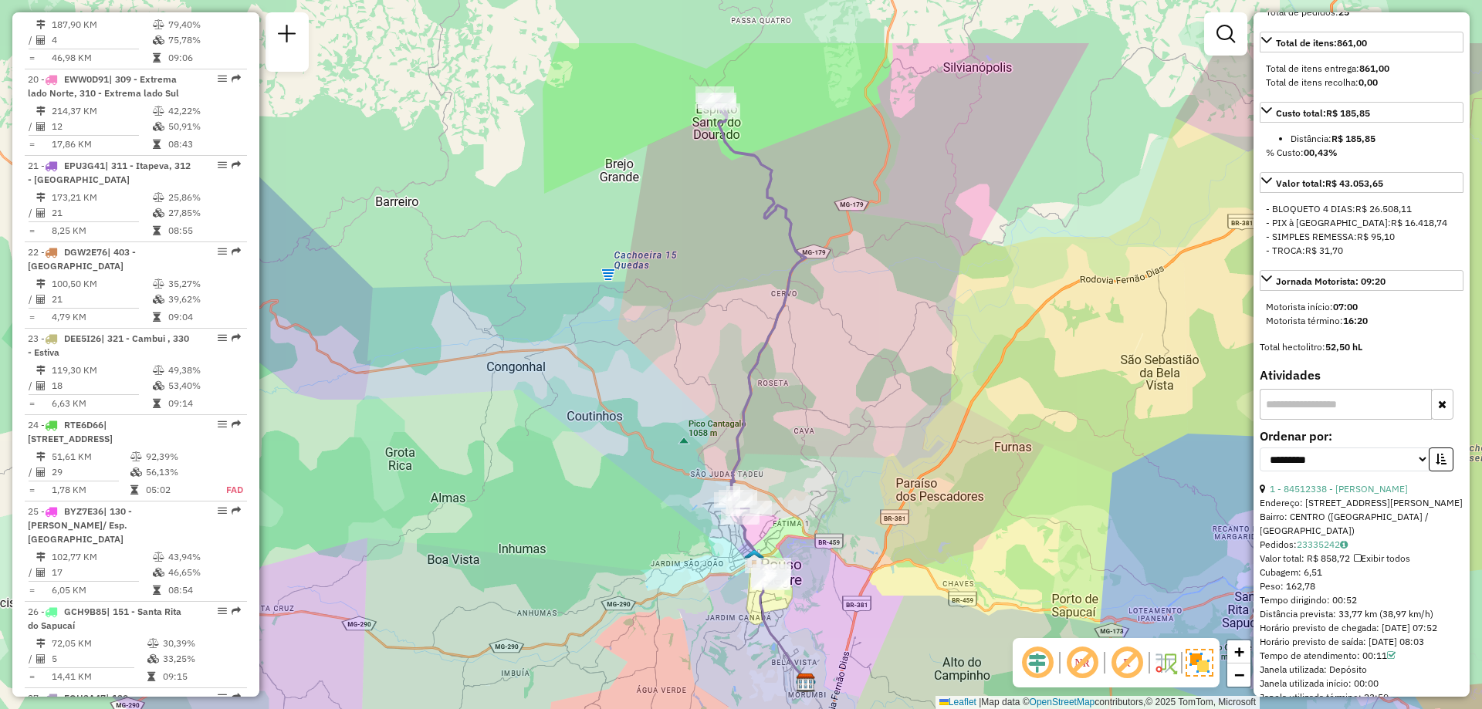
drag, startPoint x: 723, startPoint y: 134, endPoint x: 738, endPoint y: 249, distance: 115.2
click at [738, 249] on div "Janela de atendimento Grade de atendimento Capacidade Transportadoras Veículos …" at bounding box center [741, 354] width 1482 height 709
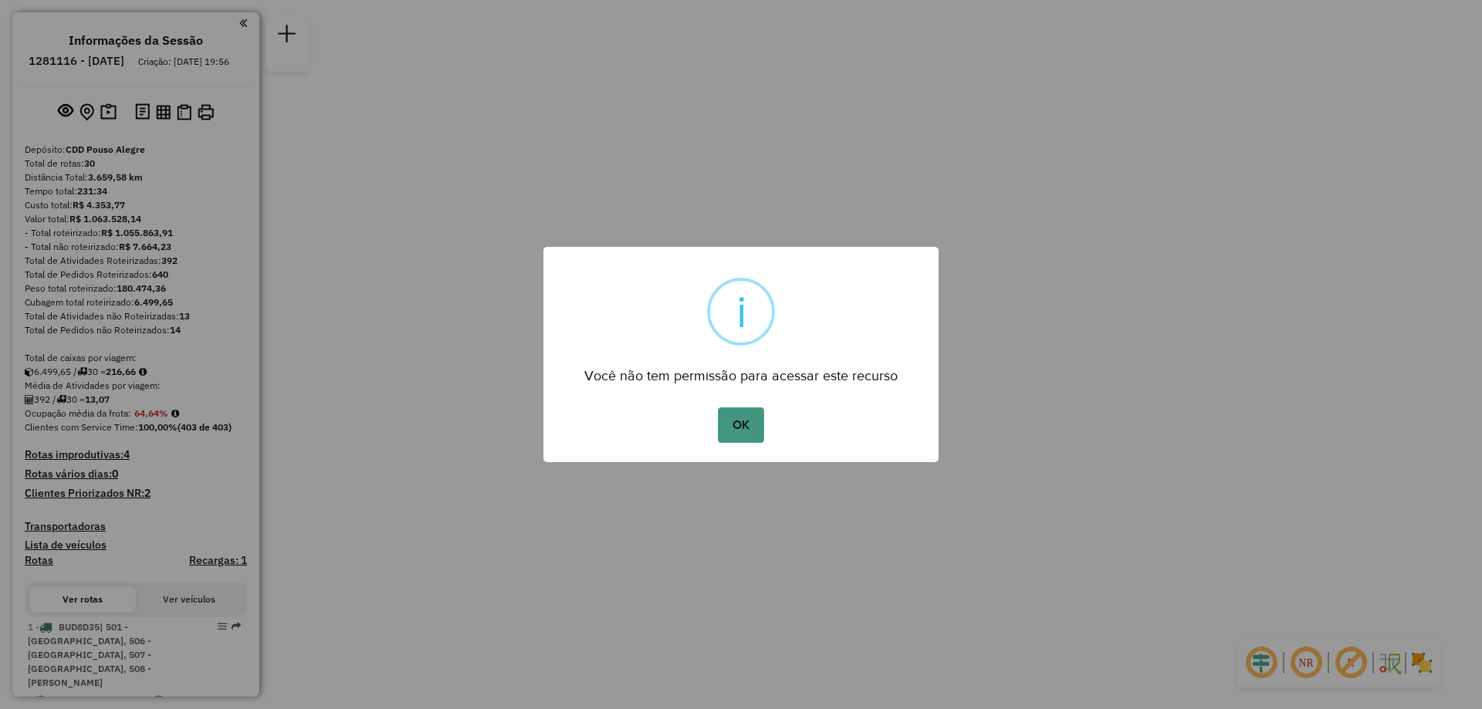
click at [740, 421] on button "OK" at bounding box center [741, 426] width 46 height 36
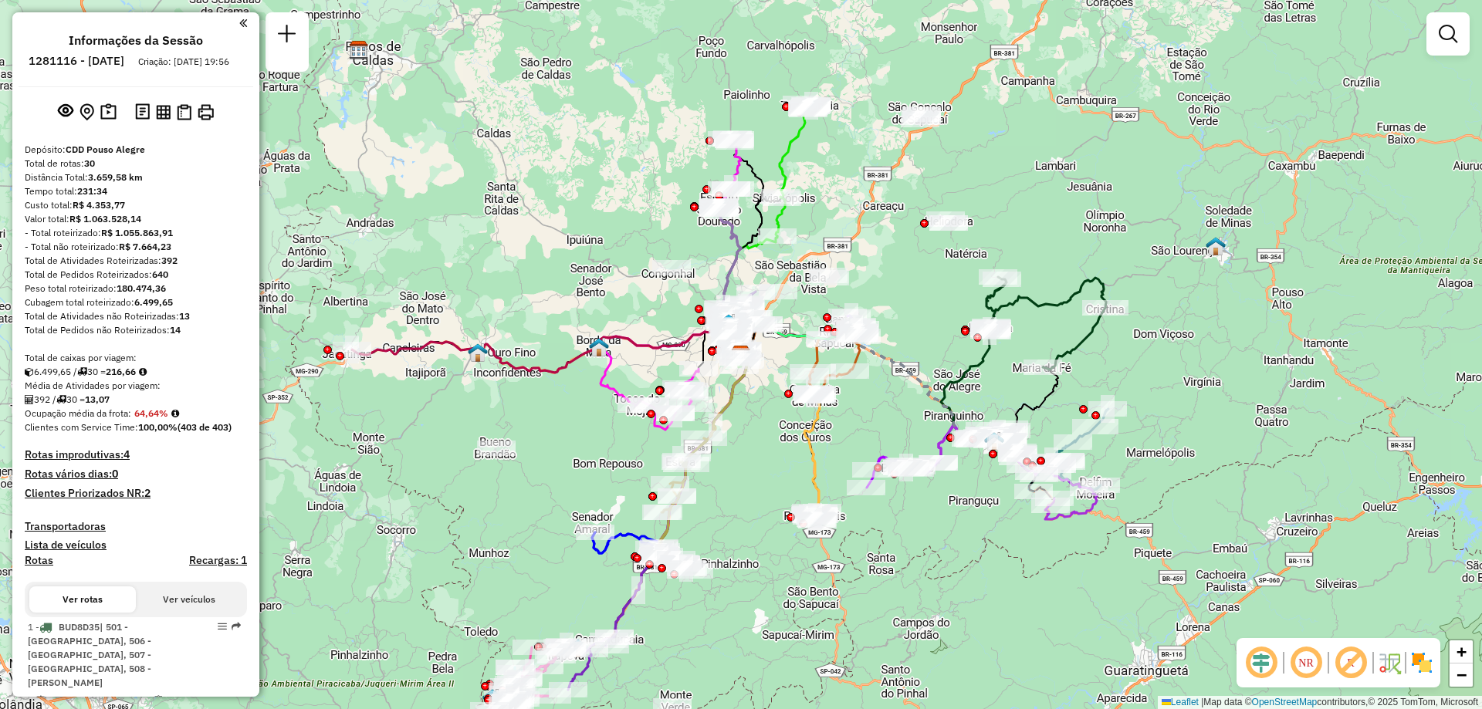
scroll to position [154, 0]
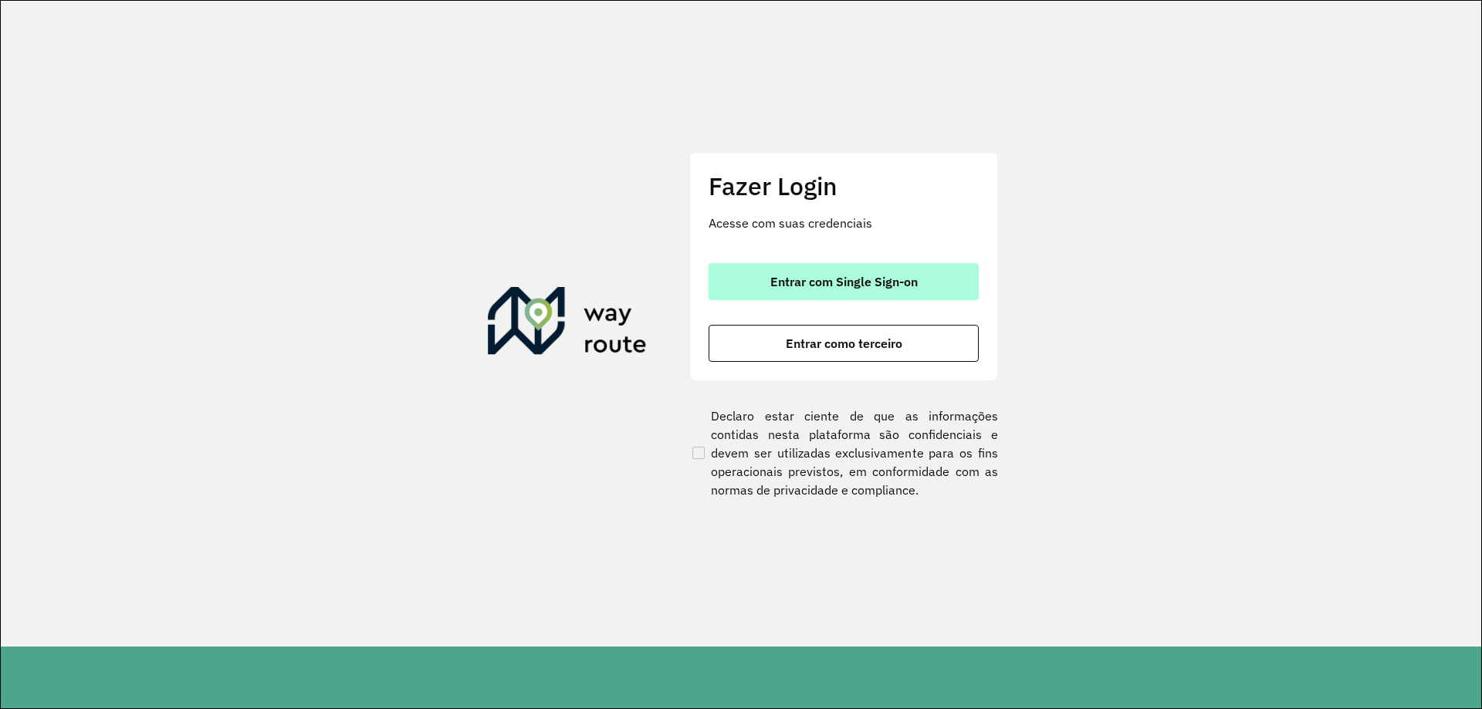
click at [874, 296] on button "Entrar com Single Sign-on" at bounding box center [844, 281] width 270 height 37
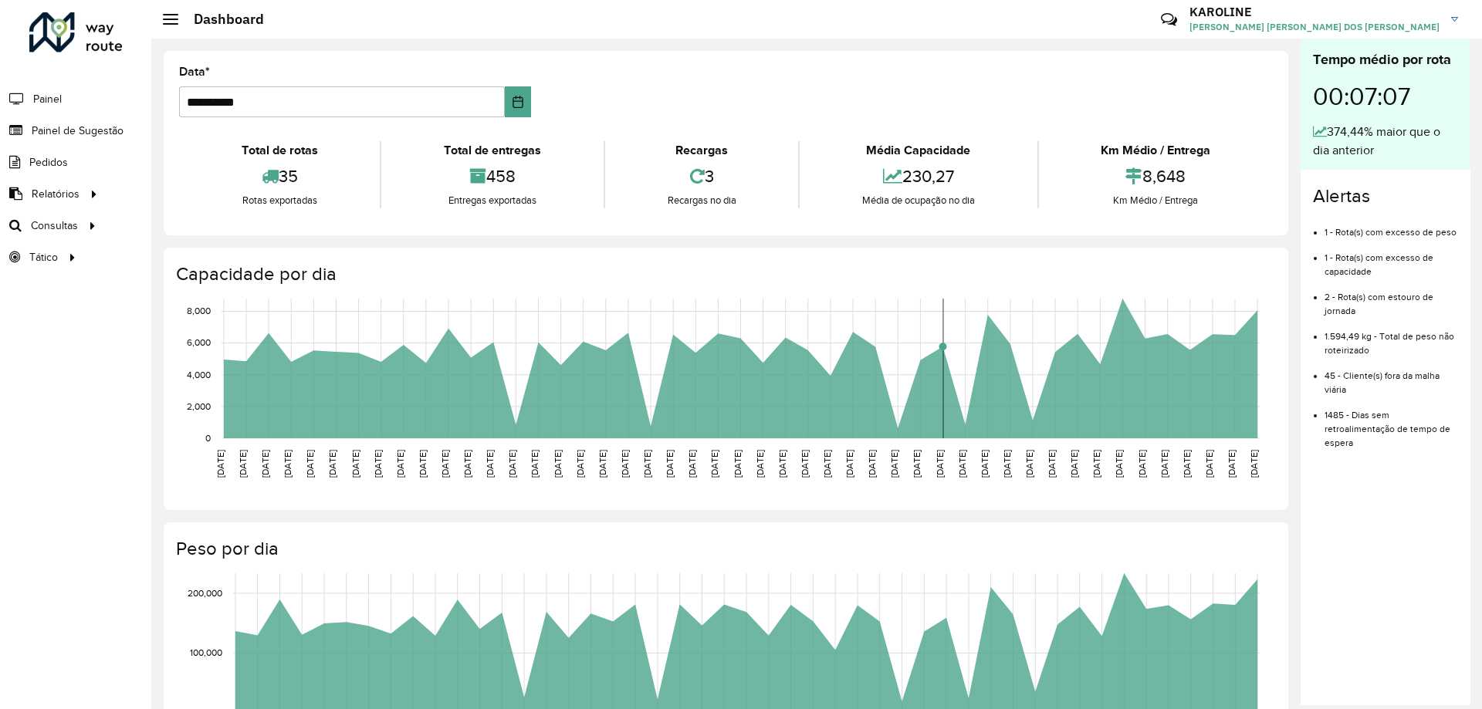
scroll to position [77, 0]
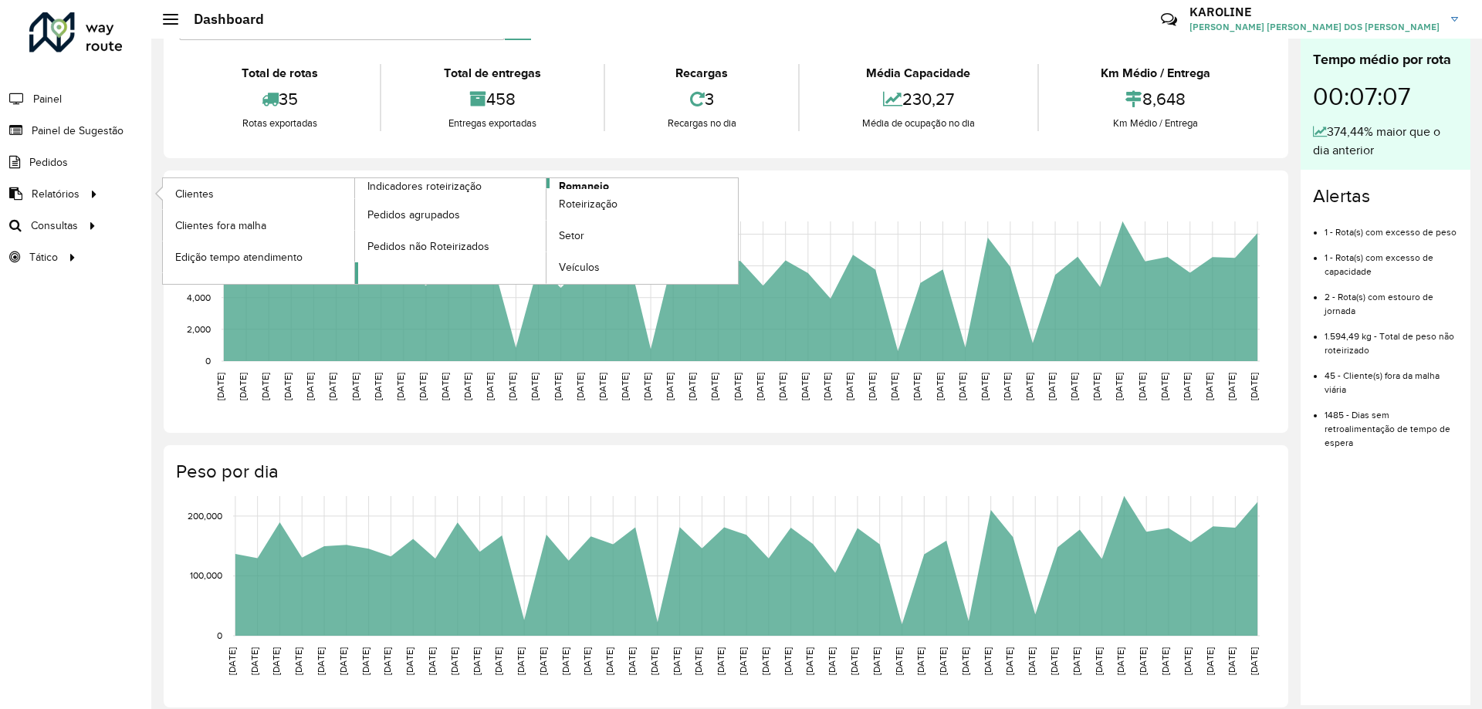
click at [571, 182] on span "Romaneio" at bounding box center [584, 186] width 50 height 16
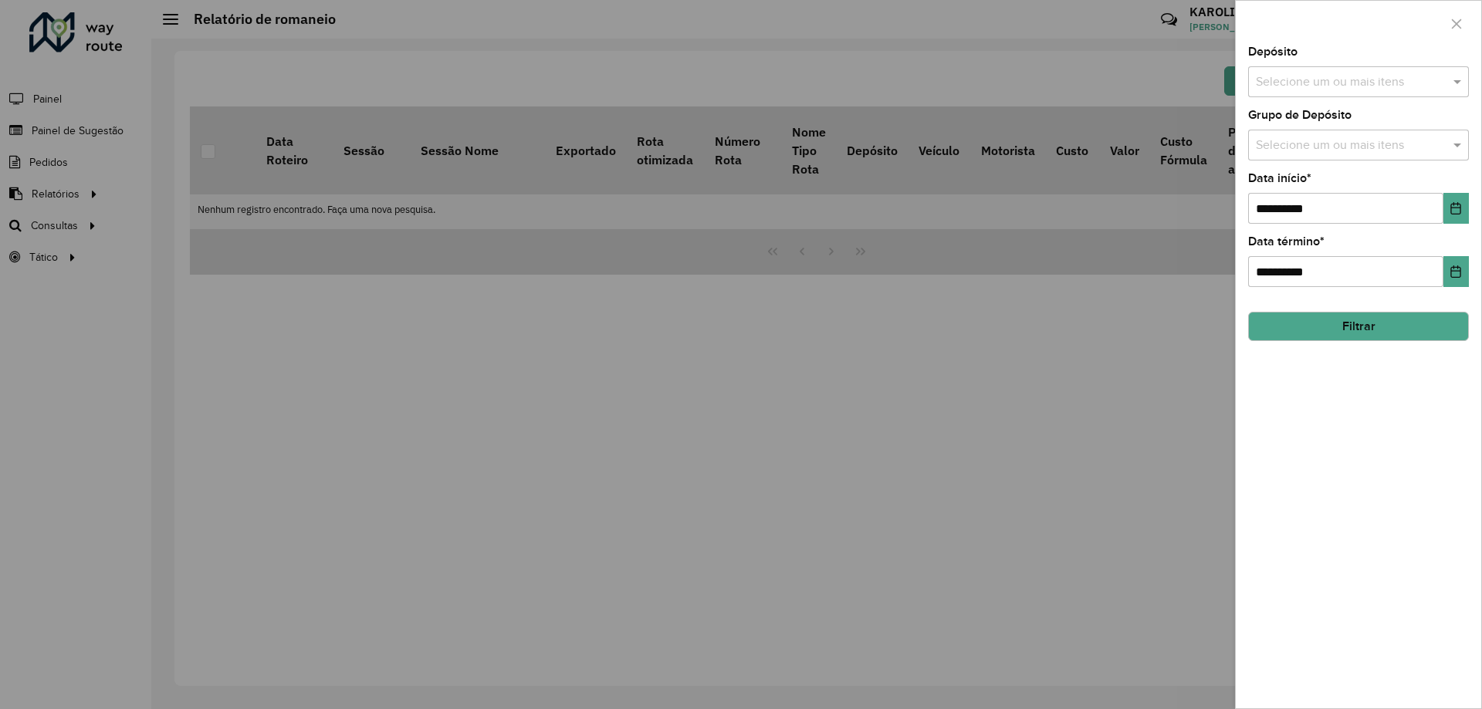
click at [1251, 92] on div "Selecione um ou mais itens" at bounding box center [1358, 81] width 221 height 31
click at [1295, 151] on div "CDD Pouso Alegre" at bounding box center [1358, 159] width 219 height 26
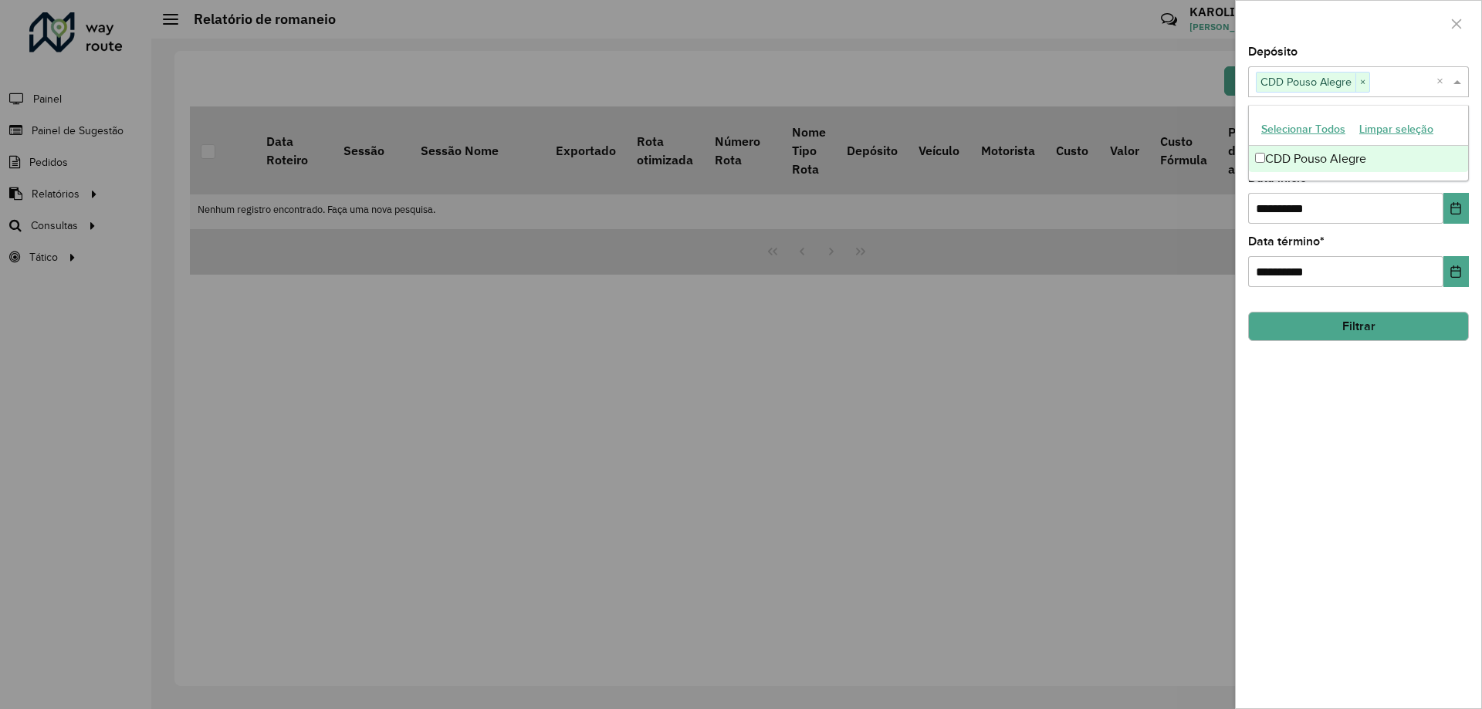
click at [1367, 322] on button "Filtrar" at bounding box center [1358, 326] width 221 height 29
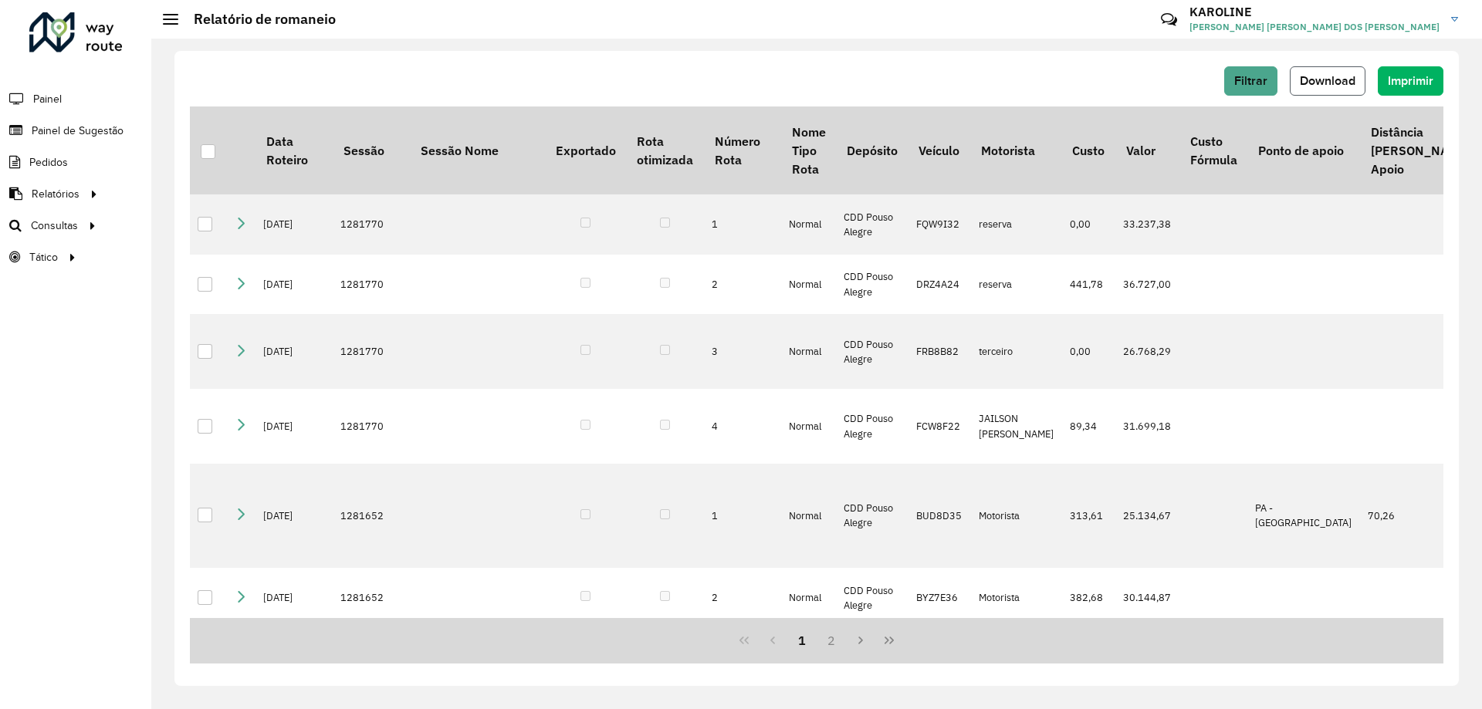
click at [1315, 91] on button "Download" at bounding box center [1328, 80] width 76 height 29
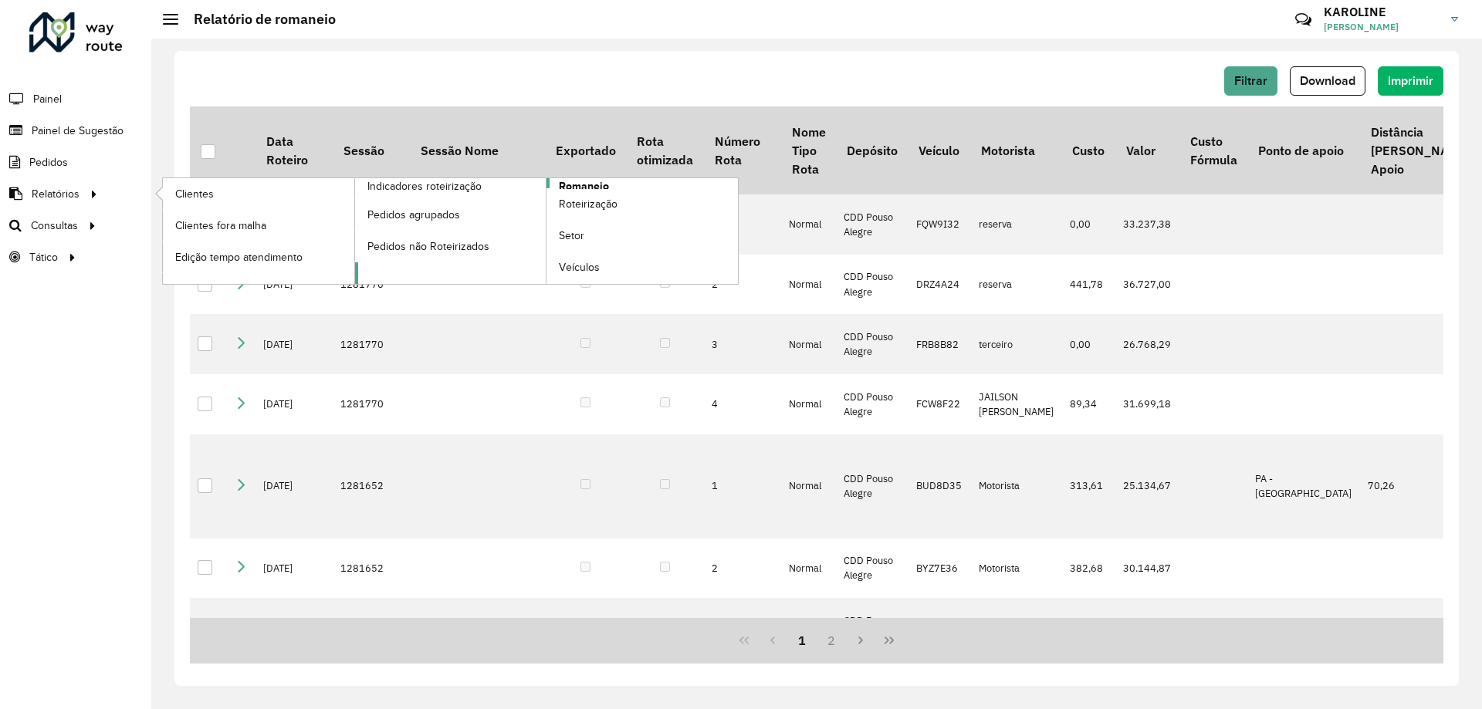
click at [581, 183] on span "Romaneio" at bounding box center [584, 186] width 50 height 16
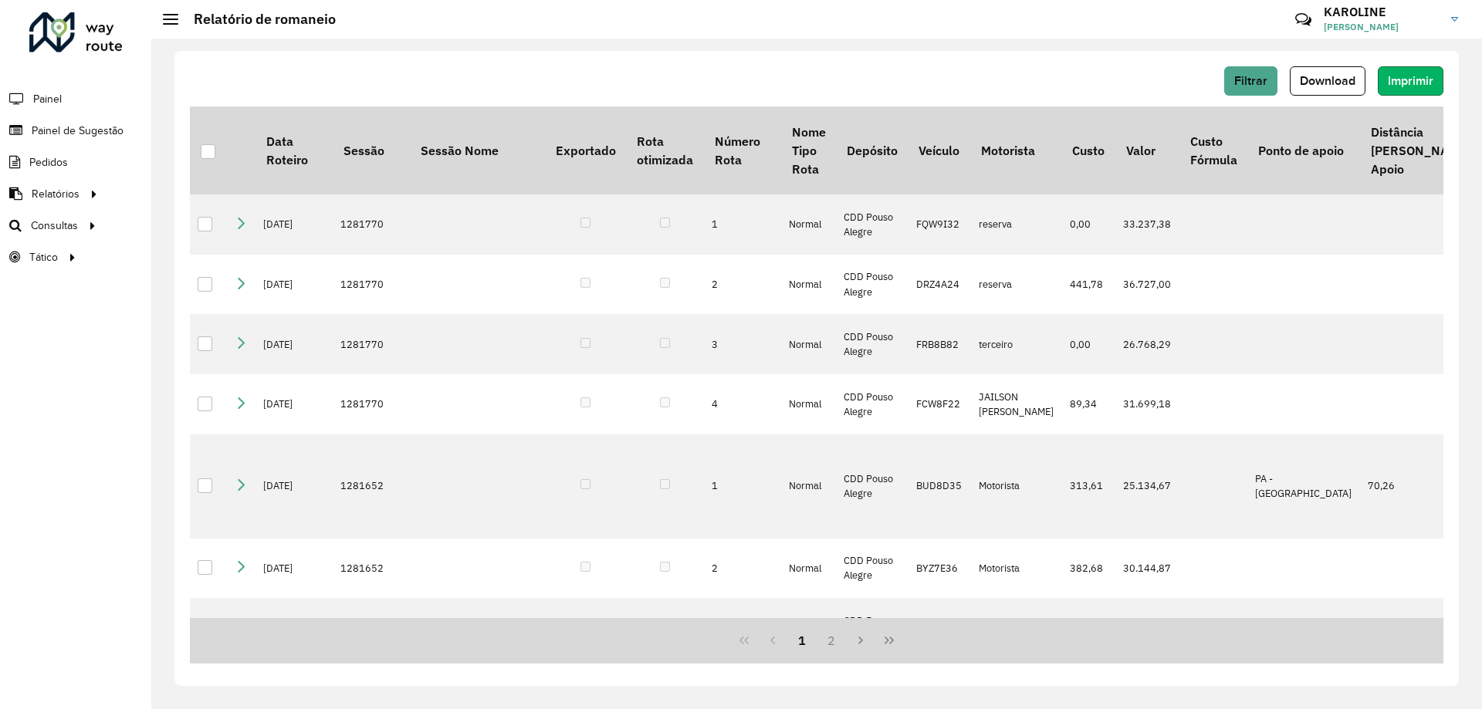
click at [1425, 71] on button "Imprimir" at bounding box center [1411, 80] width 66 height 29
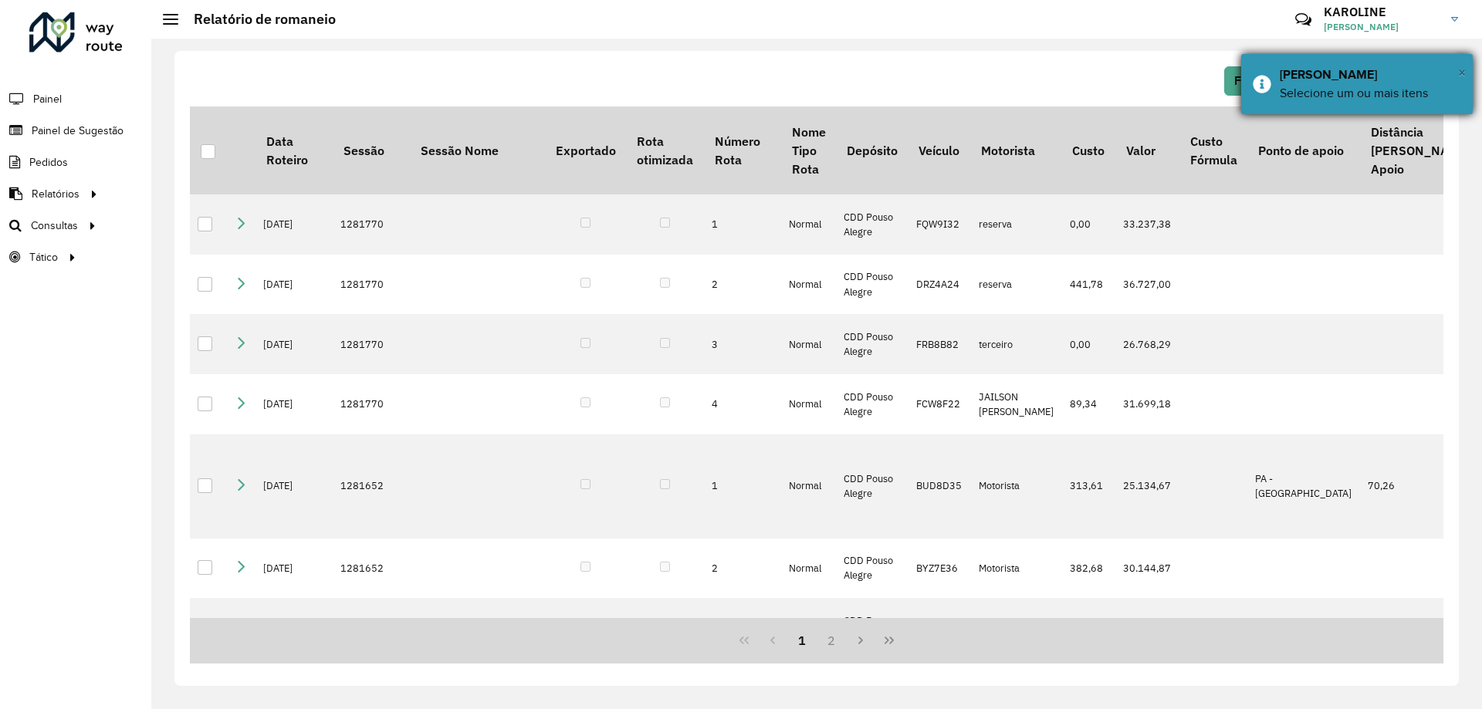
click at [1462, 66] on span "×" at bounding box center [1462, 72] width 8 height 17
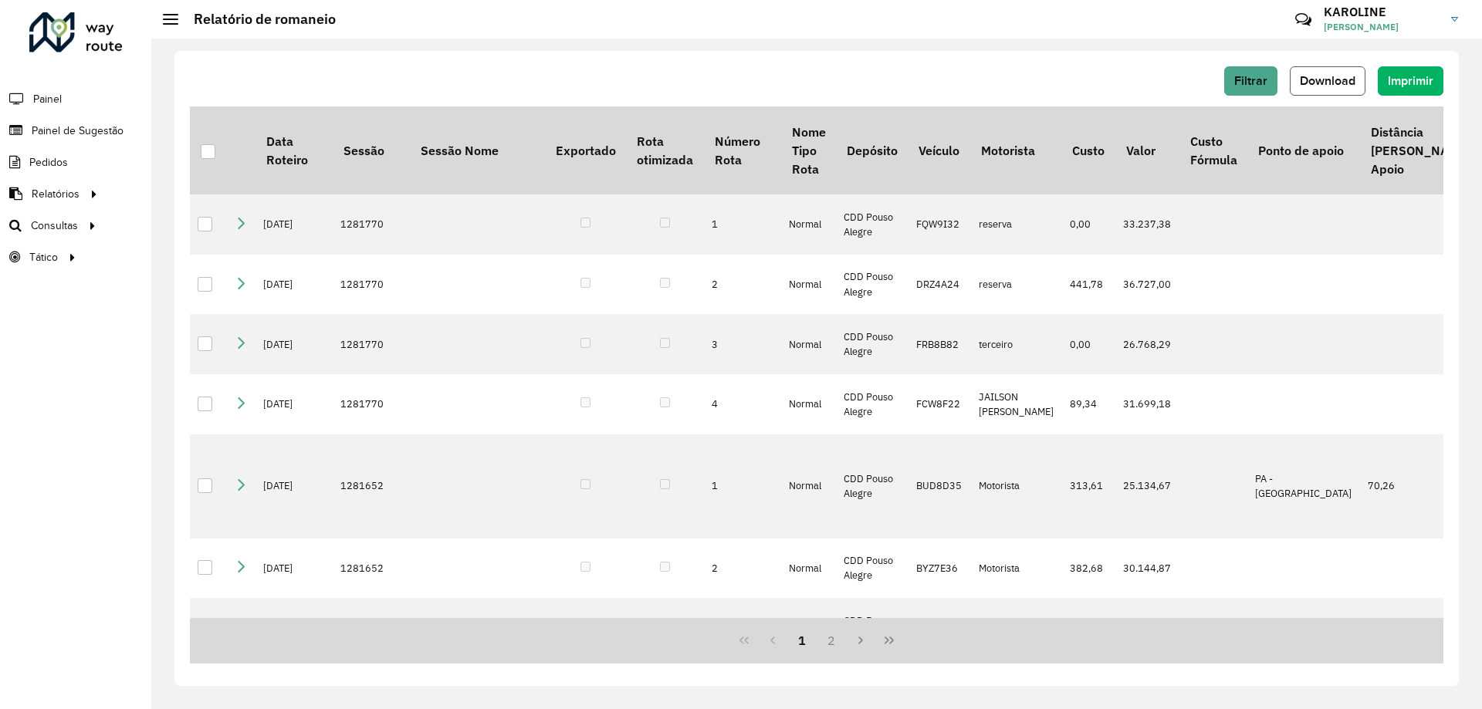
click at [1336, 85] on span "Download" at bounding box center [1328, 80] width 56 height 13
click at [68, 226] on span "Consultas" at bounding box center [56, 226] width 50 height 16
click at [185, 248] on link "Setores" at bounding box center [257, 257] width 189 height 31
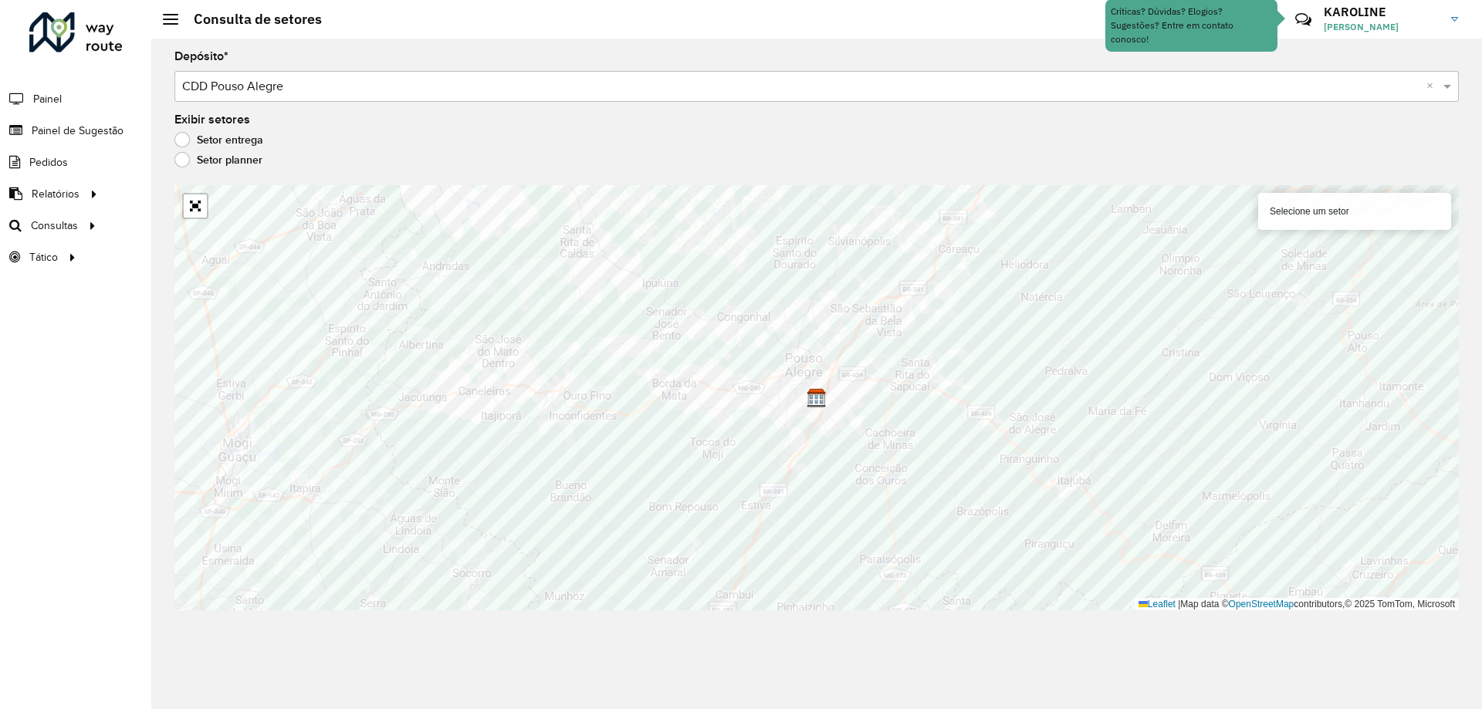
click at [1344, 211] on div "Selecione um setor" at bounding box center [1354, 211] width 193 height 37
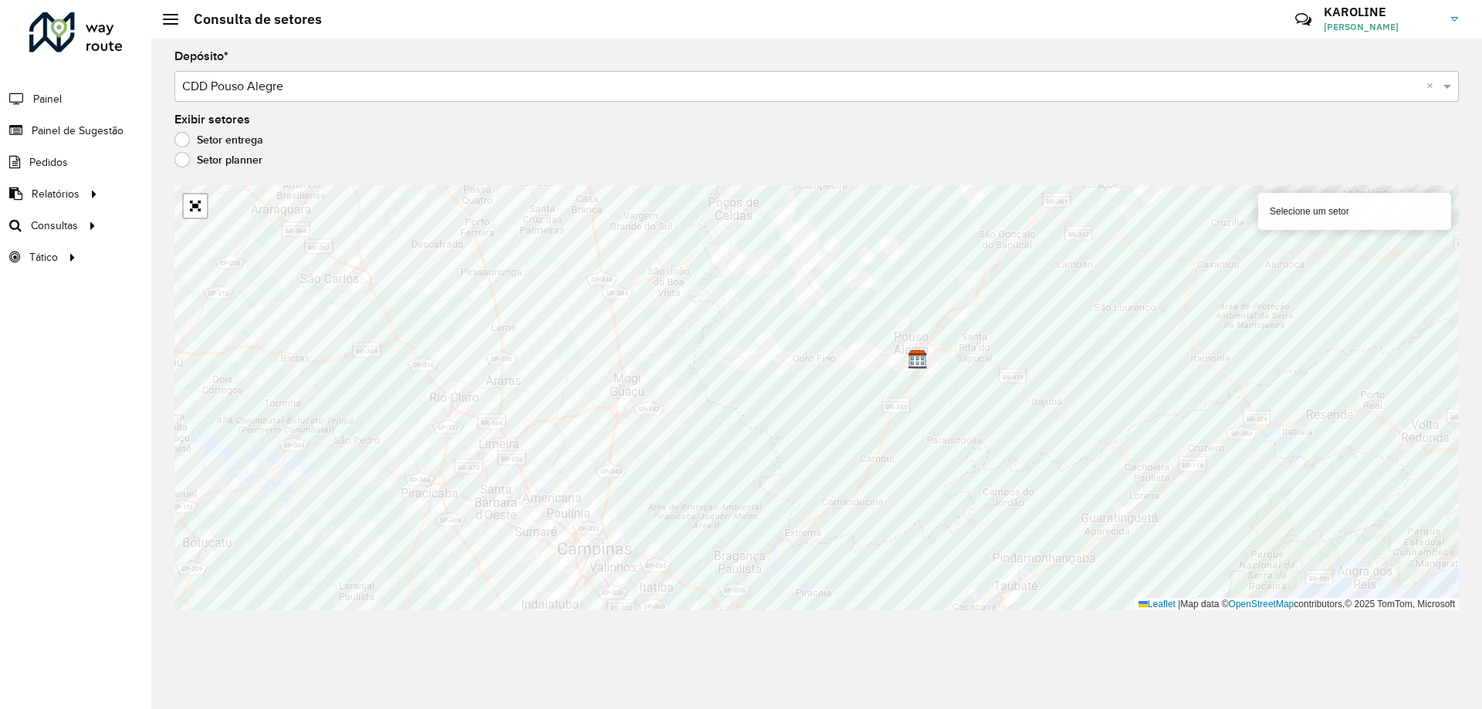
click at [232, 164] on label "Setor planner" at bounding box center [218, 159] width 88 height 15
click at [203, 136] on label "Setor entrega" at bounding box center [218, 139] width 89 height 15
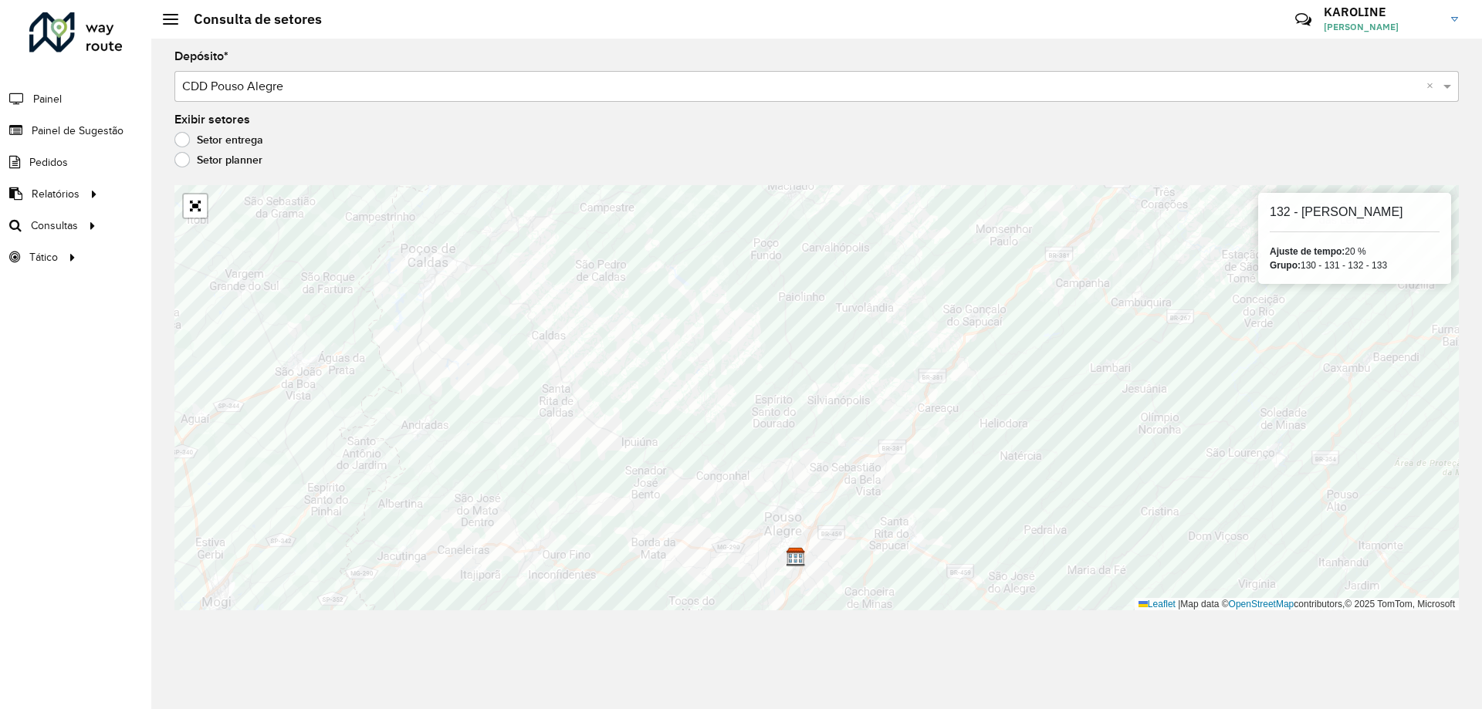
click at [1383, 280] on div "132 - [PERSON_NAME] de tempo: 20 % Grupo: 130 - 131 - 132 - 133" at bounding box center [1354, 238] width 193 height 91
click at [1363, 272] on div "Grupo: 130 - 131 - 132 - 133" at bounding box center [1355, 266] width 170 height 14
click at [398, 131] on div "Exibir setores Setor entrega Setor planner" at bounding box center [816, 143] width 1285 height 59
click at [228, 141] on label "Setor entrega" at bounding box center [218, 139] width 89 height 15
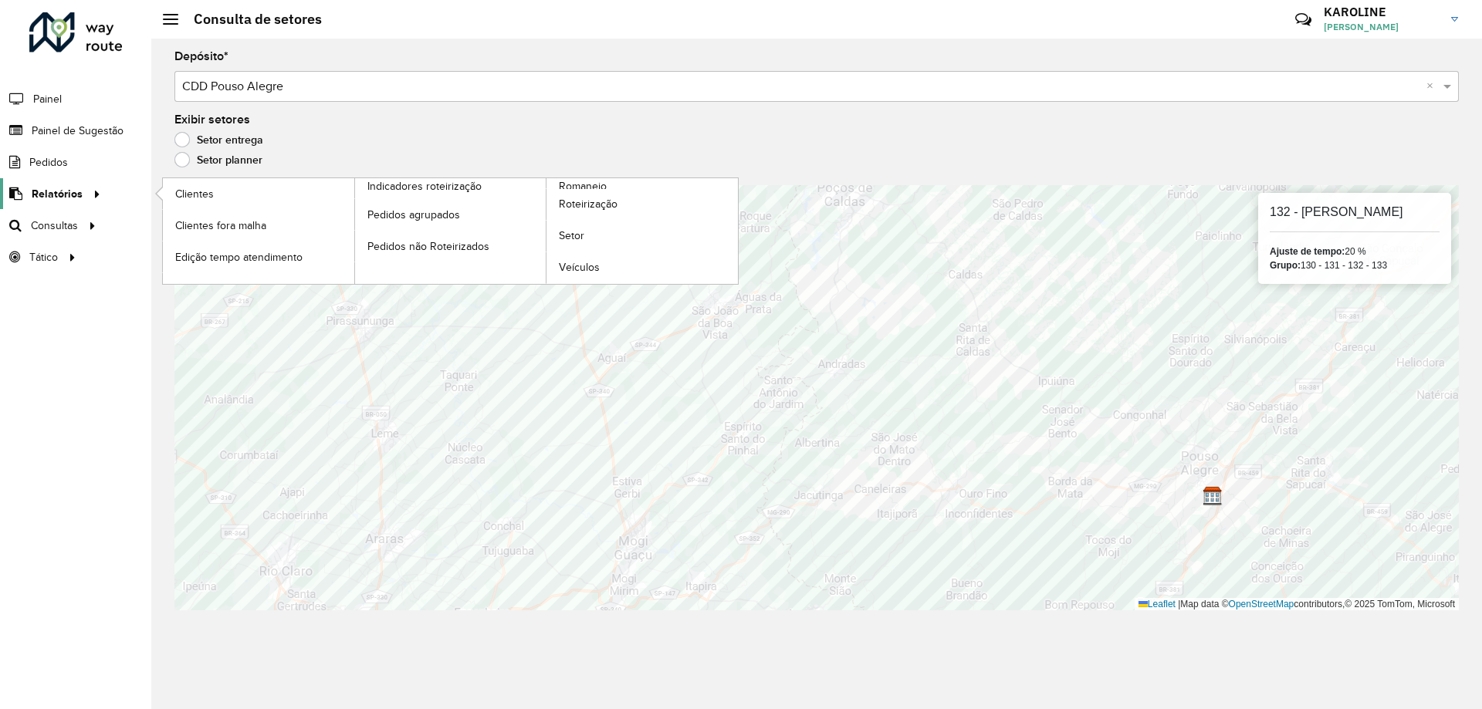
click at [74, 191] on span "Relatórios" at bounding box center [57, 194] width 51 height 16
click at [581, 234] on span "Setor" at bounding box center [572, 236] width 26 height 16
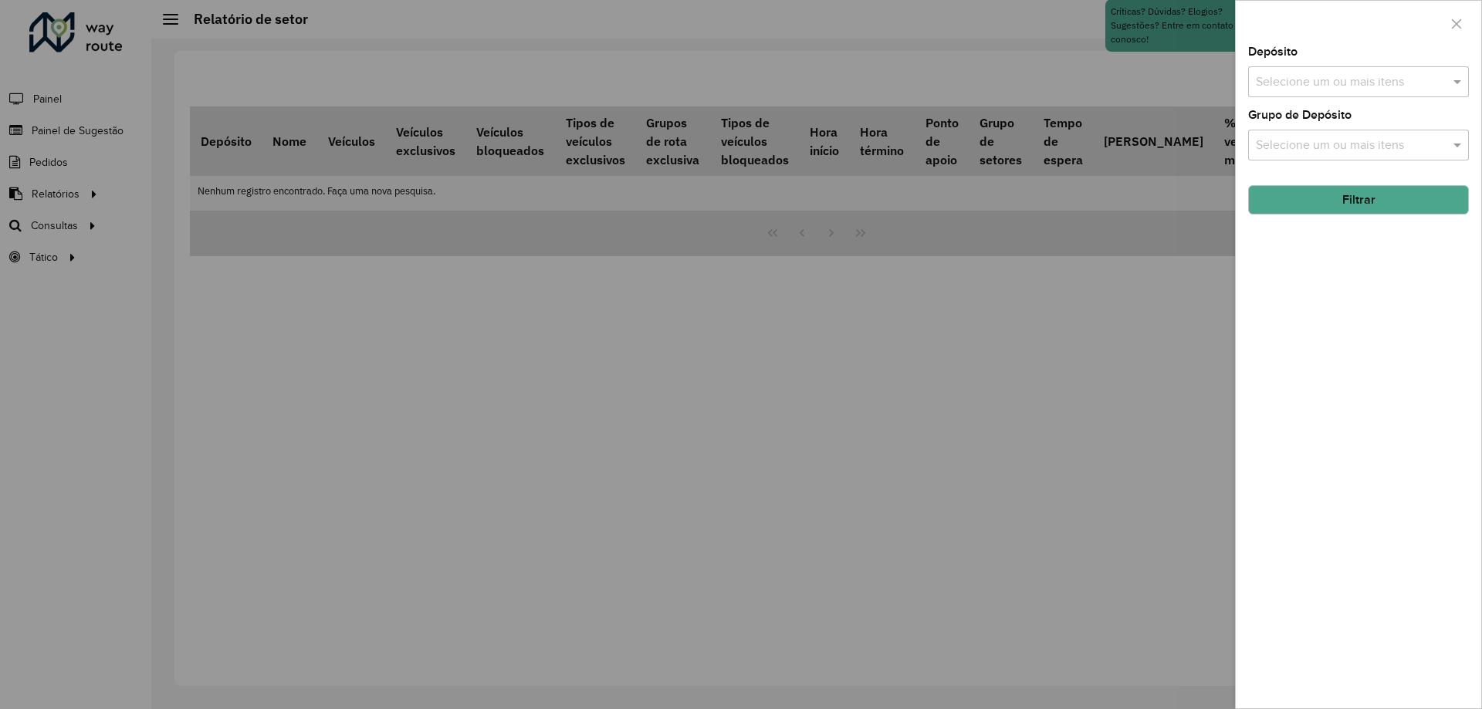
click at [1275, 83] on input "text" at bounding box center [1351, 82] width 198 height 19
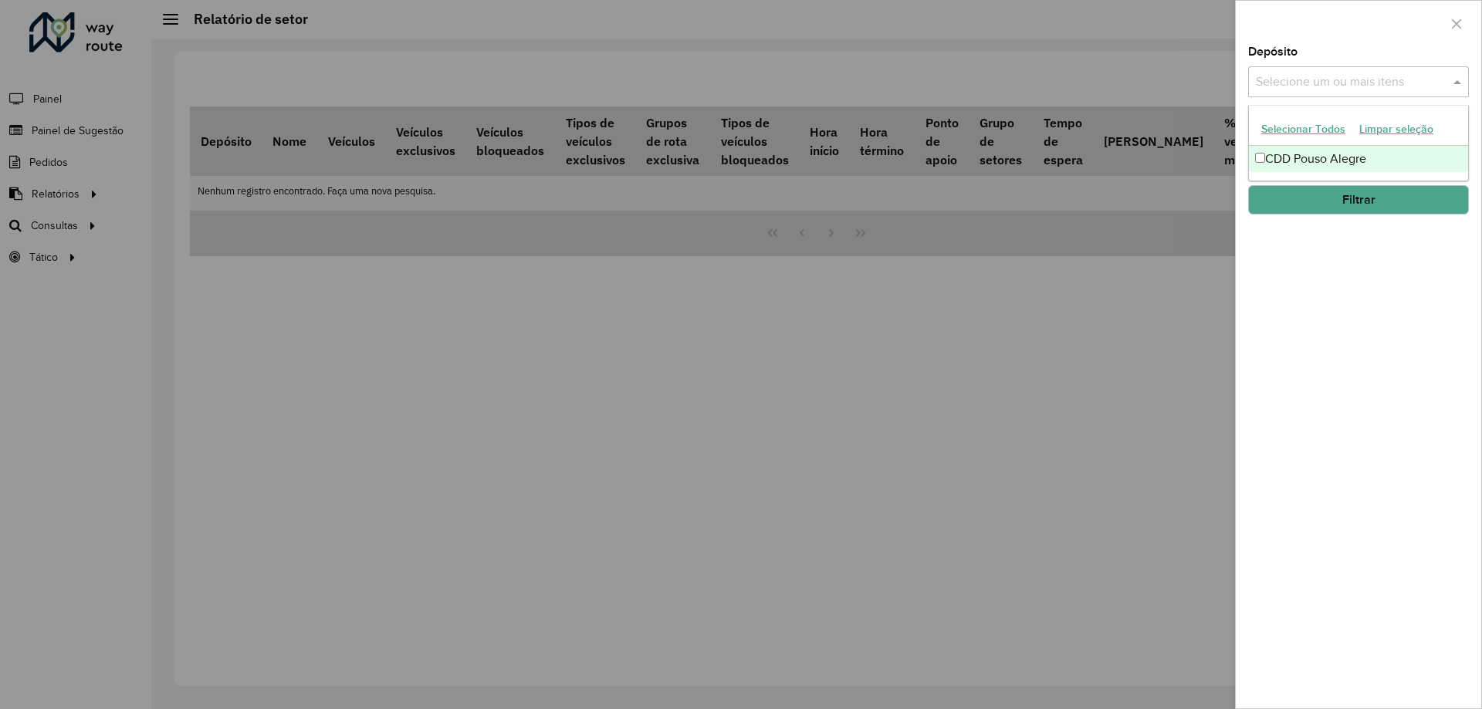
click at [1288, 157] on div "CDD Pouso Alegre" at bounding box center [1358, 159] width 219 height 26
click at [1305, 207] on button "Filtrar" at bounding box center [1358, 199] width 221 height 29
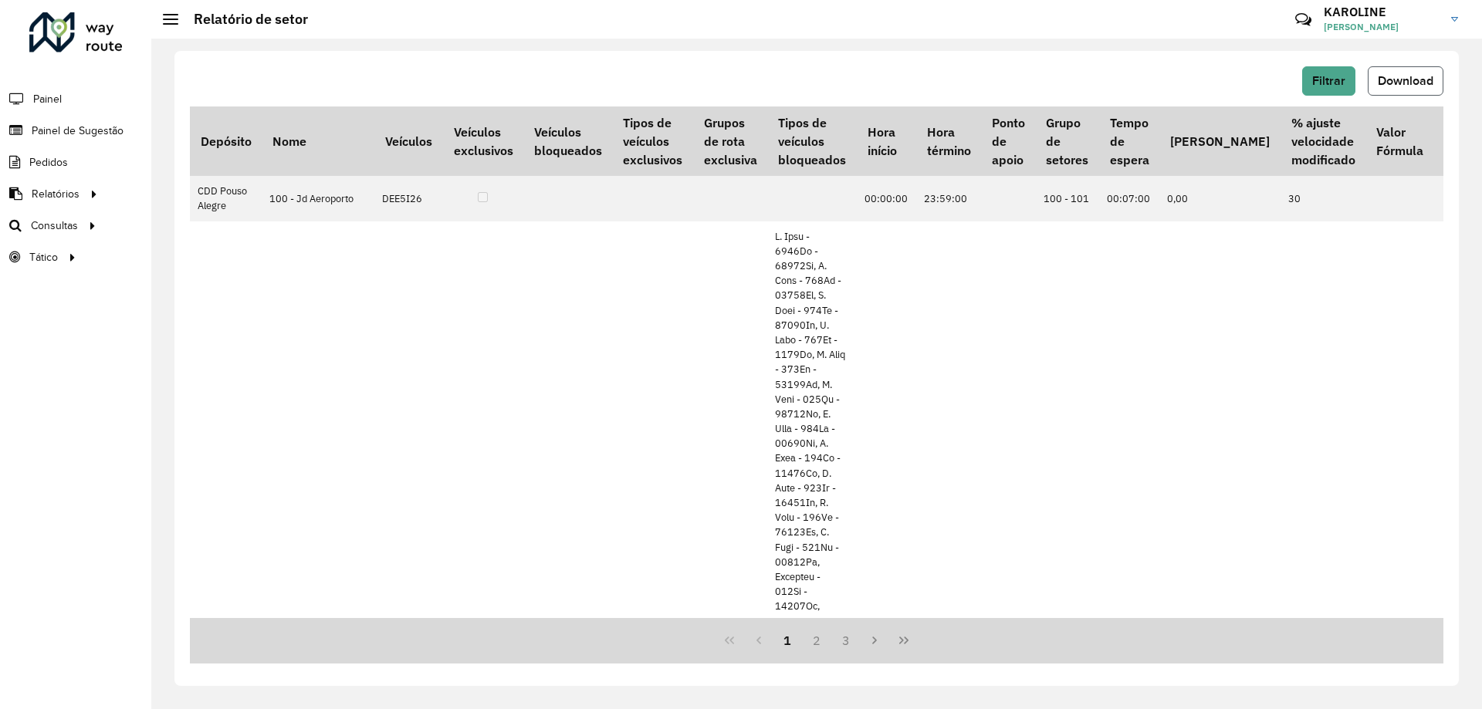
click at [1388, 79] on span "Download" at bounding box center [1406, 80] width 56 height 13
